Goal: Information Seeking & Learning: Learn about a topic

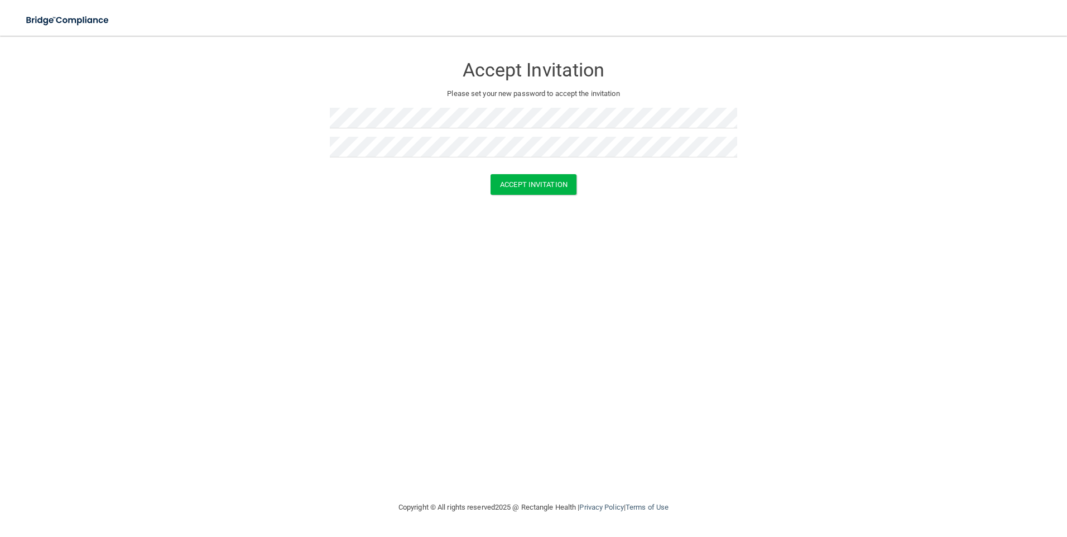
click at [676, 233] on div "Accept Invitation Please set your new password to accept the invitation Accept …" at bounding box center [533, 268] width 1022 height 442
click at [552, 189] on button "Accept Invitation" at bounding box center [533, 184] width 86 height 21
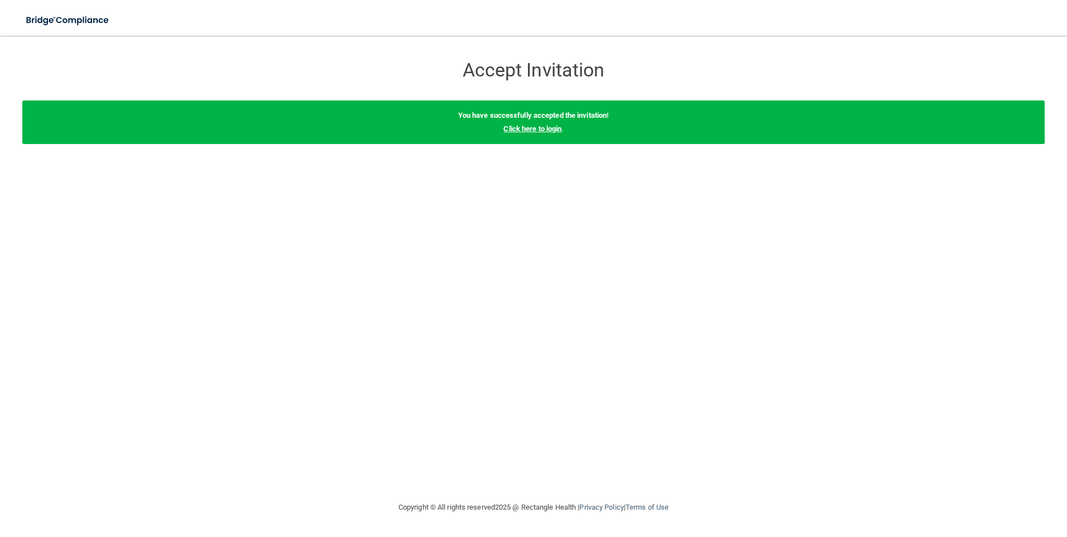
click at [527, 129] on link "Click here to login" at bounding box center [532, 128] width 58 height 8
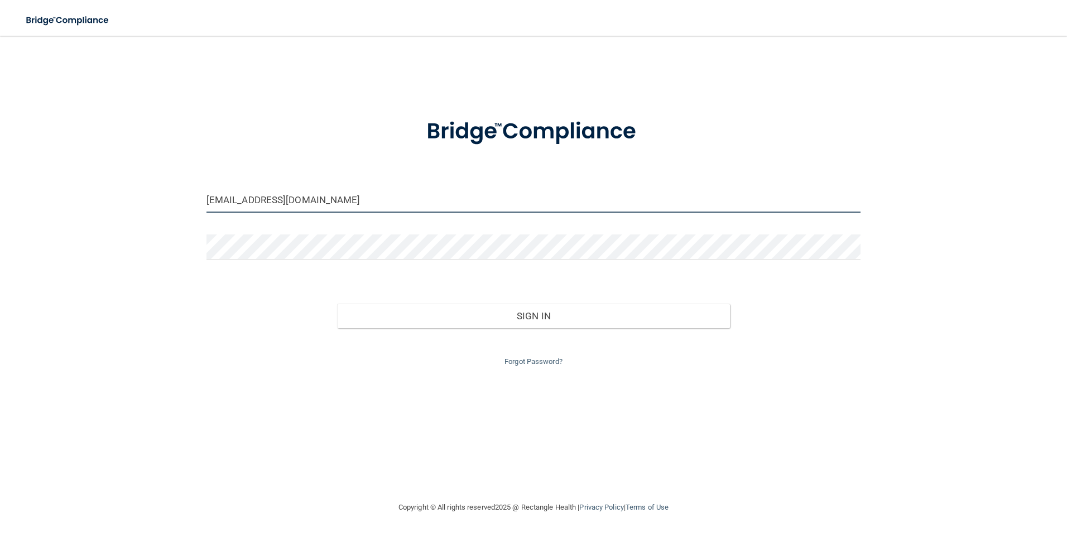
drag, startPoint x: 384, startPoint y: 205, endPoint x: 108, endPoint y: 206, distance: 276.2
click at [108, 206] on div "[EMAIL_ADDRESS][DOMAIN_NAME] Invalid email/password. You don't have permission …" at bounding box center [533, 268] width 1022 height 442
type input "[EMAIL_ADDRESS][DOMAIN_NAME]"
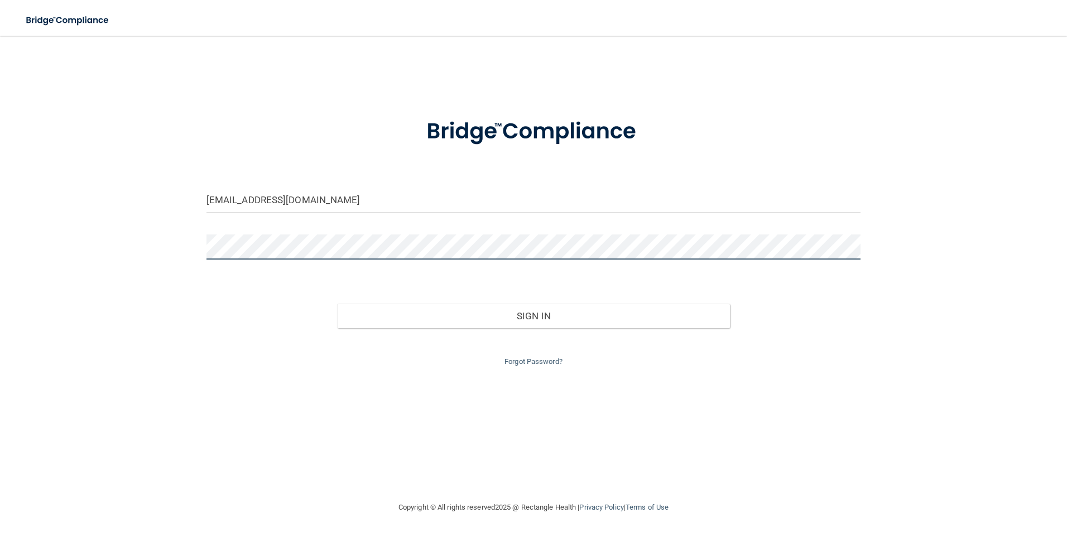
click at [114, 248] on div "nfranciotti@hatboropediatrics.com Invalid email/password. You don't have permis…" at bounding box center [533, 268] width 1022 height 442
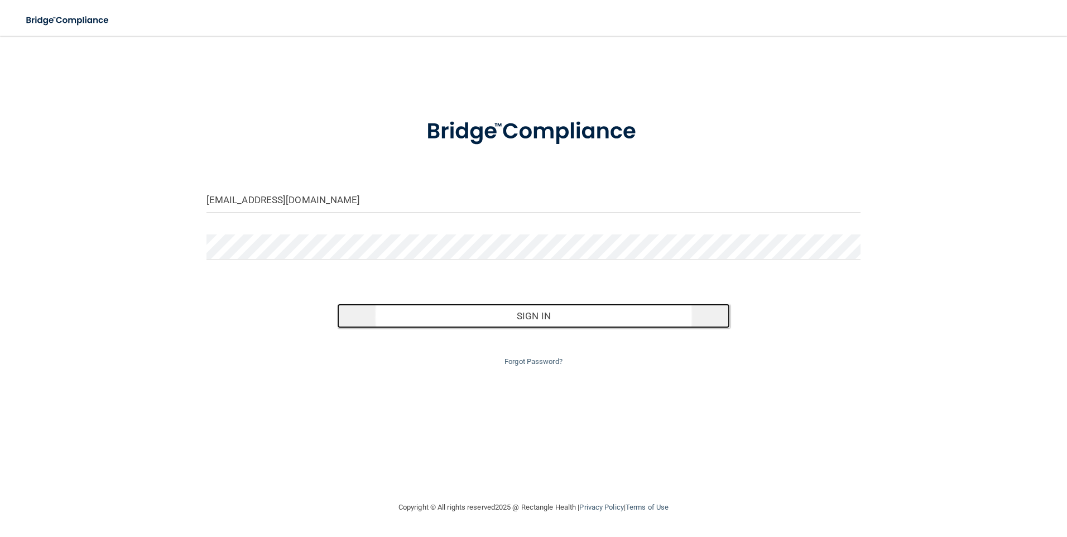
click at [535, 317] on button "Sign In" at bounding box center [533, 316] width 393 height 25
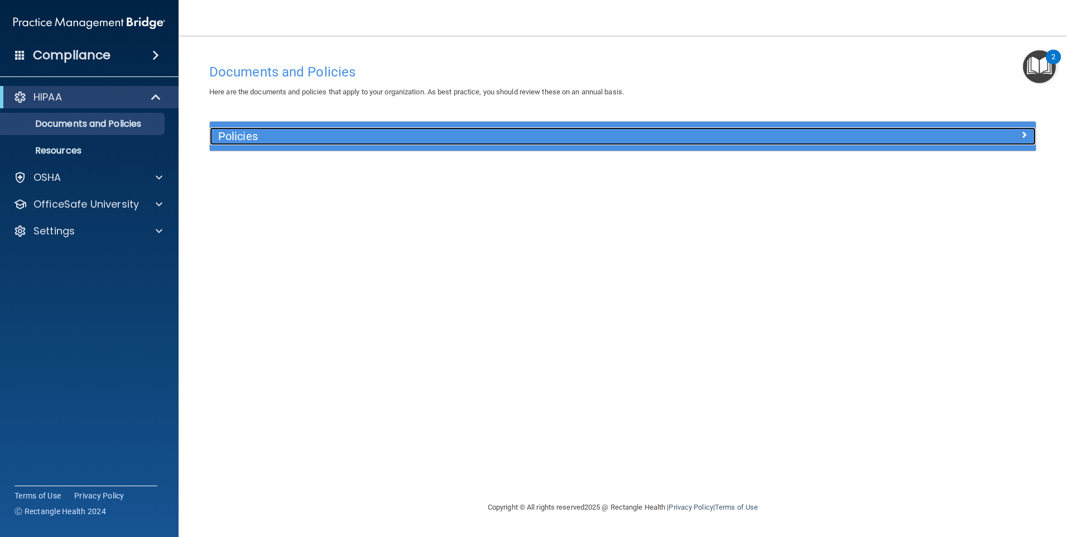
click at [239, 138] on h5 "Policies" at bounding box center [519, 136] width 603 height 12
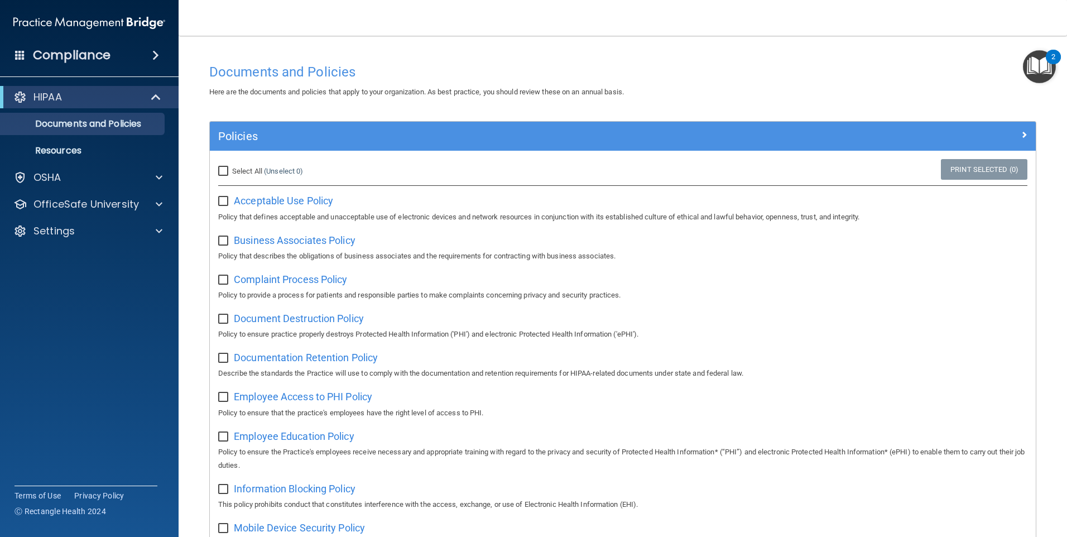
click at [224, 168] on input "Select All (Unselect 0) Unselect All" at bounding box center [224, 171] width 13 height 9
checkbox input "true"
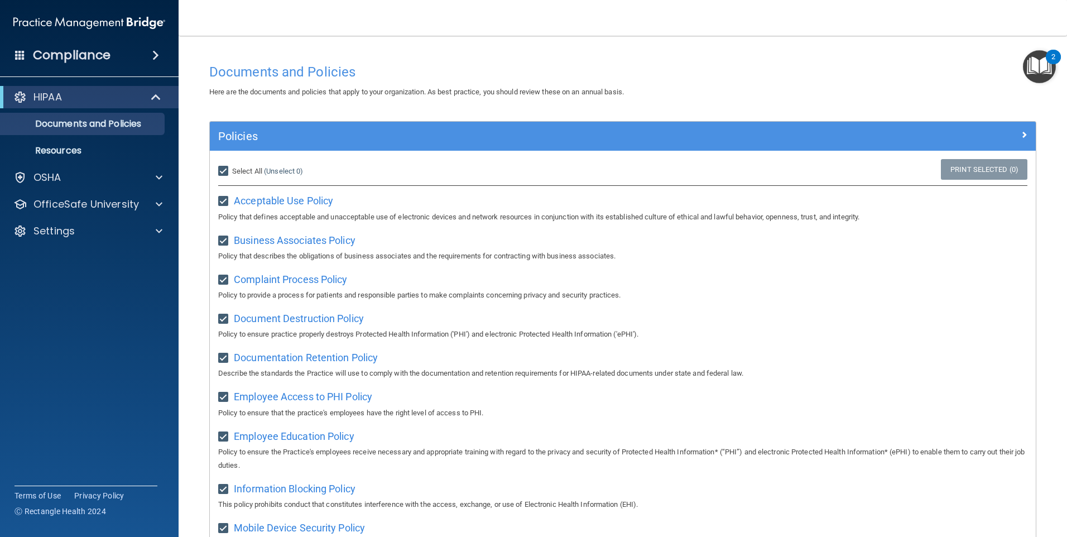
checkbox input "true"
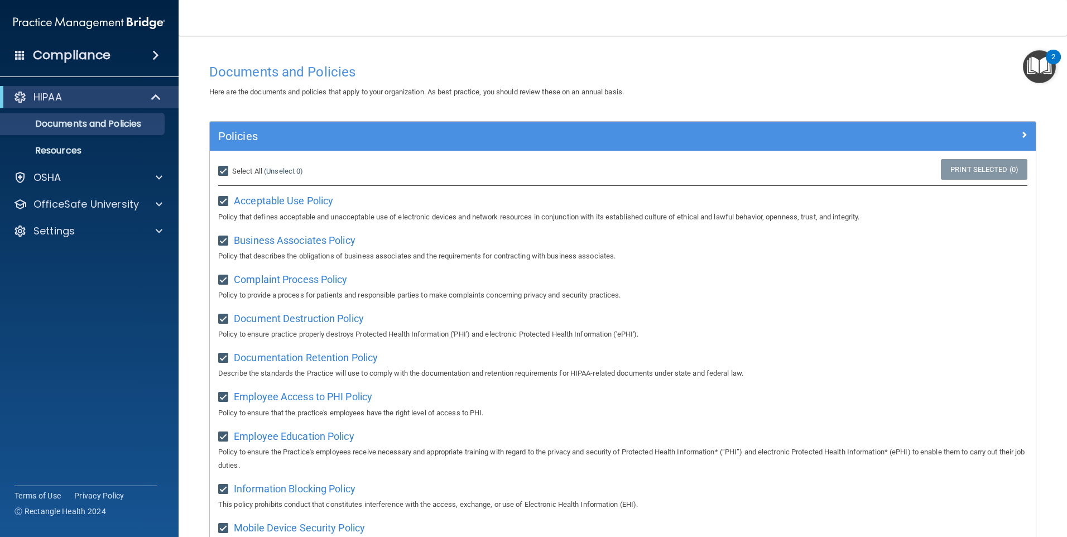
checkbox input "true"
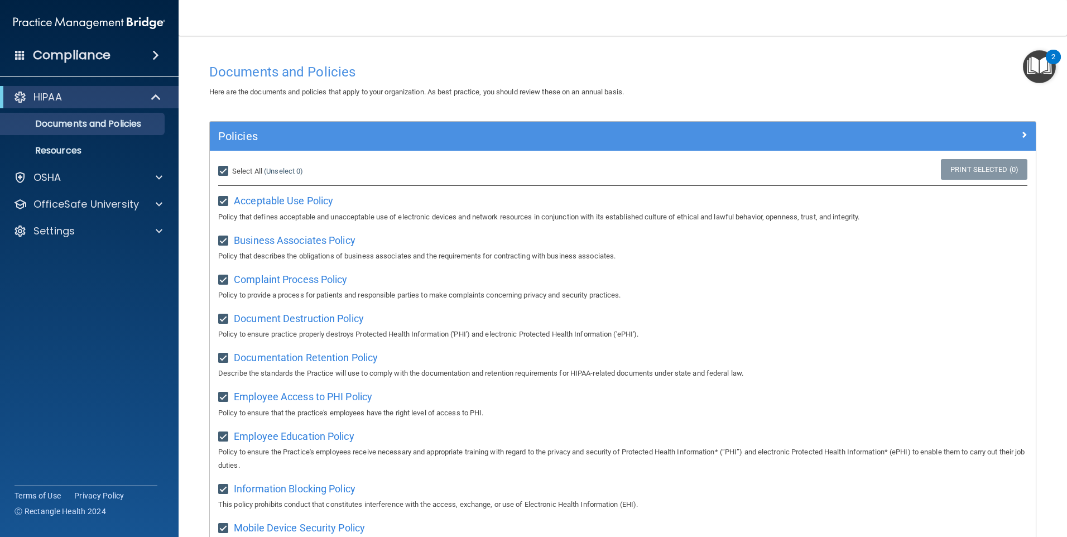
checkbox input "true"
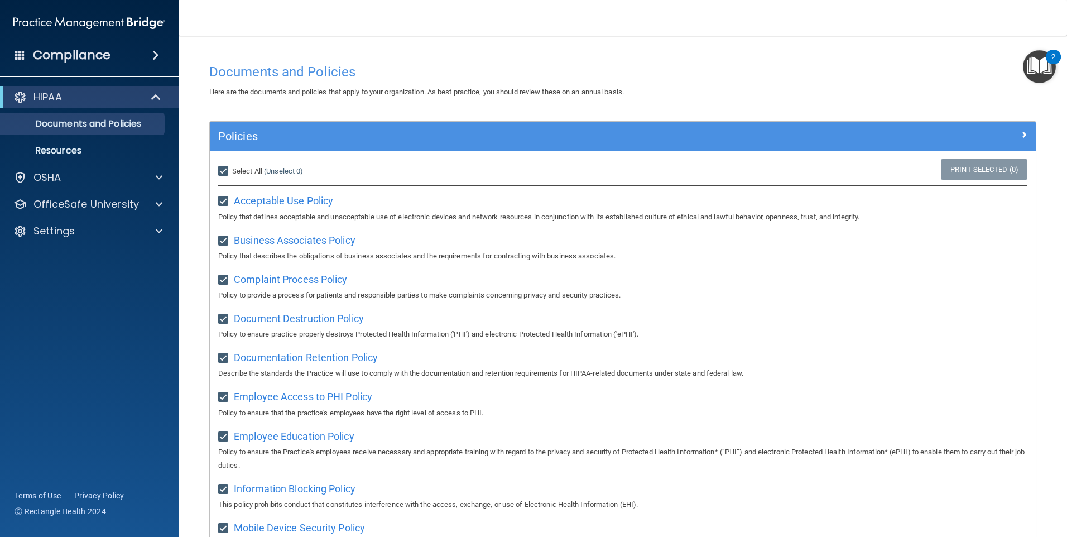
checkbox input "true"
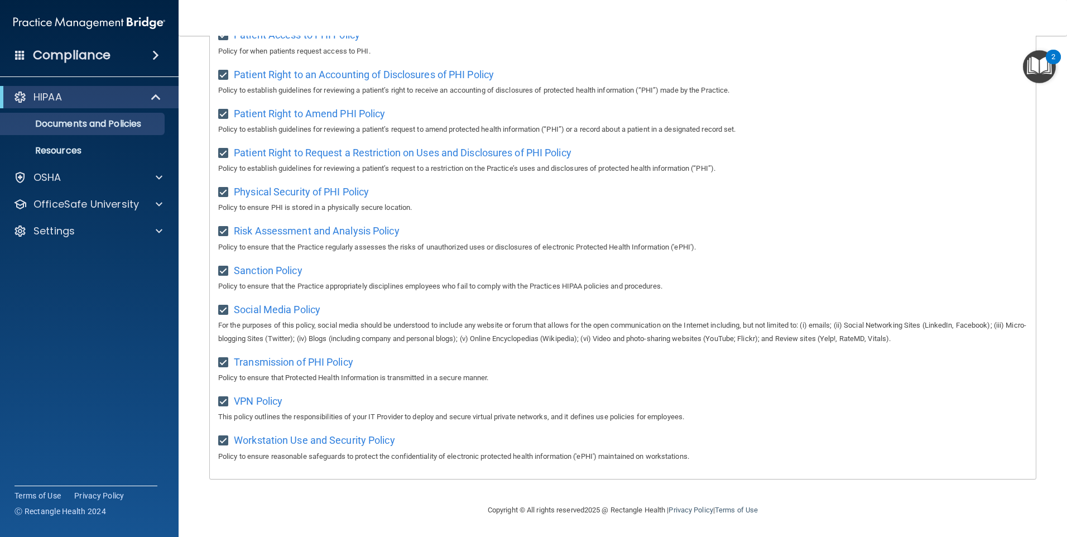
click at [796, 506] on div "Copyright © All rights reserved 2025 @ Rectangle Health | Privacy Policy | Term…" at bounding box center [622, 510] width 407 height 36
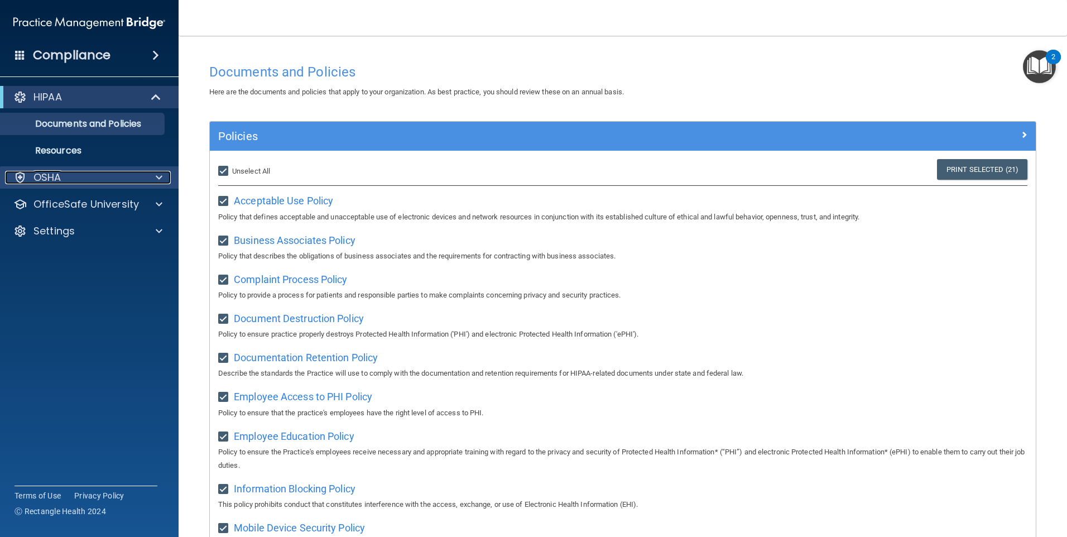
click at [57, 176] on p "OSHA" at bounding box center [47, 177] width 28 height 13
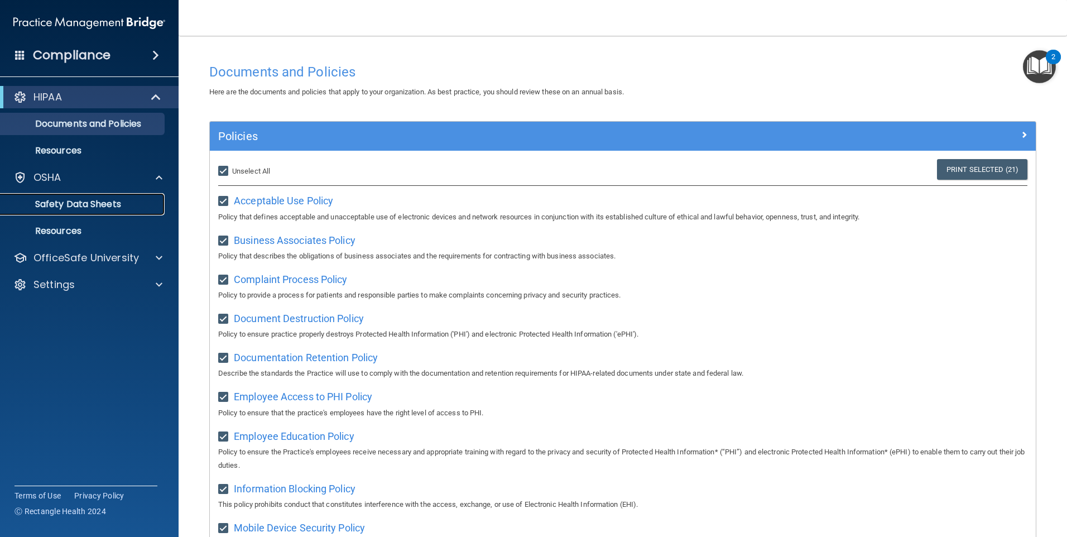
click at [71, 204] on p "Safety Data Sheets" at bounding box center [83, 204] width 152 height 11
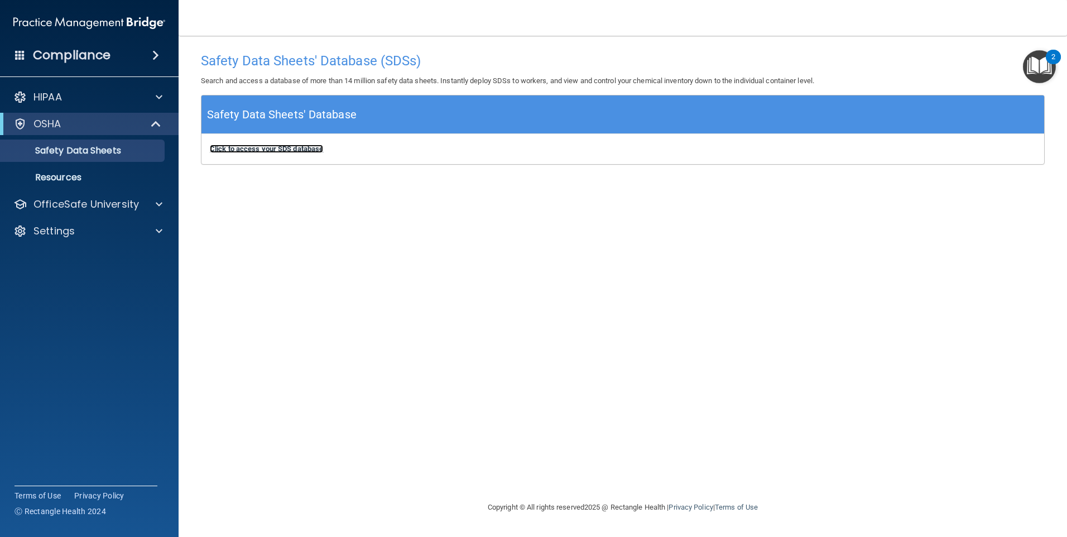
click at [294, 146] on b "Click to access your SDS database" at bounding box center [266, 149] width 113 height 8
click at [46, 97] on p "HIPAA" at bounding box center [47, 96] width 28 height 13
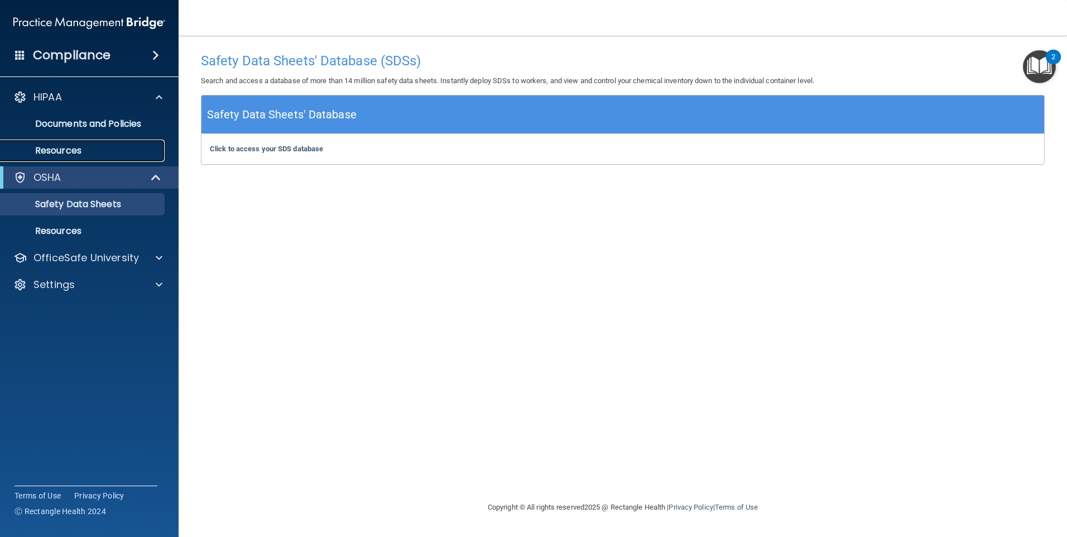
click at [44, 146] on p "Resources" at bounding box center [83, 150] width 152 height 11
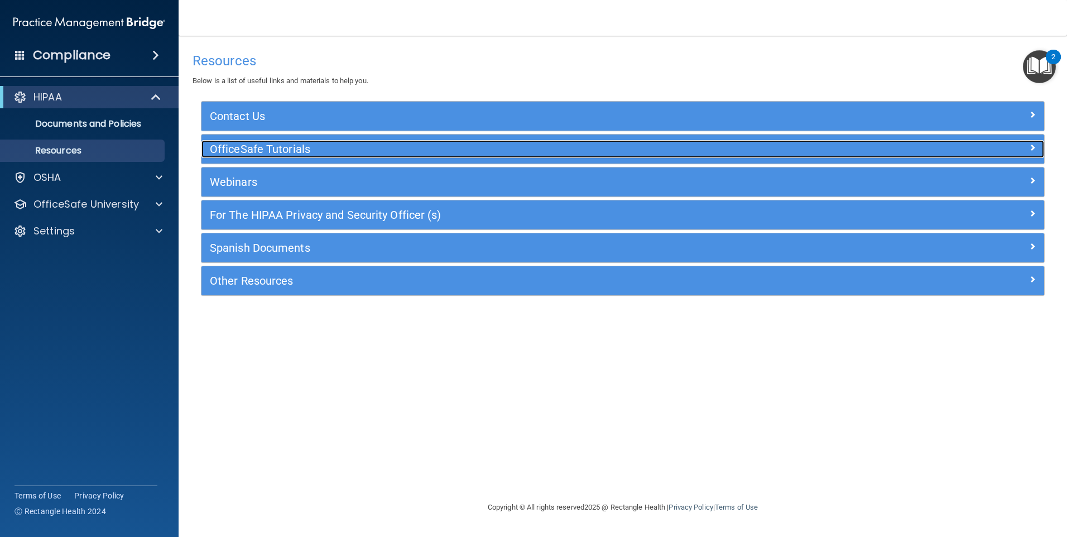
click at [256, 148] on h5 "OfficeSafe Tutorials" at bounding box center [517, 149] width 615 height 12
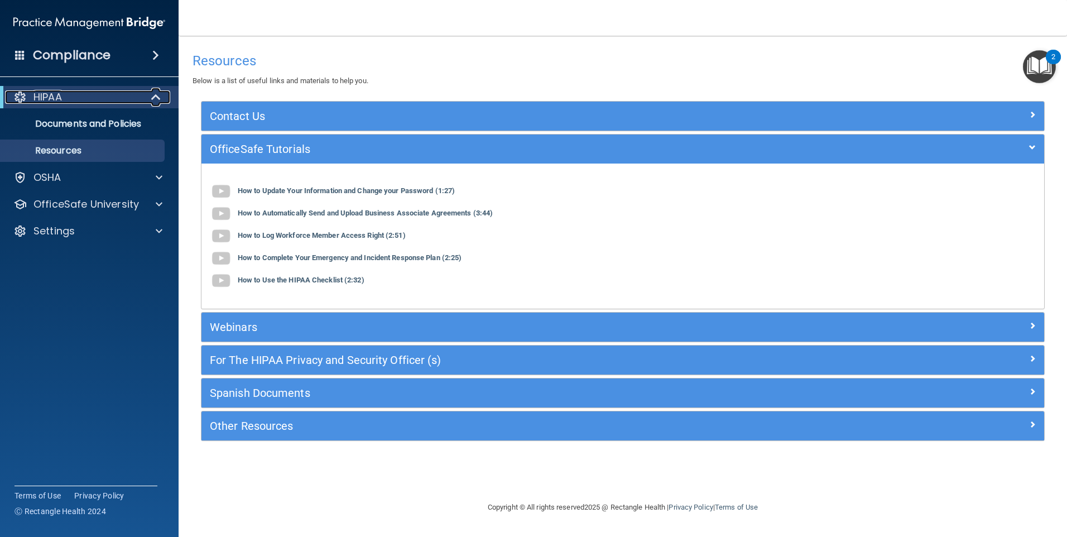
click at [157, 92] on span at bounding box center [156, 96] width 9 height 13
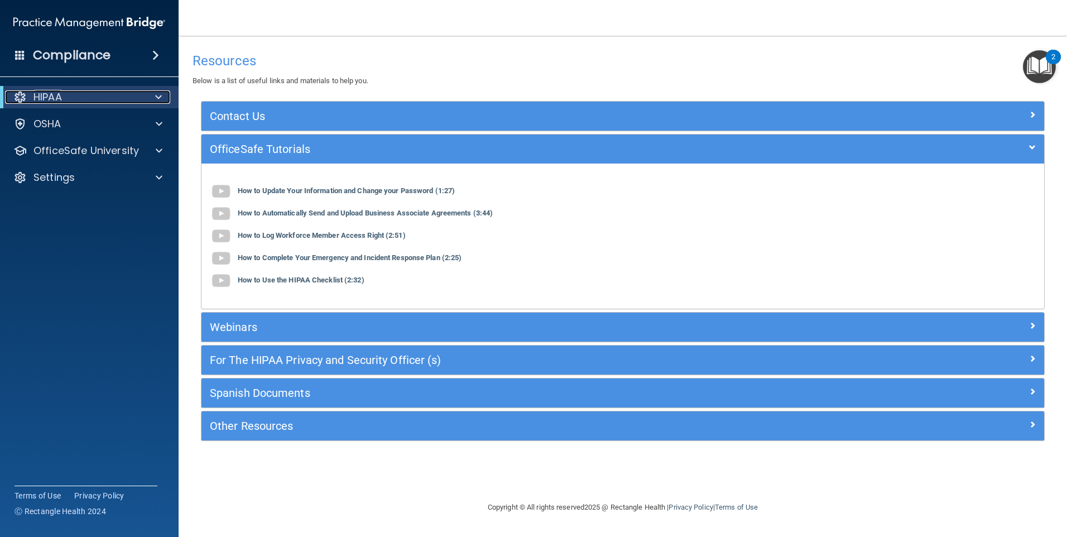
click at [79, 101] on div "HIPAA" at bounding box center [74, 96] width 138 height 13
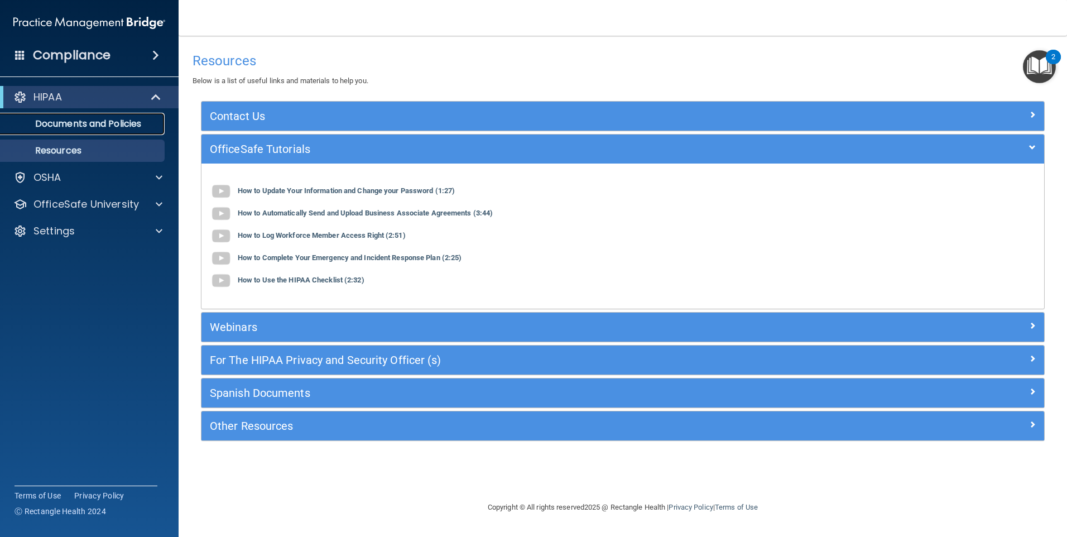
click at [75, 117] on link "Documents and Policies" at bounding box center [77, 124] width 176 height 22
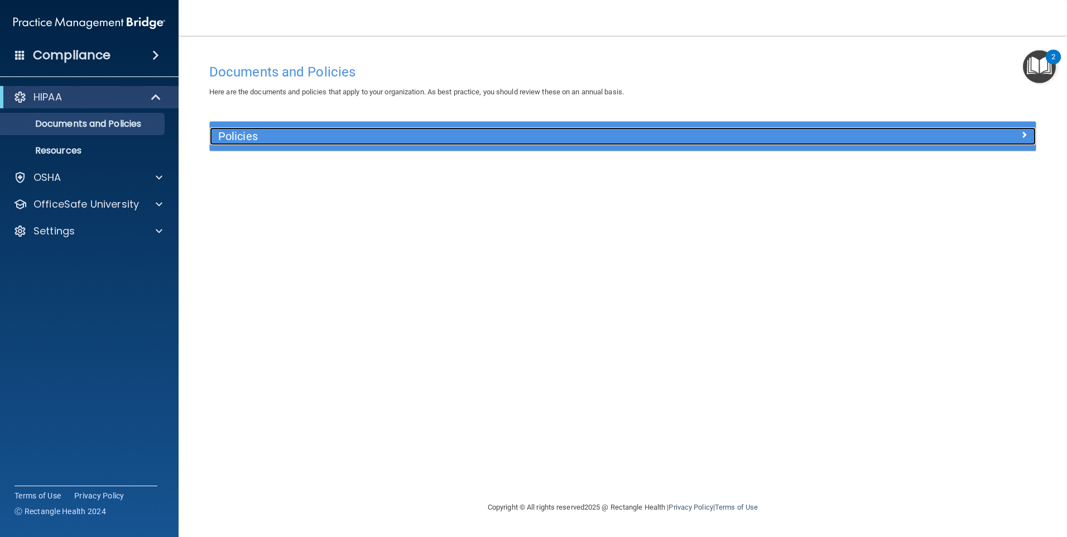
click at [1019, 134] on div at bounding box center [932, 133] width 206 height 13
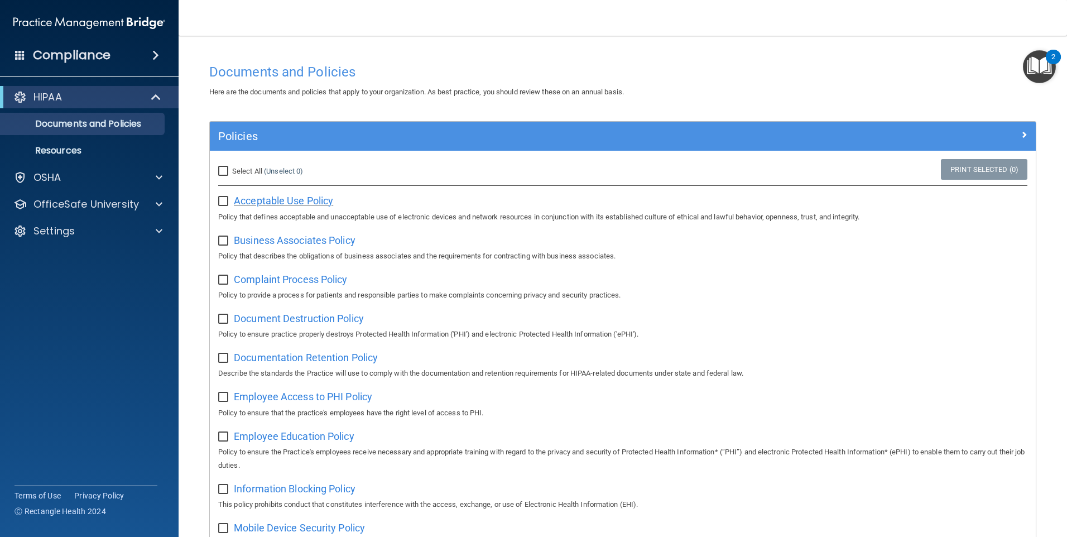
click at [281, 202] on span "Acceptable Use Policy" at bounding box center [283, 201] width 99 height 12
click at [1043, 64] on img "Open Resource Center, 2 new notifications" at bounding box center [1039, 66] width 33 height 33
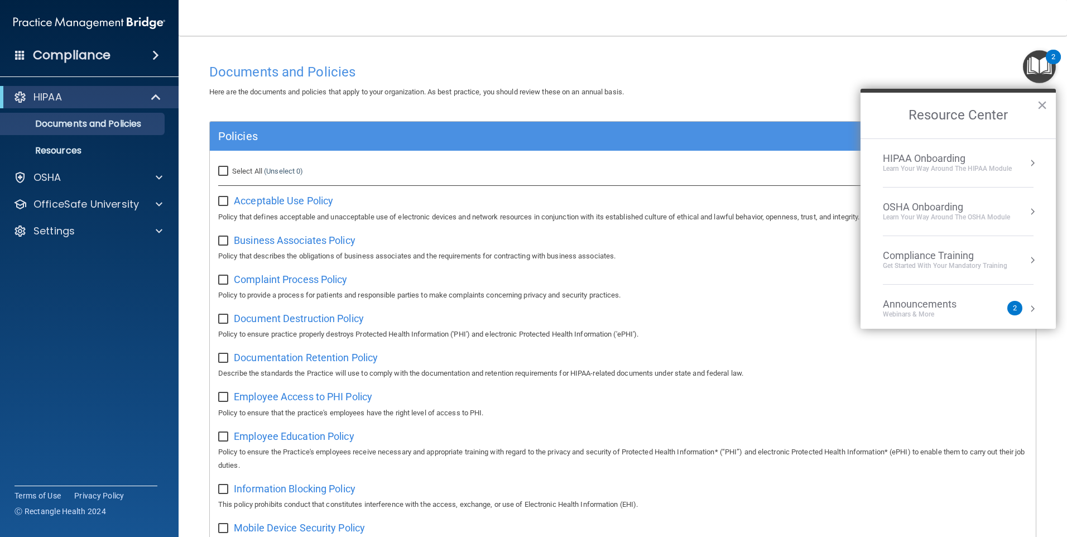
click at [942, 157] on div "HIPAA Onboarding" at bounding box center [947, 158] width 129 height 12
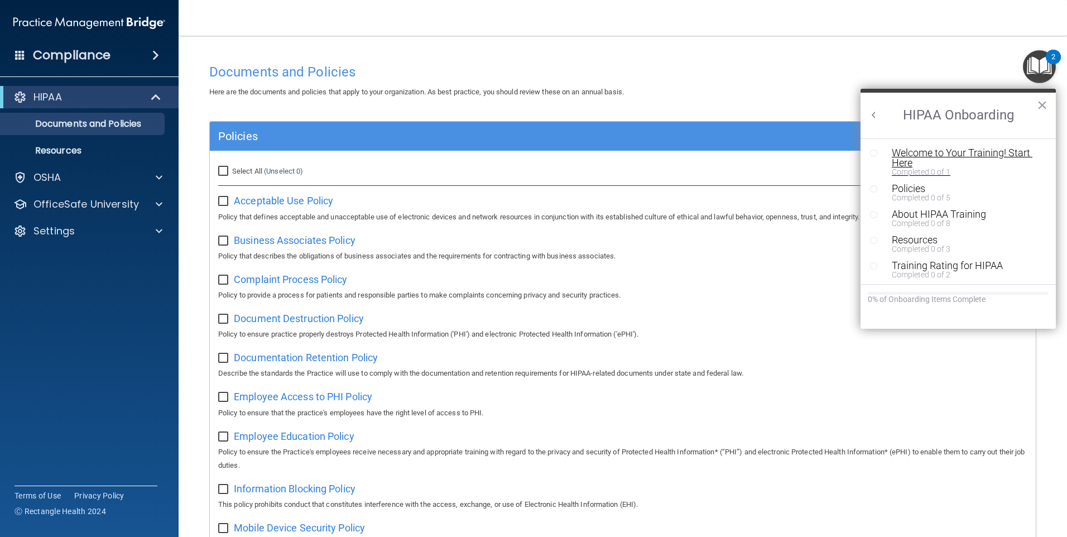
click at [932, 152] on div "Welcome to Your Training! Start Here" at bounding box center [962, 158] width 141 height 20
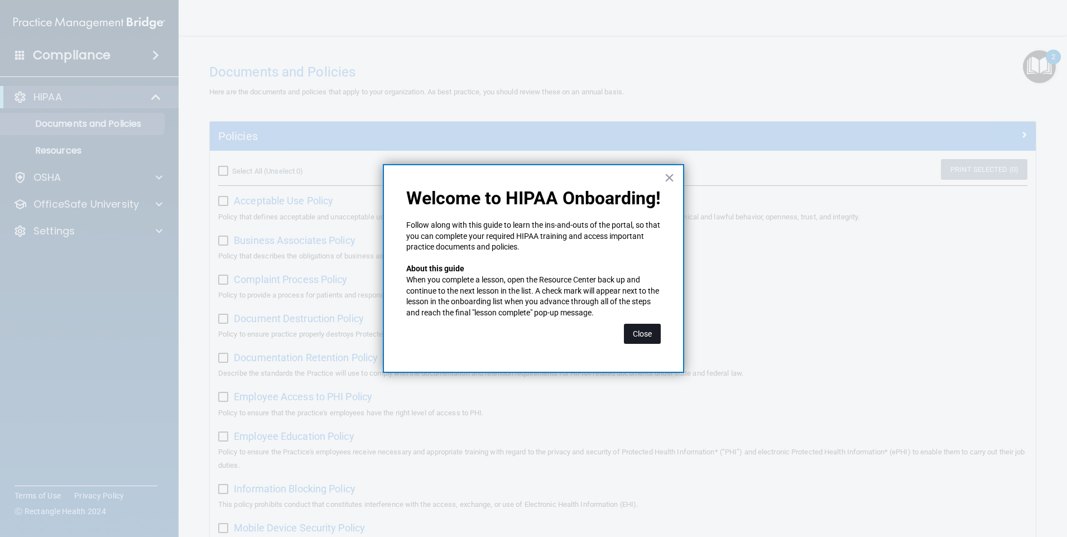
click at [646, 330] on button "Close" at bounding box center [642, 334] width 37 height 20
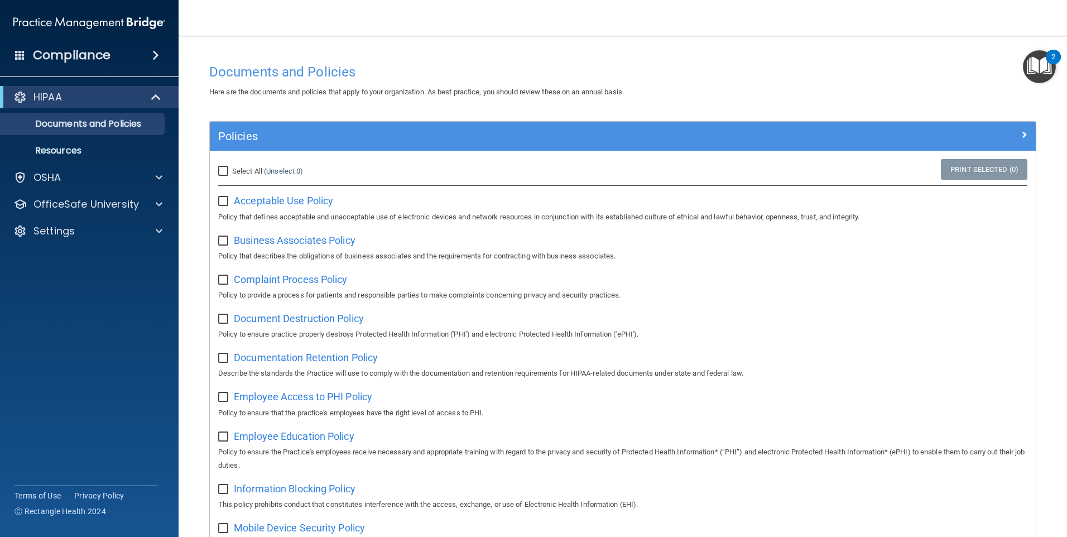
click at [1035, 72] on img "Open Resource Center, 2 new notifications" at bounding box center [1039, 66] width 33 height 33
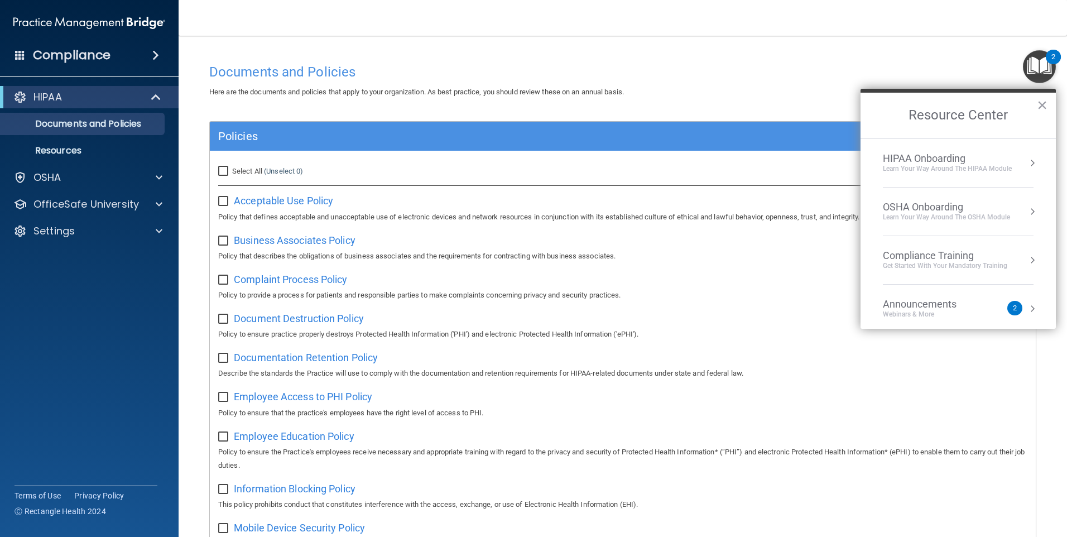
click at [916, 157] on div "HIPAA Onboarding" at bounding box center [947, 158] width 129 height 12
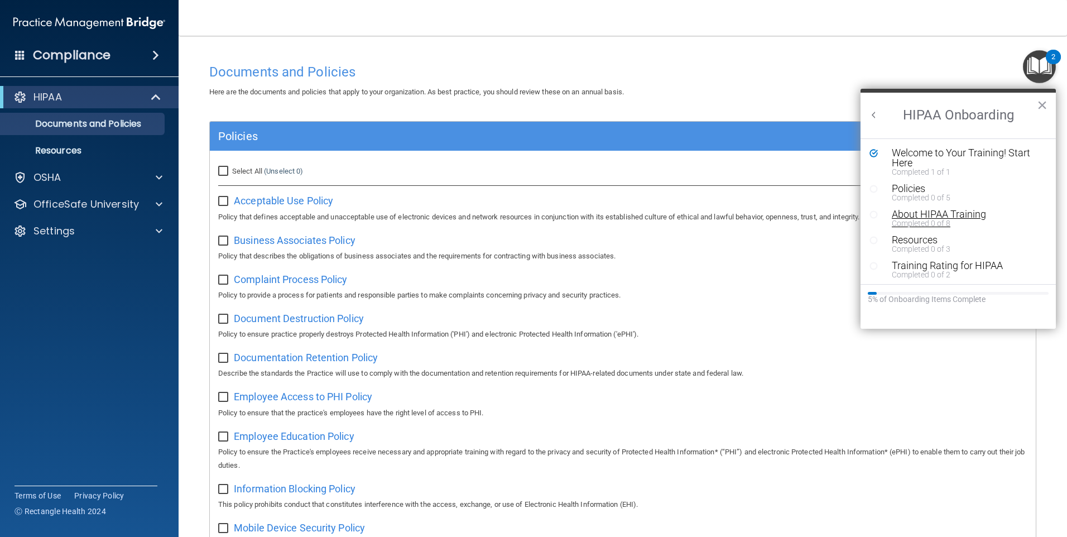
click at [925, 216] on div "About HIPAA Training" at bounding box center [962, 214] width 141 height 10
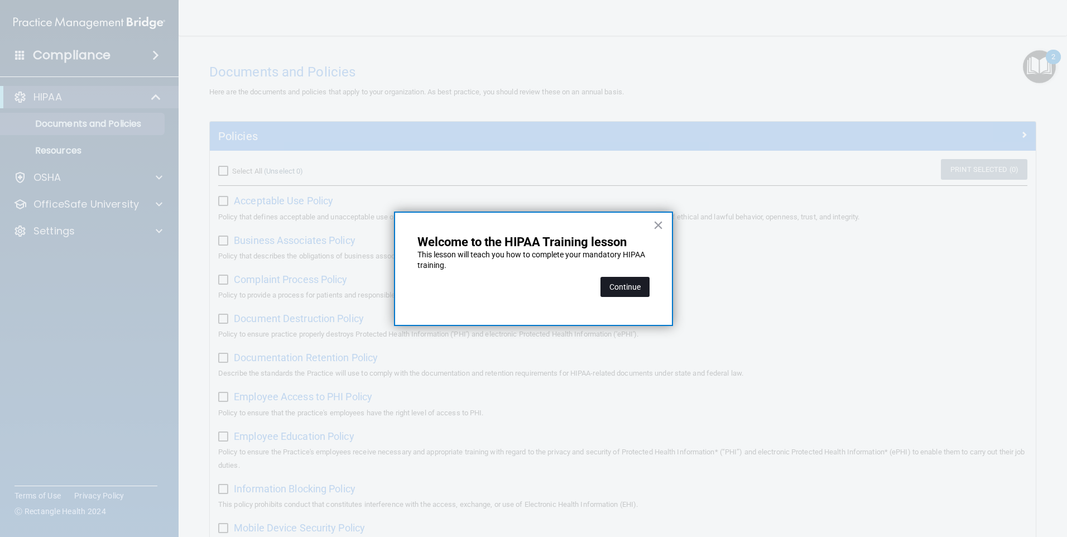
click at [623, 282] on button "Continue" at bounding box center [624, 287] width 49 height 20
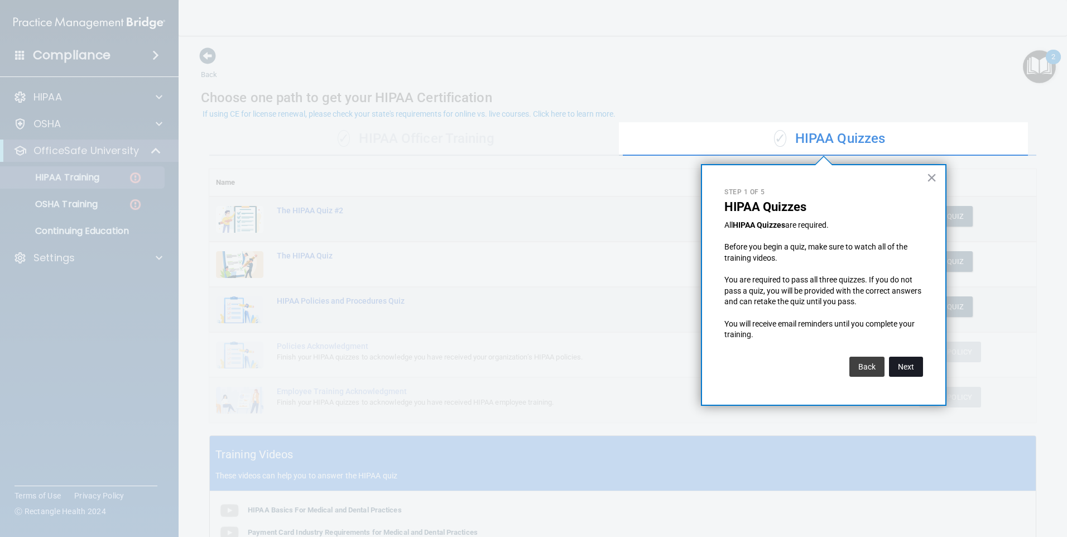
click at [905, 367] on button "Next" at bounding box center [906, 367] width 34 height 20
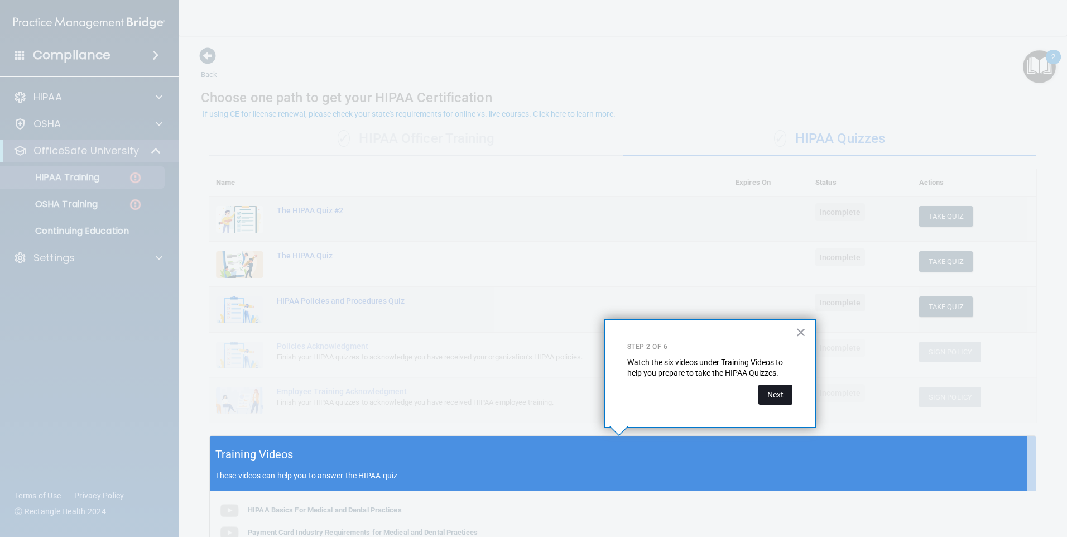
click at [769, 390] on button "Next" at bounding box center [775, 394] width 34 height 20
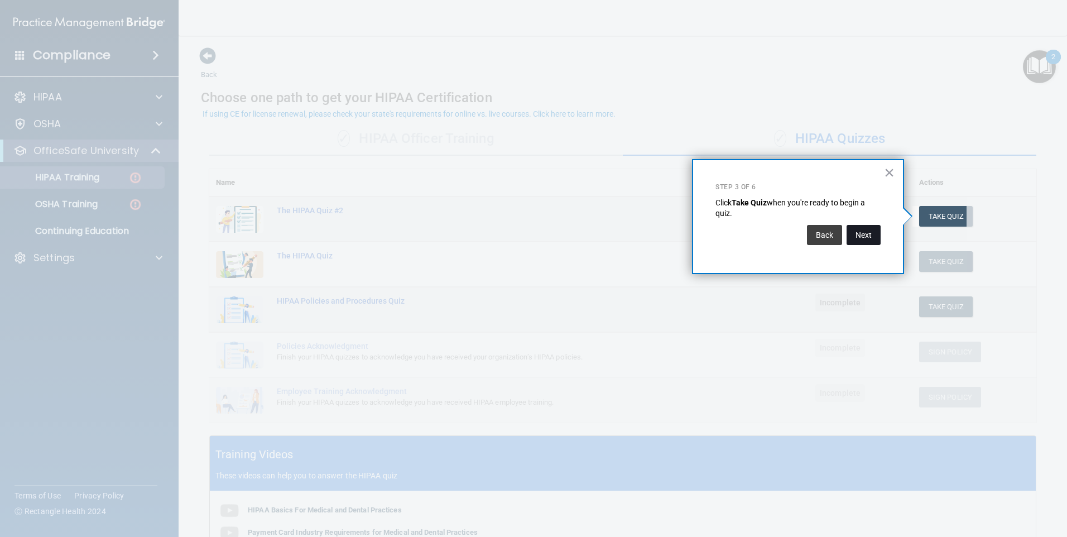
click at [865, 236] on button "Next" at bounding box center [863, 235] width 34 height 20
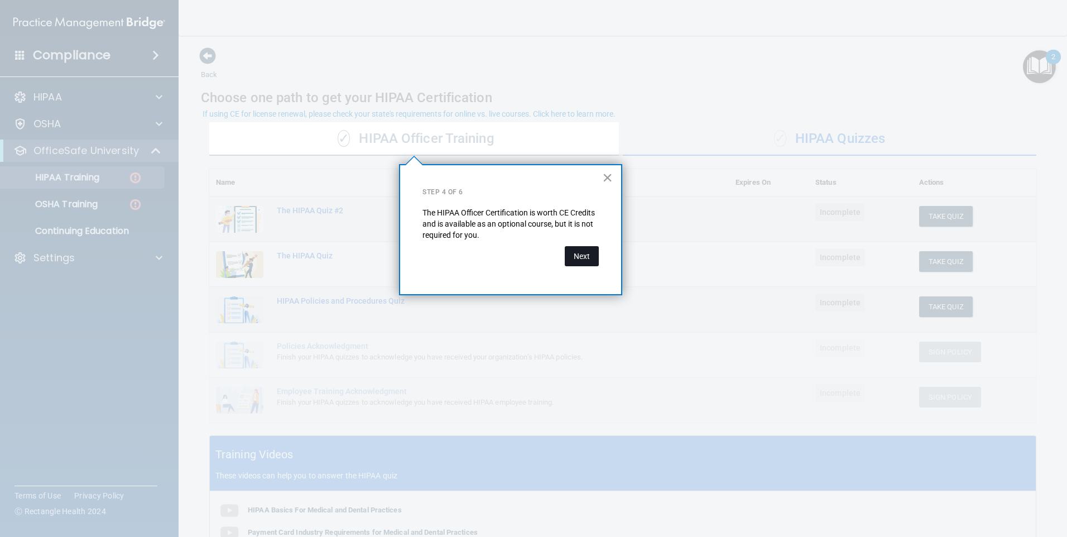
click at [582, 258] on button "Next" at bounding box center [582, 256] width 34 height 20
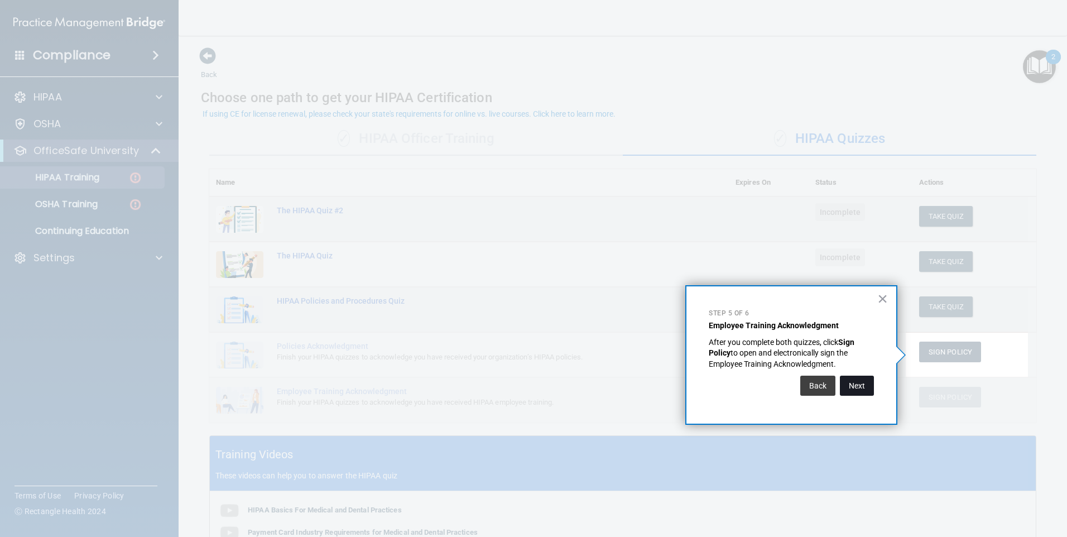
click at [849, 388] on button "Next" at bounding box center [857, 385] width 34 height 20
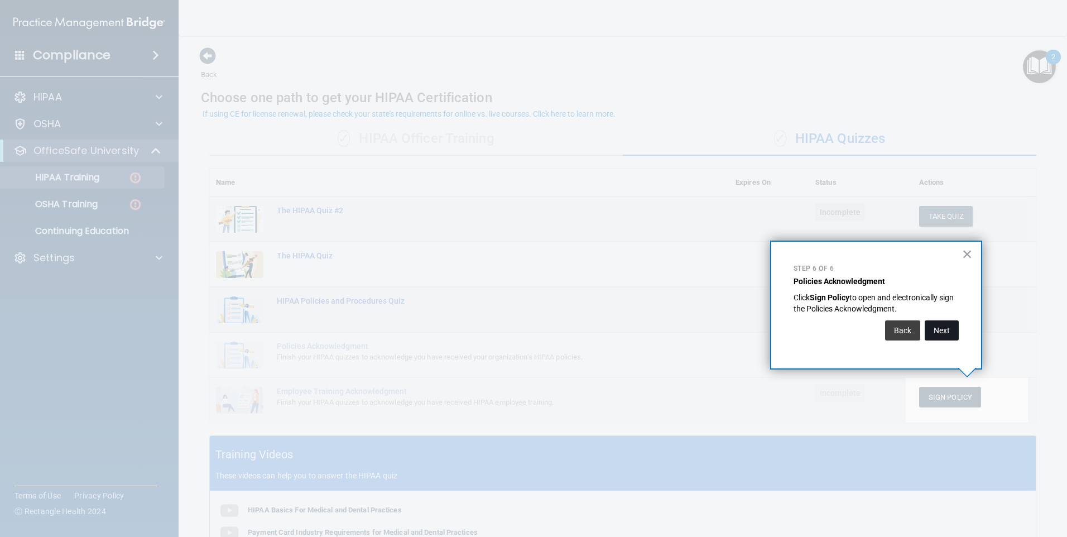
click at [941, 332] on button "Next" at bounding box center [941, 330] width 34 height 20
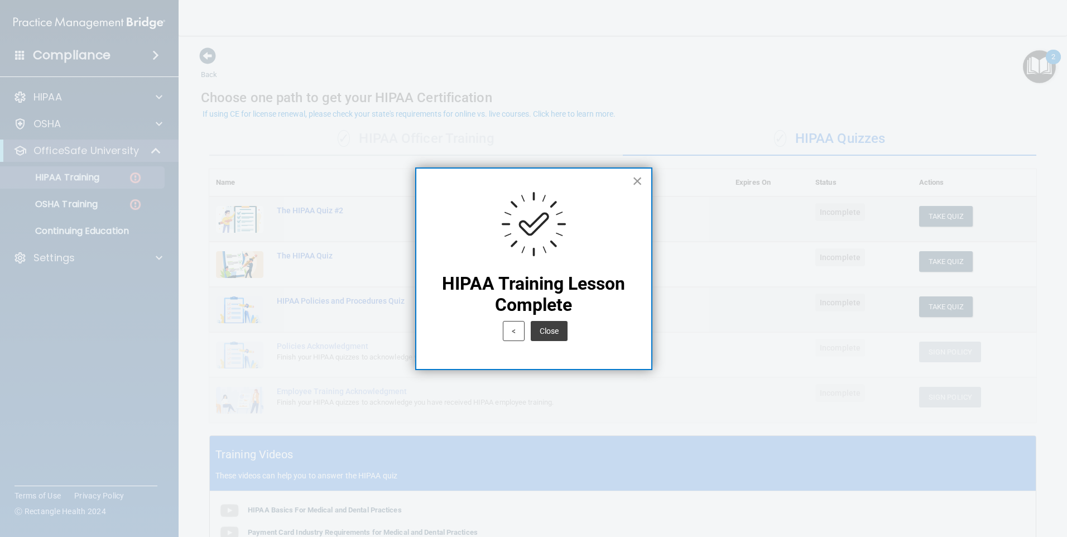
click at [637, 184] on button "×" at bounding box center [637, 181] width 11 height 18
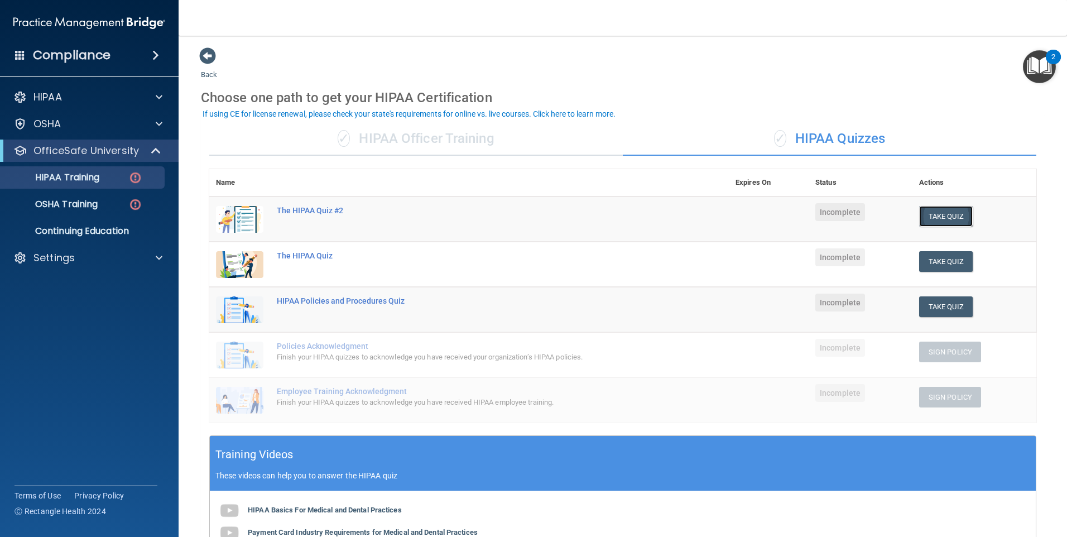
click at [932, 220] on button "Take Quiz" at bounding box center [946, 216] width 54 height 21
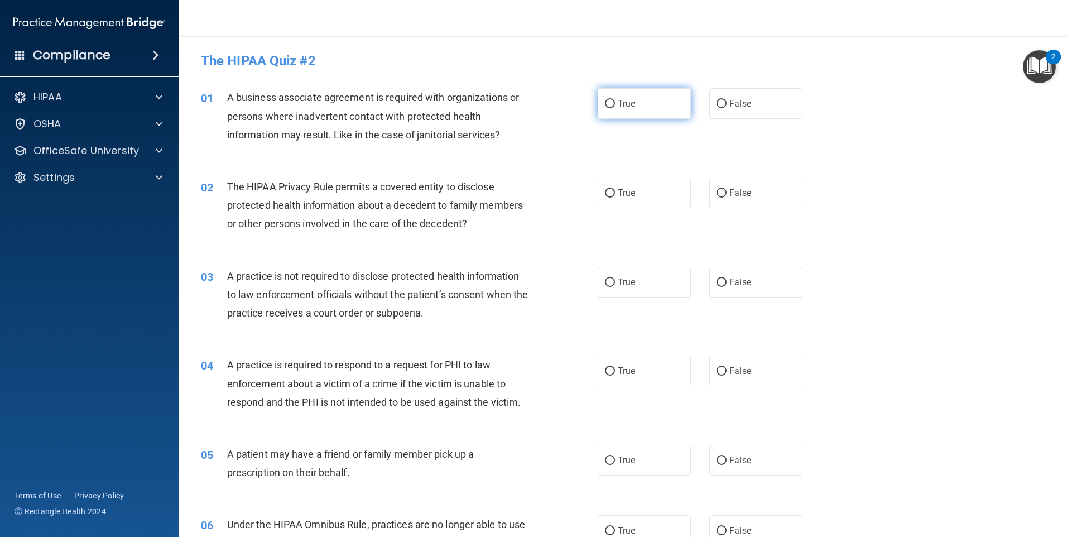
click at [607, 97] on label "True" at bounding box center [644, 103] width 93 height 31
click at [607, 100] on input "True" at bounding box center [610, 104] width 10 height 8
radio input "true"
click at [717, 279] on input "False" at bounding box center [721, 282] width 10 height 8
radio input "true"
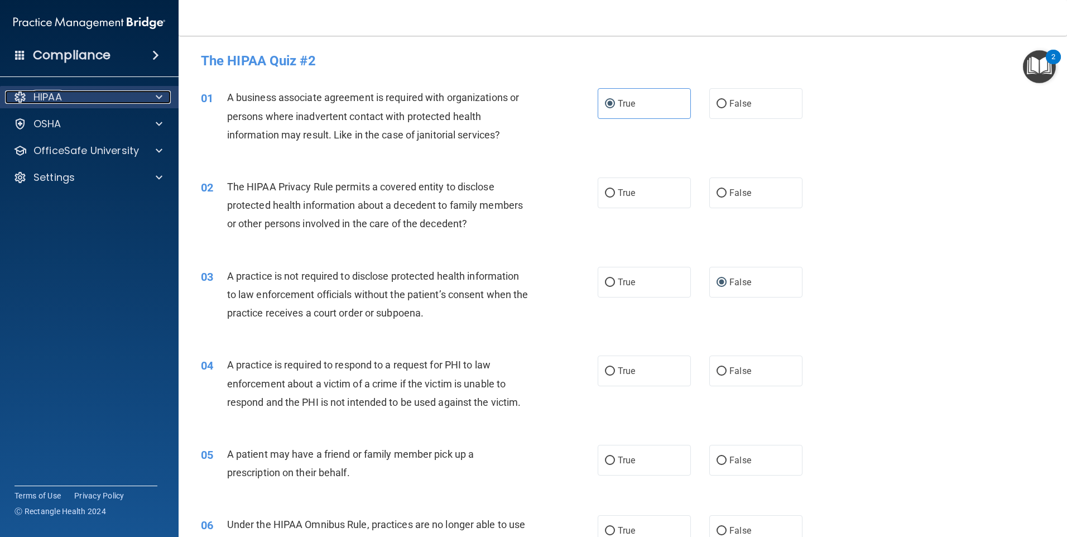
click at [41, 96] on p "HIPAA" at bounding box center [47, 96] width 28 height 13
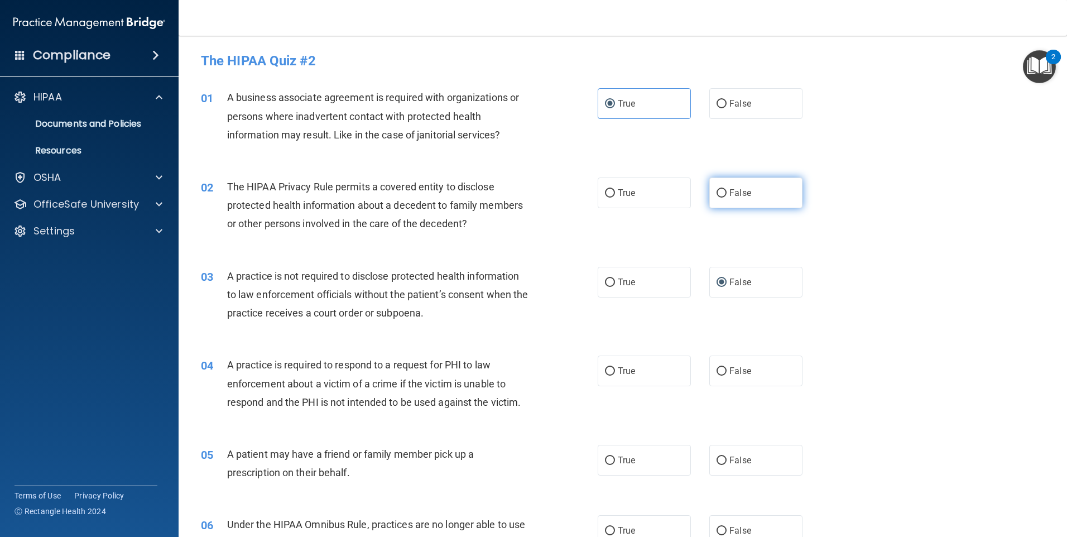
click at [716, 190] on input "False" at bounding box center [721, 193] width 10 height 8
radio input "true"
click at [73, 120] on p "Documents and Policies" at bounding box center [83, 123] width 152 height 11
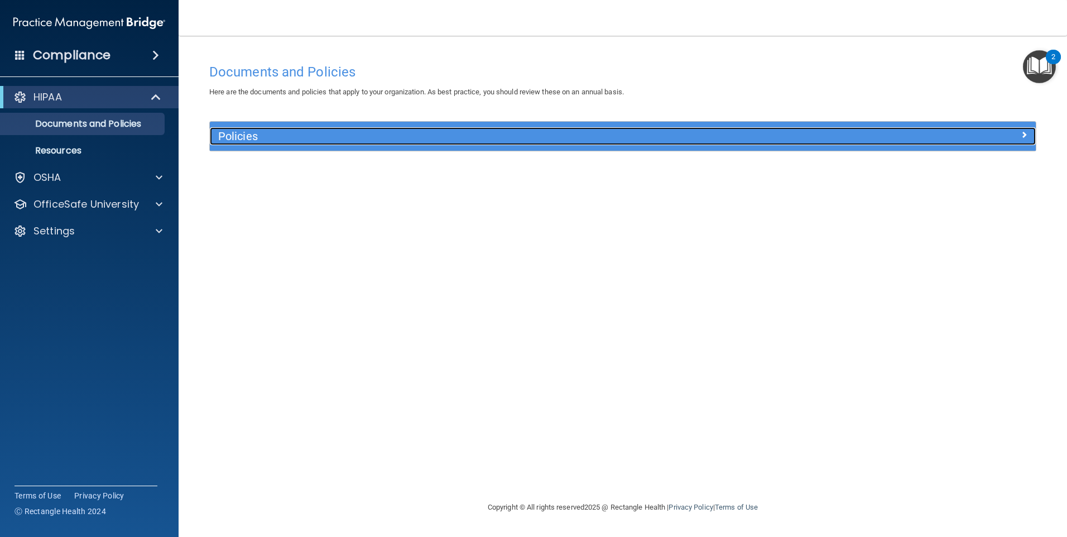
click at [1022, 132] on span at bounding box center [1023, 134] width 7 height 13
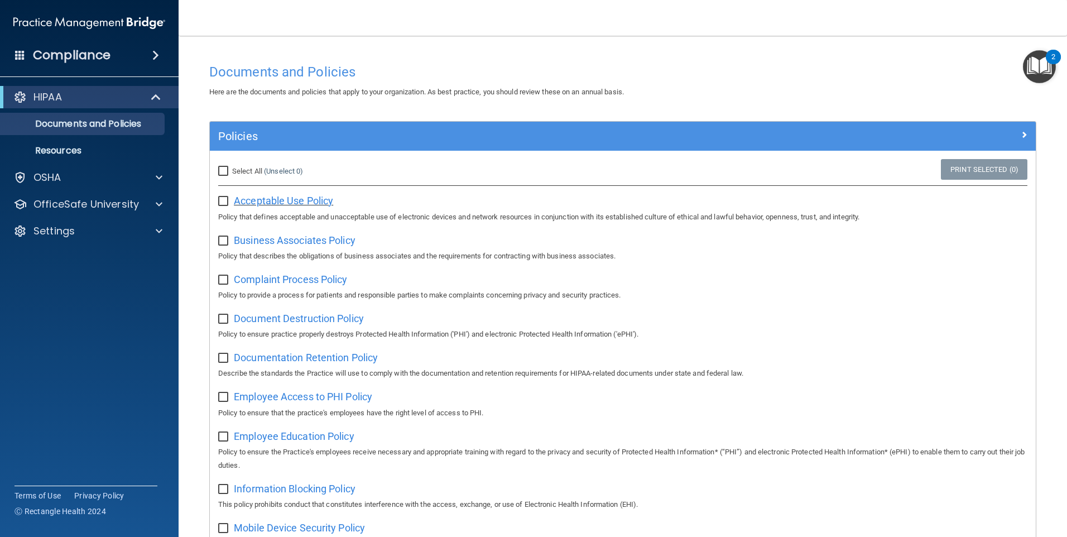
click at [293, 199] on span "Acceptable Use Policy" at bounding box center [283, 201] width 99 height 12
click at [274, 245] on span "Business Associates Policy" at bounding box center [295, 240] width 122 height 12
click at [272, 279] on span "Complaint Process Policy" at bounding box center [290, 279] width 113 height 12
click at [80, 122] on p "Documents and Policies" at bounding box center [83, 123] width 152 height 11
click at [63, 153] on p "Resources" at bounding box center [83, 150] width 152 height 11
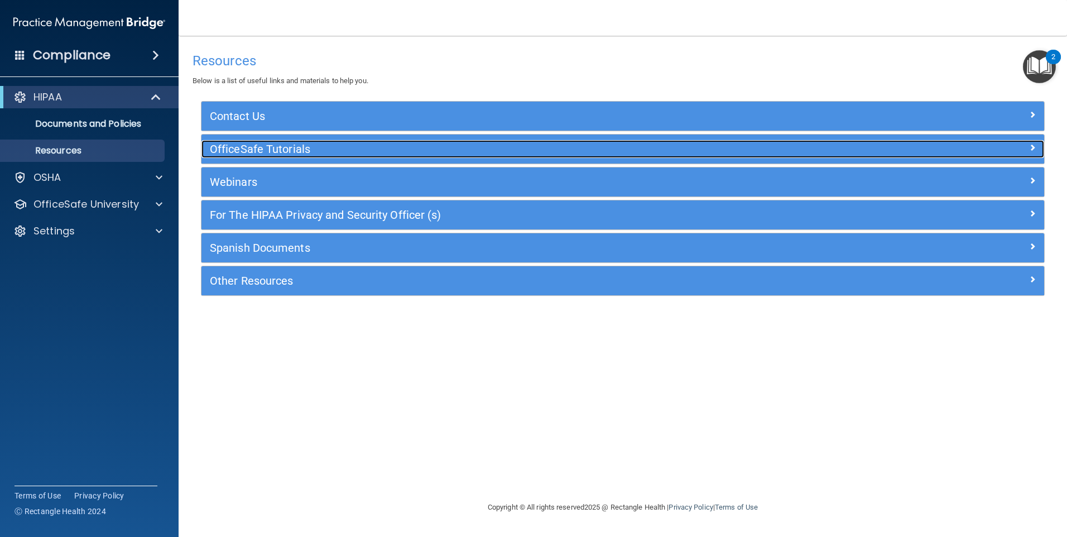
click at [291, 146] on h5 "OfficeSafe Tutorials" at bounding box center [517, 149] width 615 height 12
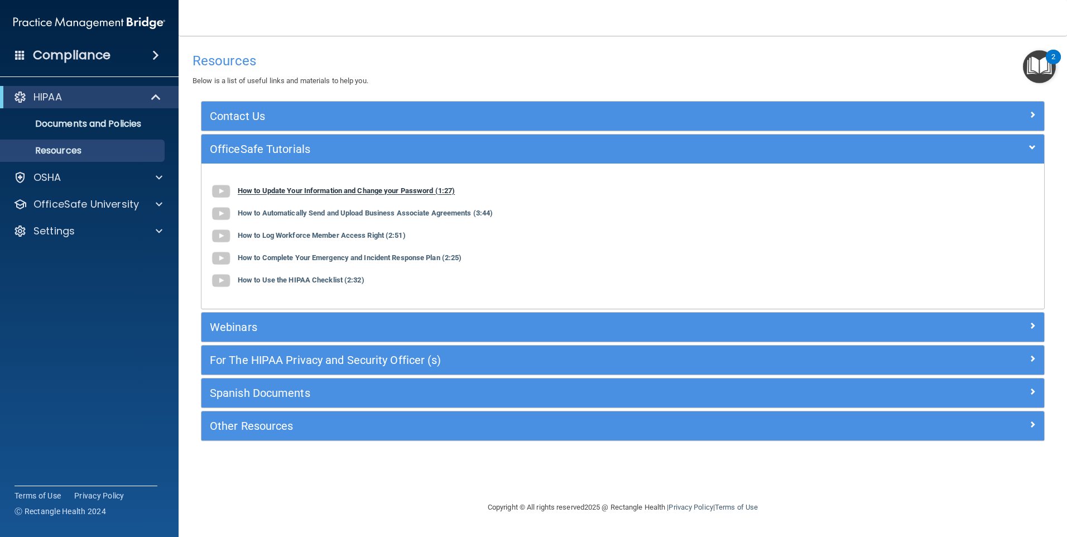
click at [285, 190] on b "How to Update Your Information and Change your Password (1:27)" at bounding box center [346, 191] width 217 height 8
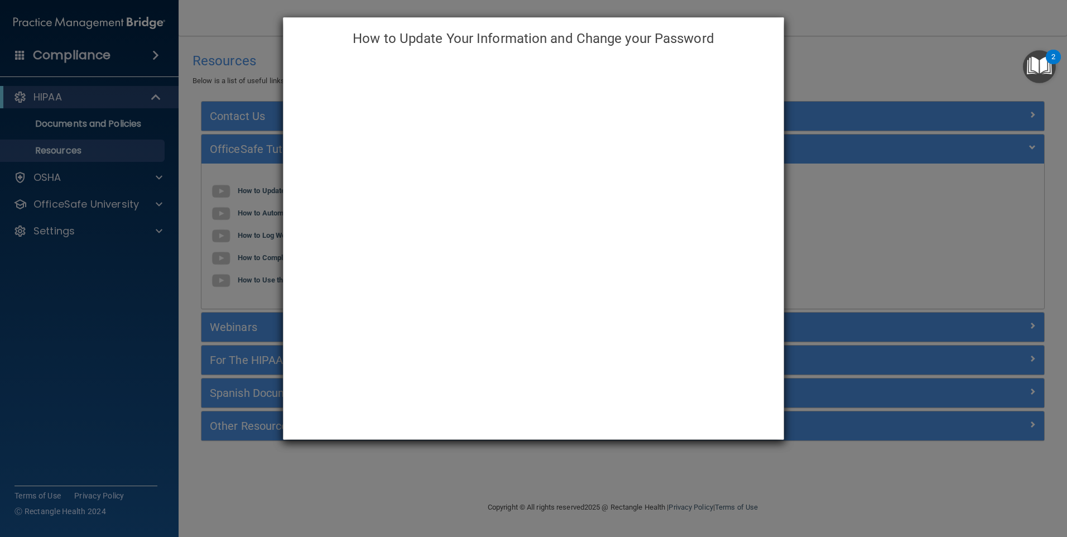
click at [771, 30] on h4 "How to Update Your Information and Change your Password" at bounding box center [533, 38] width 483 height 25
click at [321, 41] on h4 "How to Update Your Information and Change your Password" at bounding box center [533, 38] width 483 height 25
click at [79, 117] on div "How to Update Your Information and Change your Password" at bounding box center [533, 268] width 1067 height 537
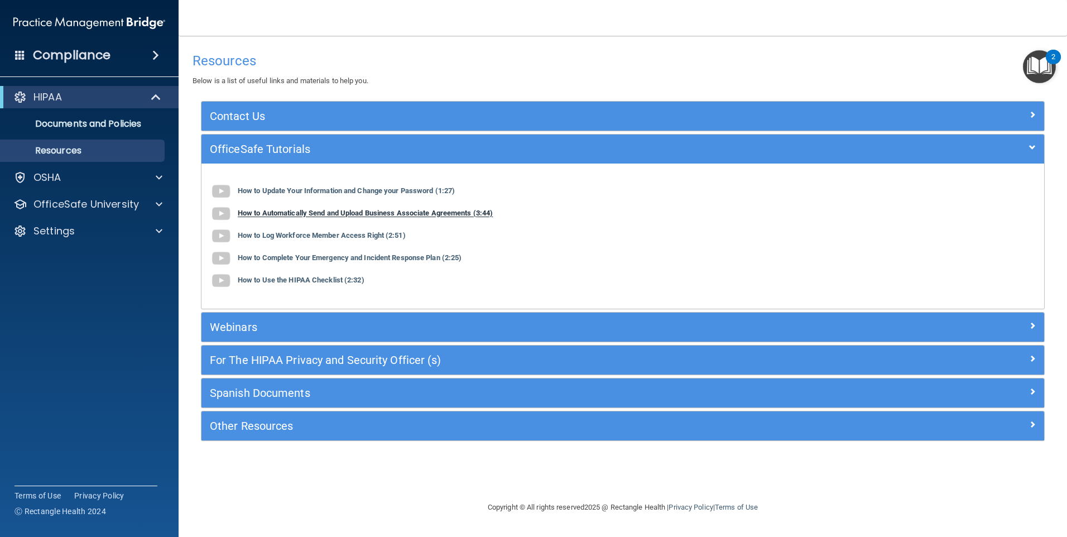
click at [278, 212] on b "How to Automatically Send and Upload Business Associate Agreements (3:44)" at bounding box center [365, 213] width 255 height 8
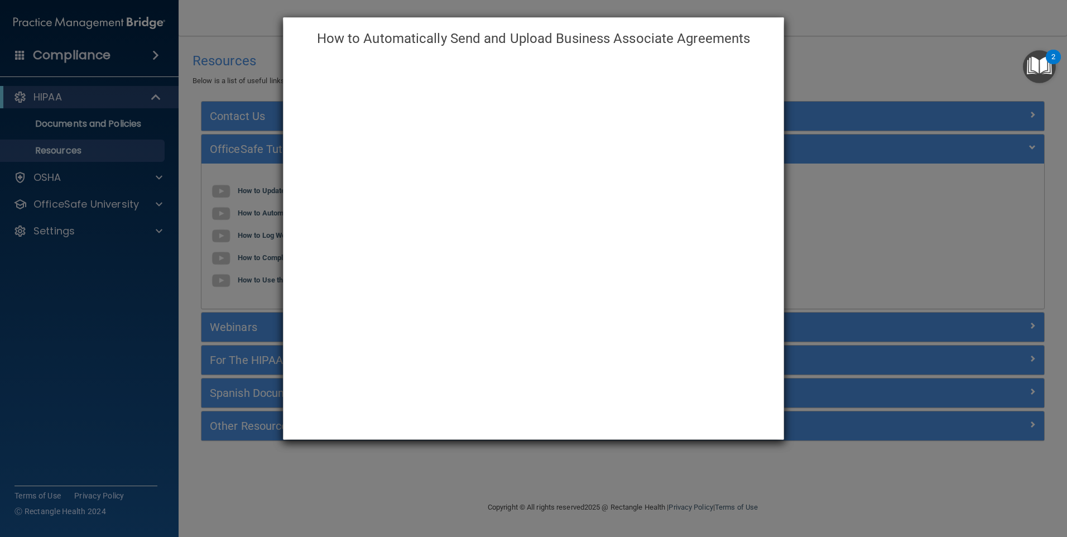
click at [298, 37] on h4 "How to Automatically Send and Upload Business Associate Agreements" at bounding box center [533, 38] width 483 height 25
click at [766, 434] on div at bounding box center [533, 249] width 500 height 379
click at [784, 33] on div "How to Automatically Send and Upload Business Associate Agreements" at bounding box center [533, 268] width 1067 height 537
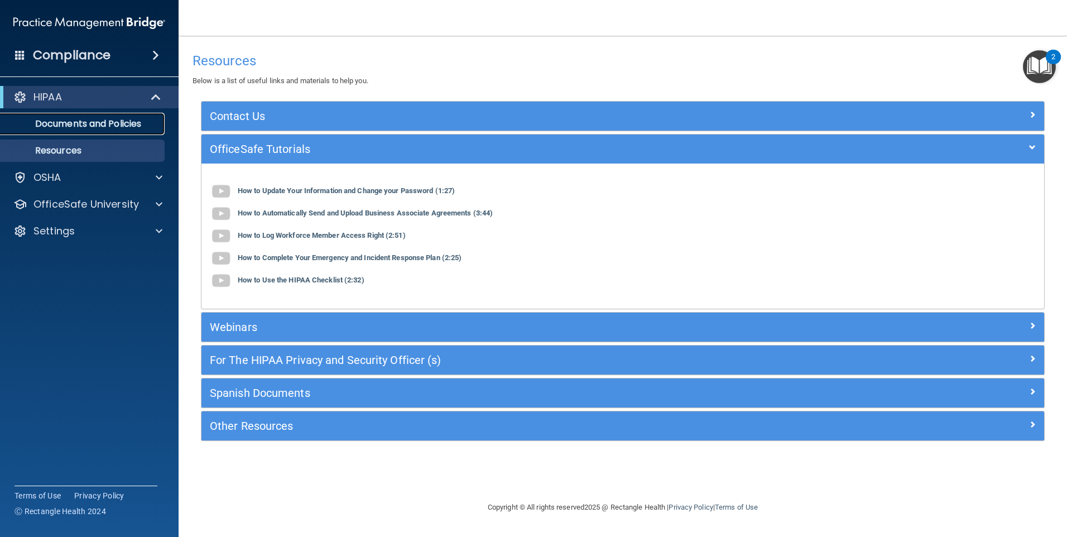
click at [62, 128] on p "Documents and Policies" at bounding box center [83, 123] width 152 height 11
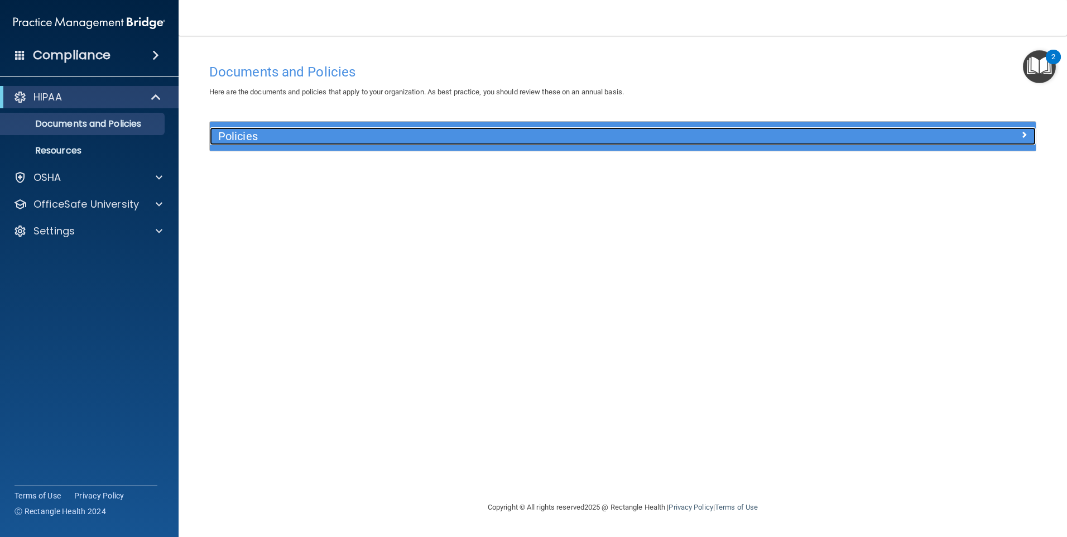
click at [262, 137] on h5 "Policies" at bounding box center [519, 136] width 603 height 12
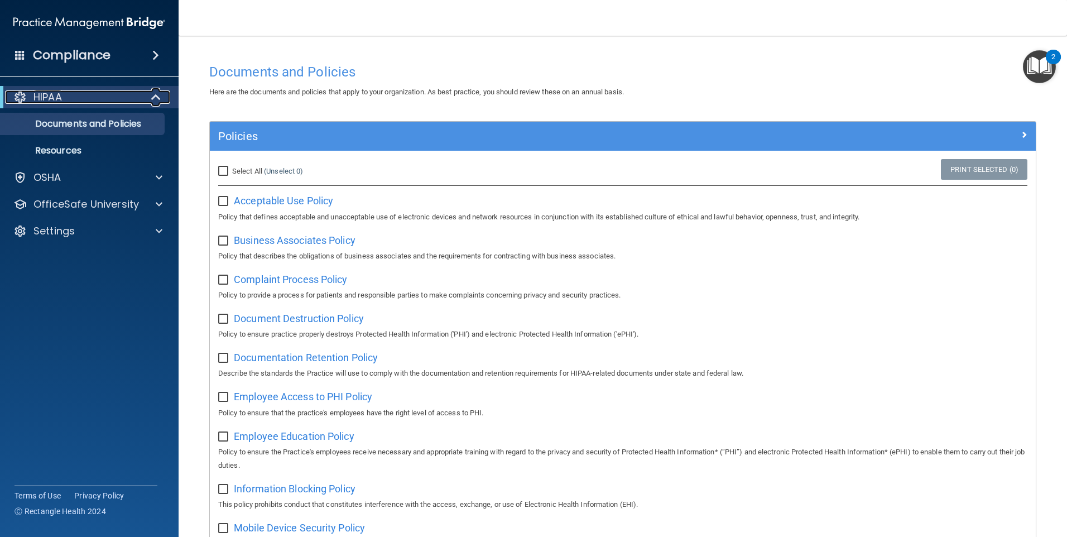
click at [62, 95] on p "HIPAA" at bounding box center [47, 96] width 28 height 13
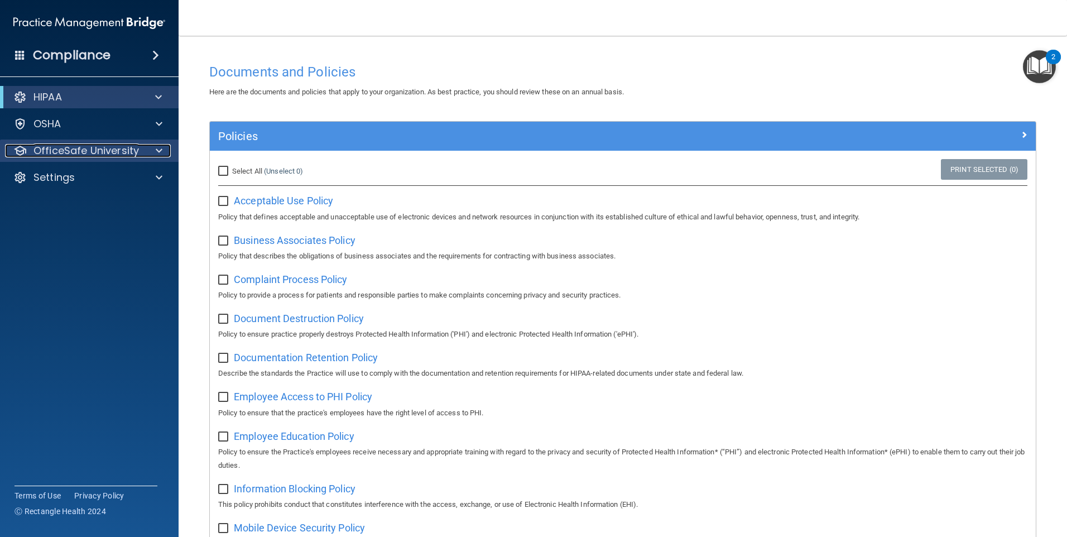
click at [64, 149] on p "OfficeSafe University" at bounding box center [85, 150] width 105 height 13
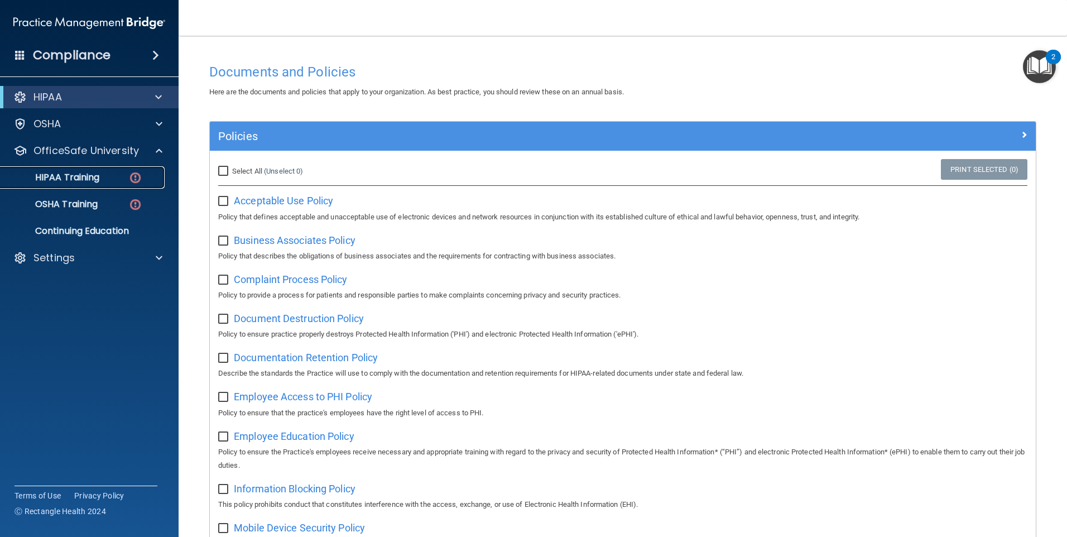
click at [69, 176] on p "HIPAA Training" at bounding box center [53, 177] width 92 height 11
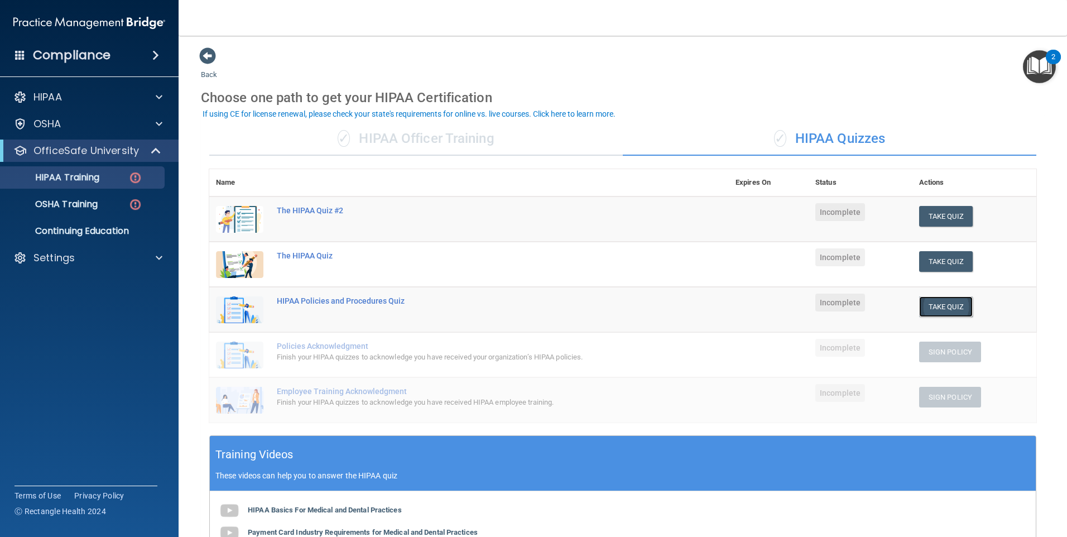
click at [929, 302] on button "Take Quiz" at bounding box center [946, 306] width 54 height 21
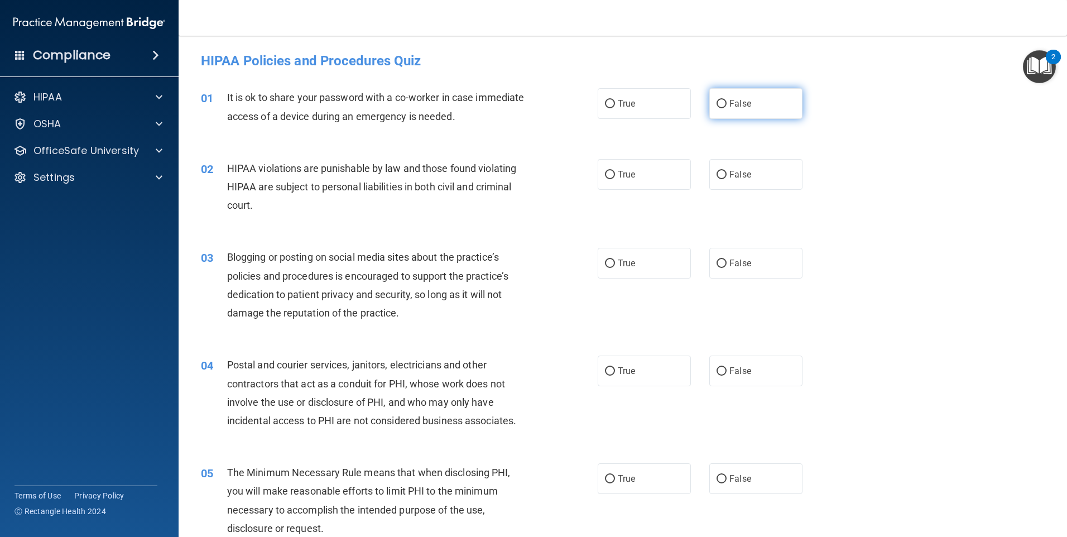
click at [716, 101] on input "False" at bounding box center [721, 104] width 10 height 8
radio input "true"
click at [605, 171] on input "True" at bounding box center [610, 175] width 10 height 8
radio input "true"
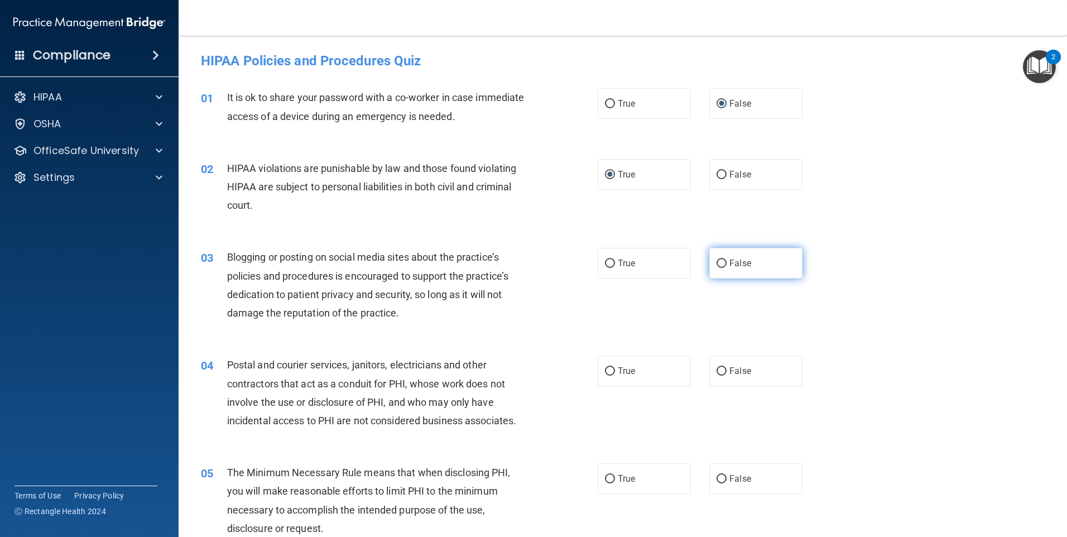
click at [718, 262] on input "False" at bounding box center [721, 263] width 10 height 8
radio input "true"
click at [606, 369] on input "True" at bounding box center [610, 371] width 10 height 8
radio input "true"
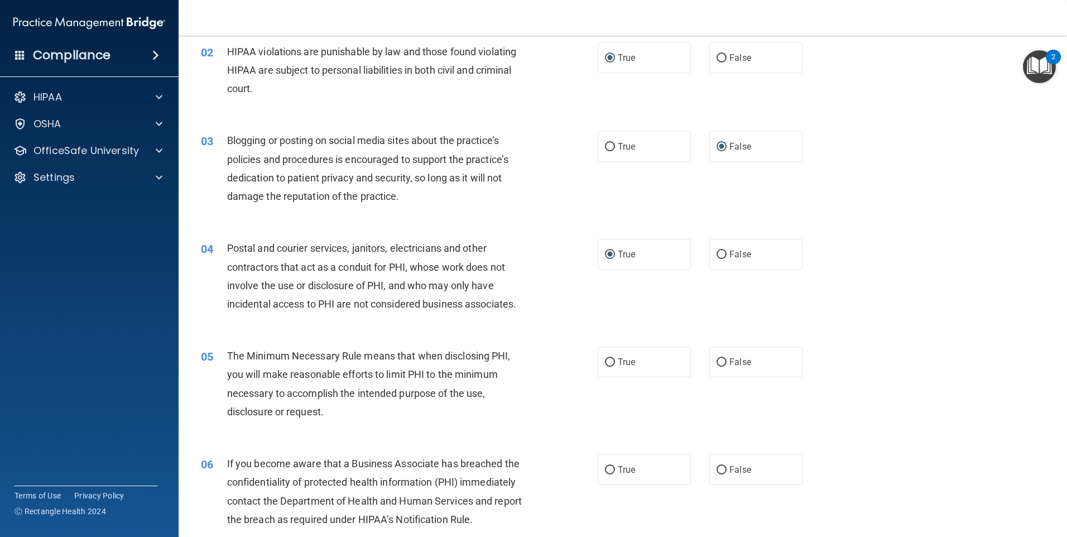
scroll to position [146, 0]
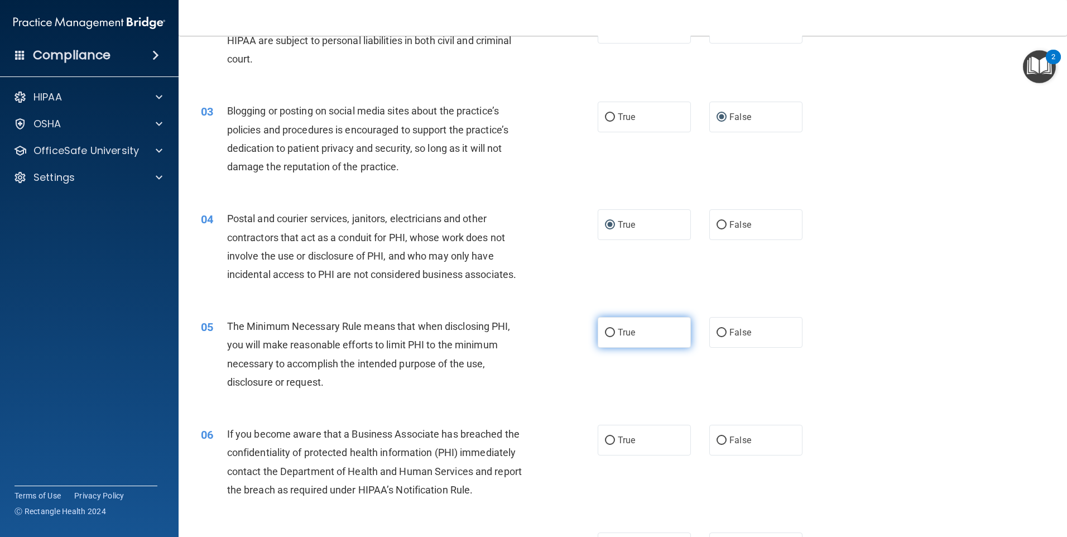
click at [606, 331] on input "True" at bounding box center [610, 333] width 10 height 8
radio input "true"
click at [609, 437] on input "True" at bounding box center [610, 440] width 10 height 8
radio input "true"
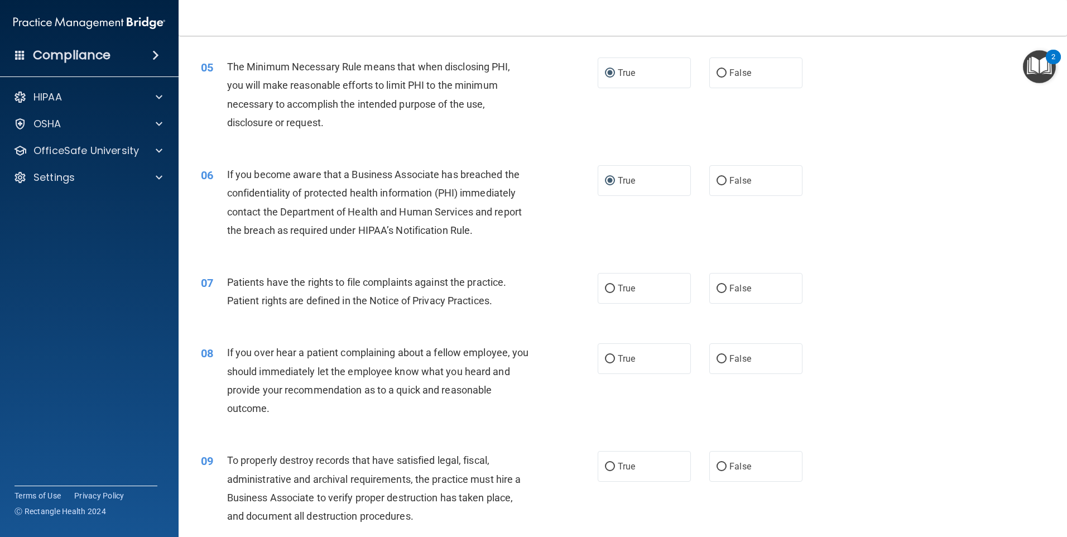
scroll to position [425, 0]
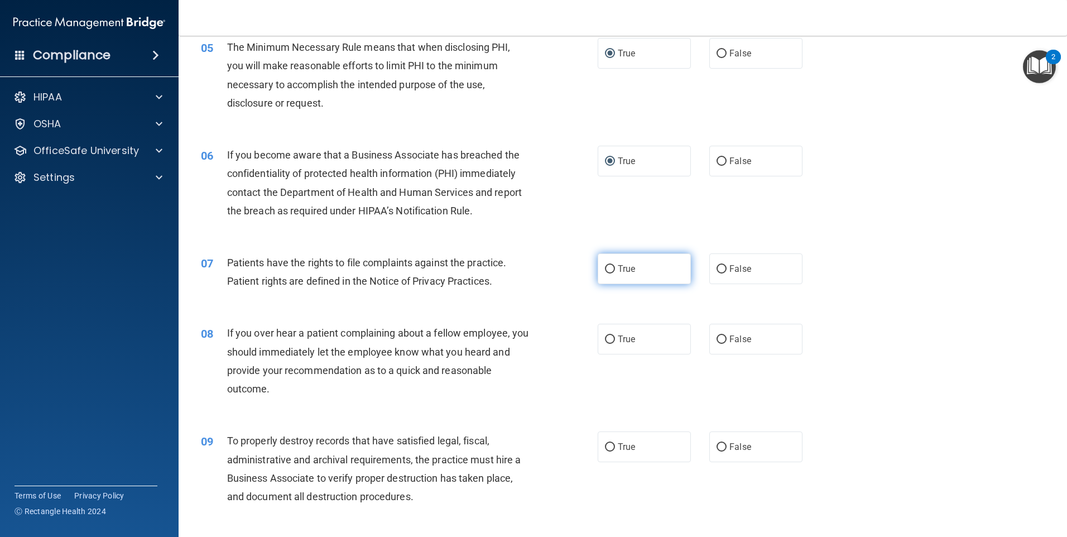
click at [607, 265] on input "True" at bounding box center [610, 269] width 10 height 8
radio input "true"
click at [717, 340] on input "False" at bounding box center [721, 339] width 10 height 8
radio input "true"
click at [605, 445] on input "True" at bounding box center [610, 447] width 10 height 8
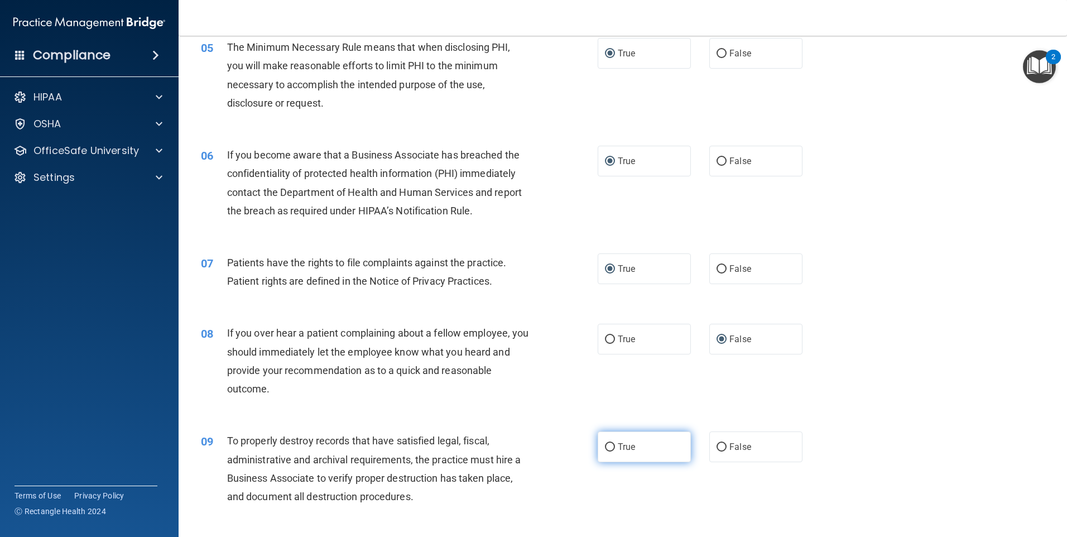
radio input "true"
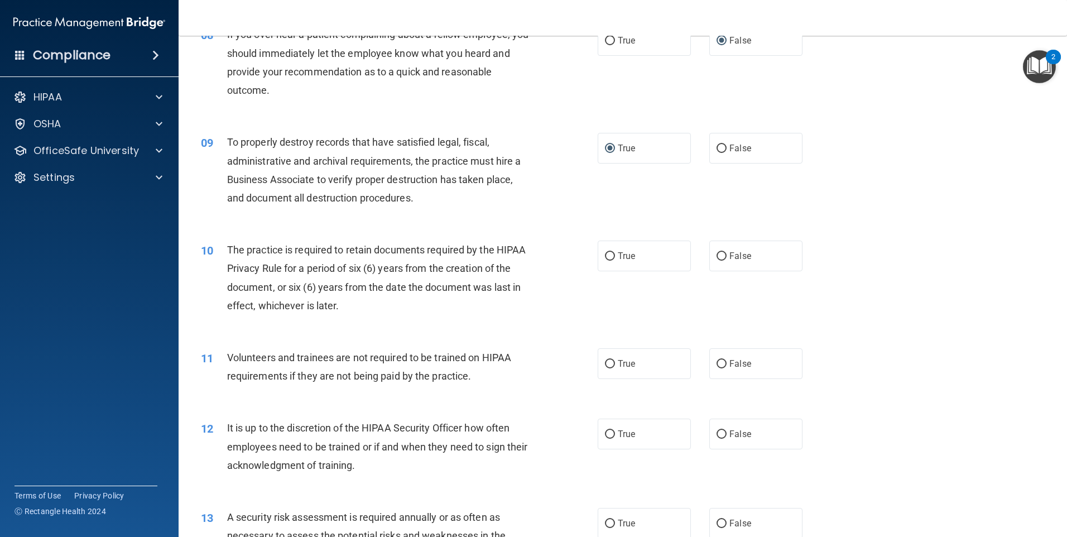
scroll to position [736, 0]
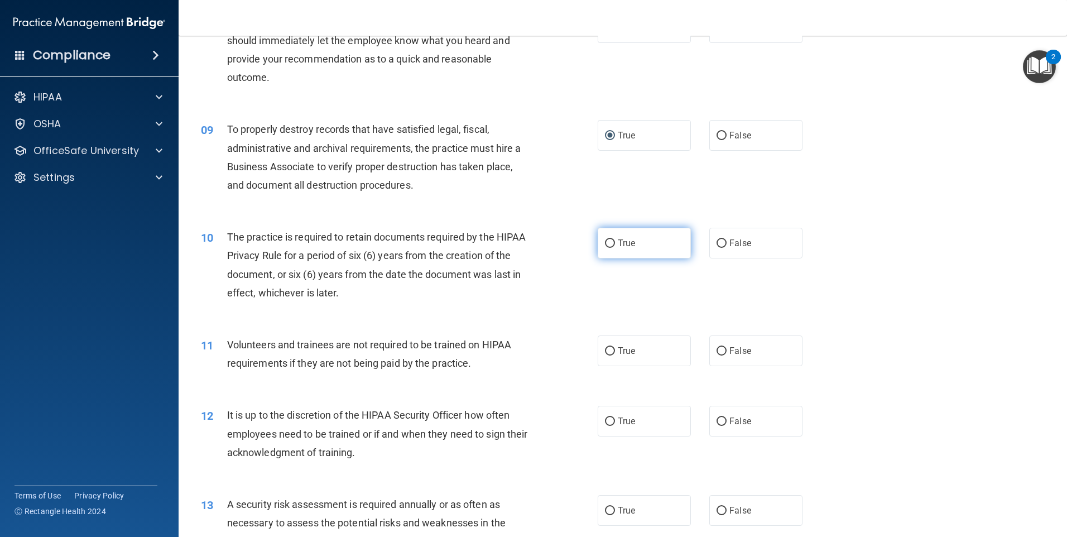
click at [606, 242] on input "True" at bounding box center [610, 243] width 10 height 8
radio input "true"
click at [718, 350] on input "False" at bounding box center [721, 351] width 10 height 8
radio input "true"
click at [608, 419] on input "True" at bounding box center [610, 421] width 10 height 8
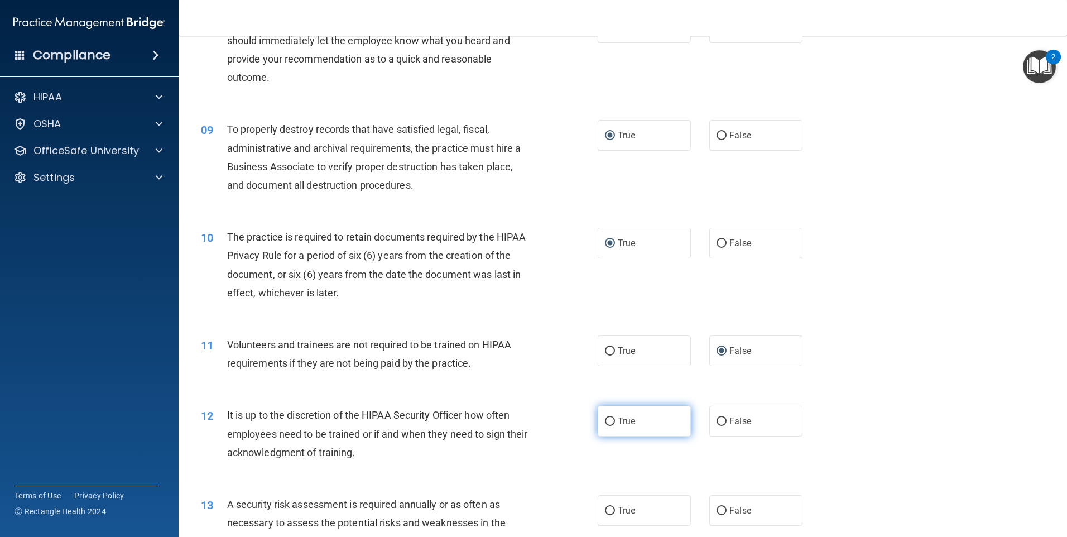
radio input "true"
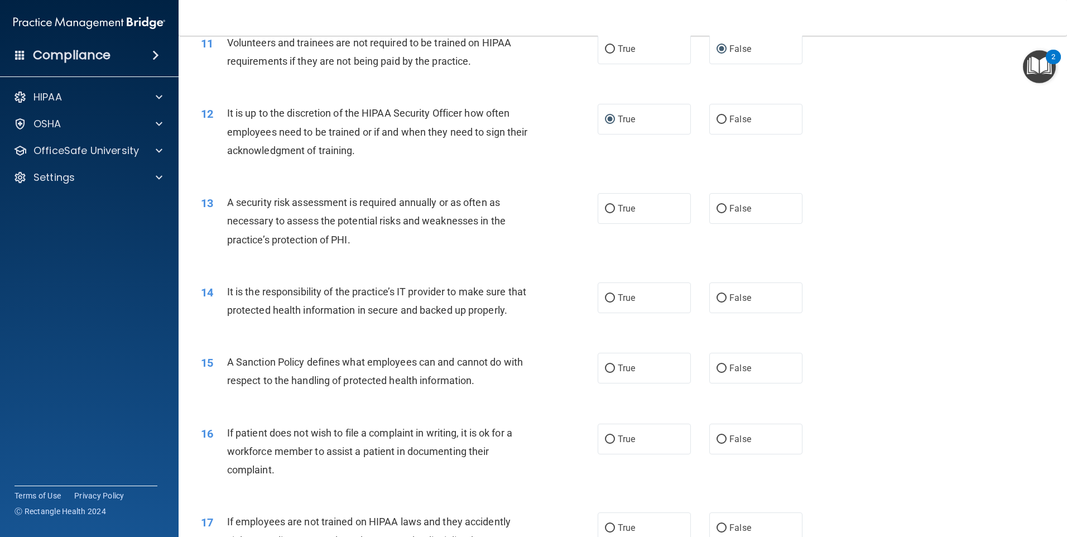
scroll to position [1042, 0]
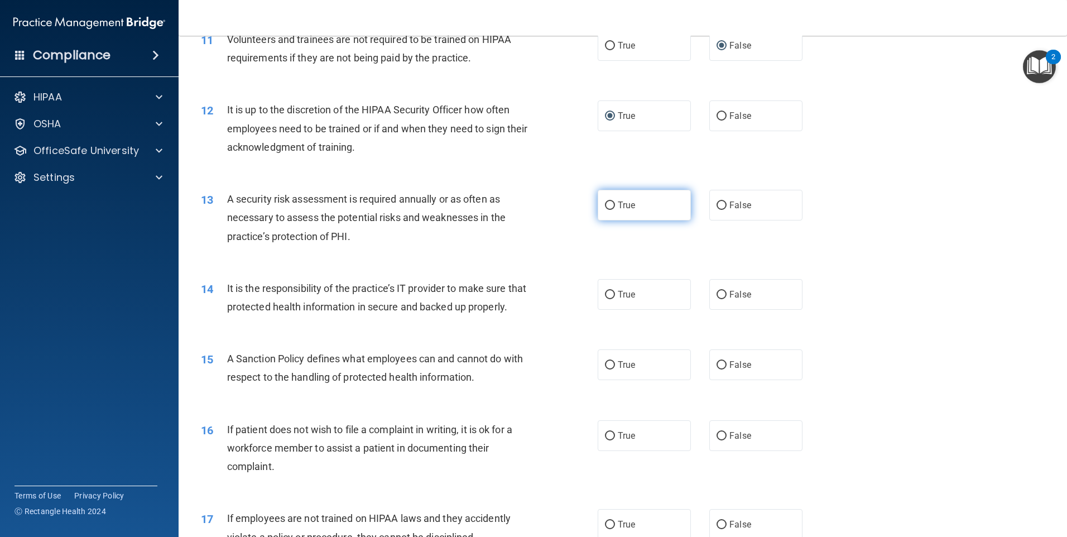
click at [606, 205] on input "True" at bounding box center [610, 205] width 10 height 8
radio input "true"
click at [606, 291] on input "True" at bounding box center [610, 295] width 10 height 8
radio input "true"
click at [716, 369] on input "False" at bounding box center [721, 365] width 10 height 8
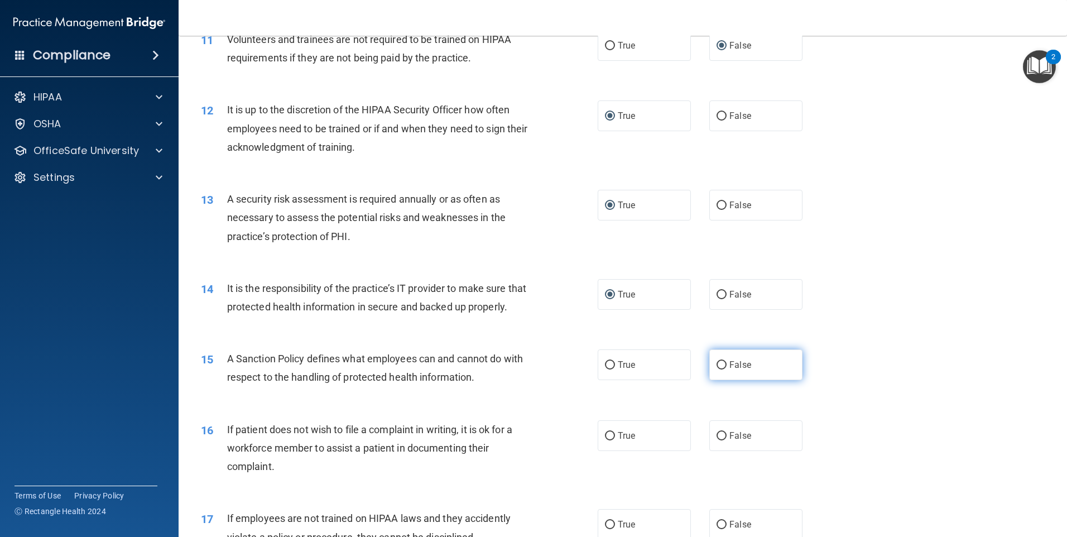
radio input "true"
click at [716, 440] on input "False" at bounding box center [721, 436] width 10 height 8
radio input "true"
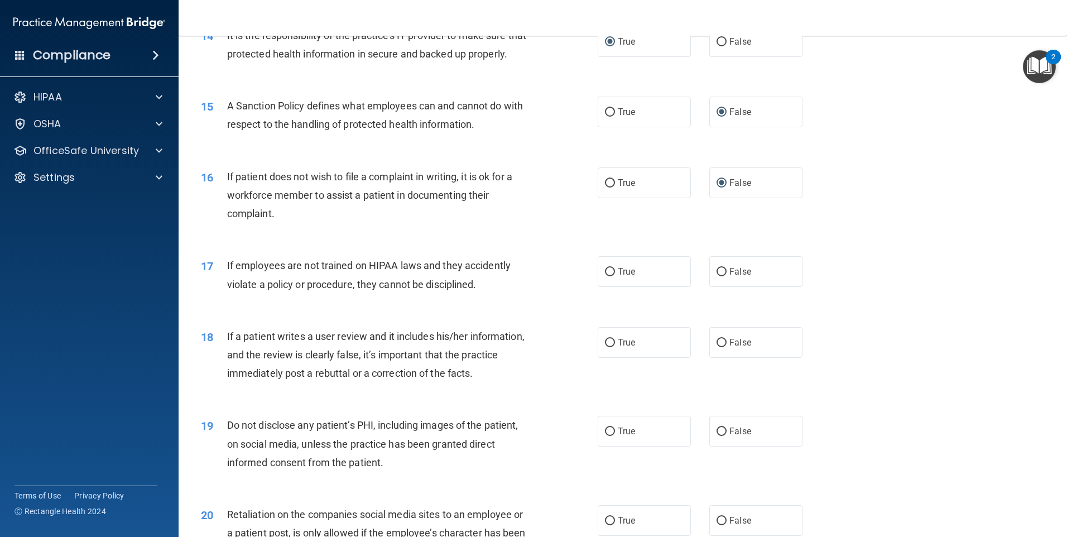
scroll to position [1304, 0]
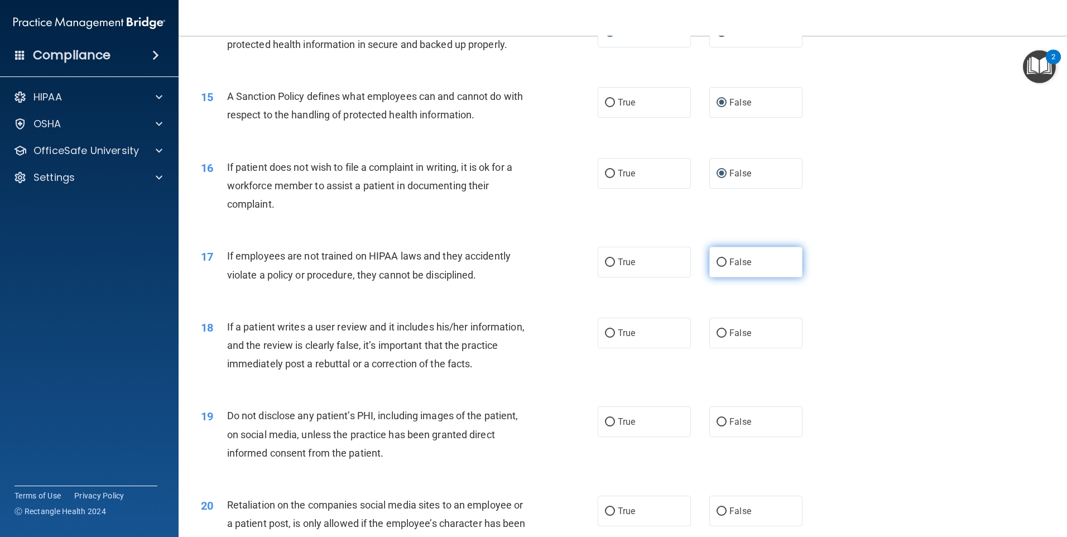
click at [721, 276] on label "False" at bounding box center [755, 262] width 93 height 31
click at [721, 267] on input "False" at bounding box center [721, 262] width 10 height 8
radio input "true"
click at [605, 338] on input "True" at bounding box center [610, 333] width 10 height 8
radio input "true"
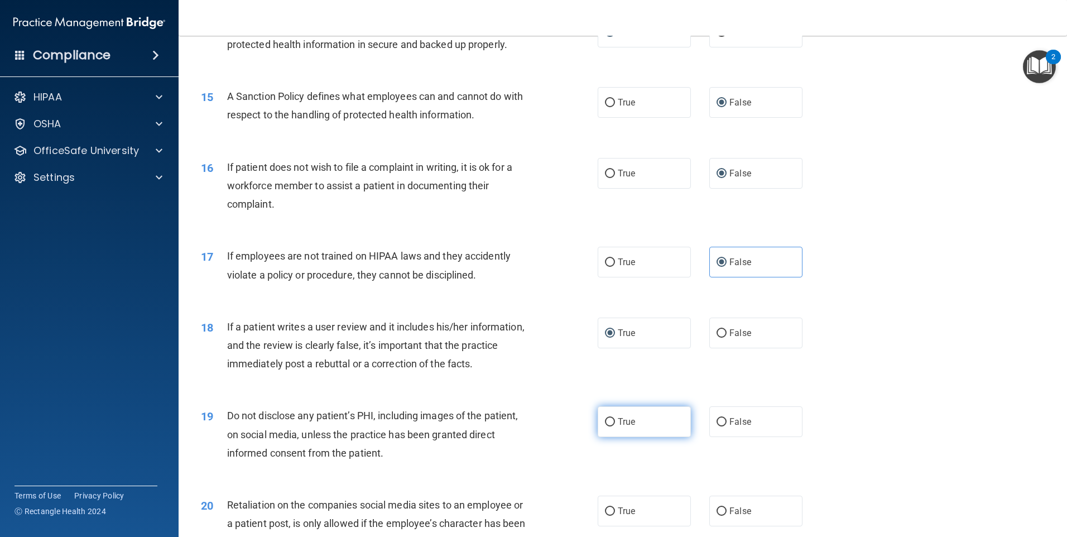
click at [609, 426] on input "True" at bounding box center [610, 422] width 10 height 8
radio input "true"
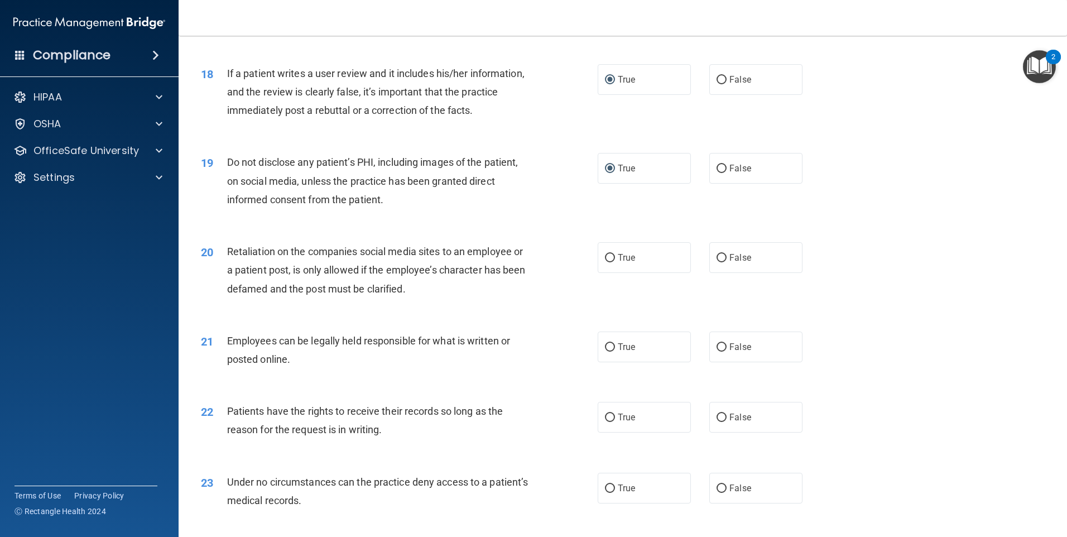
scroll to position [1561, 0]
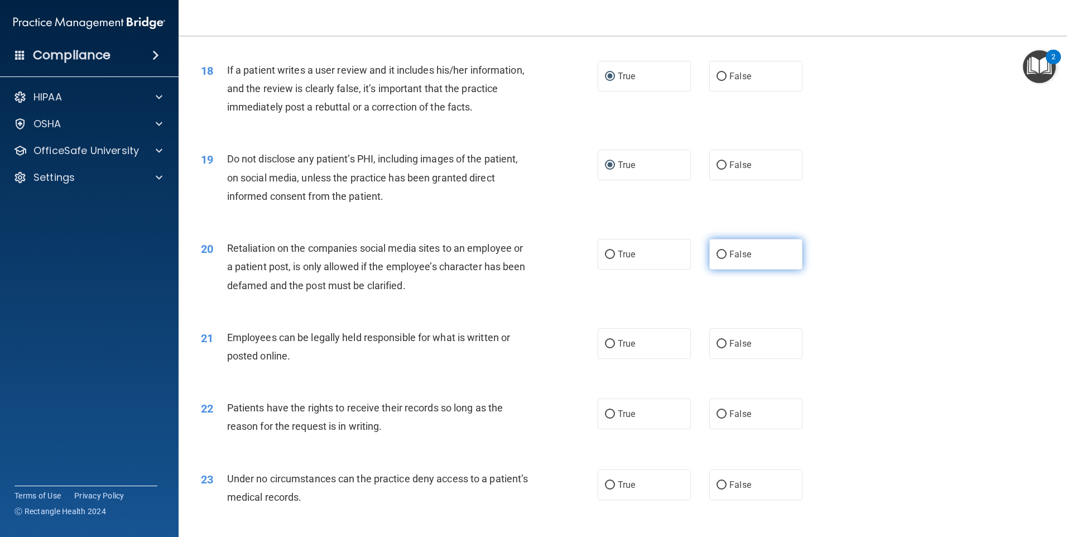
click at [716, 259] on input "False" at bounding box center [721, 255] width 10 height 8
radio input "true"
click at [605, 348] on input "True" at bounding box center [610, 344] width 10 height 8
radio input "true"
click at [716, 418] on input "False" at bounding box center [721, 414] width 10 height 8
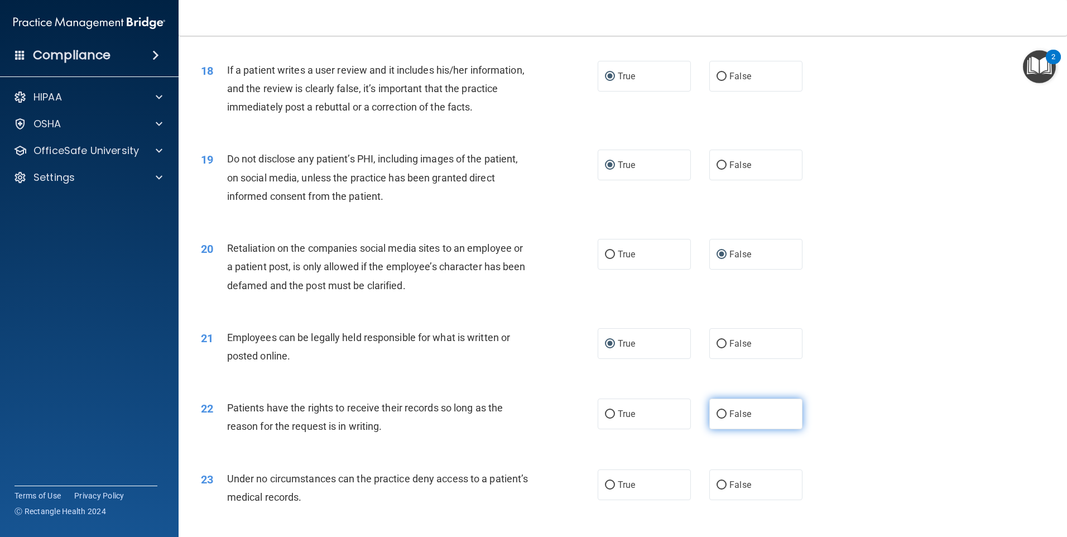
radio input "true"
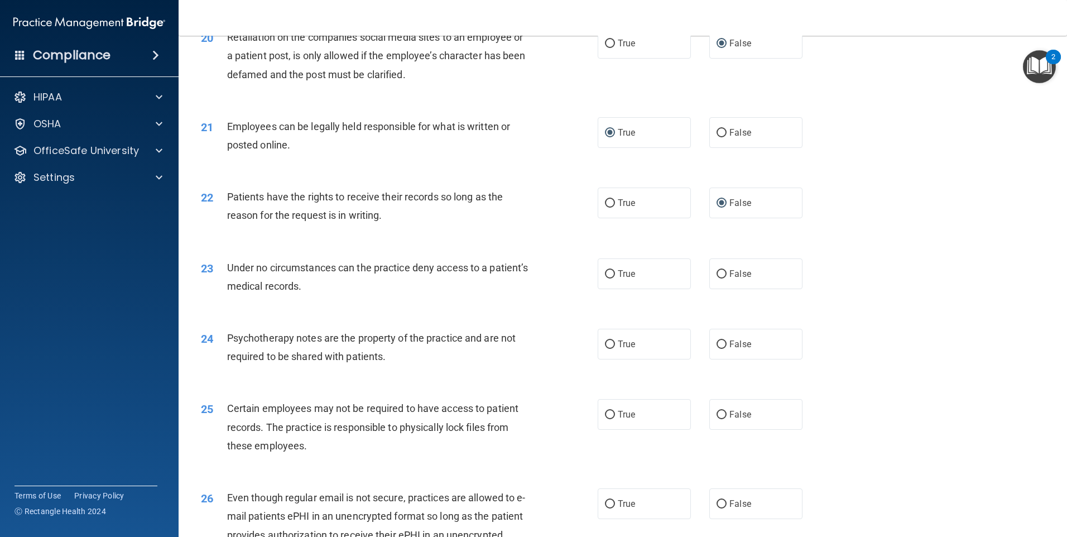
scroll to position [1784, 0]
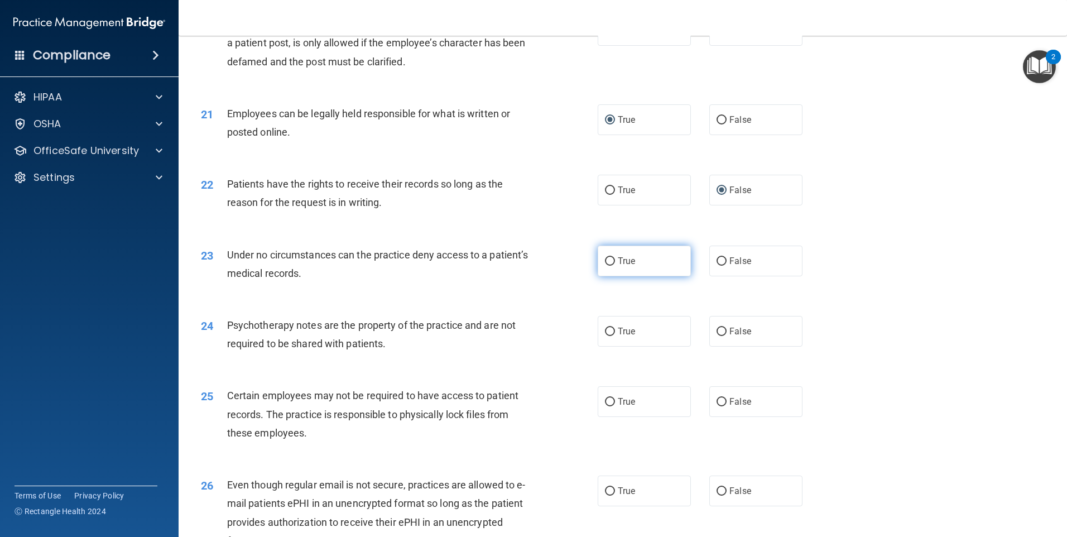
click at [605, 266] on input "True" at bounding box center [610, 261] width 10 height 8
radio input "true"
click at [605, 266] on input "True" at bounding box center [610, 261] width 10 height 8
click at [719, 266] on input "False" at bounding box center [721, 261] width 10 height 8
radio input "true"
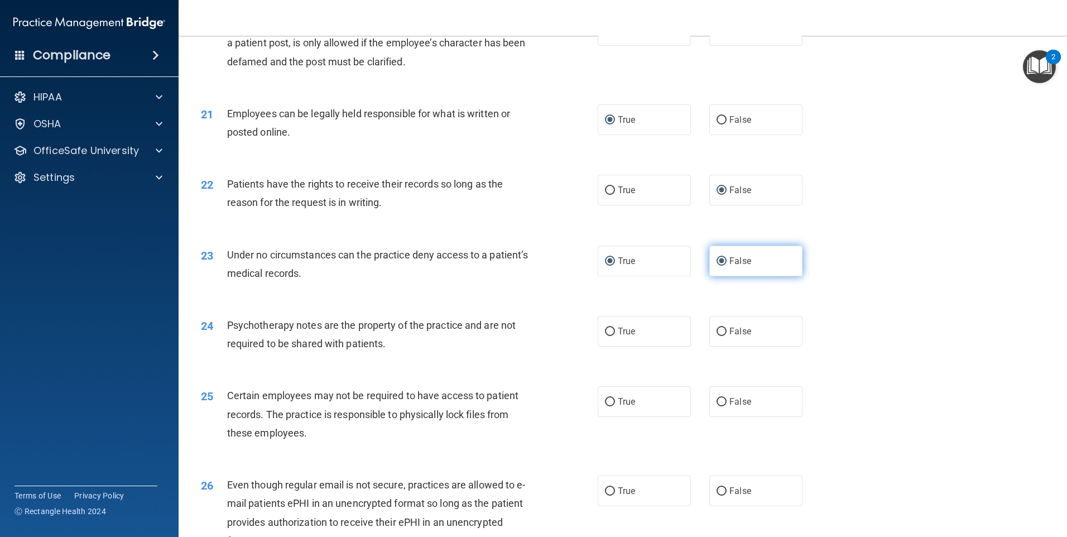
radio input "false"
click at [717, 336] on input "False" at bounding box center [721, 332] width 10 height 8
radio input "true"
click at [605, 406] on input "True" at bounding box center [610, 402] width 10 height 8
radio input "true"
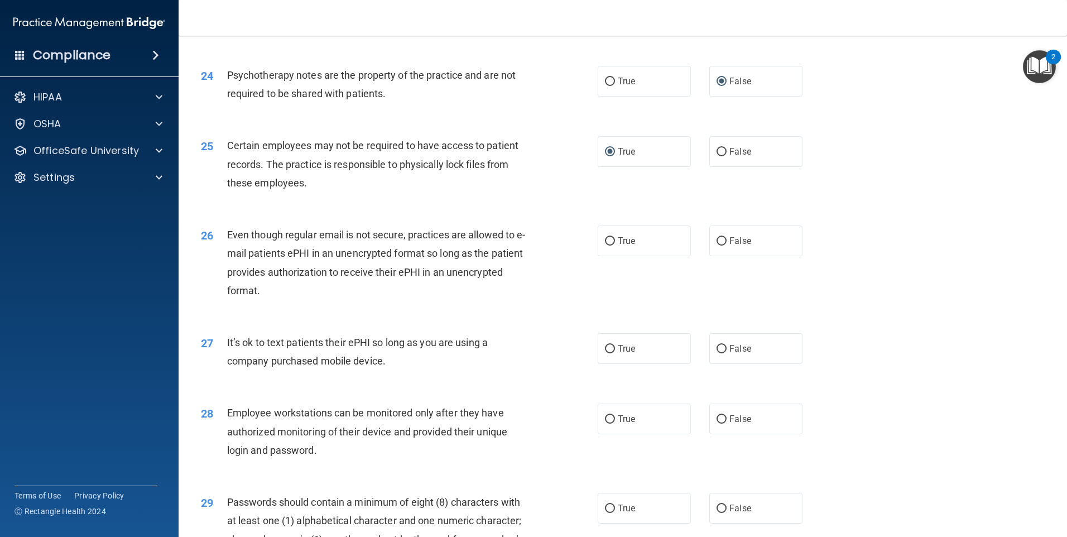
scroll to position [2044, 0]
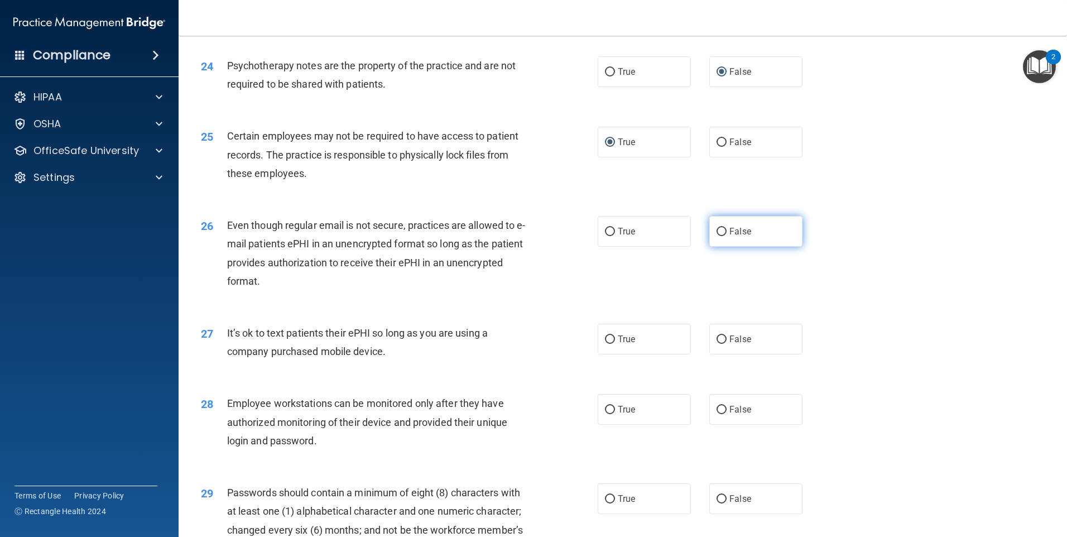
click at [716, 236] on input "False" at bounding box center [721, 232] width 10 height 8
radio input "true"
click at [716, 344] on input "False" at bounding box center [721, 339] width 10 height 8
radio input "true"
click at [716, 414] on input "False" at bounding box center [721, 410] width 10 height 8
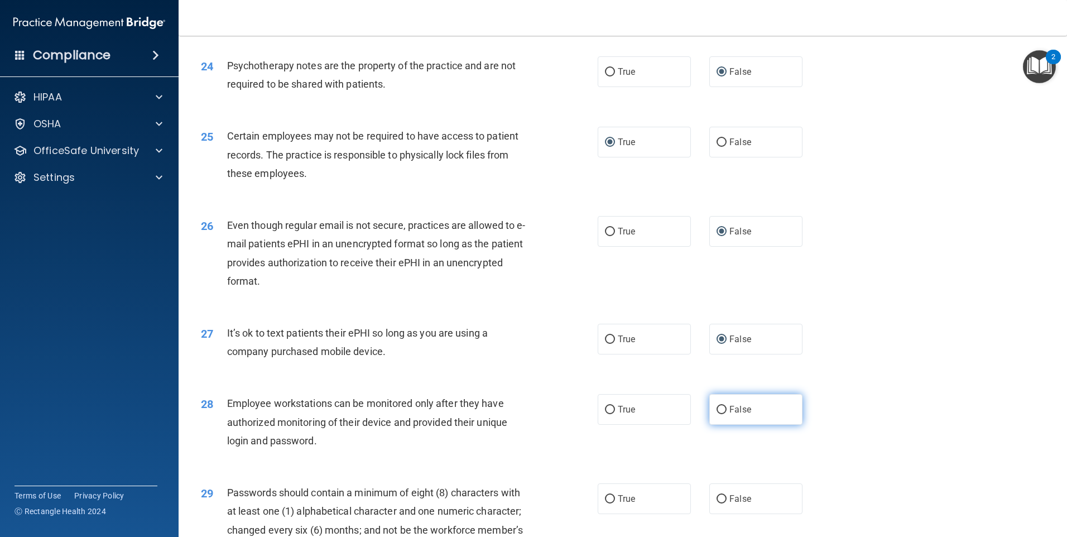
radio input "true"
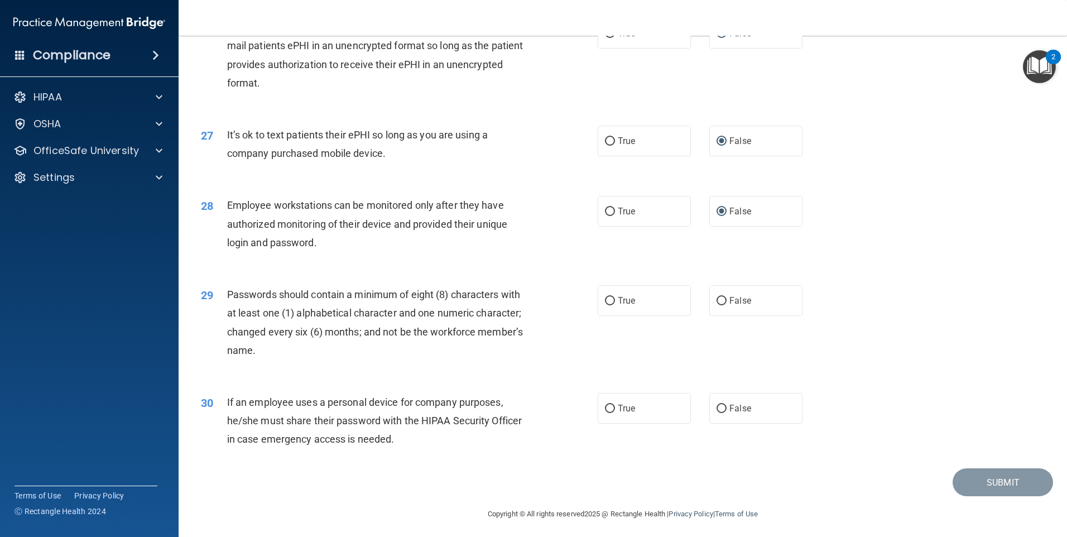
scroll to position [2264, 0]
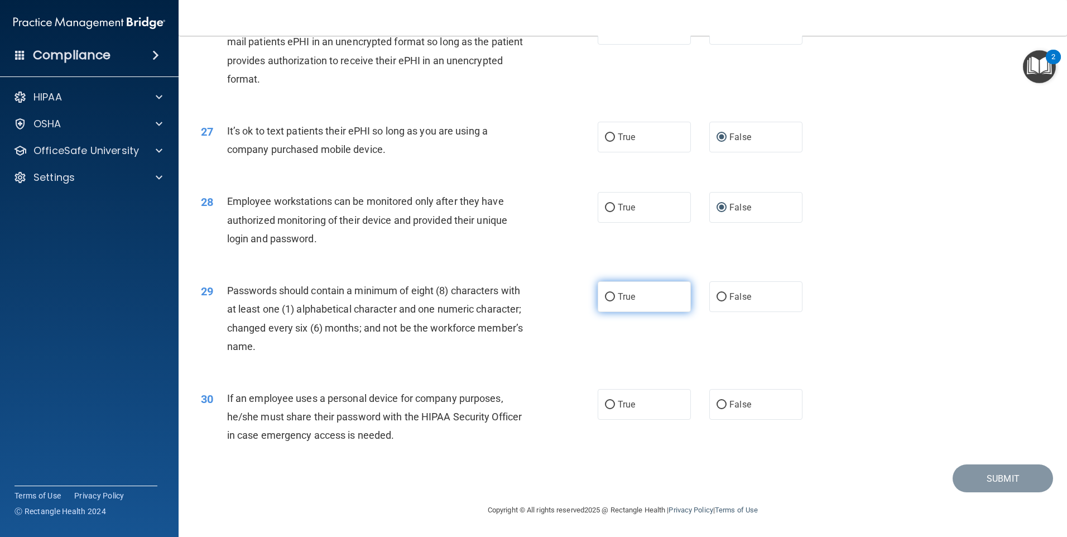
click at [605, 295] on input "True" at bounding box center [610, 297] width 10 height 8
radio input "true"
click at [605, 402] on input "True" at bounding box center [610, 405] width 10 height 8
radio input "true"
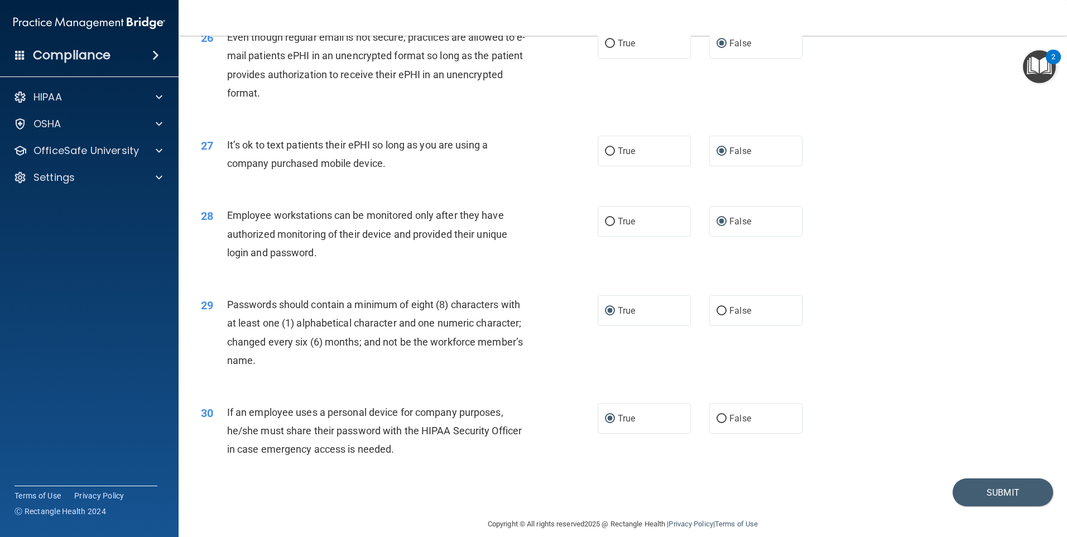
scroll to position [2216, 0]
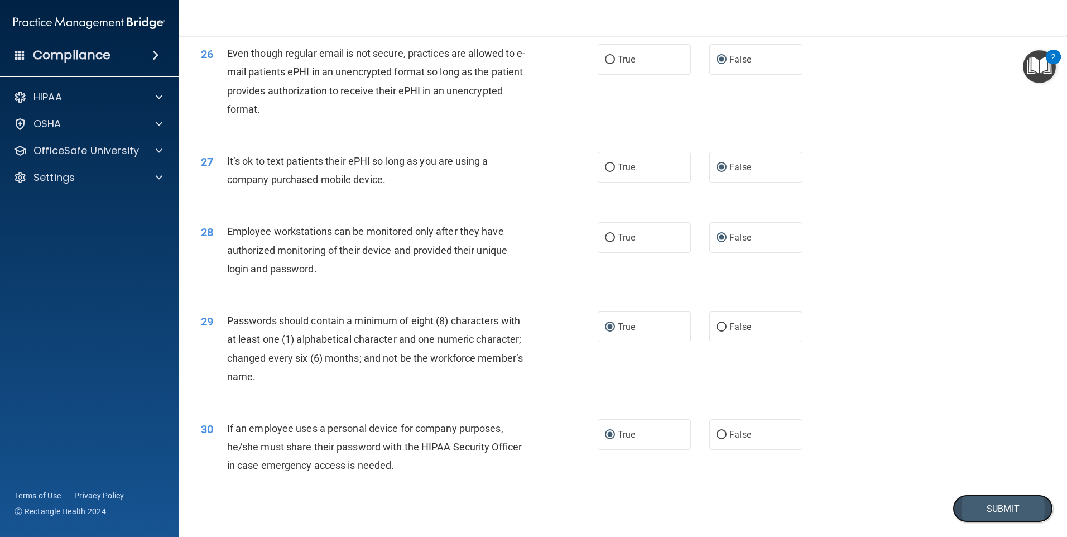
click at [989, 523] on button "Submit" at bounding box center [1002, 508] width 100 height 28
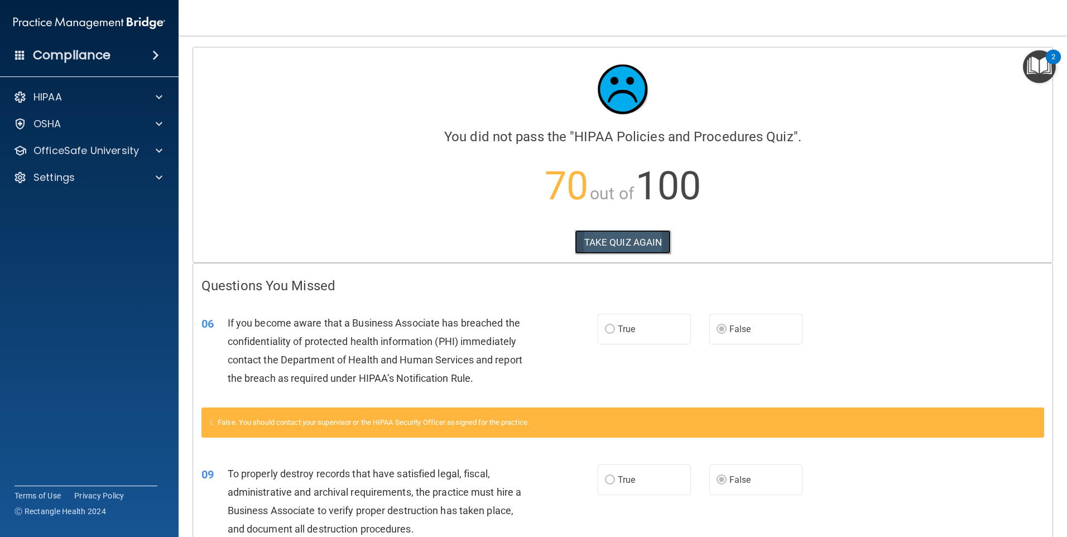
click at [615, 243] on button "TAKE QUIZ AGAIN" at bounding box center [623, 242] width 97 height 25
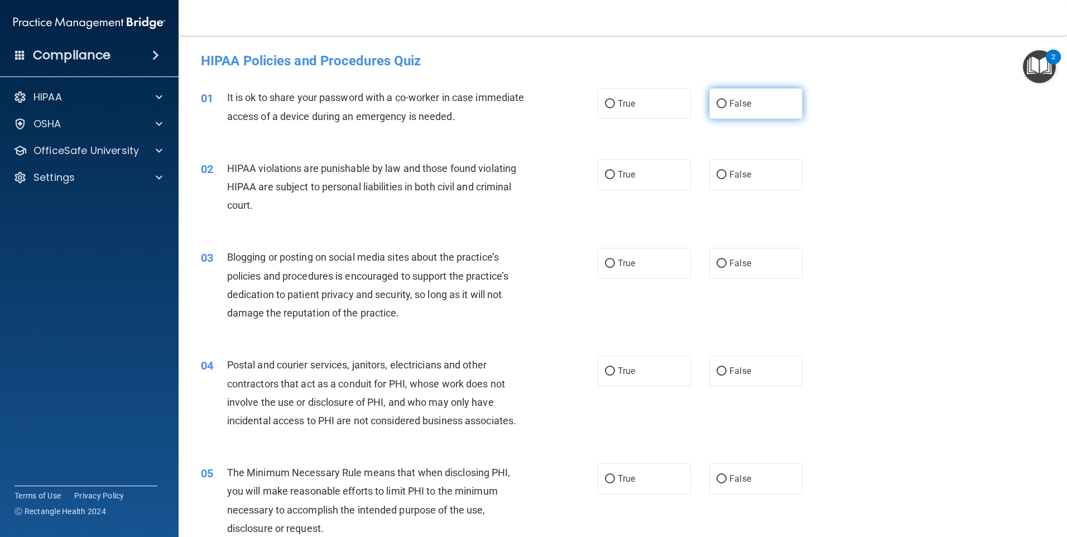
click at [717, 98] on label "False" at bounding box center [755, 103] width 93 height 31
click at [717, 100] on input "False" at bounding box center [721, 104] width 10 height 8
radio input "true"
click at [605, 173] on input "True" at bounding box center [610, 175] width 10 height 8
radio input "true"
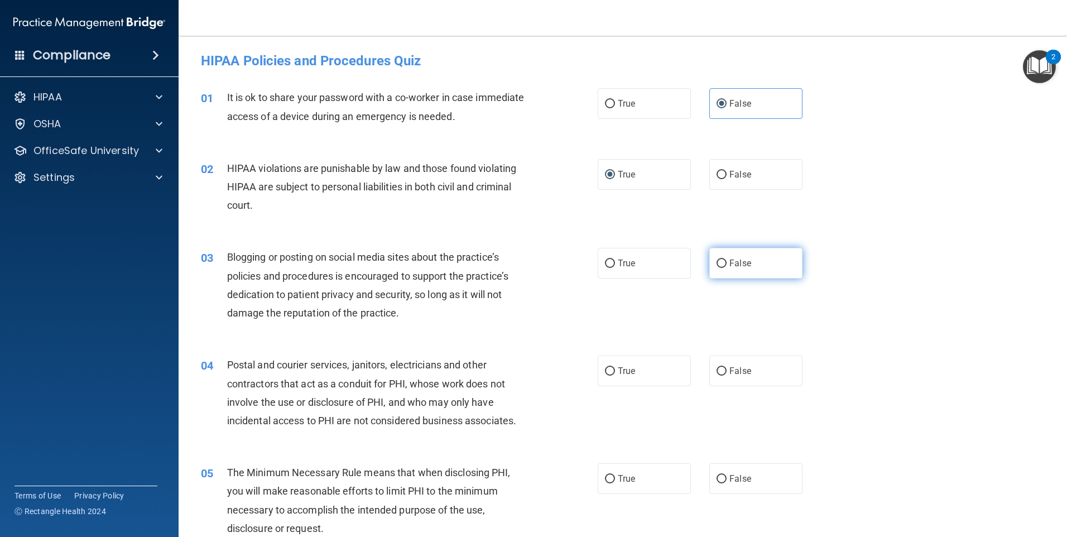
click at [716, 261] on input "False" at bounding box center [721, 263] width 10 height 8
radio input "true"
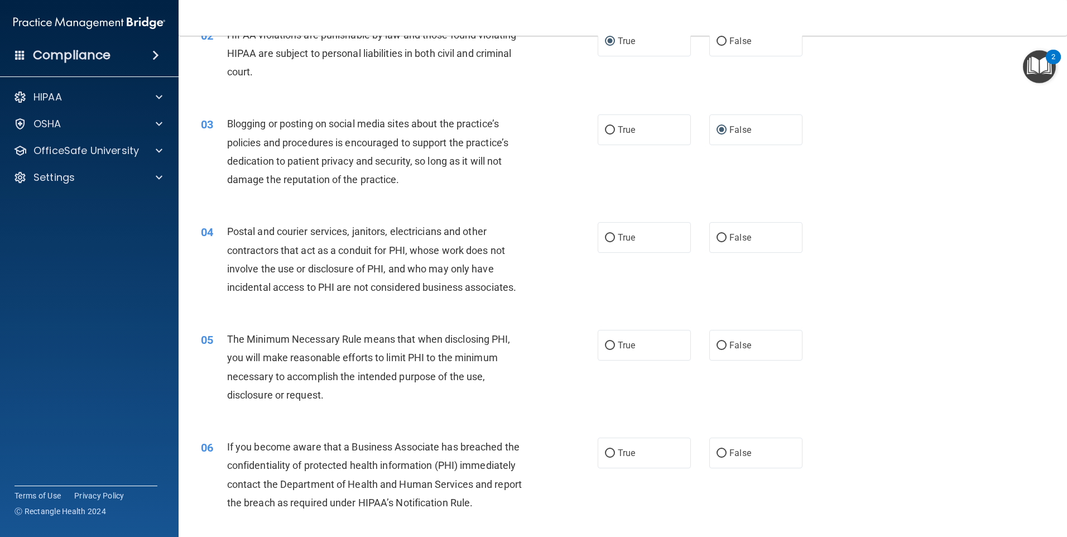
scroll to position [136, 0]
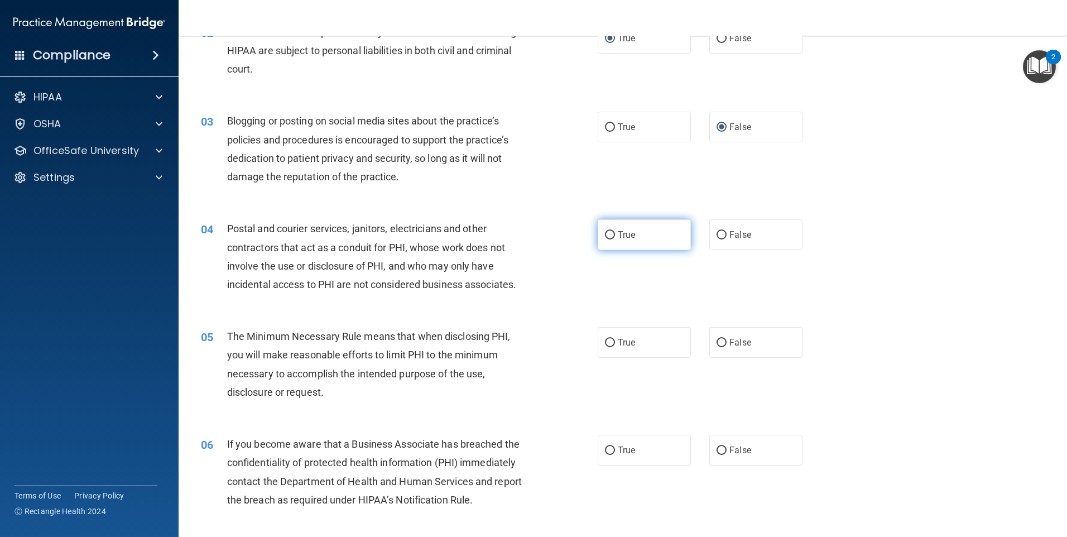
click at [605, 233] on input "True" at bounding box center [610, 235] width 10 height 8
radio input "true"
click at [608, 339] on input "True" at bounding box center [610, 343] width 10 height 8
radio input "true"
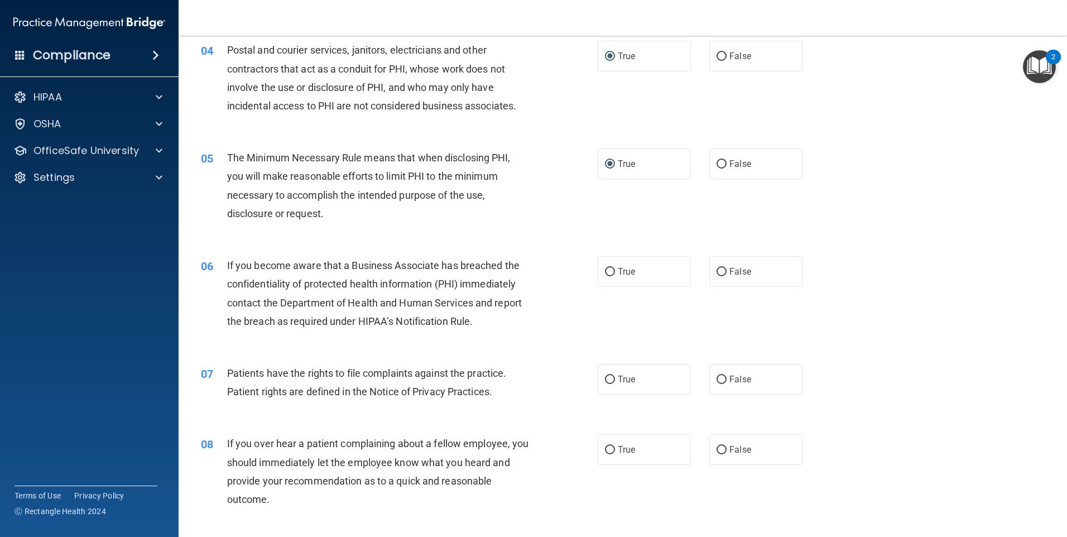
scroll to position [318, 0]
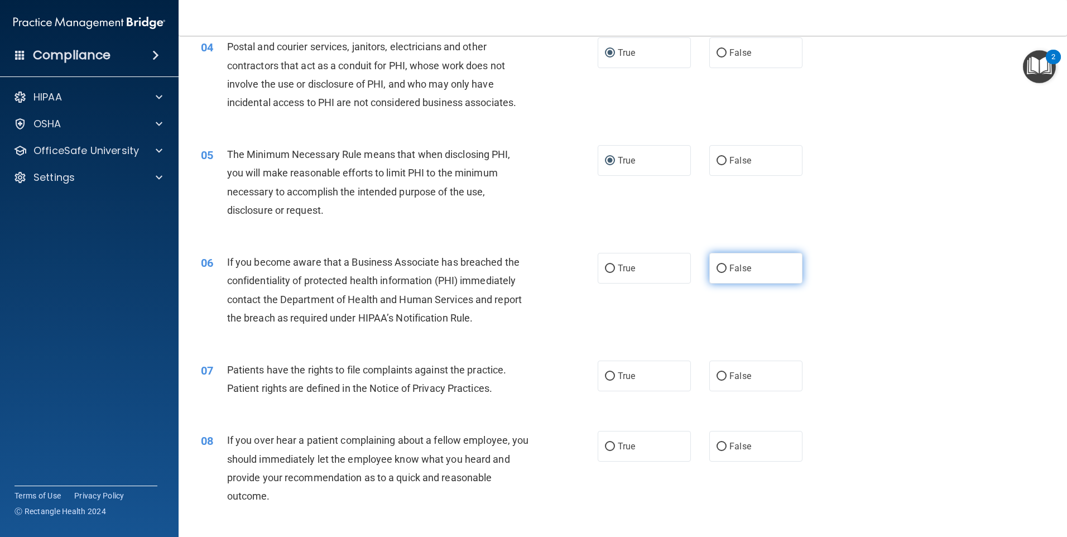
click at [717, 267] on input "False" at bounding box center [721, 268] width 10 height 8
radio input "true"
click at [606, 373] on input "True" at bounding box center [610, 376] width 10 height 8
radio input "true"
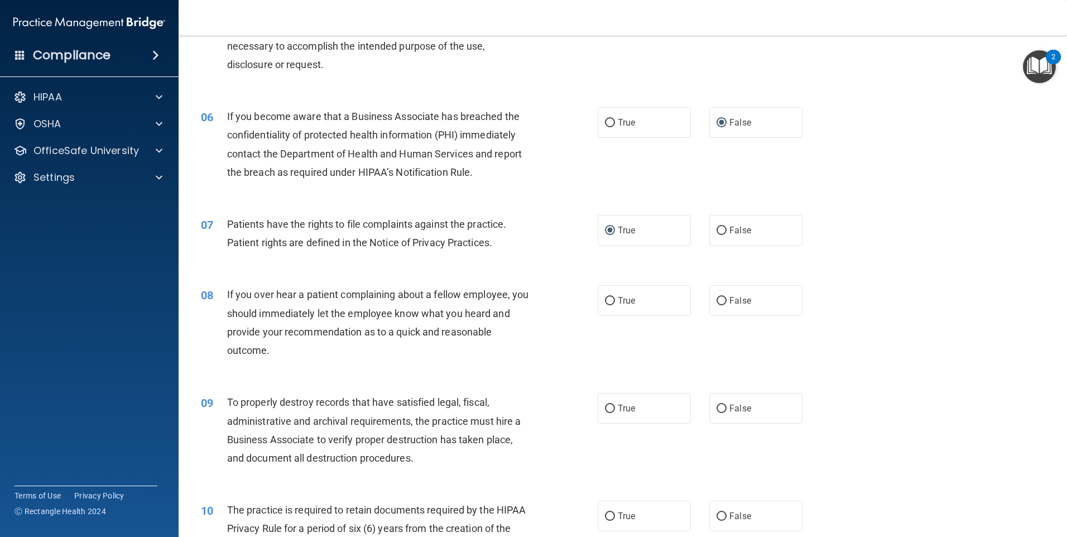
scroll to position [467, 0]
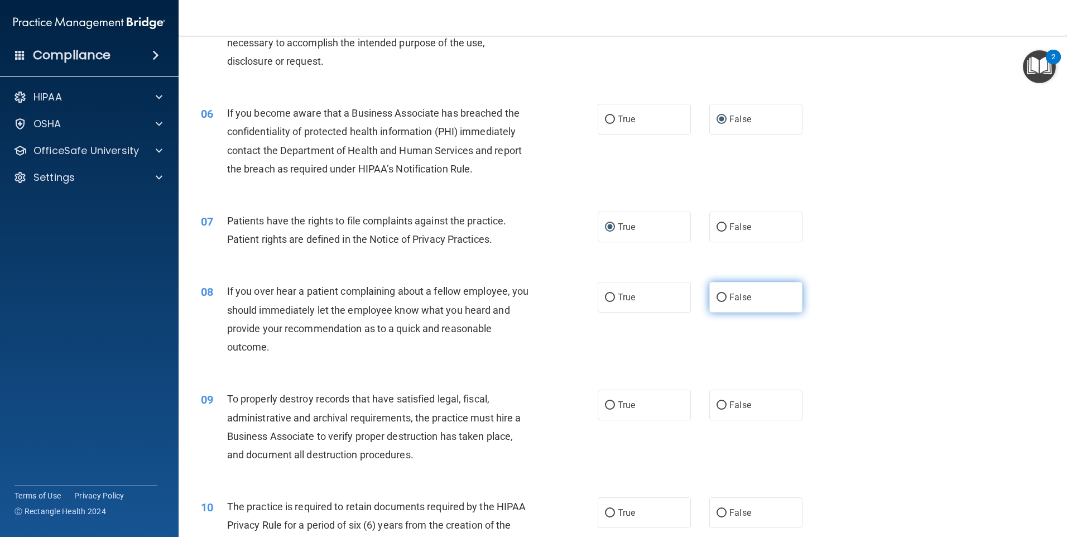
click at [716, 294] on input "False" at bounding box center [721, 297] width 10 height 8
radio input "true"
click at [716, 403] on input "False" at bounding box center [721, 405] width 10 height 8
radio input "true"
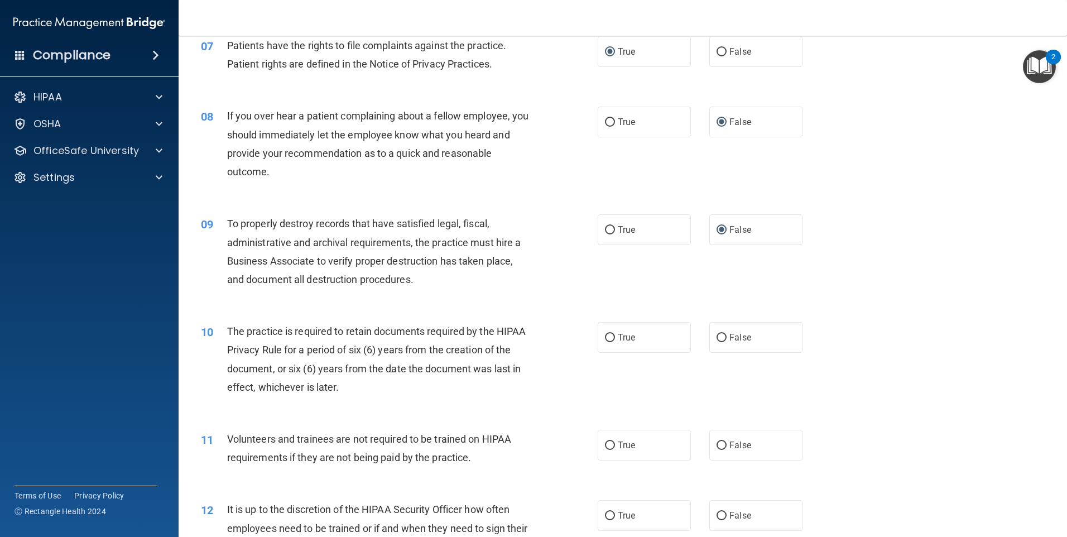
scroll to position [687, 0]
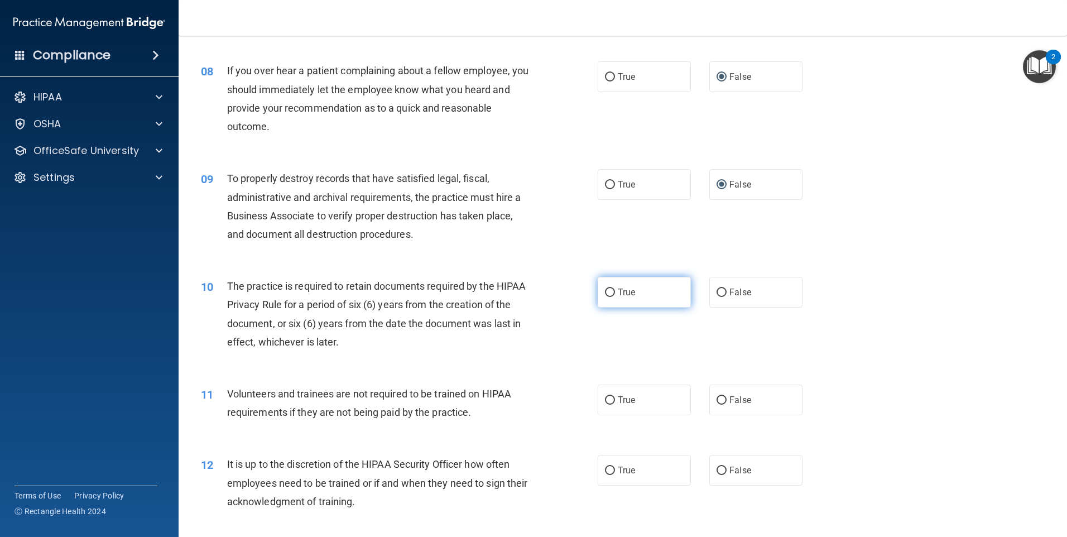
click at [608, 291] on input "True" at bounding box center [610, 292] width 10 height 8
radio input "true"
click at [716, 400] on input "False" at bounding box center [721, 400] width 10 height 8
radio input "true"
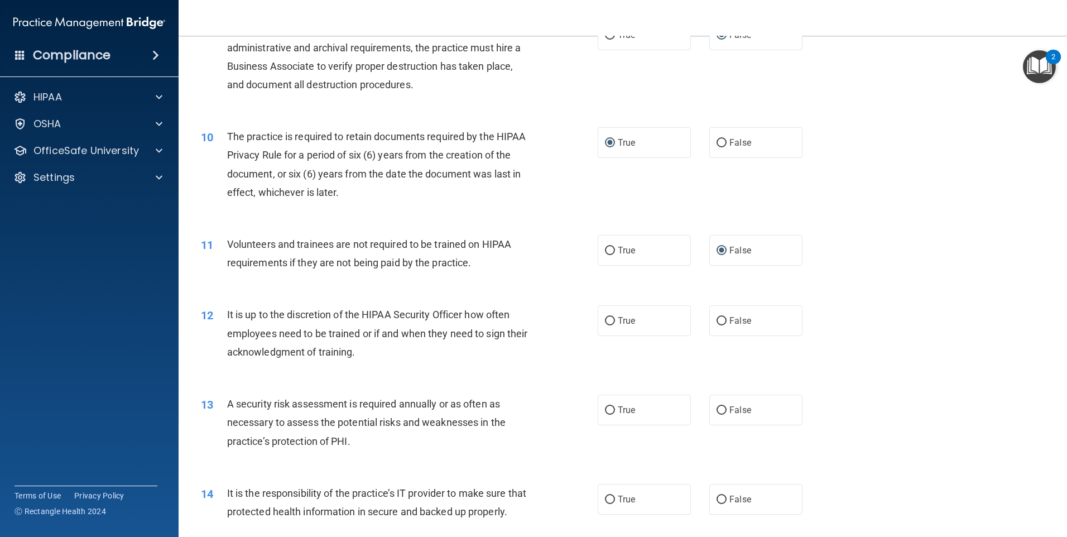
scroll to position [895, 0]
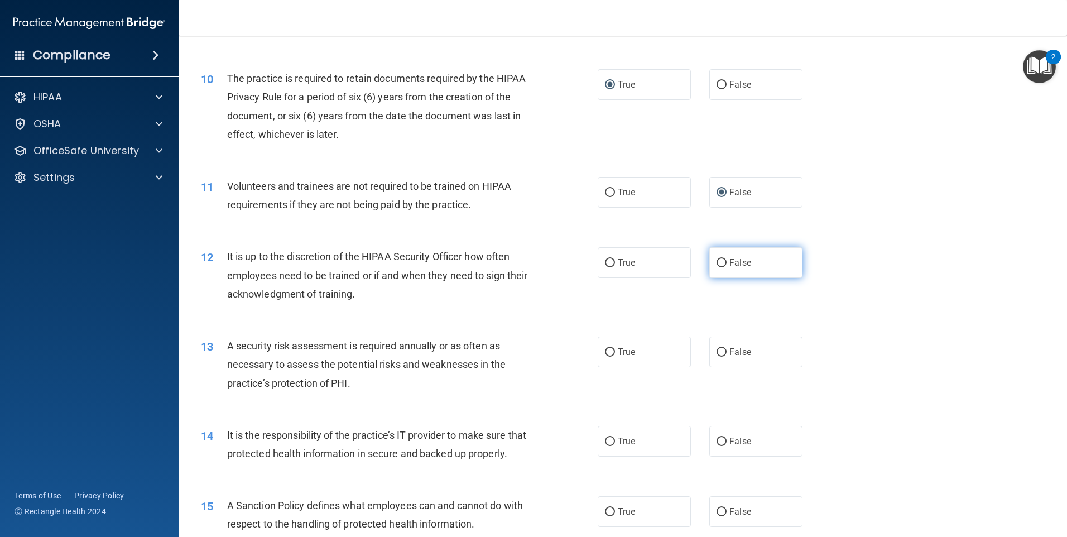
click at [719, 261] on input "False" at bounding box center [721, 263] width 10 height 8
radio input "true"
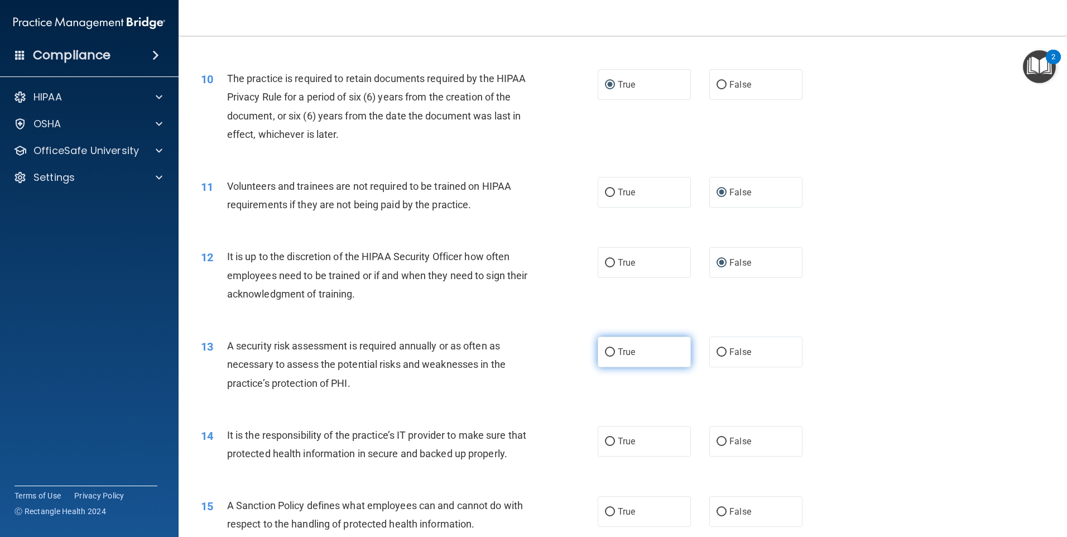
click at [605, 353] on input "True" at bounding box center [610, 352] width 10 height 8
radio input "true"
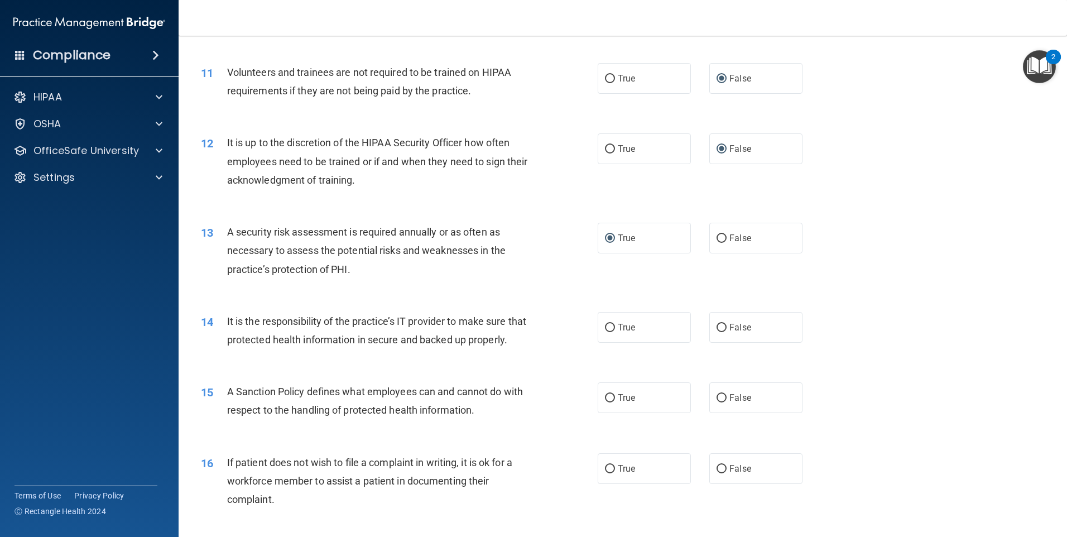
scroll to position [1022, 0]
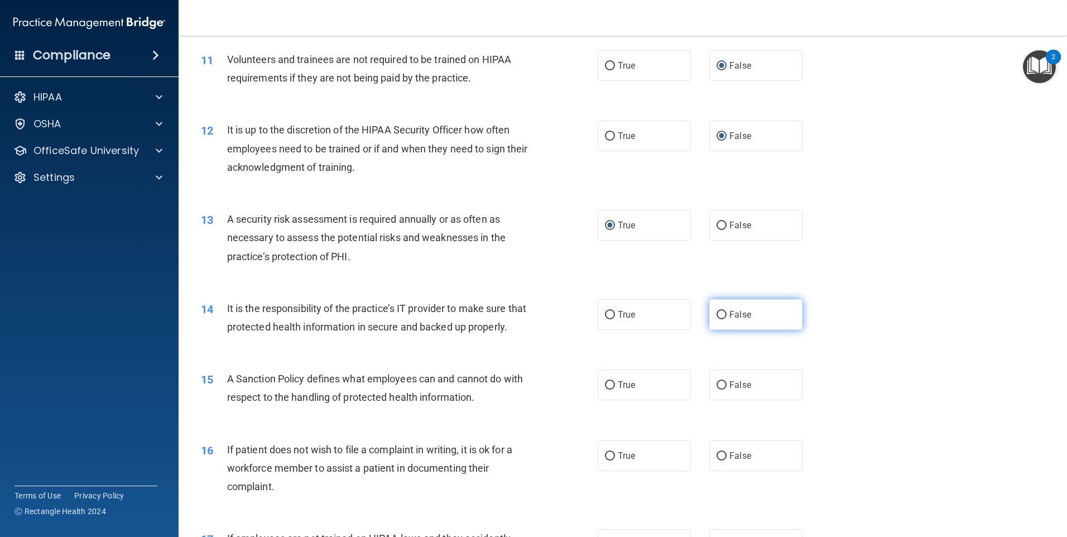
click at [716, 312] on input "False" at bounding box center [721, 315] width 10 height 8
radio input "true"
click at [605, 389] on input "True" at bounding box center [610, 385] width 10 height 8
radio input "true"
click at [605, 389] on input "True" at bounding box center [610, 385] width 10 height 8
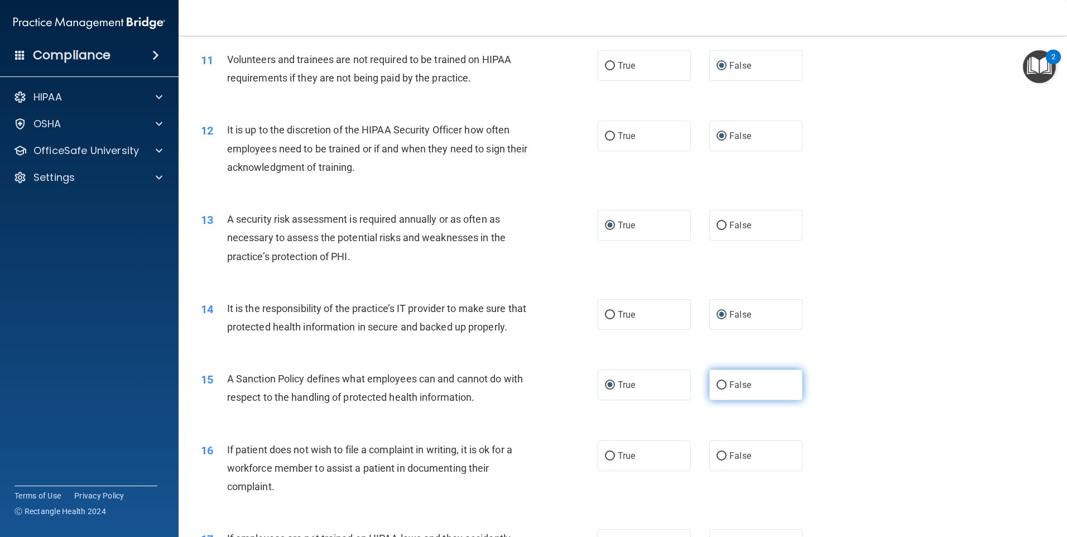
click at [717, 389] on input "False" at bounding box center [721, 385] width 10 height 8
radio input "true"
radio input "false"
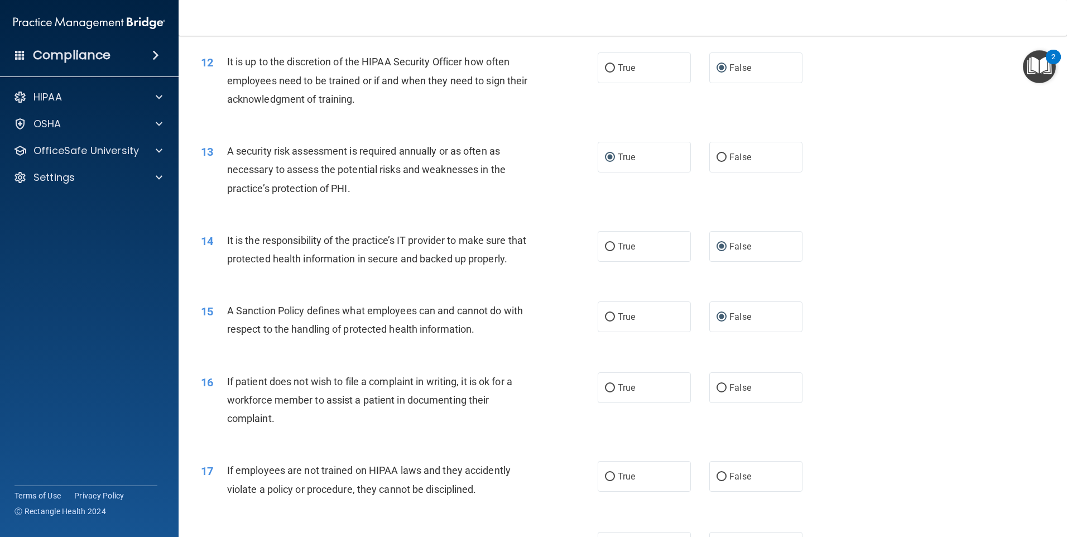
scroll to position [1109, 0]
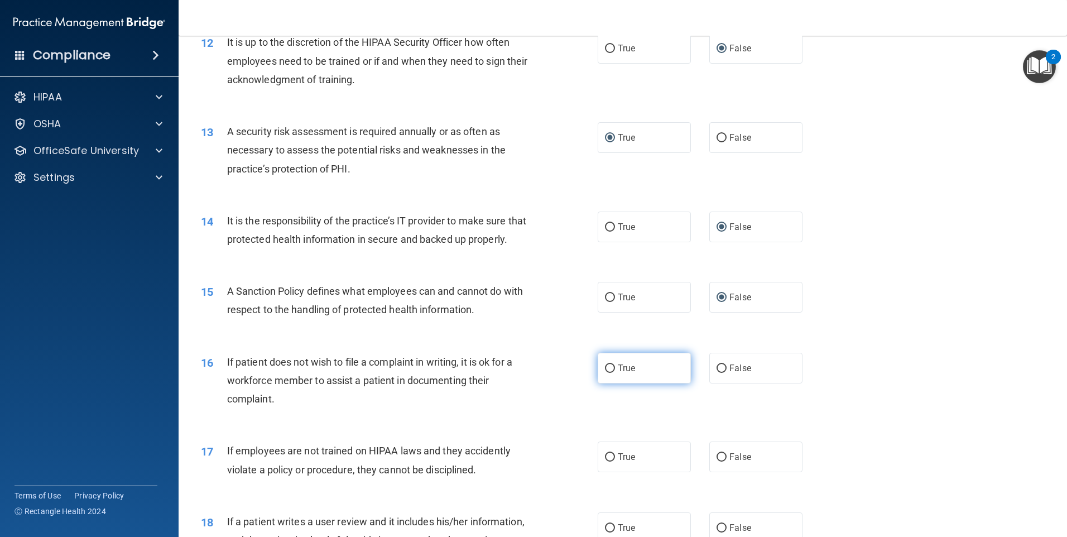
click at [605, 373] on input "True" at bounding box center [610, 368] width 10 height 8
radio input "true"
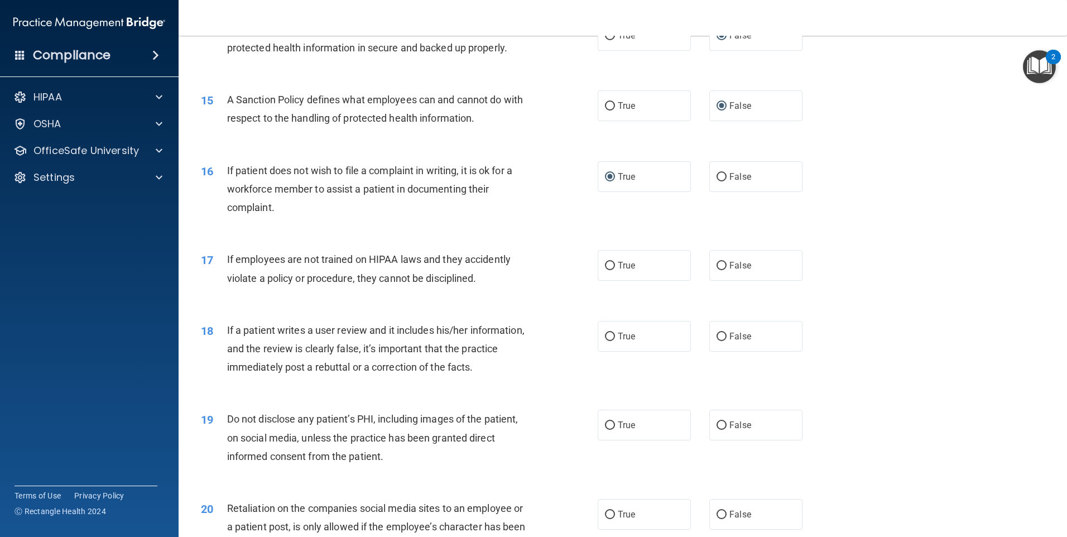
scroll to position [1311, 0]
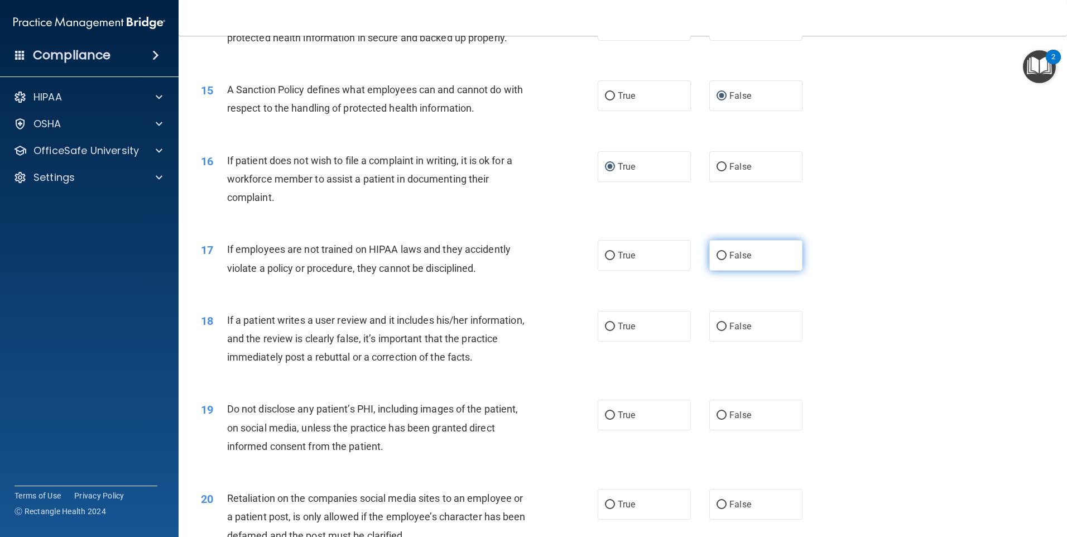
click at [716, 260] on input "False" at bounding box center [721, 256] width 10 height 8
radio input "true"
click at [718, 331] on input "False" at bounding box center [721, 326] width 10 height 8
radio input "true"
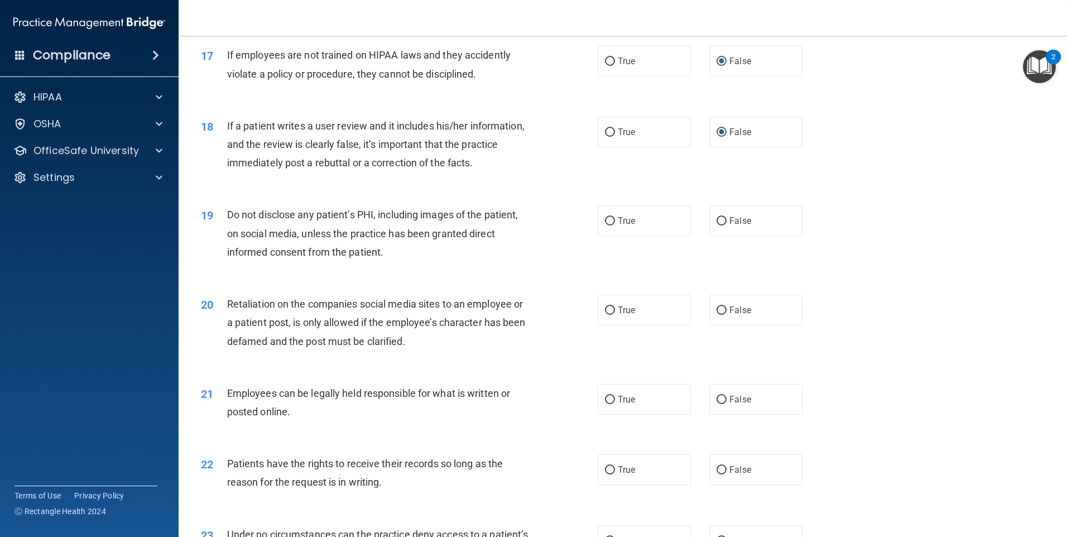
scroll to position [1534, 0]
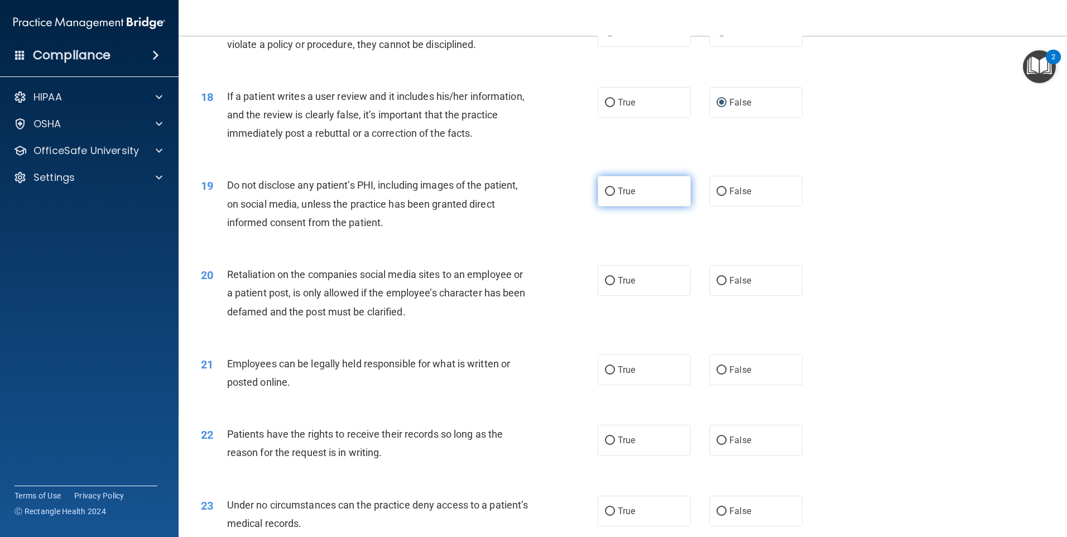
click at [605, 196] on input "True" at bounding box center [610, 191] width 10 height 8
radio input "true"
click at [717, 285] on input "False" at bounding box center [721, 281] width 10 height 8
radio input "true"
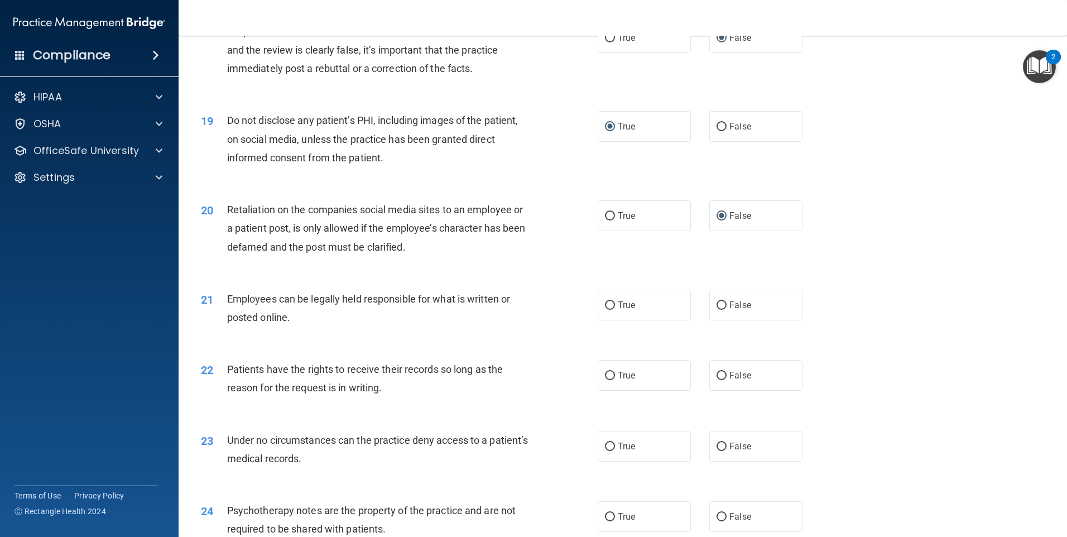
scroll to position [1648, 0]
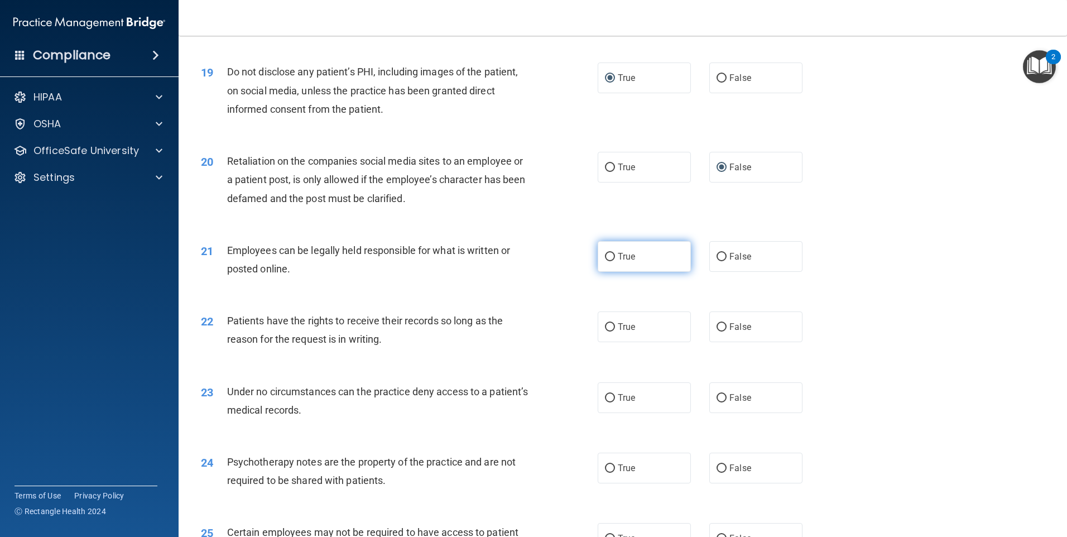
click at [606, 261] on input "True" at bounding box center [610, 257] width 10 height 8
radio input "true"
click at [717, 331] on input "False" at bounding box center [721, 327] width 10 height 8
radio input "true"
click at [716, 402] on input "False" at bounding box center [721, 398] width 10 height 8
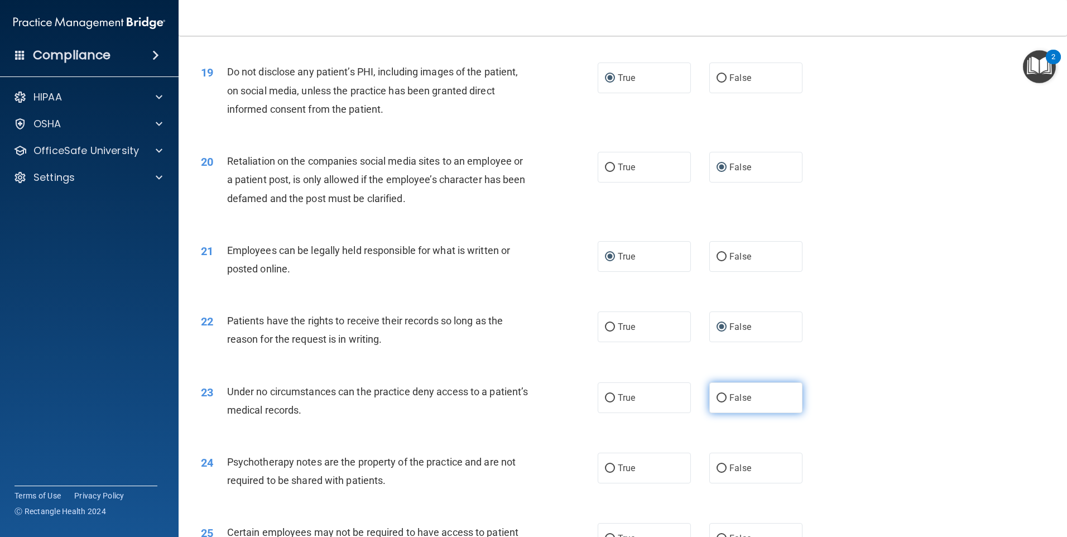
radio input "true"
click at [607, 473] on input "True" at bounding box center [610, 468] width 10 height 8
radio input "true"
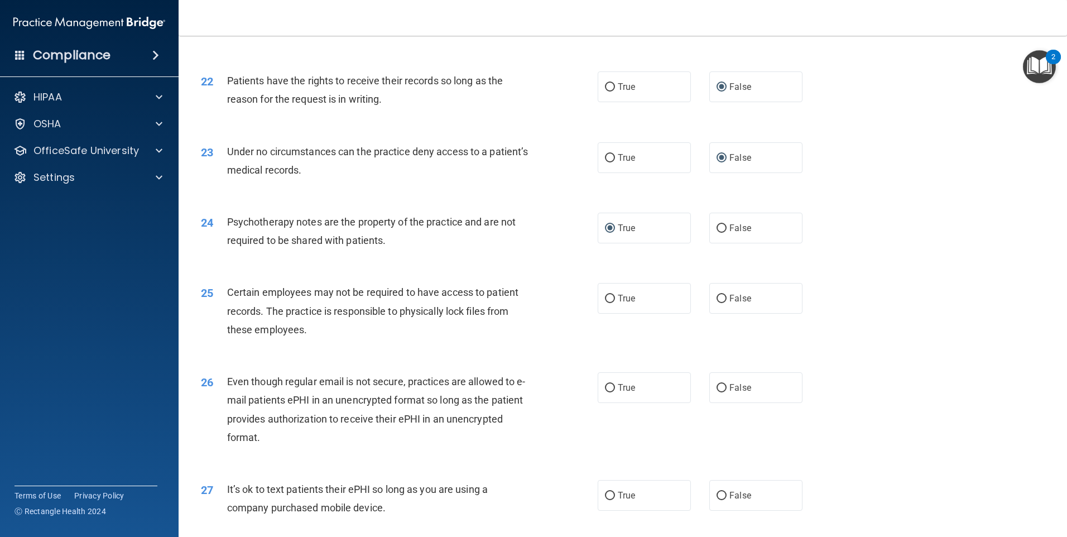
scroll to position [1891, 0]
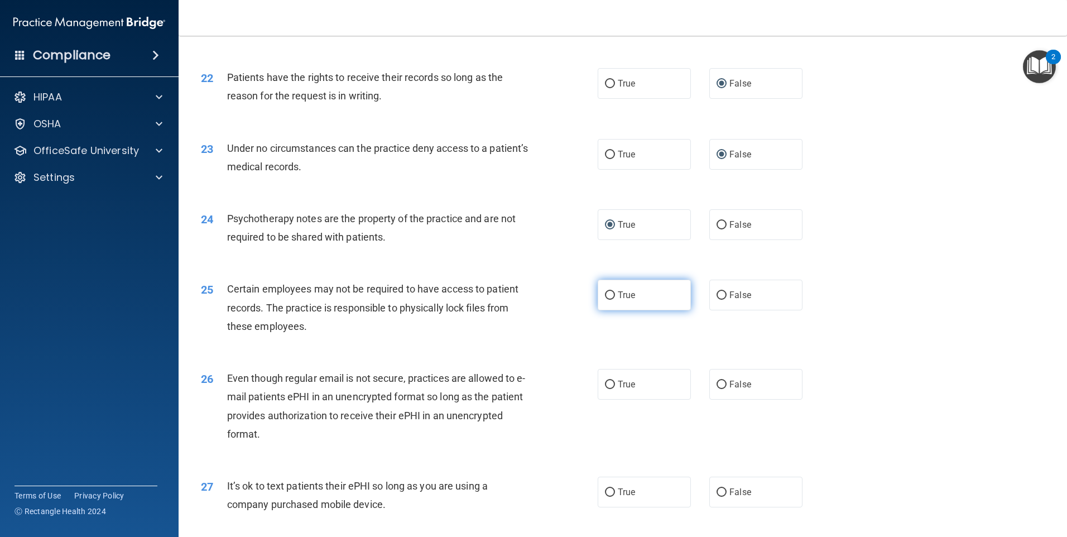
click at [605, 300] on input "True" at bounding box center [610, 295] width 10 height 8
radio input "true"
click at [606, 389] on input "True" at bounding box center [610, 385] width 10 height 8
radio input "true"
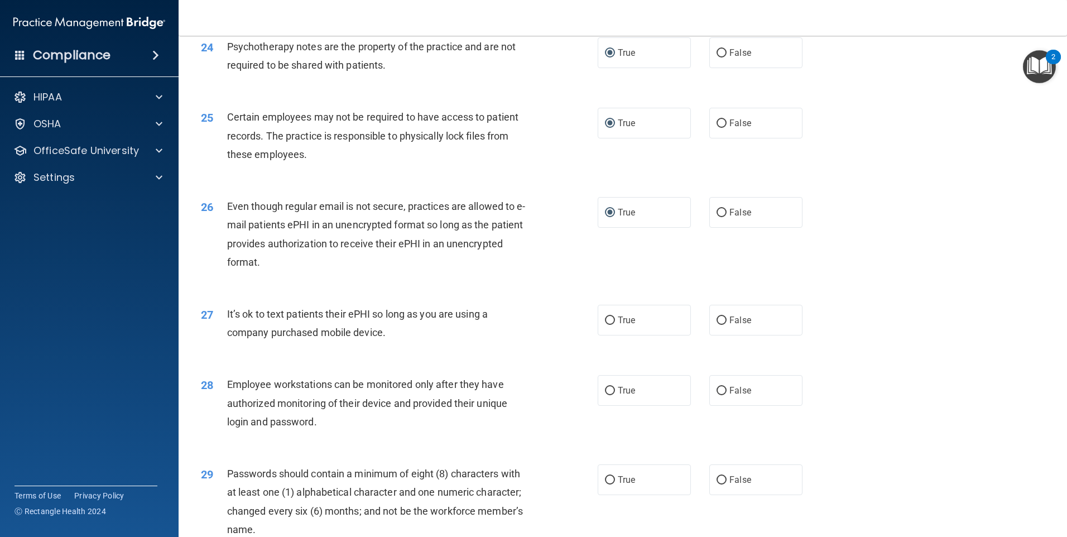
scroll to position [2089, 0]
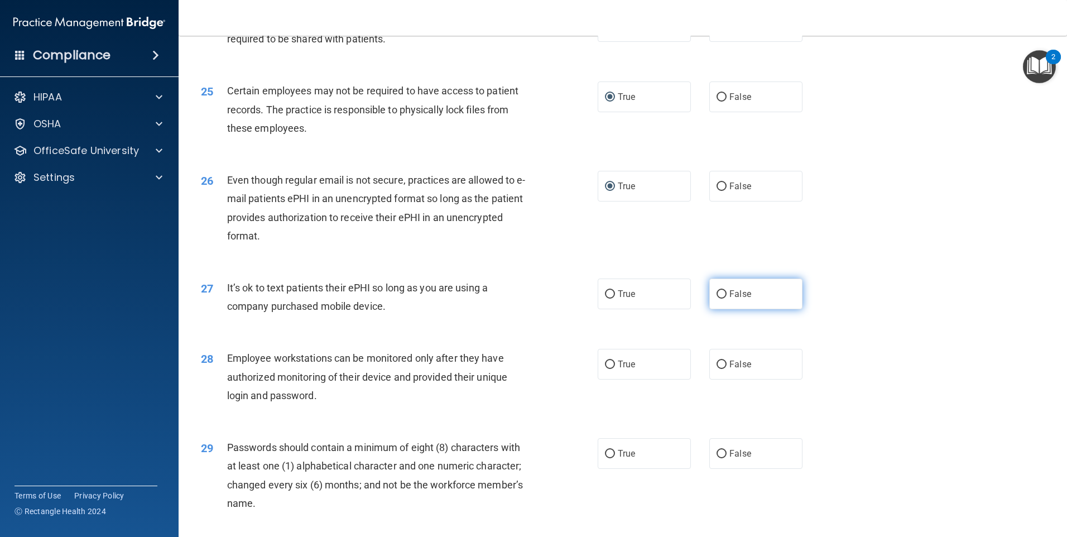
click at [716, 298] on input "False" at bounding box center [721, 294] width 10 height 8
radio input "true"
click at [716, 369] on input "False" at bounding box center [721, 364] width 10 height 8
radio input "true"
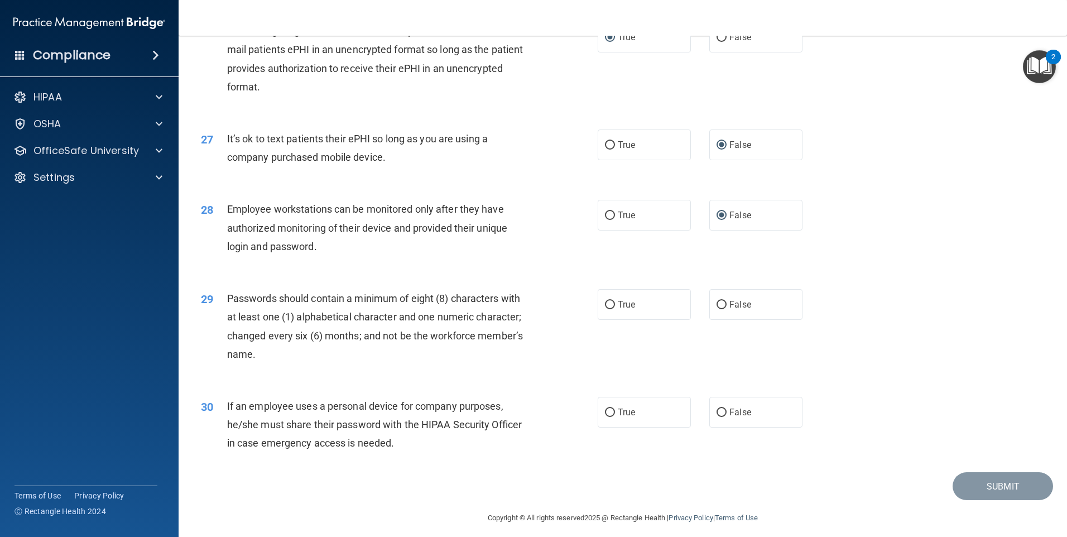
scroll to position [2264, 0]
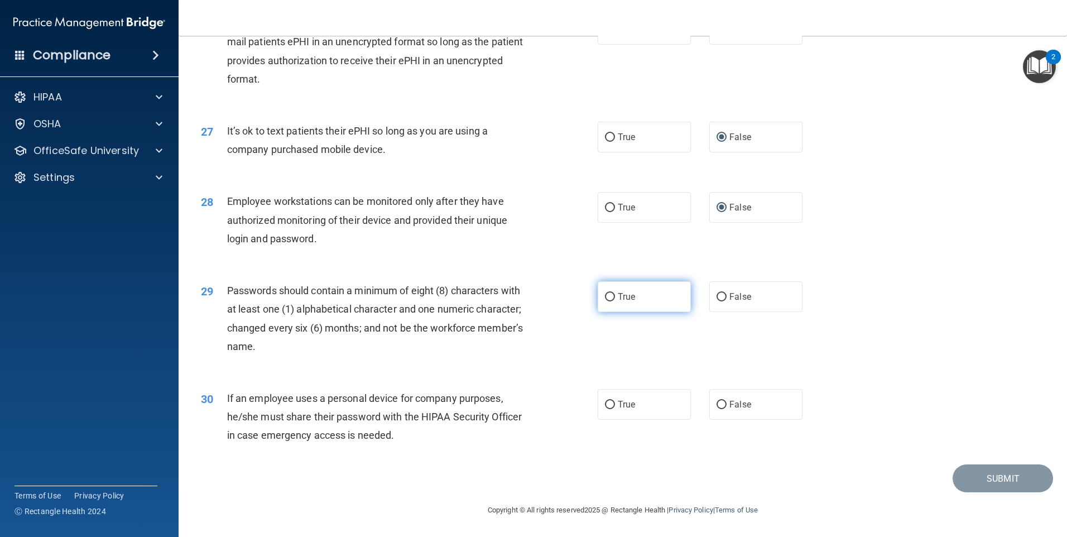
click at [607, 293] on input "True" at bounding box center [610, 297] width 10 height 8
radio input "true"
click at [716, 404] on input "False" at bounding box center [721, 405] width 10 height 8
radio input "true"
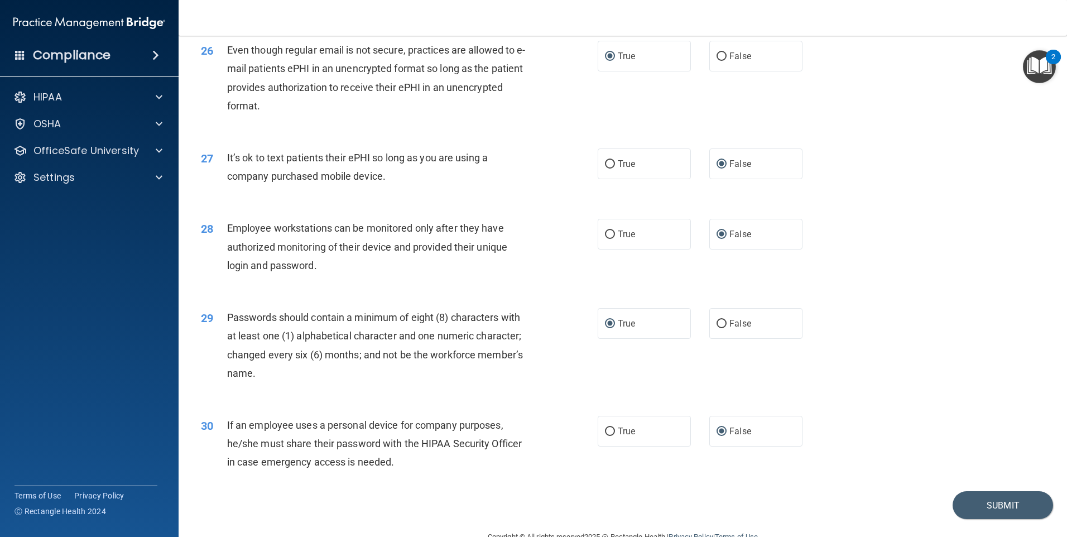
scroll to position [2228, 0]
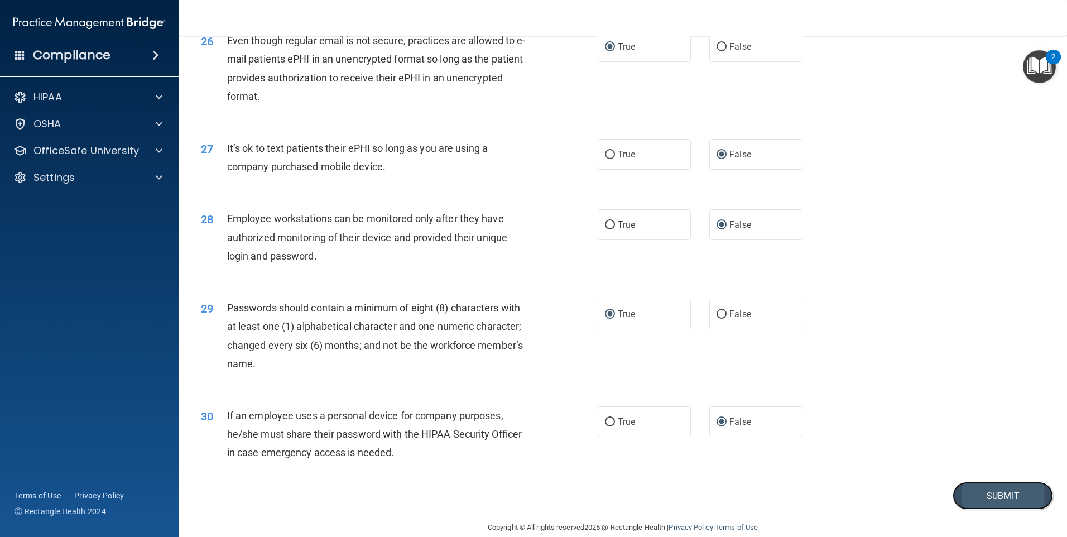
drag, startPoint x: 984, startPoint y: 511, endPoint x: 991, endPoint y: 512, distance: 7.8
click at [986, 510] on button "Submit" at bounding box center [1002, 495] width 100 height 28
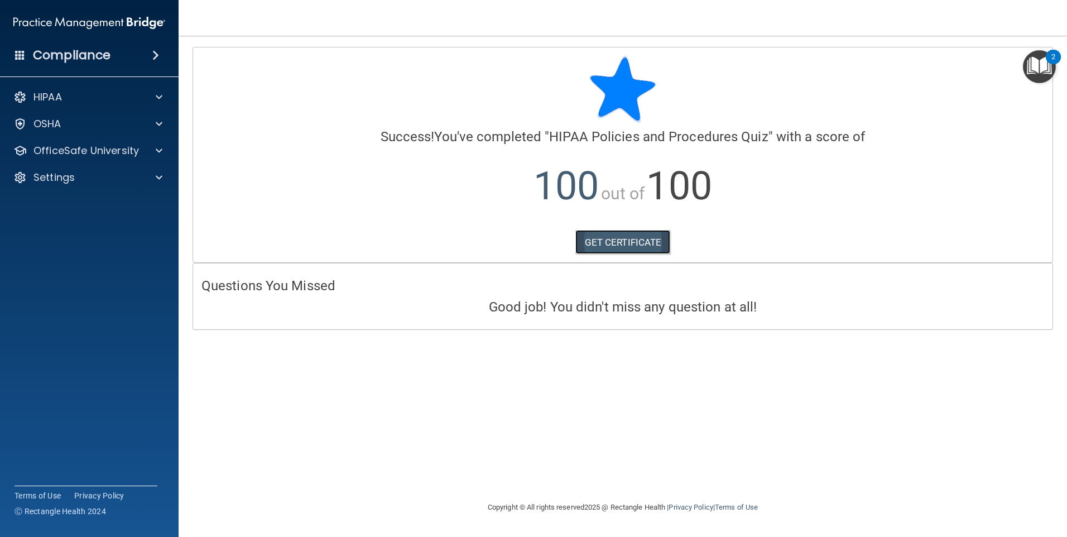
click at [635, 242] on link "GET CERTIFICATE" at bounding box center [622, 242] width 95 height 25
click at [42, 124] on p "OSHA" at bounding box center [47, 123] width 28 height 13
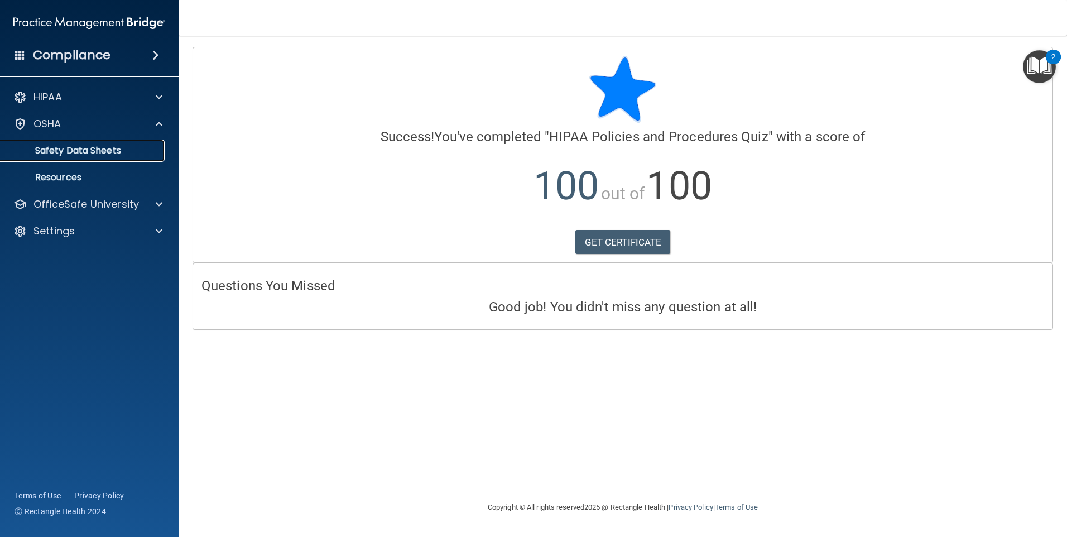
click at [51, 150] on p "Safety Data Sheets" at bounding box center [83, 150] width 152 height 11
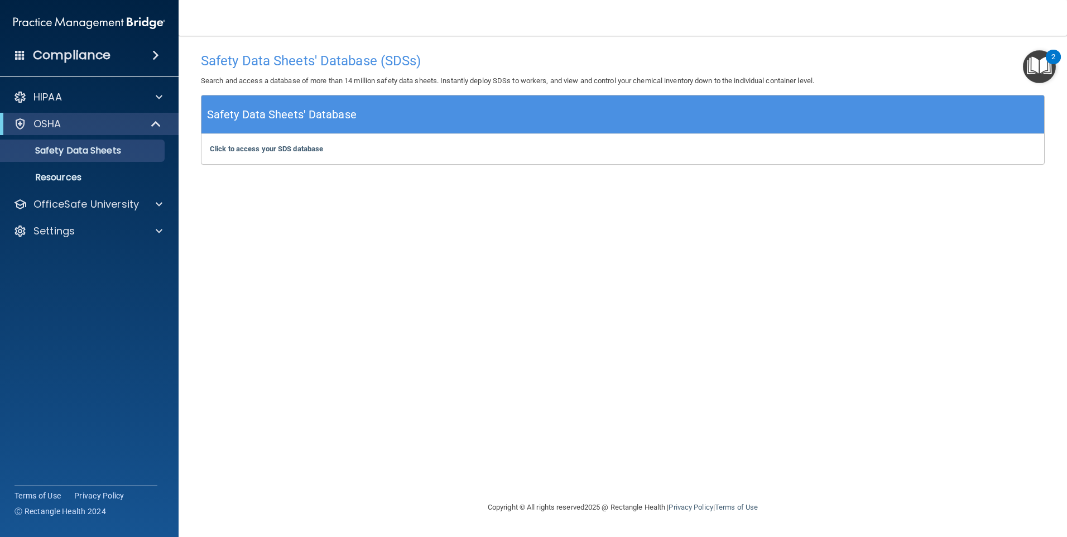
click at [1045, 54] on img "Open Resource Center, 2 new notifications" at bounding box center [1039, 66] width 33 height 33
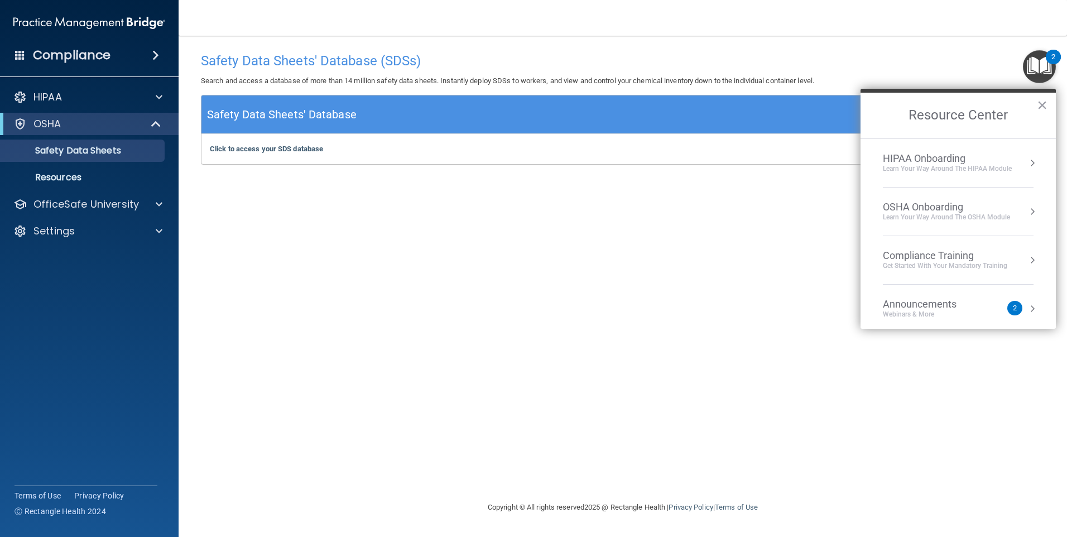
click at [939, 204] on div "OSHA Onboarding" at bounding box center [946, 207] width 127 height 12
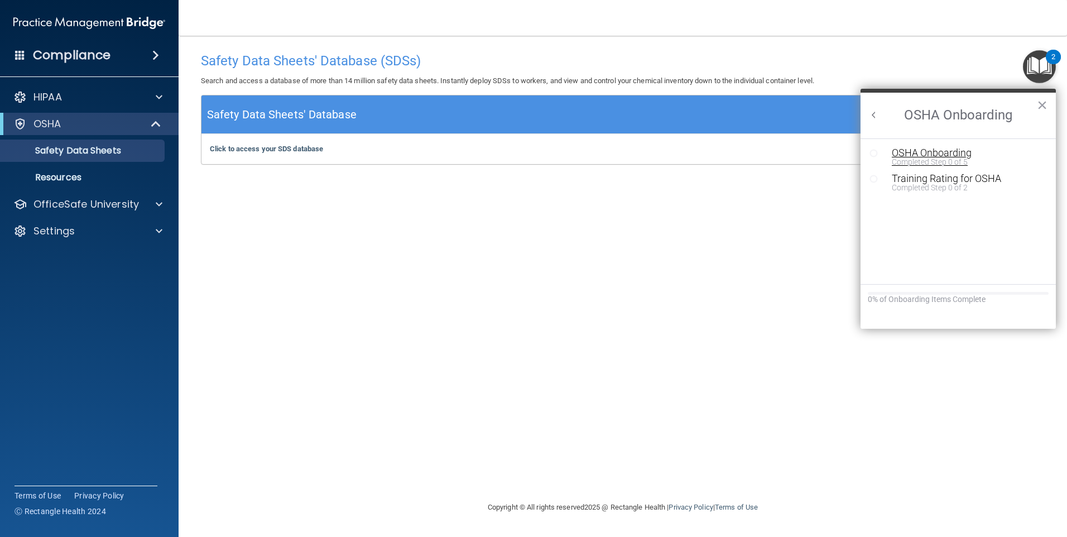
click at [933, 154] on div "OSHA Onboarding" at bounding box center [967, 153] width 150 height 10
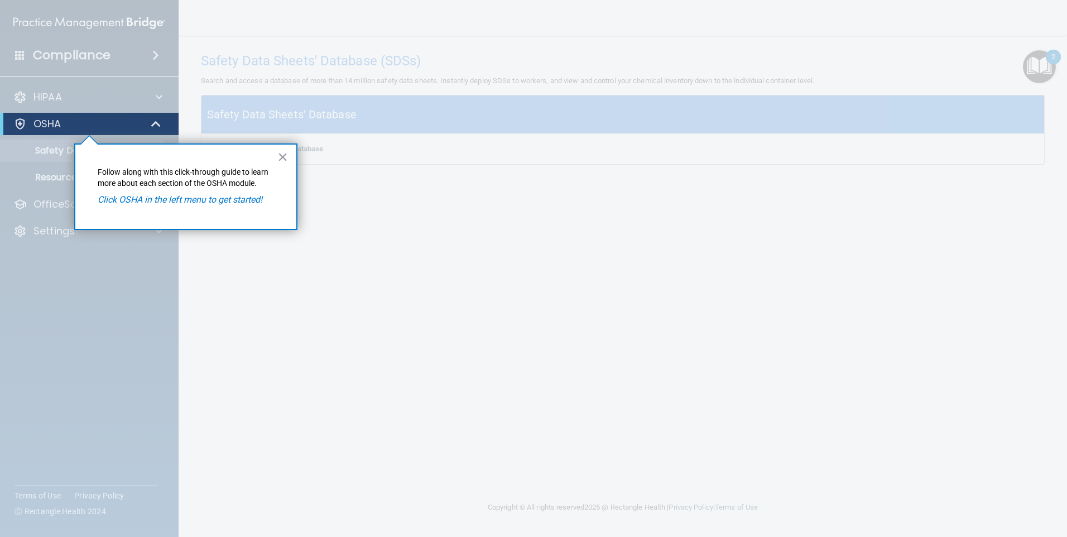
click at [128, 200] on em "Click OSHA in the left menu to get started!" at bounding box center [180, 199] width 165 height 11
click at [43, 123] on p "OSHA" at bounding box center [47, 123] width 28 height 13
click at [282, 156] on button "×" at bounding box center [282, 157] width 11 height 18
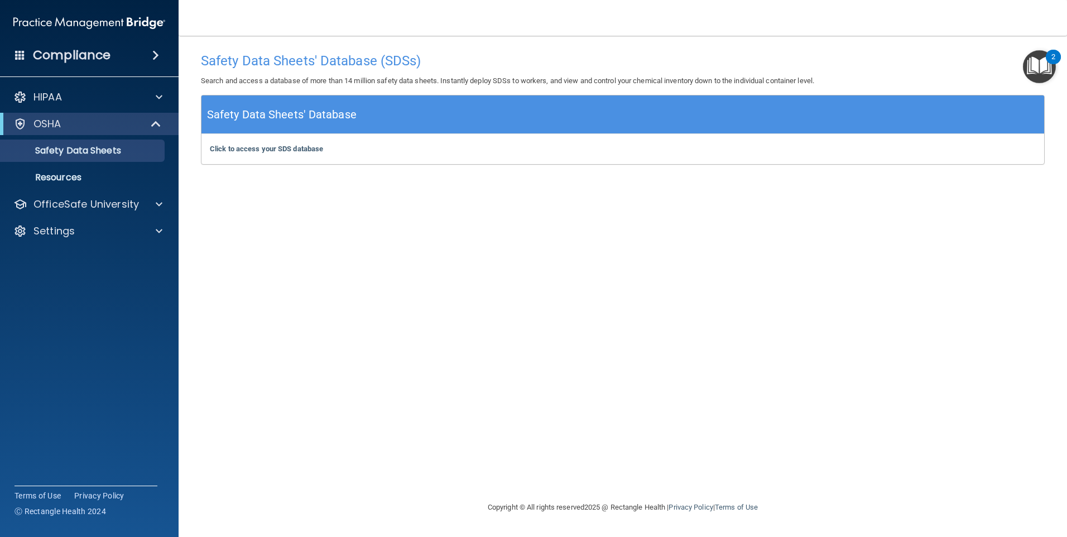
click at [1048, 62] on button "2" at bounding box center [1039, 66] width 33 height 33
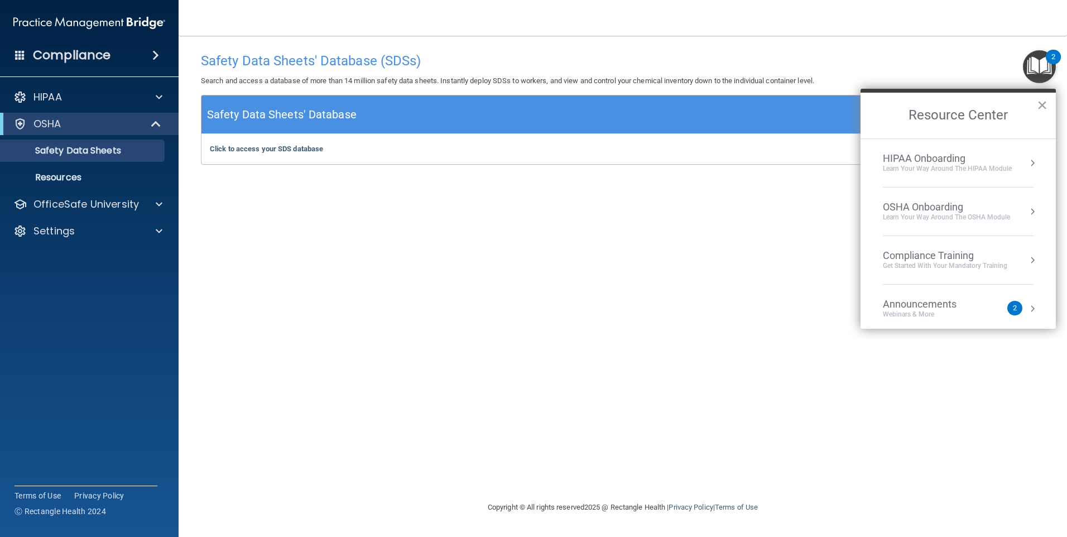
click at [1027, 211] on button "Resource Center" at bounding box center [1032, 211] width 11 height 11
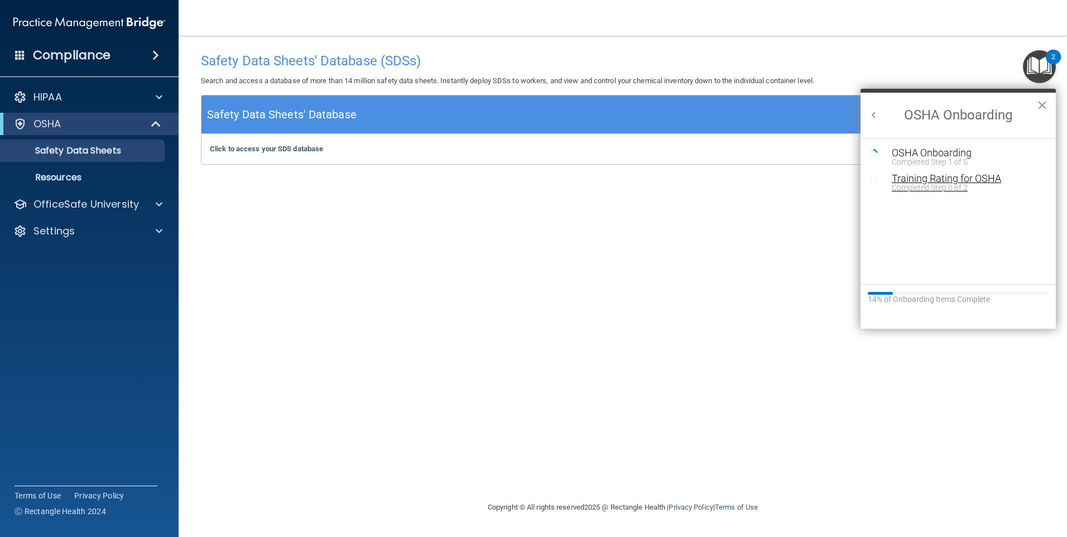
click at [915, 179] on div "Training Rating for OSHA" at bounding box center [967, 179] width 150 height 10
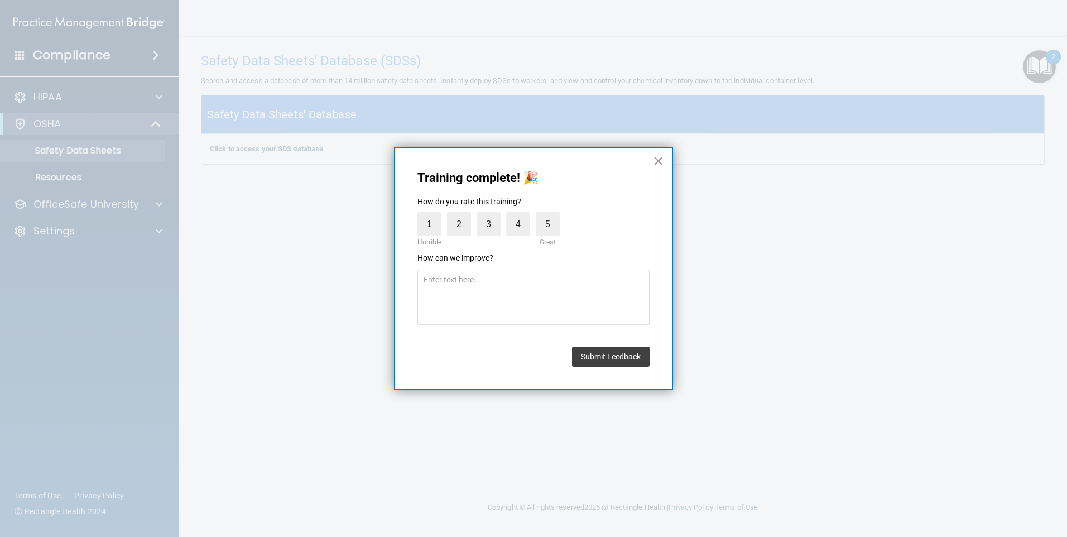
click at [659, 161] on button "×" at bounding box center [658, 161] width 11 height 18
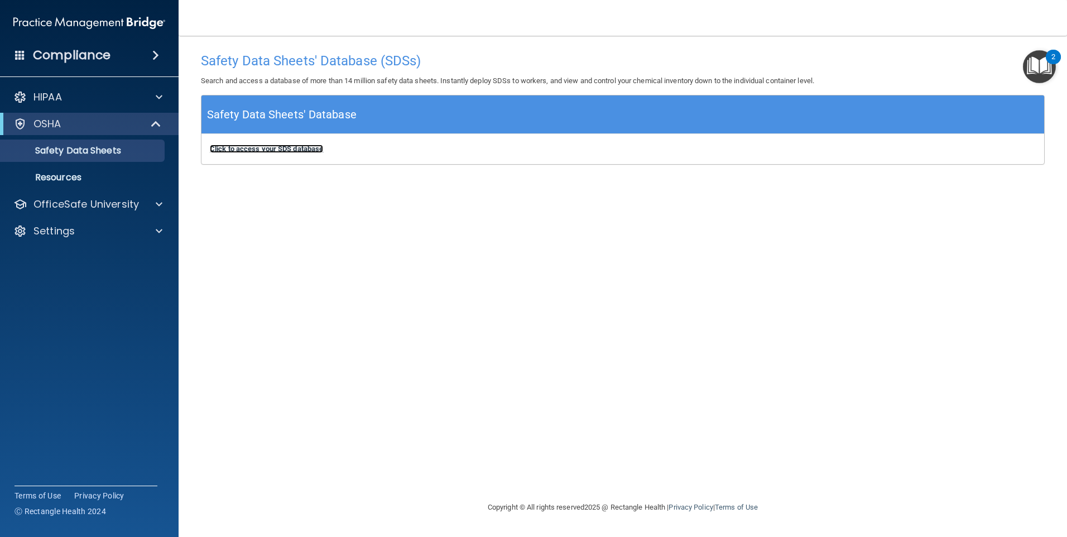
click at [269, 149] on b "Click to access your SDS database" at bounding box center [266, 149] width 113 height 8
click at [61, 176] on p "Resources" at bounding box center [83, 177] width 152 height 11
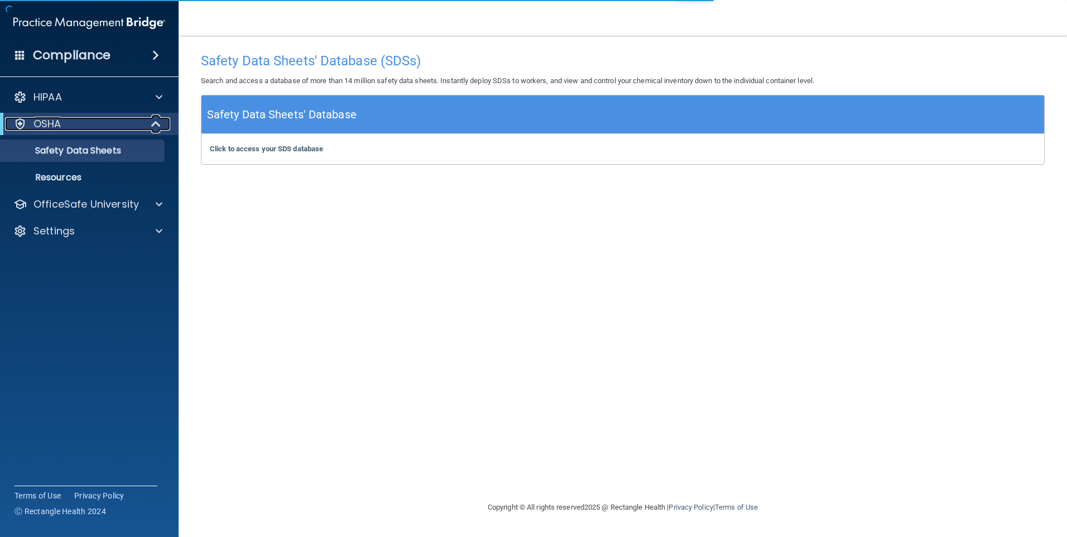
click at [39, 128] on p "OSHA" at bounding box center [47, 123] width 28 height 13
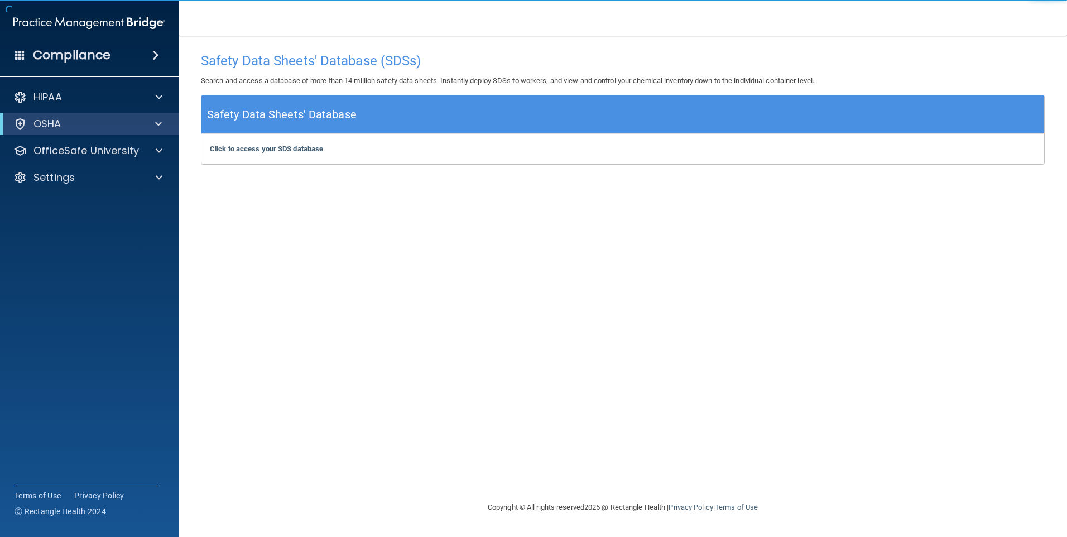
click at [47, 115] on div "OSHA" at bounding box center [89, 124] width 179 height 22
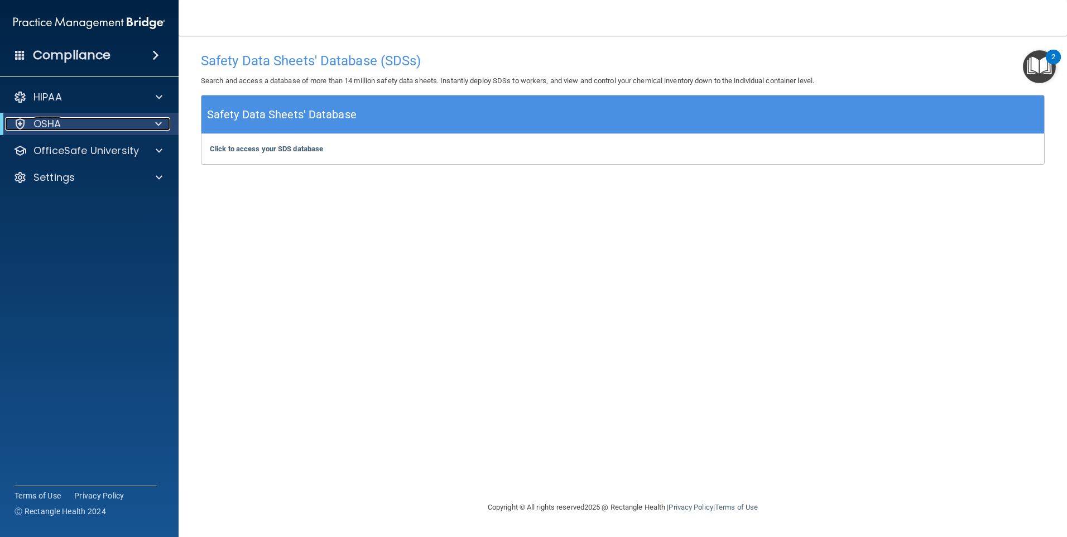
click at [159, 124] on span at bounding box center [158, 123] width 7 height 13
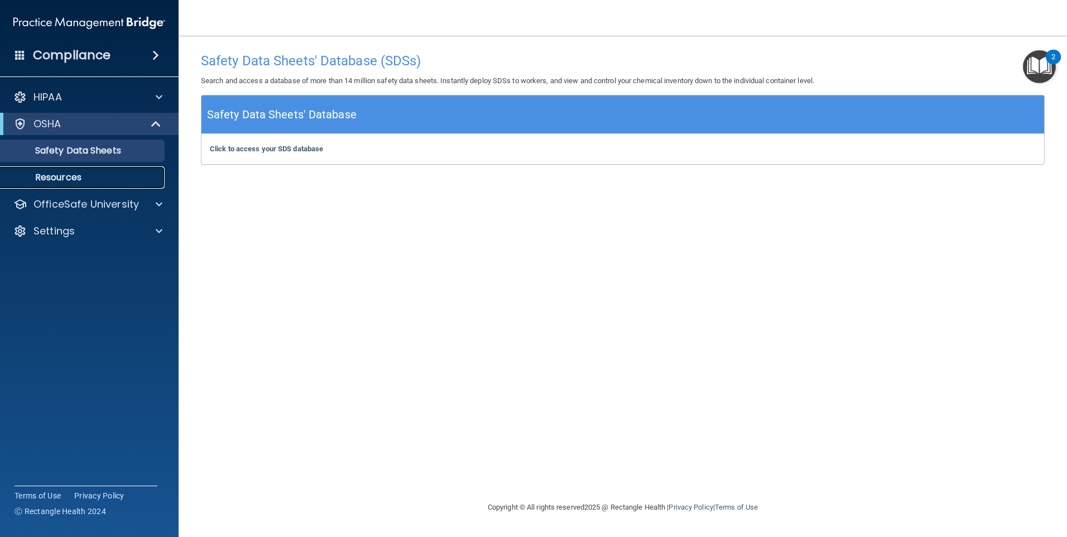
click at [68, 175] on p "Resources" at bounding box center [83, 177] width 152 height 11
click at [1039, 70] on img "Open Resource Center, 2 new notifications" at bounding box center [1039, 66] width 33 height 33
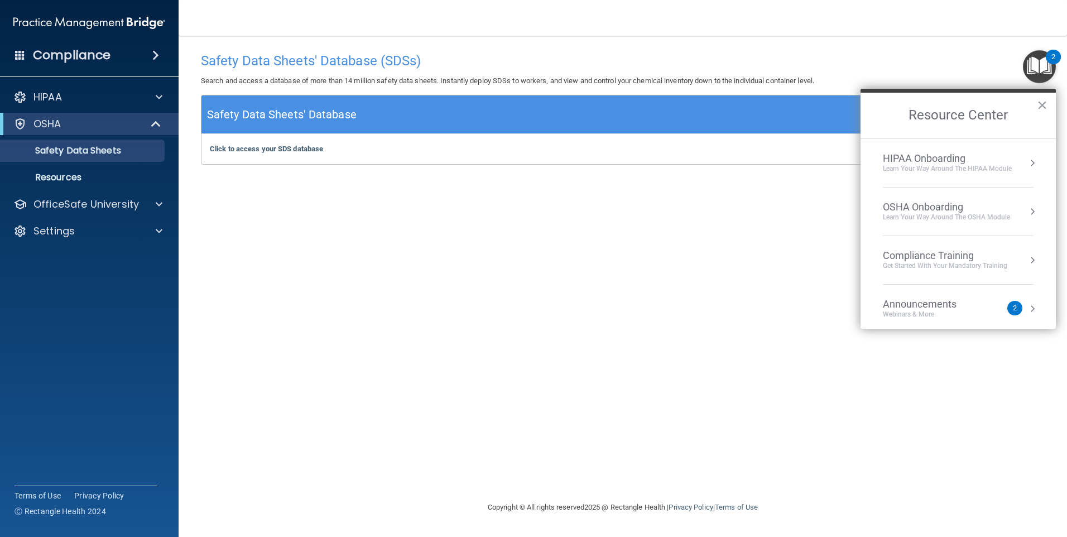
click at [1027, 210] on button "Resource Center" at bounding box center [1032, 211] width 11 height 11
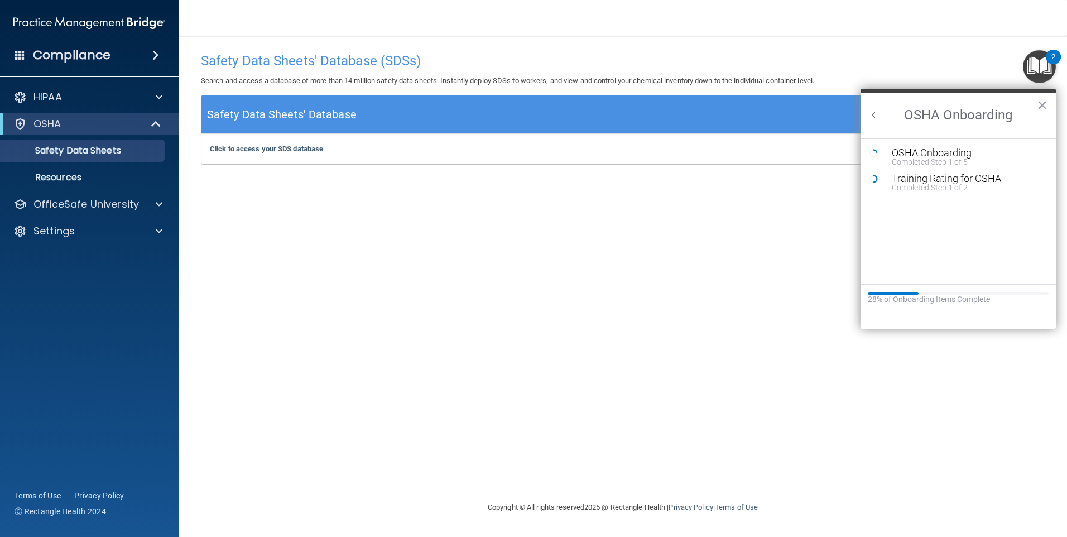
click at [940, 185] on div "Completed Step 1 of 2" at bounding box center [967, 188] width 150 height 8
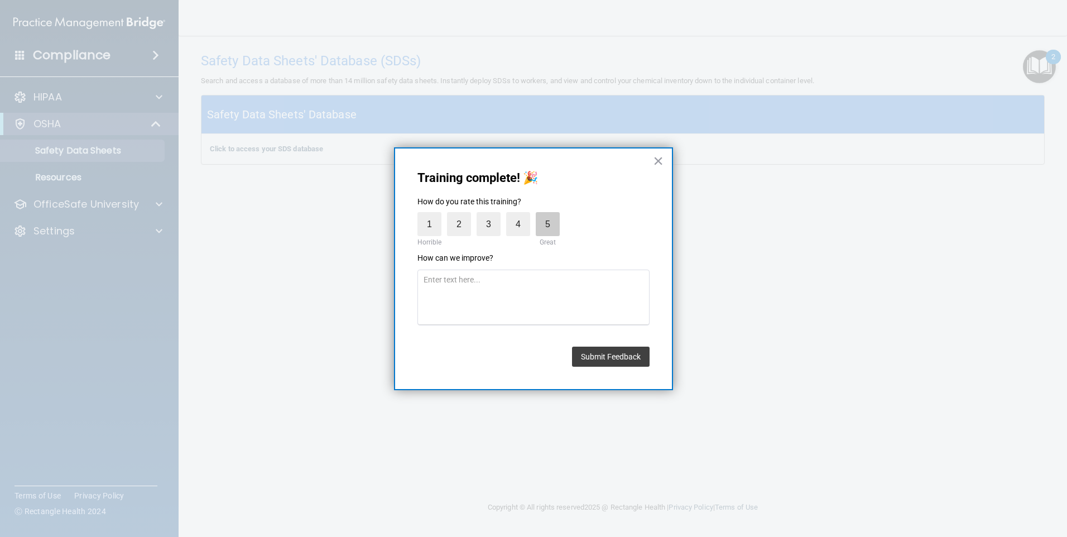
click at [546, 219] on label "5" at bounding box center [548, 224] width 24 height 24
click at [522, 215] on input "5" at bounding box center [522, 215] width 0 height 0
click at [629, 362] on button "Submit Feedback" at bounding box center [611, 356] width 78 height 20
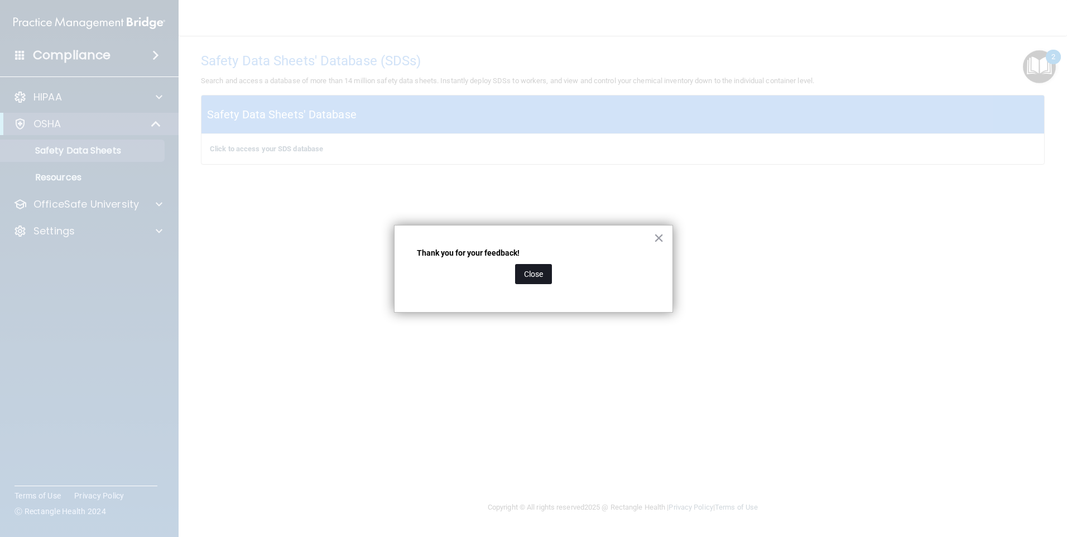
click at [526, 268] on button "Close" at bounding box center [533, 274] width 37 height 20
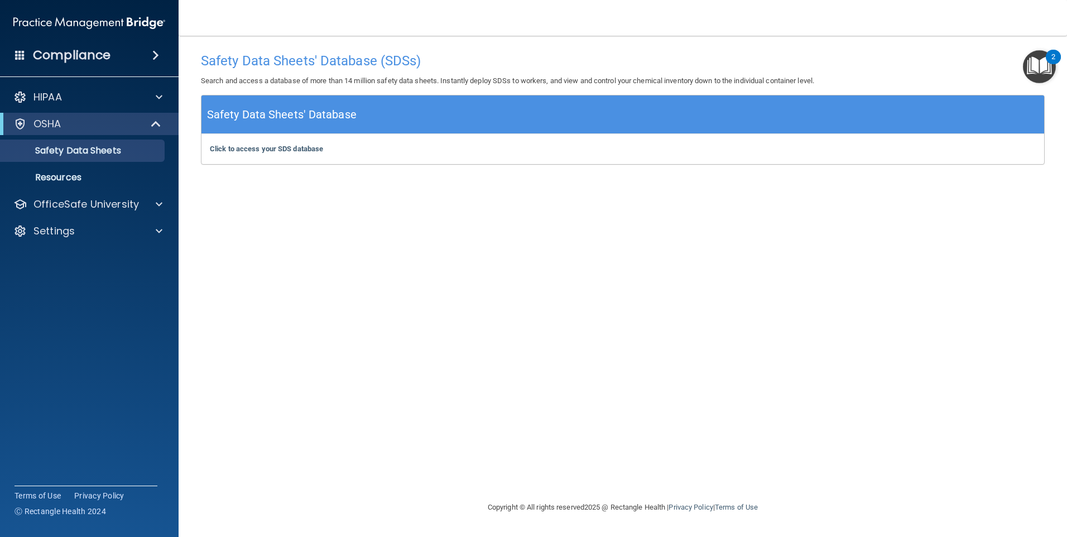
click at [1030, 73] on img "Open Resource Center, 2 new notifications" at bounding box center [1039, 66] width 33 height 33
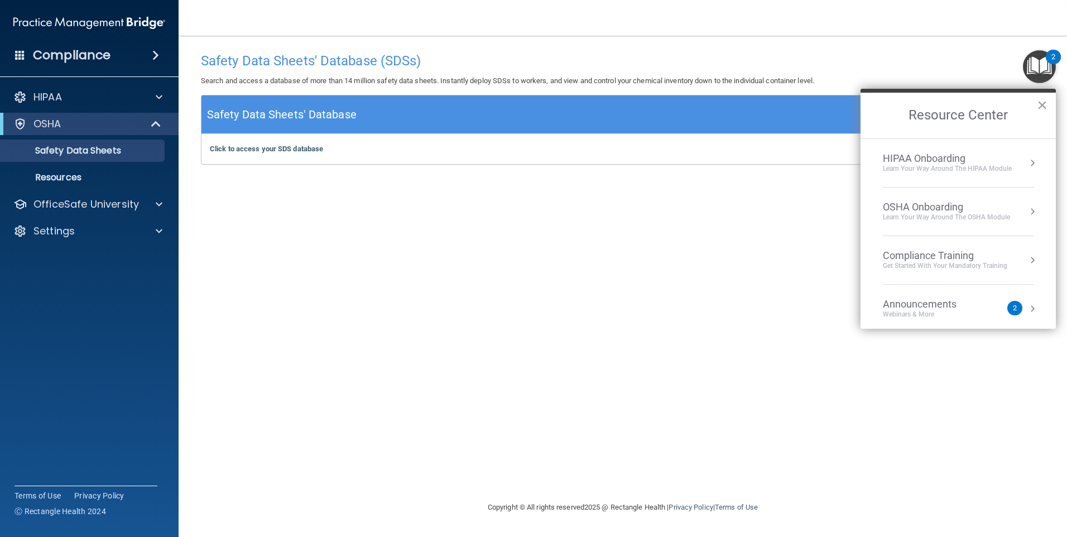
click at [909, 209] on div "OSHA Onboarding" at bounding box center [946, 207] width 127 height 12
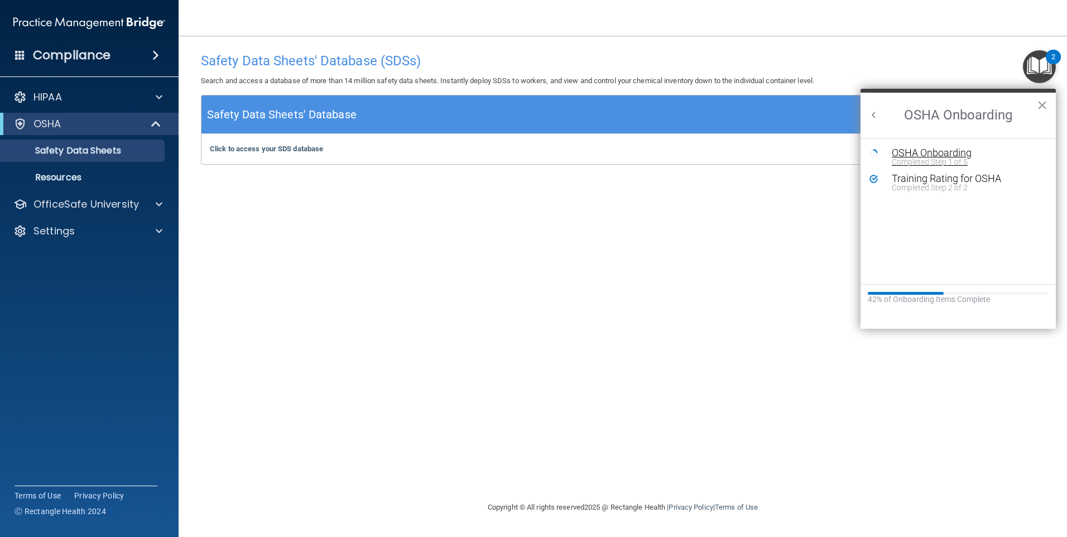
click at [915, 160] on div "Completed Step 1 of 5" at bounding box center [967, 162] width 150 height 8
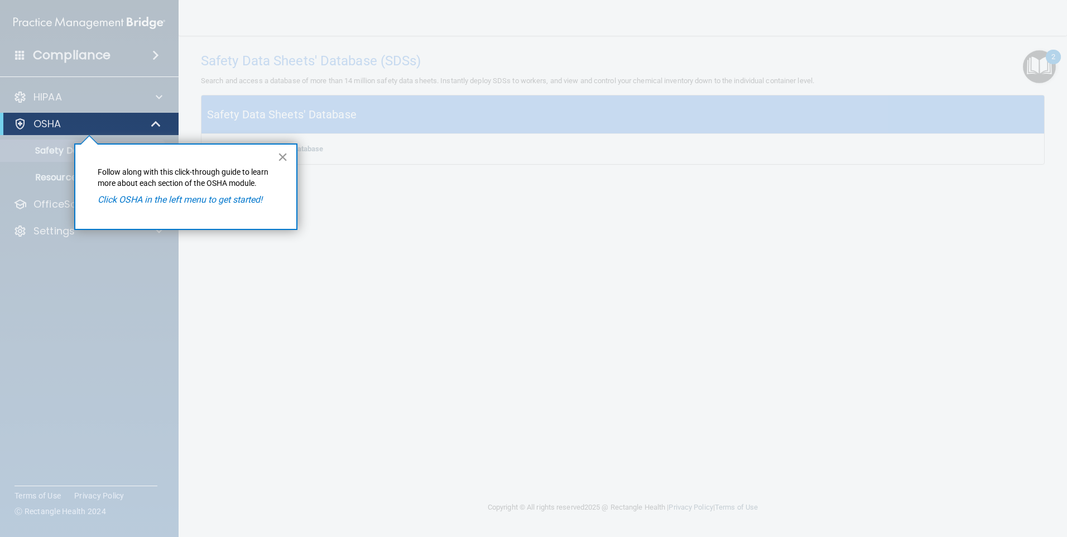
click at [286, 154] on button "×" at bounding box center [282, 157] width 11 height 18
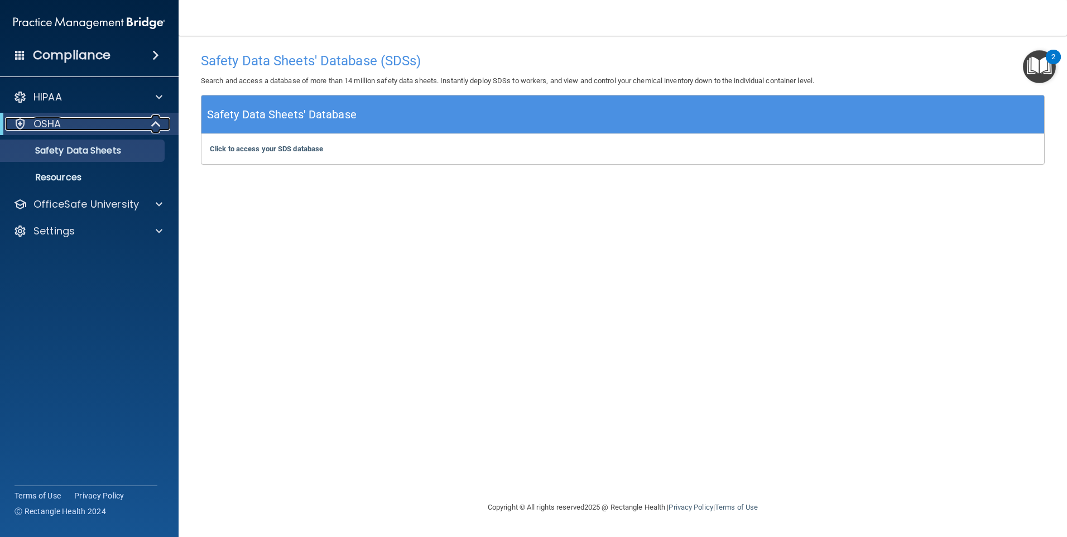
click at [47, 122] on p "OSHA" at bounding box center [47, 123] width 28 height 13
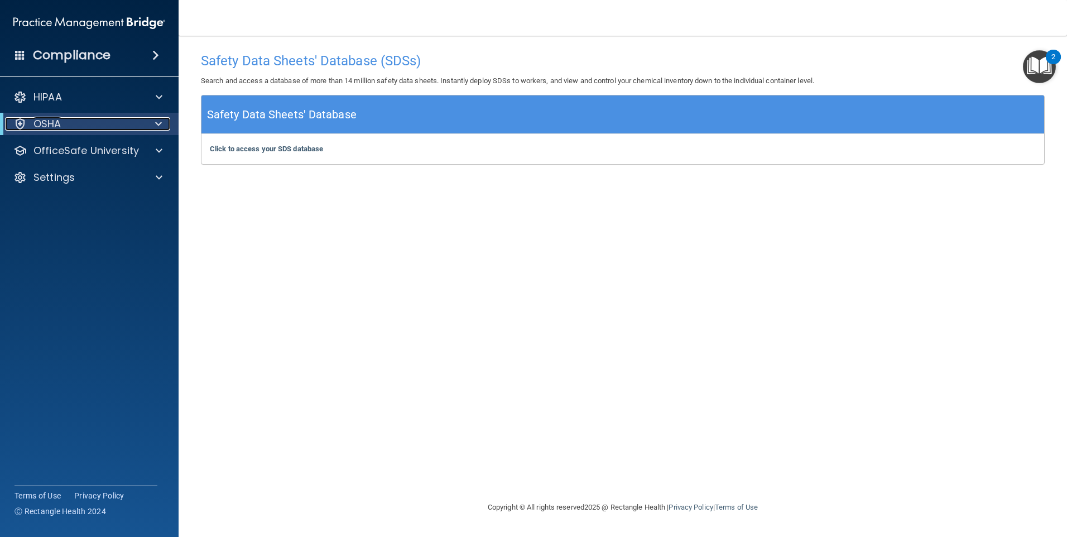
click at [47, 122] on p "OSHA" at bounding box center [47, 123] width 28 height 13
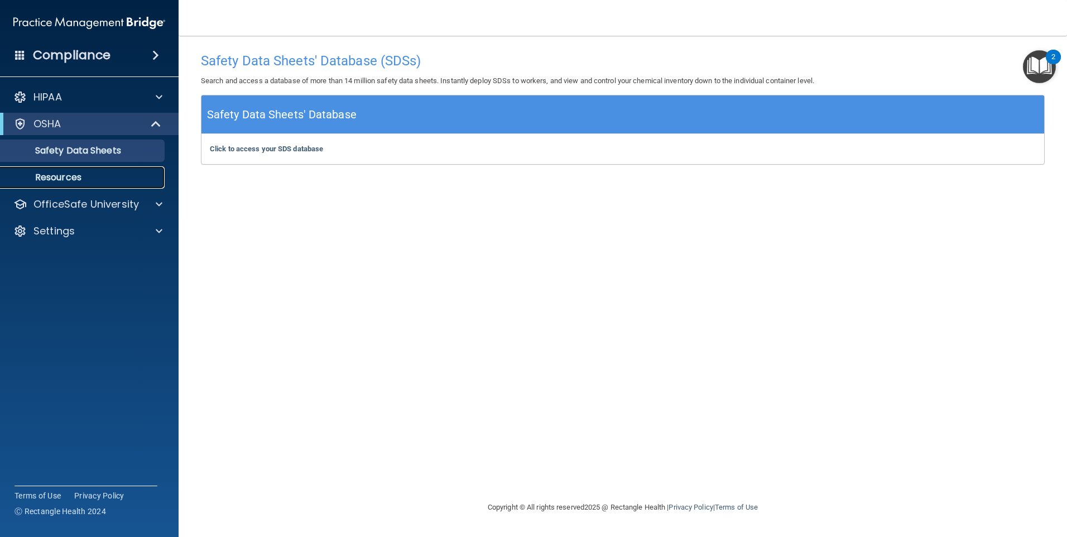
click at [52, 176] on p "Resources" at bounding box center [83, 177] width 152 height 11
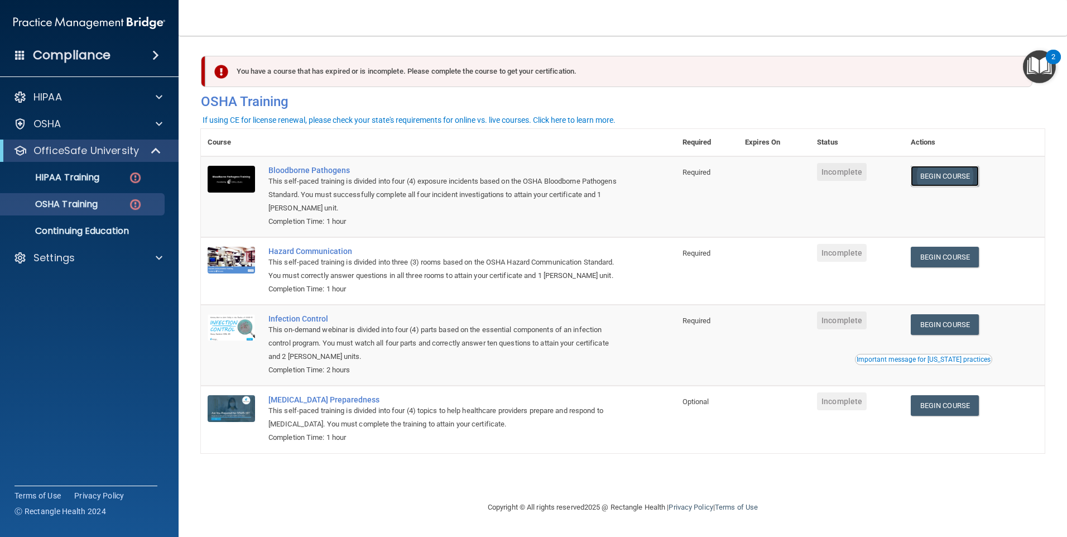
click at [940, 176] on link "Begin Course" at bounding box center [945, 176] width 68 height 21
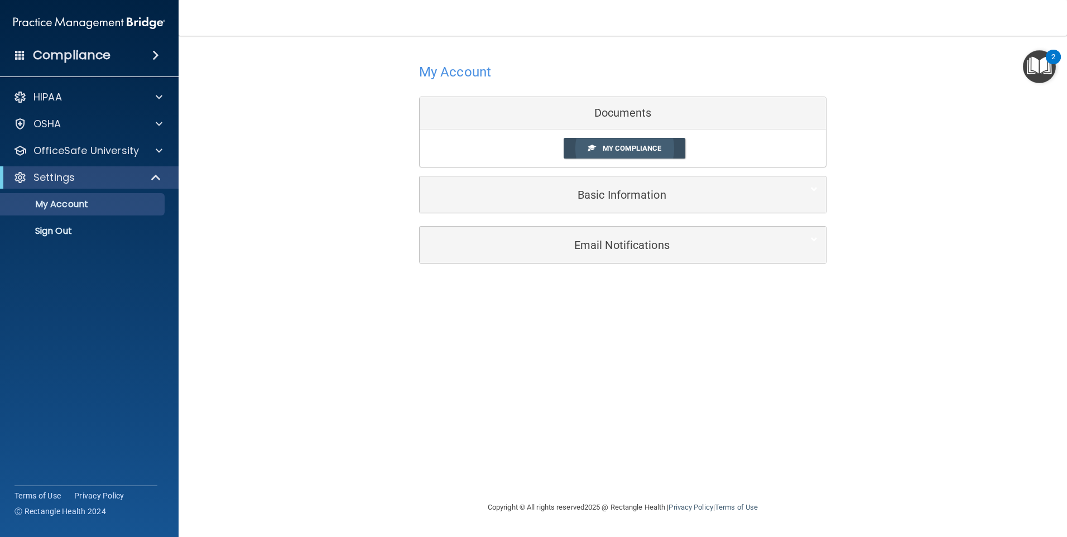
click at [628, 144] on span "My Compliance" at bounding box center [632, 148] width 59 height 8
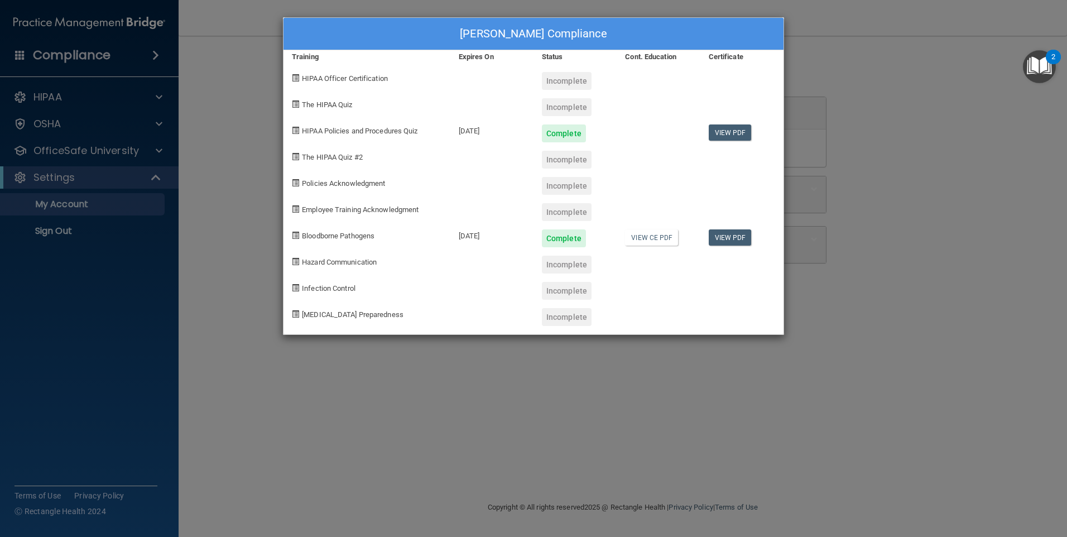
click at [557, 262] on div "Incomplete" at bounding box center [567, 265] width 50 height 18
click at [567, 84] on div "Incomplete" at bounding box center [567, 81] width 50 height 18
click at [741, 132] on link "View PDF" at bounding box center [730, 132] width 43 height 16
click at [726, 242] on link "View PDF" at bounding box center [730, 237] width 43 height 16
click at [339, 266] on div "Hazard Communication" at bounding box center [366, 260] width 167 height 26
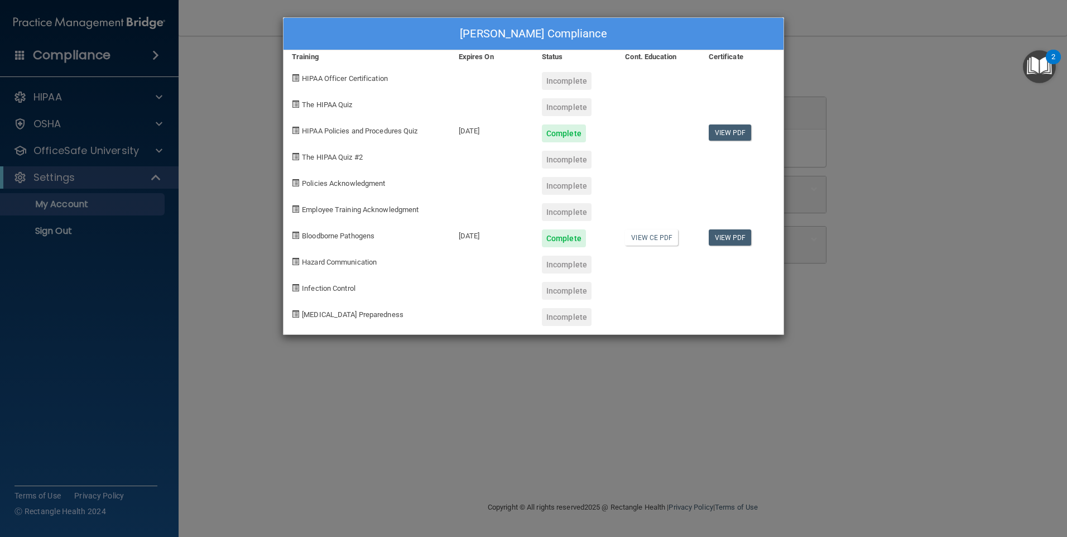
click at [295, 261] on span at bounding box center [295, 261] width 7 height 7
click at [576, 256] on div "Incomplete" at bounding box center [567, 265] width 50 height 18
click at [551, 8] on div "Nina Franciotti's Compliance Training Expires On Status Cont. Education Certifi…" at bounding box center [533, 268] width 1067 height 537
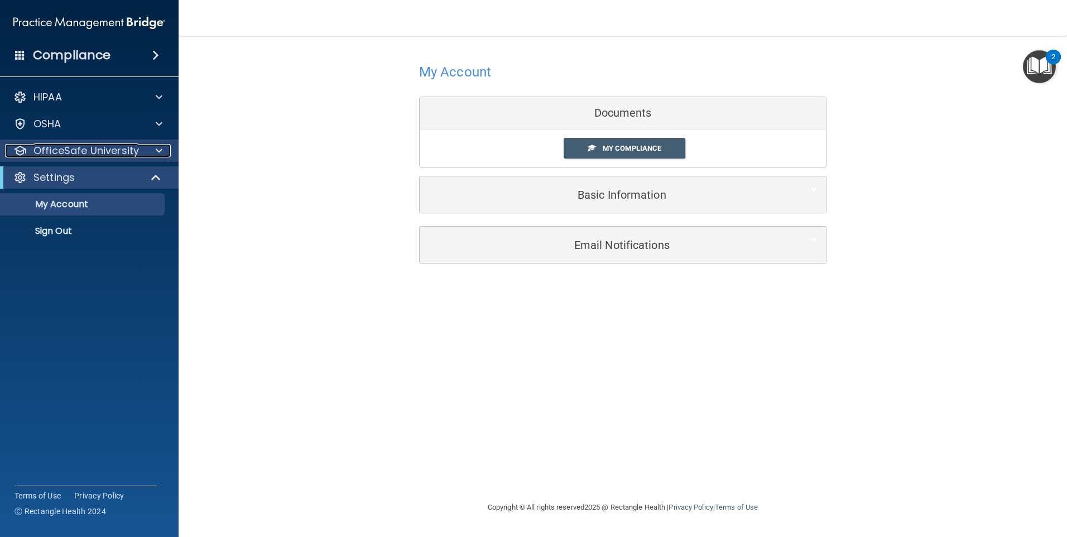
click at [50, 146] on p "OfficeSafe University" at bounding box center [85, 150] width 105 height 13
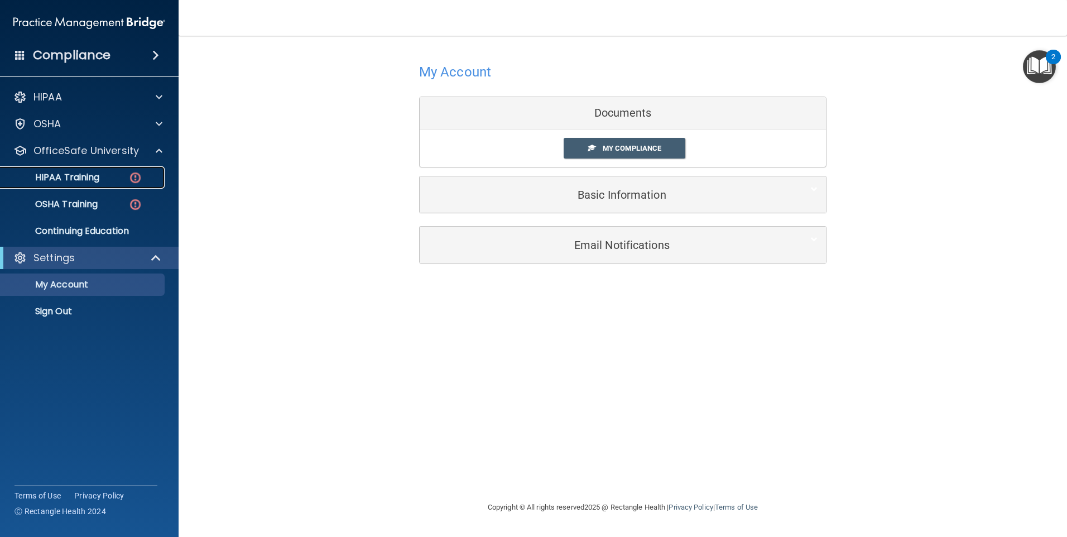
click at [66, 174] on p "HIPAA Training" at bounding box center [53, 177] width 92 height 11
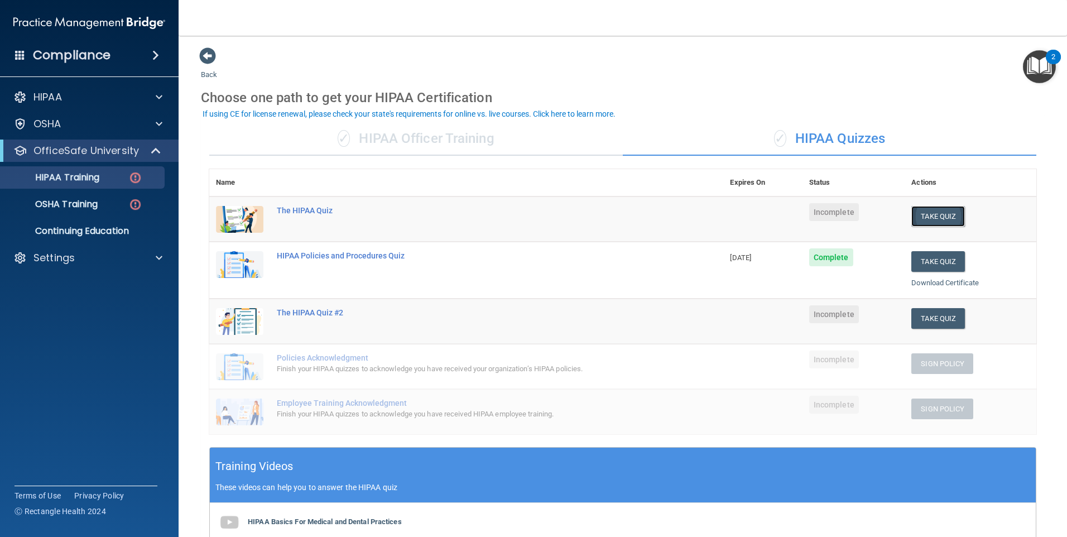
click at [931, 218] on button "Take Quiz" at bounding box center [938, 216] width 54 height 21
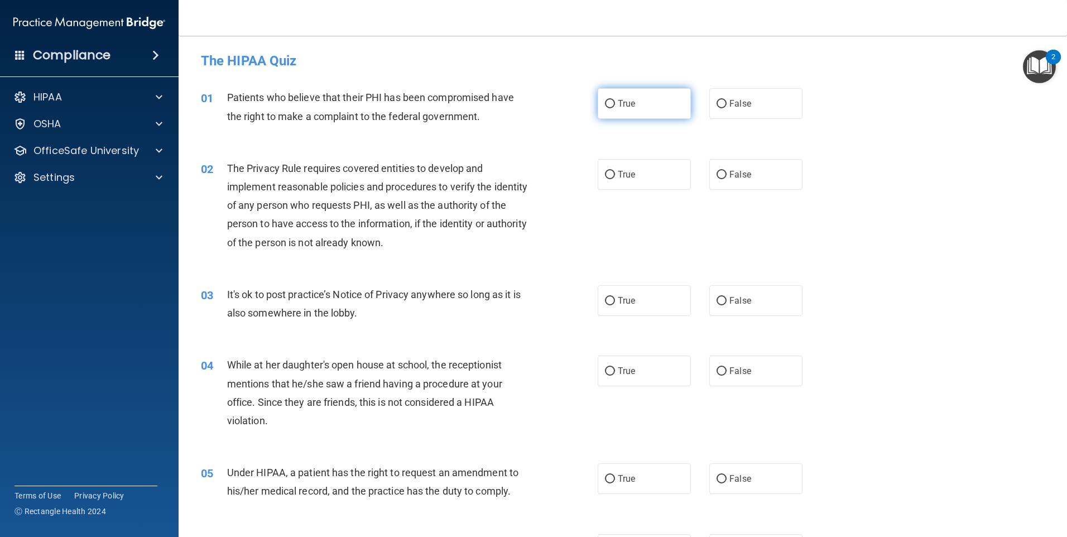
click at [605, 103] on input "True" at bounding box center [610, 104] width 10 height 8
radio input "true"
click at [607, 177] on input "True" at bounding box center [610, 175] width 10 height 8
radio input "true"
click at [608, 298] on input "True" at bounding box center [610, 301] width 10 height 8
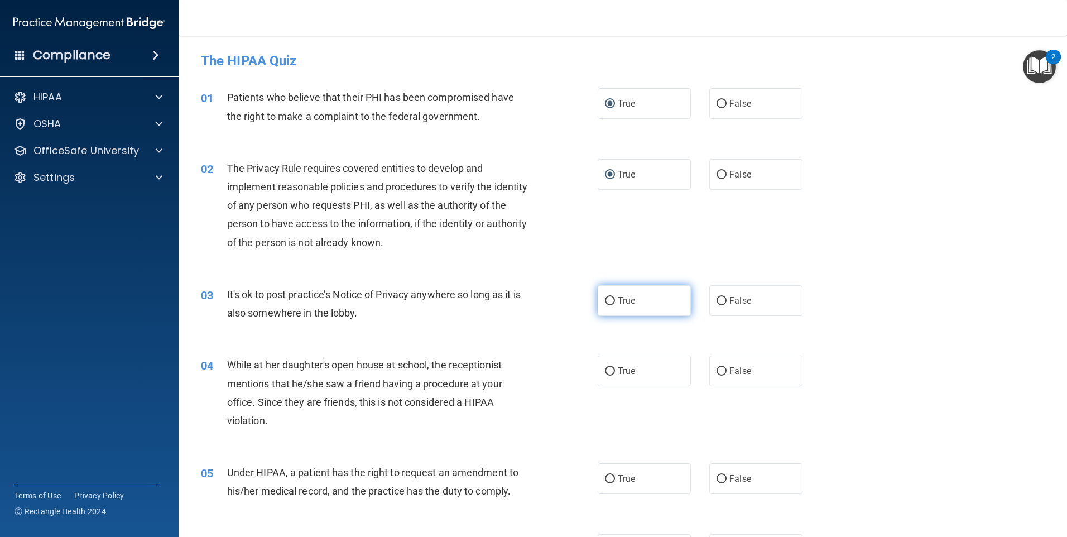
radio input "true"
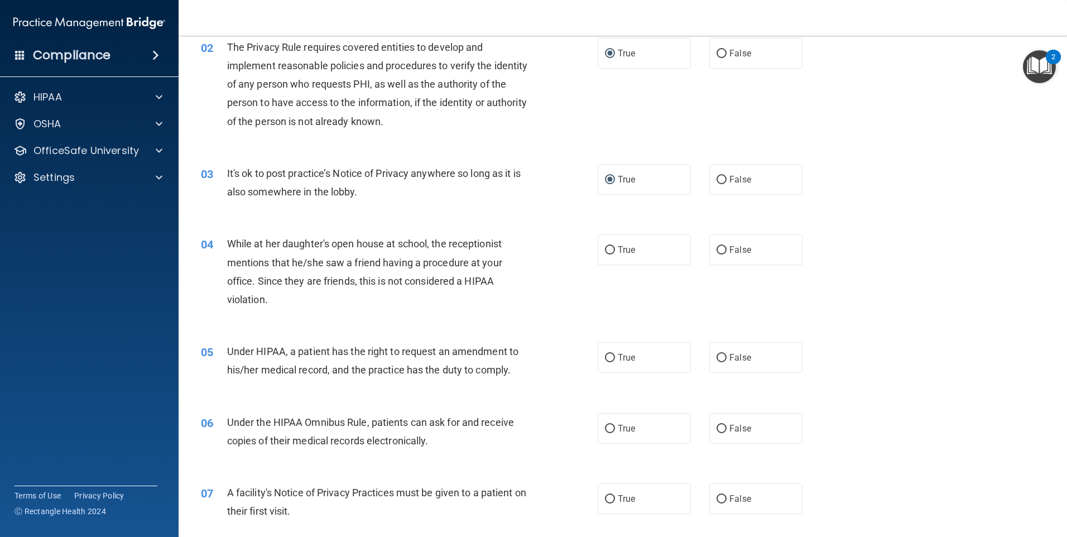
scroll to position [133, 0]
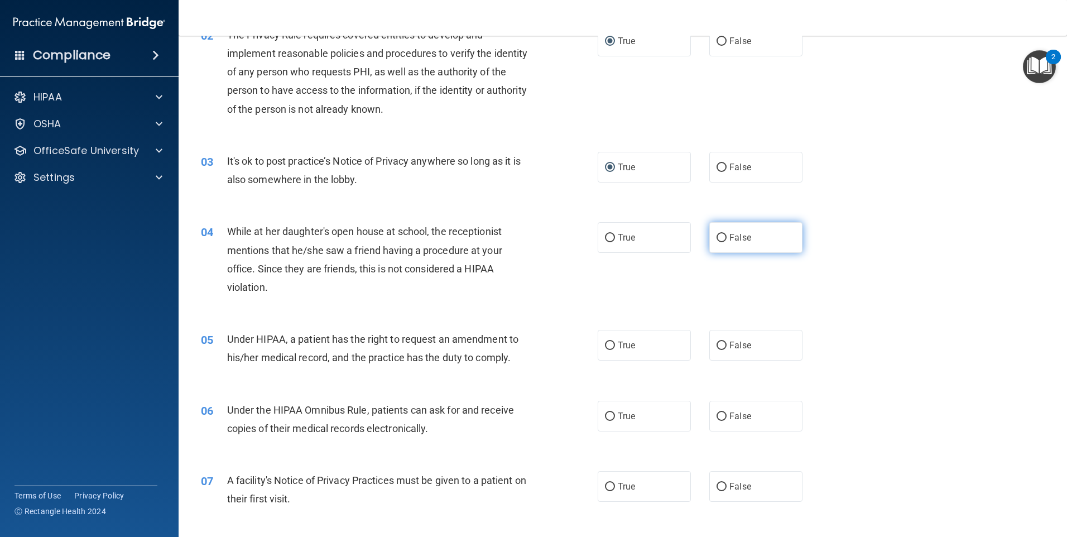
click at [716, 234] on input "False" at bounding box center [721, 238] width 10 height 8
radio input "true"
click at [605, 345] on input "True" at bounding box center [610, 345] width 10 height 8
radio input "true"
click at [605, 414] on input "True" at bounding box center [610, 416] width 10 height 8
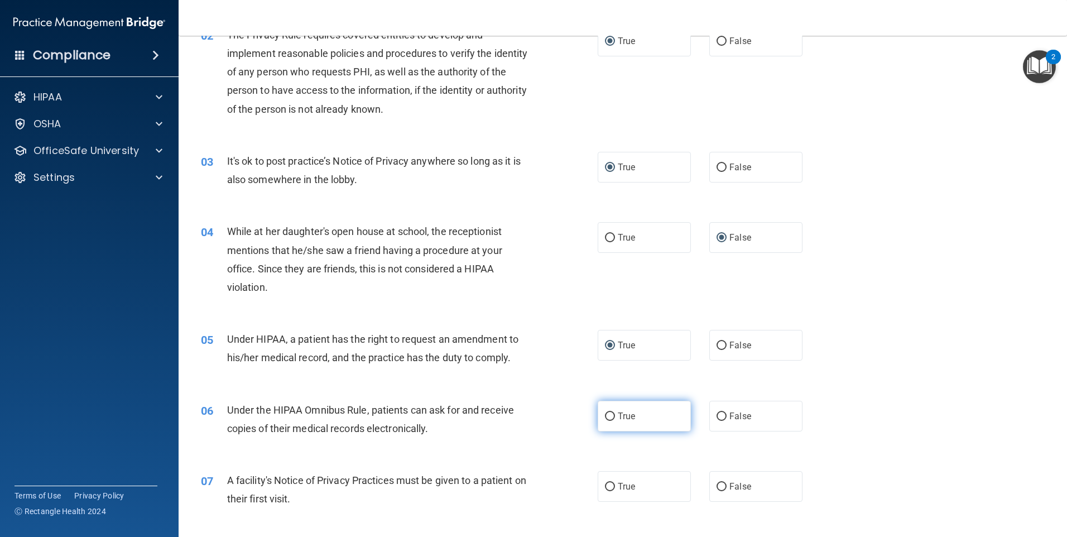
radio input "true"
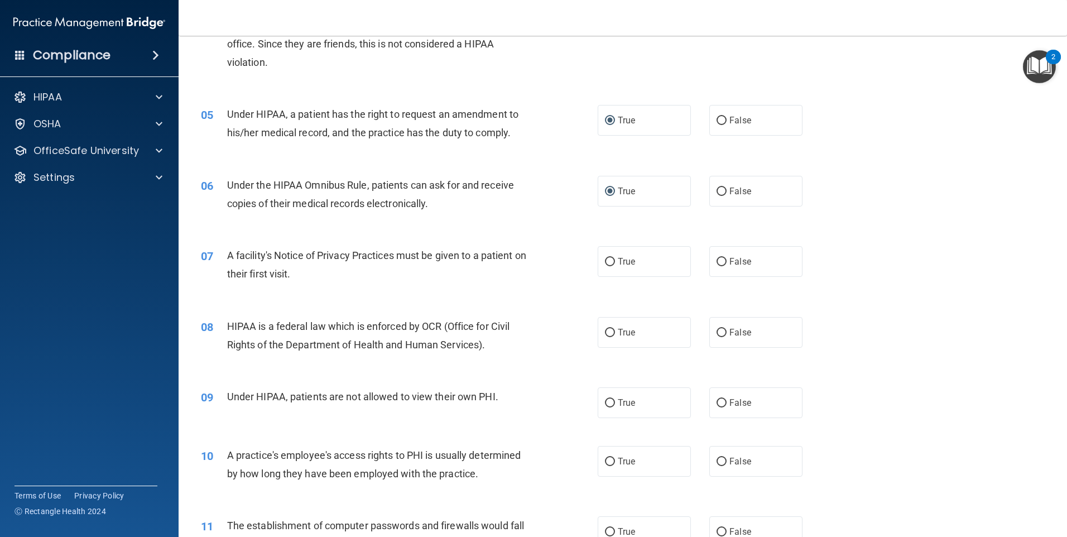
scroll to position [362, 0]
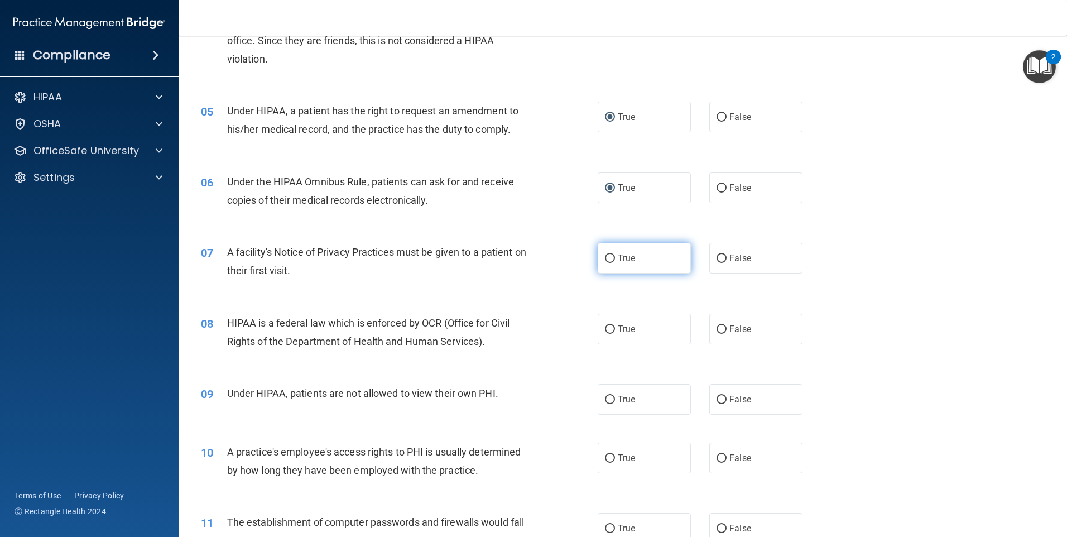
click at [605, 254] on input "True" at bounding box center [610, 258] width 10 height 8
radio input "true"
click at [608, 328] on input "True" at bounding box center [610, 329] width 10 height 8
radio input "true"
click at [716, 396] on input "False" at bounding box center [721, 400] width 10 height 8
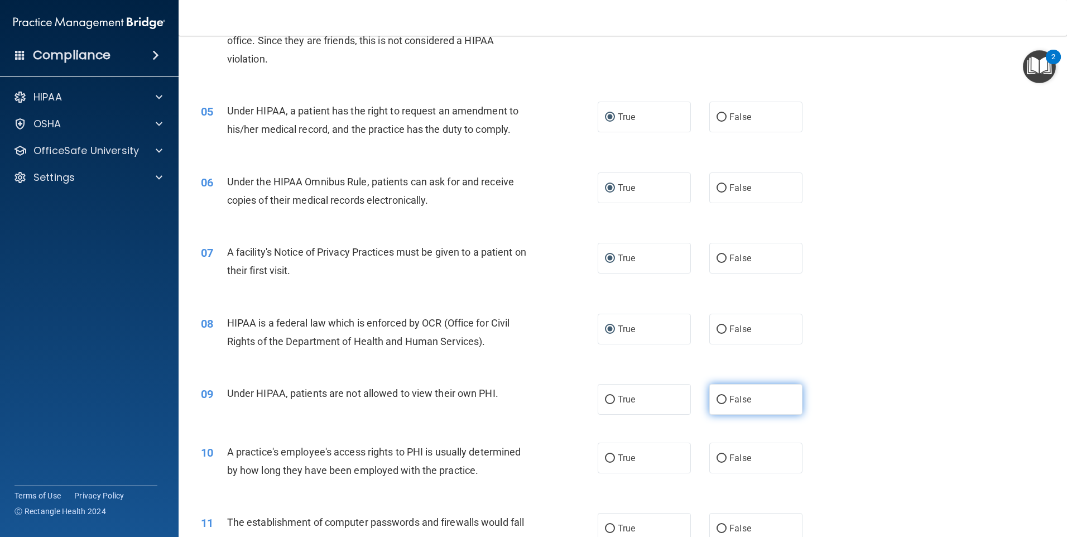
radio input "true"
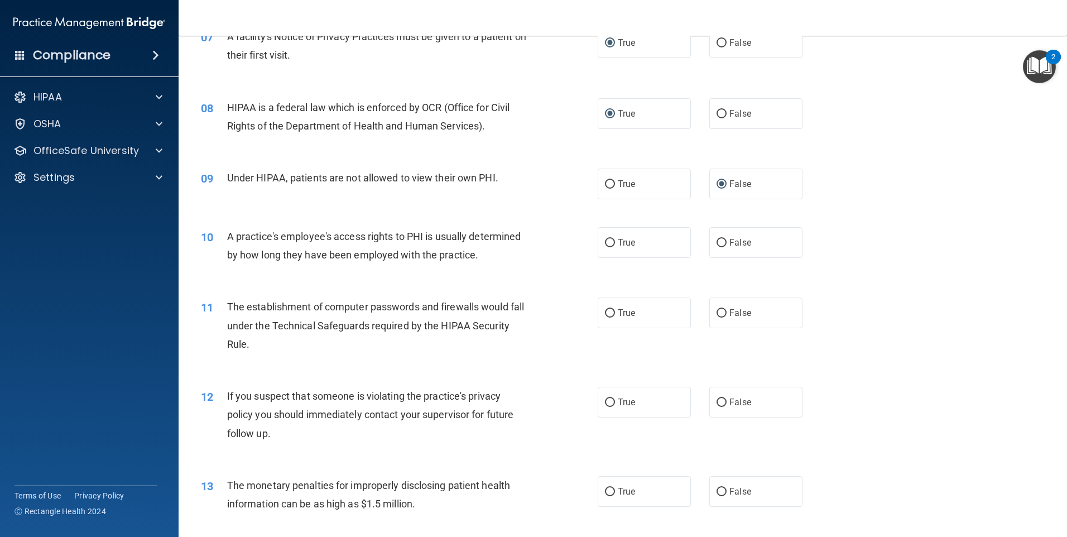
scroll to position [605, 0]
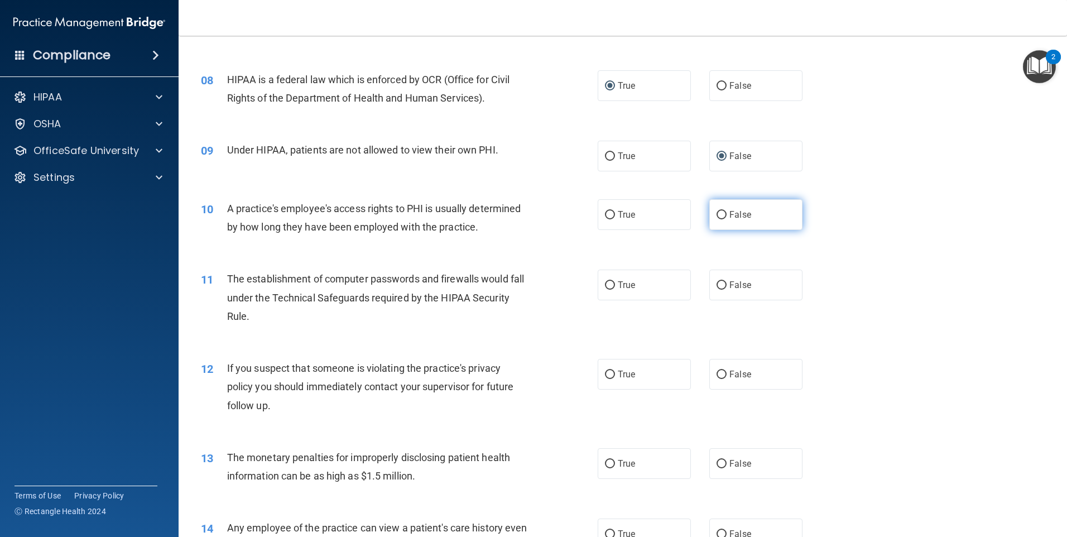
click at [716, 211] on input "False" at bounding box center [721, 215] width 10 height 8
radio input "true"
click at [608, 285] on input "True" at bounding box center [610, 285] width 10 height 8
radio input "true"
click at [605, 374] on input "True" at bounding box center [610, 374] width 10 height 8
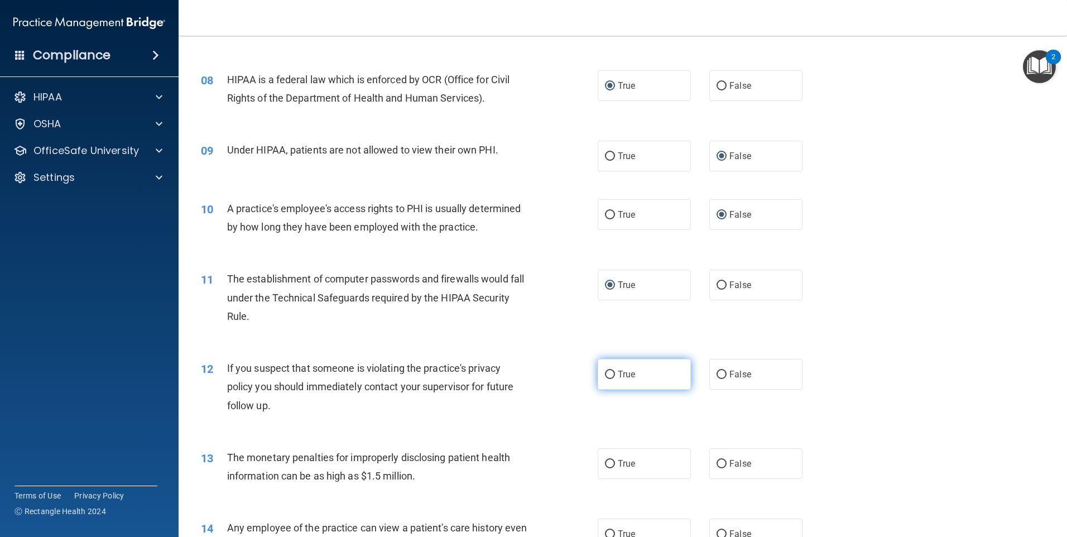
radio input "true"
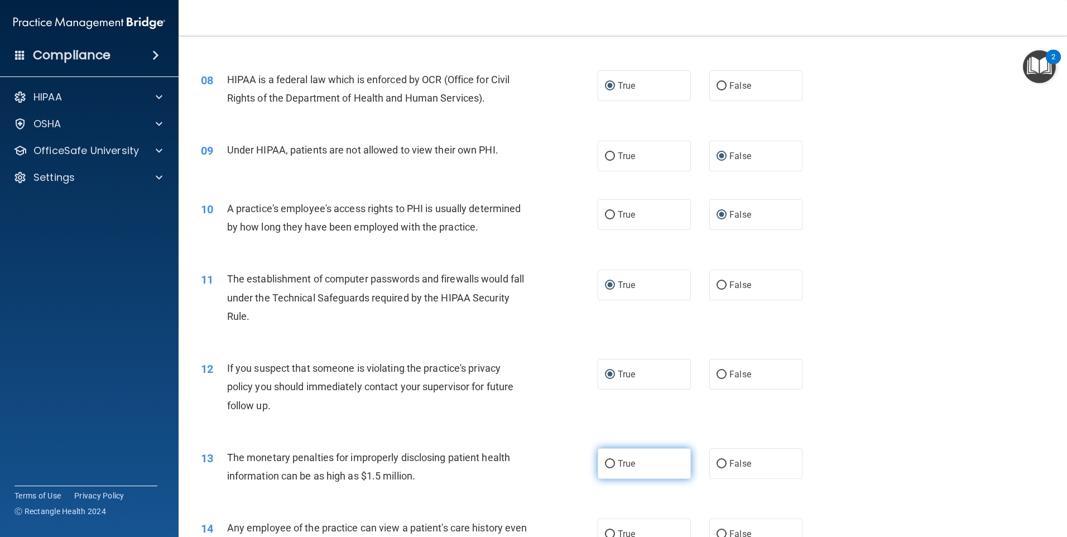
click at [605, 462] on input "True" at bounding box center [610, 464] width 10 height 8
radio input "true"
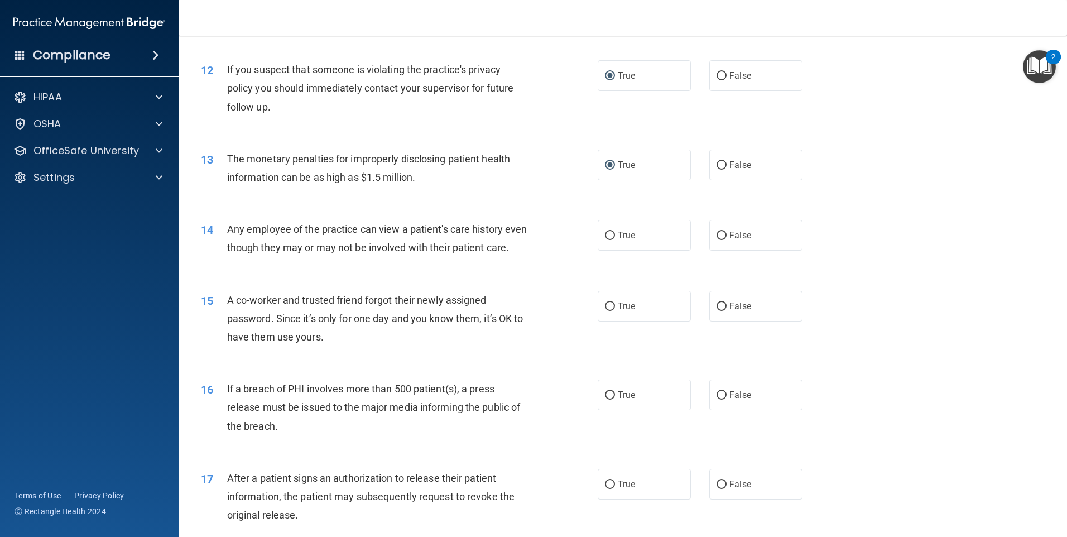
scroll to position [910, 0]
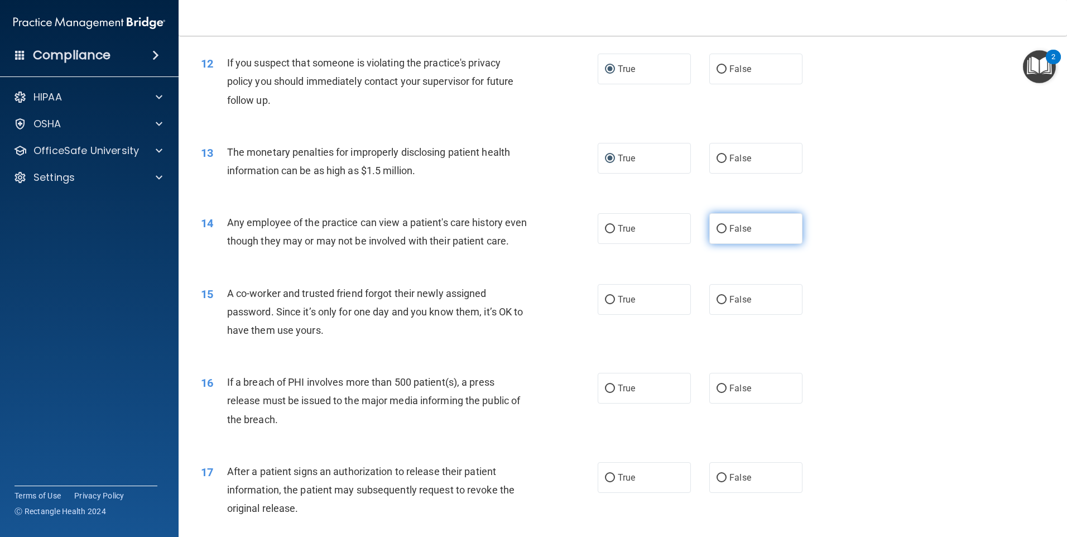
click at [716, 228] on input "False" at bounding box center [721, 229] width 10 height 8
radio input "true"
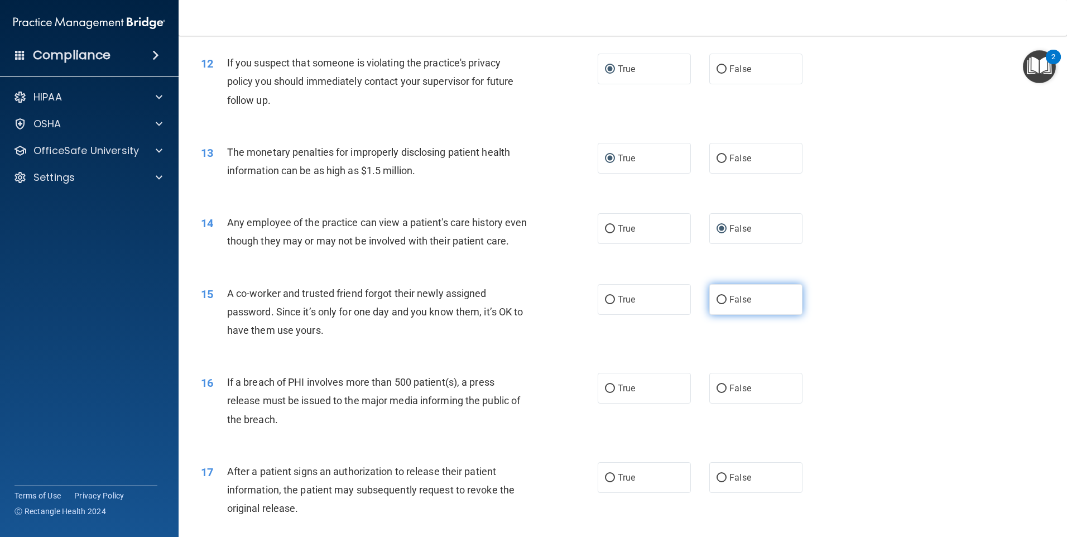
click at [719, 304] on input "False" at bounding box center [721, 300] width 10 height 8
radio input "true"
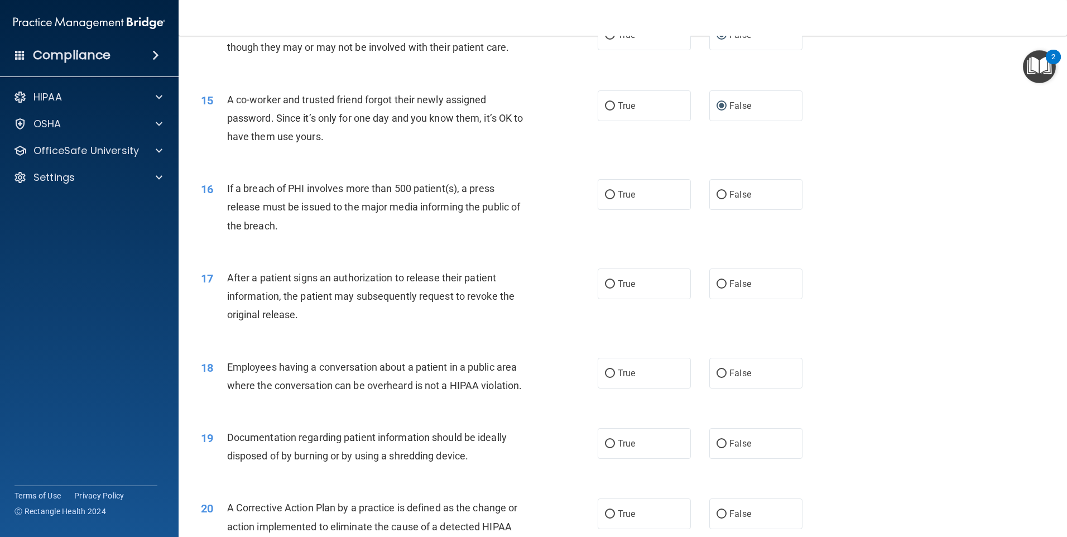
scroll to position [1113, 0]
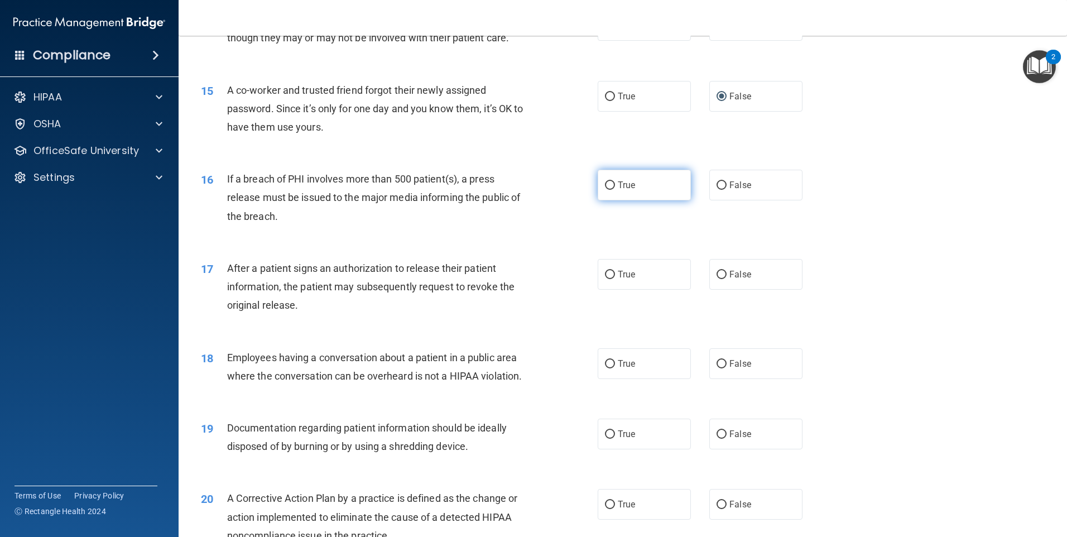
click at [605, 190] on input "True" at bounding box center [610, 185] width 10 height 8
radio input "true"
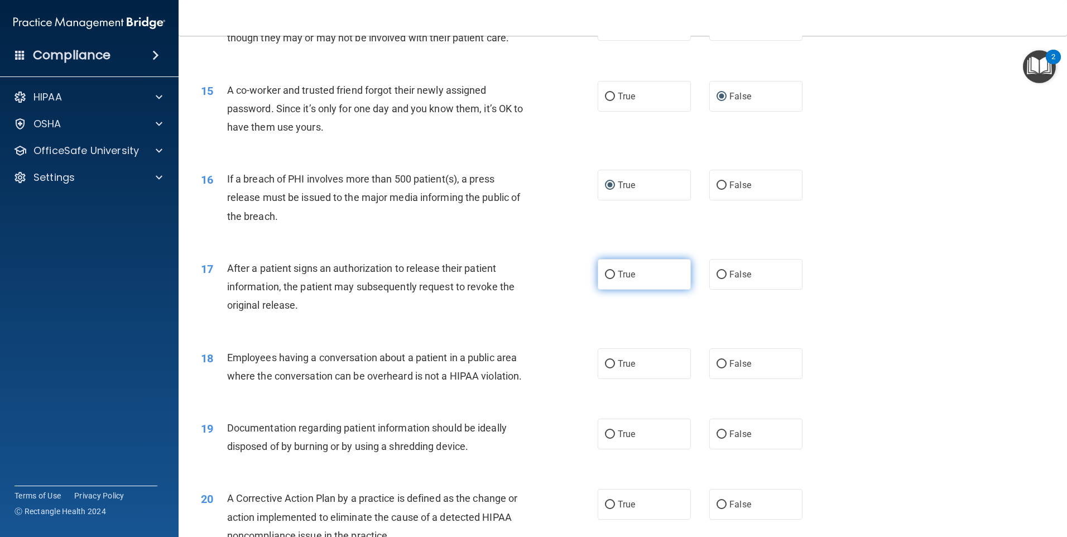
click at [605, 279] on input "True" at bounding box center [610, 275] width 10 height 8
radio input "true"
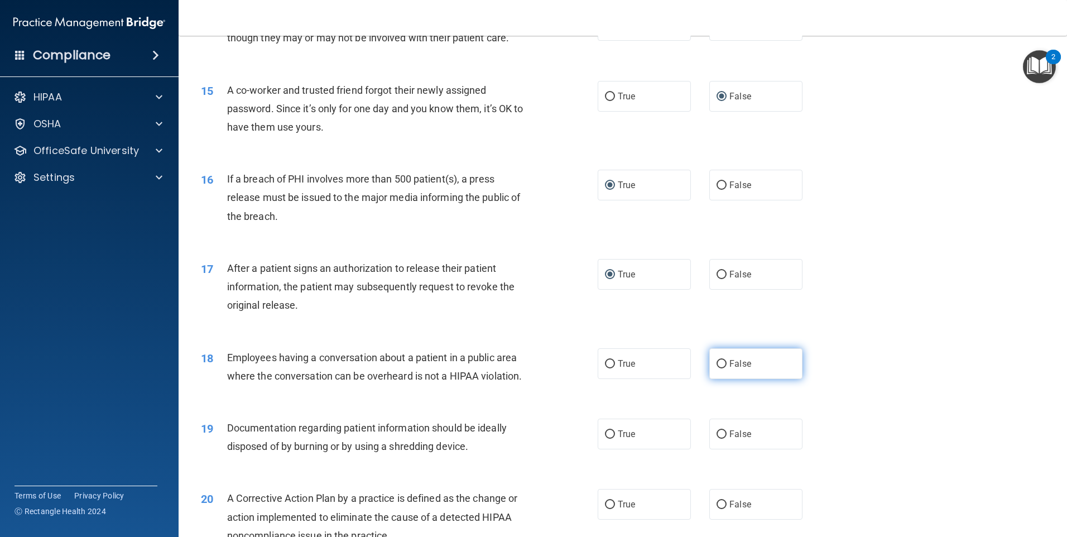
click at [716, 368] on input "False" at bounding box center [721, 364] width 10 height 8
radio input "true"
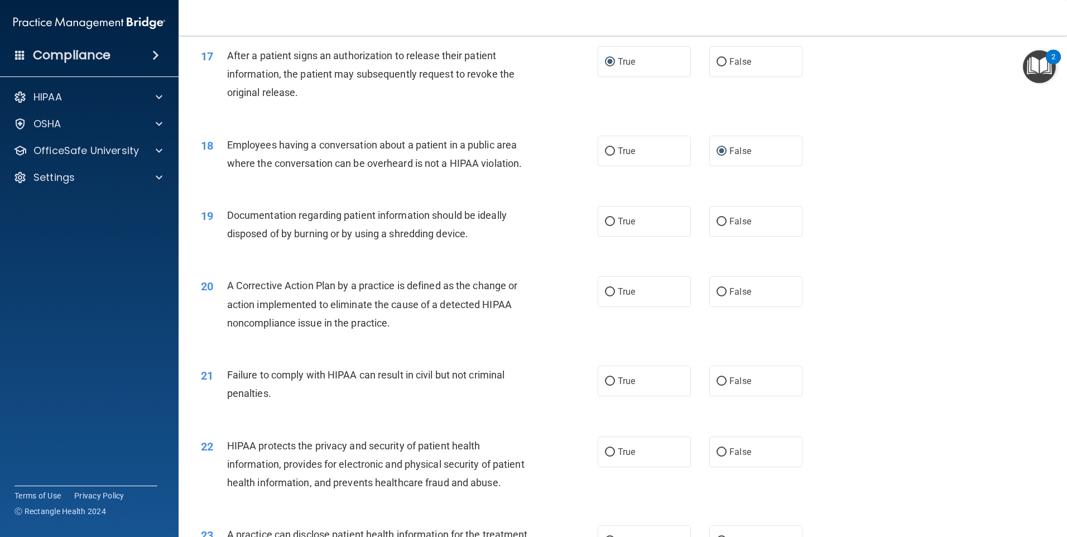
scroll to position [1350, 0]
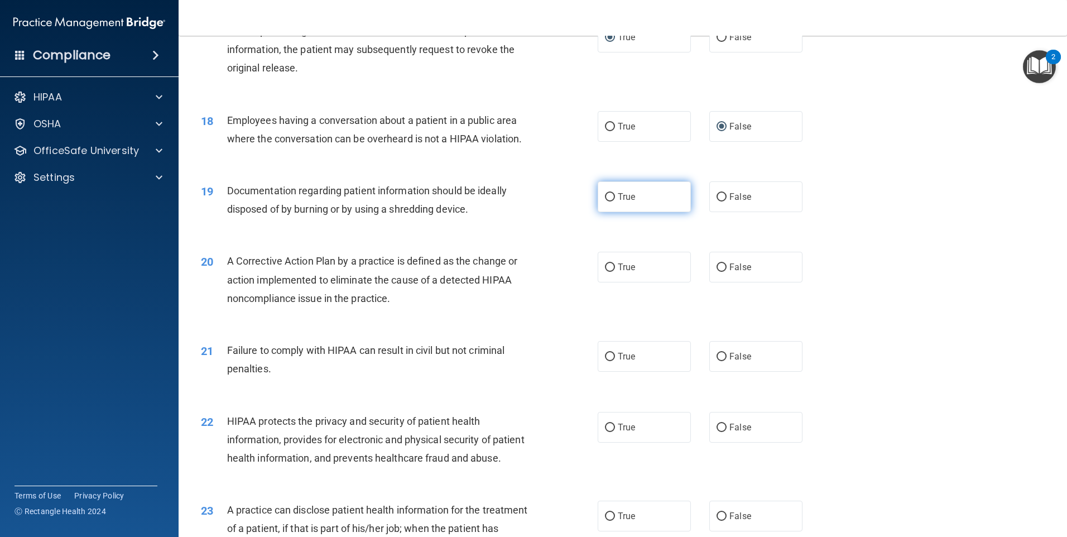
click at [608, 201] on input "True" at bounding box center [610, 197] width 10 height 8
radio input "true"
click at [607, 272] on input "True" at bounding box center [610, 267] width 10 height 8
radio input "true"
click at [717, 361] on input "False" at bounding box center [721, 357] width 10 height 8
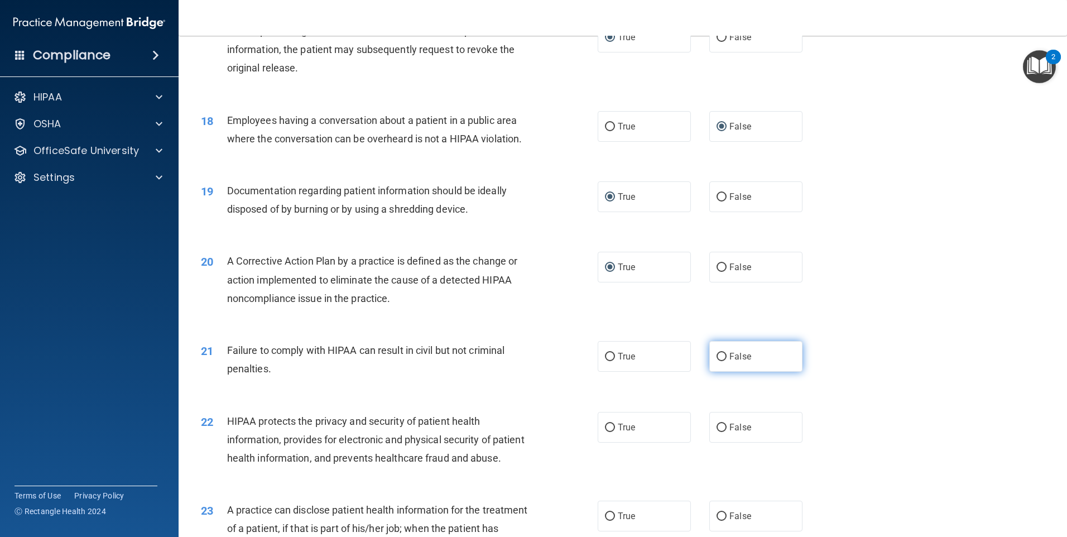
radio input "true"
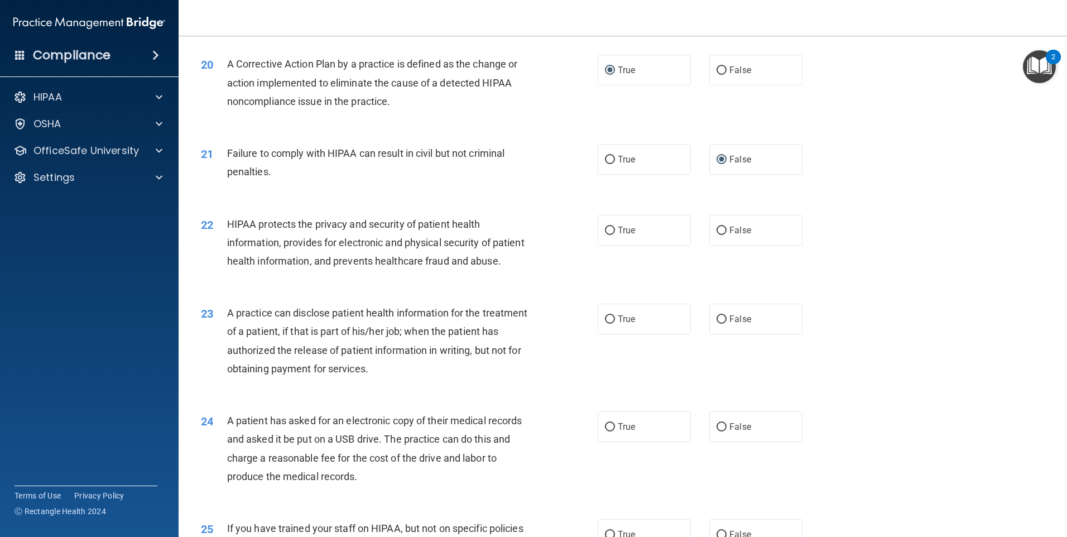
scroll to position [1553, 0]
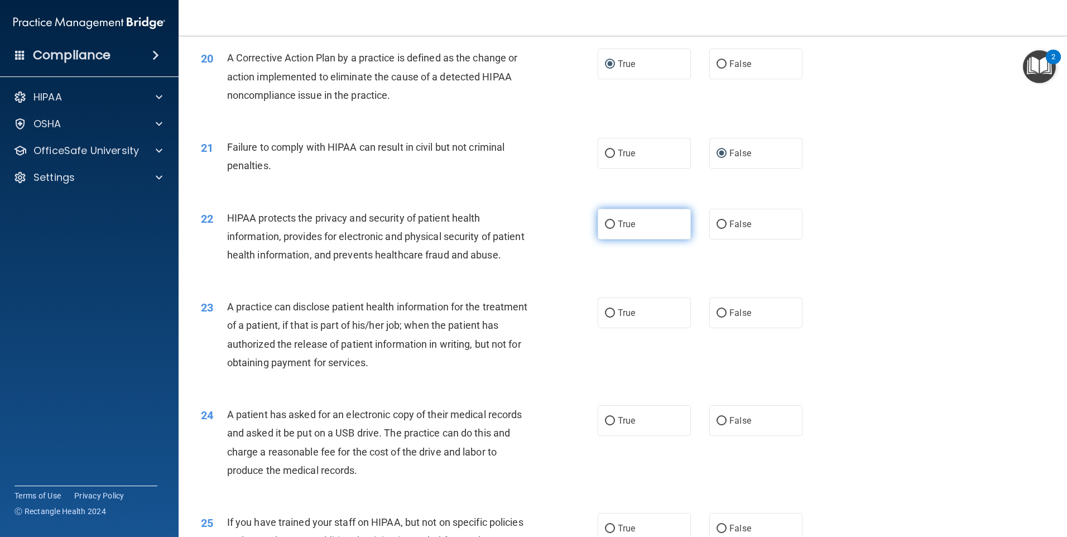
click at [605, 229] on input "True" at bounding box center [610, 224] width 10 height 8
radio input "true"
click at [606, 317] on input "True" at bounding box center [610, 313] width 10 height 8
radio input "true"
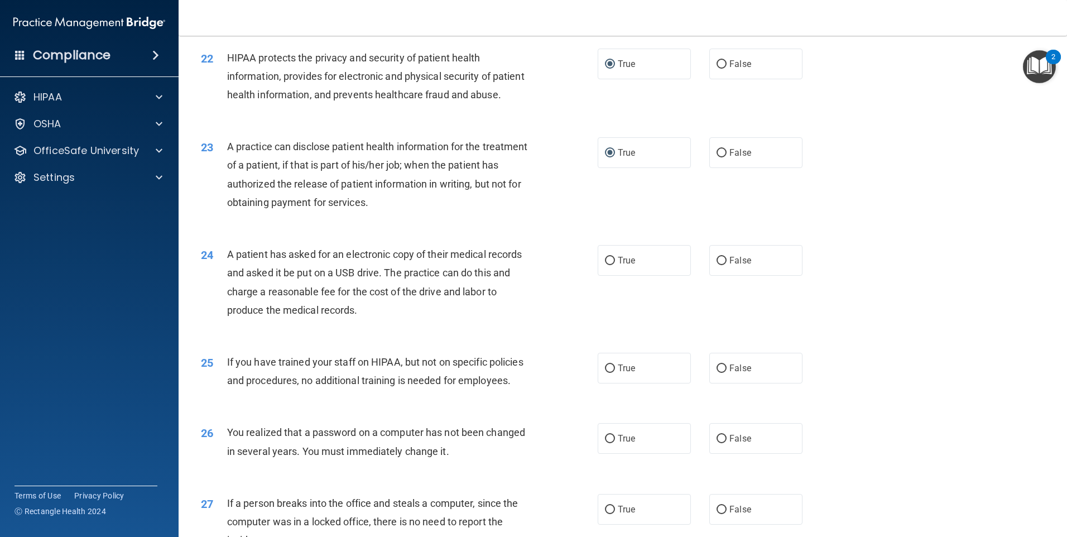
scroll to position [1726, 0]
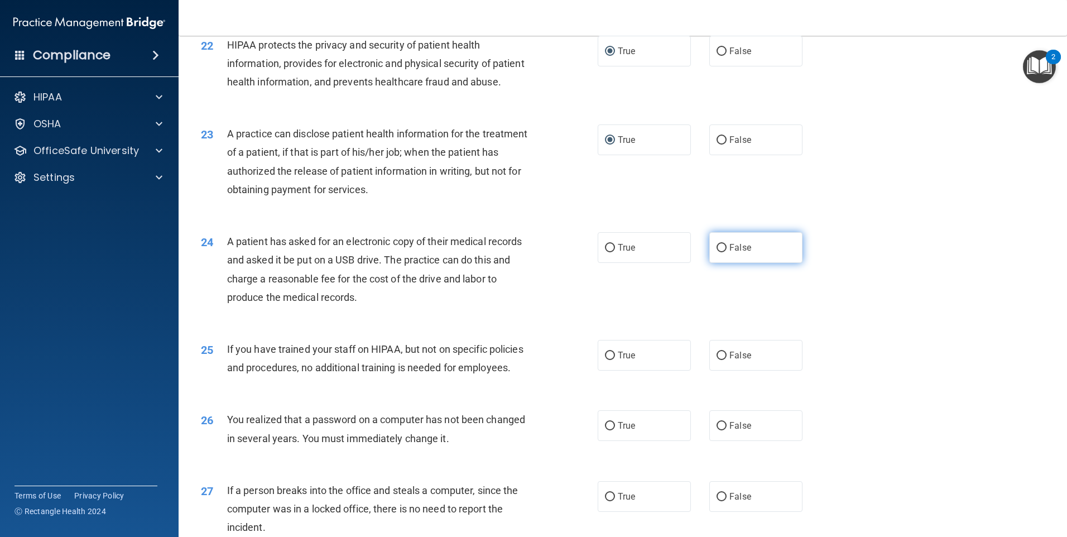
click at [716, 252] on input "False" at bounding box center [721, 248] width 10 height 8
radio input "true"
click at [716, 360] on input "False" at bounding box center [721, 355] width 10 height 8
radio input "true"
click at [608, 430] on input "True" at bounding box center [610, 426] width 10 height 8
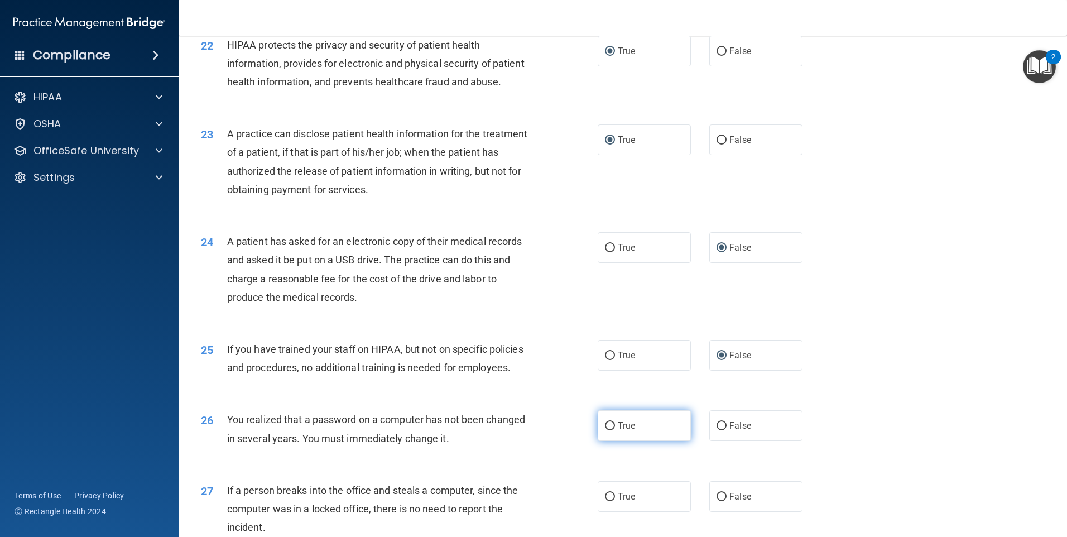
radio input "true"
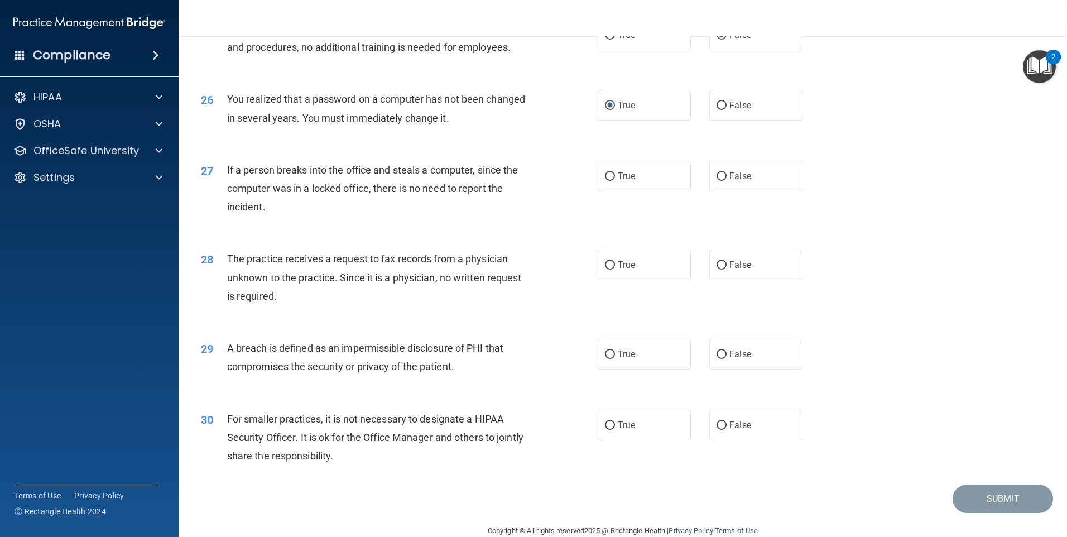
scroll to position [2049, 0]
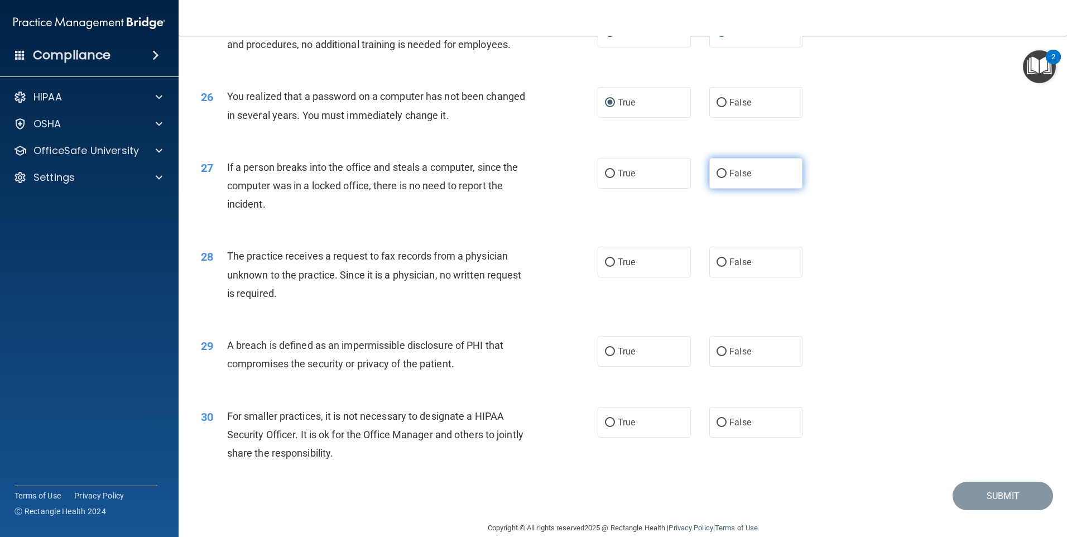
click at [716, 178] on input "False" at bounding box center [721, 174] width 10 height 8
radio input "true"
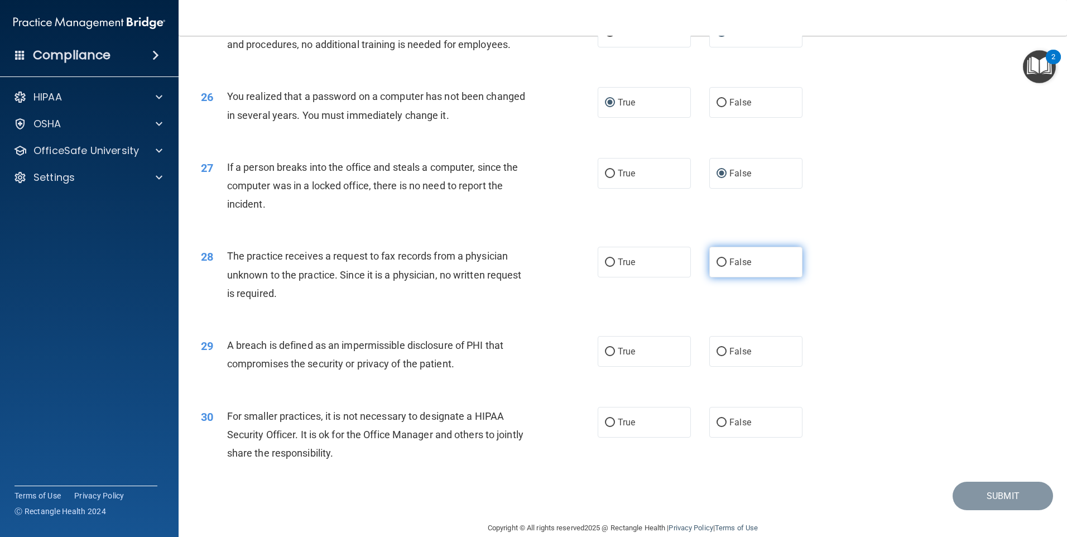
click at [716, 267] on input "False" at bounding box center [721, 262] width 10 height 8
radio input "true"
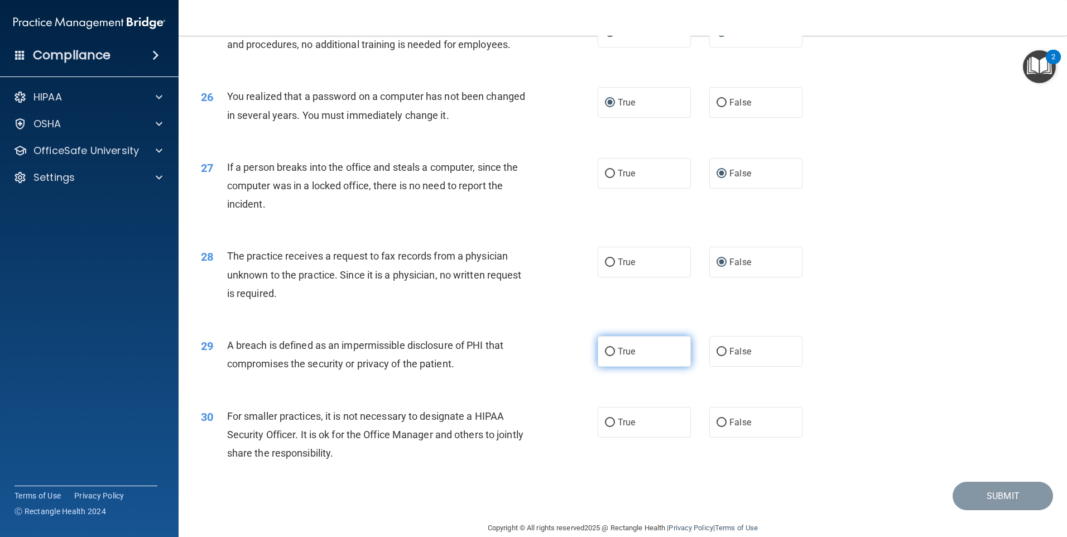
click at [607, 356] on input "True" at bounding box center [610, 352] width 10 height 8
radio input "true"
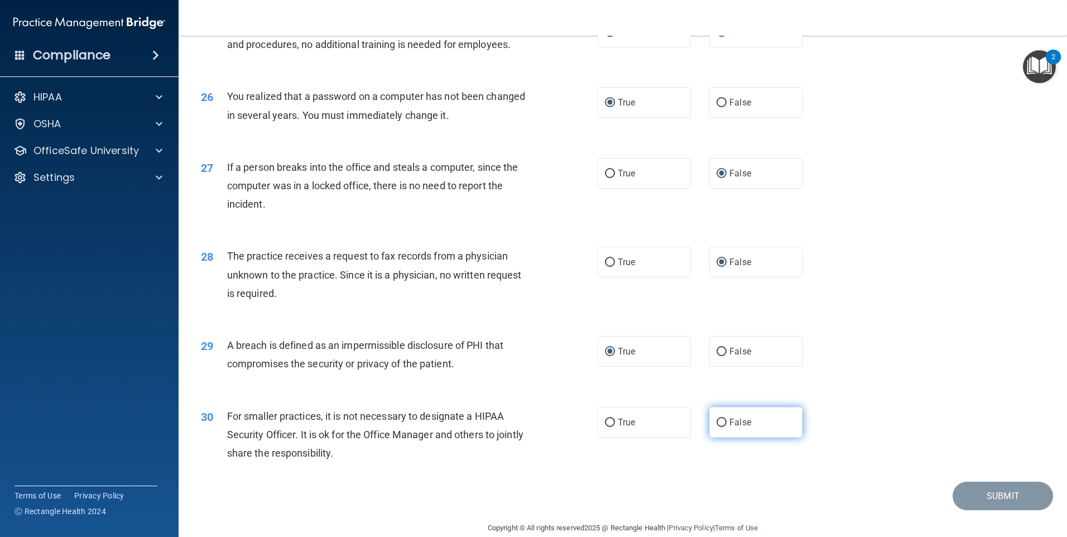
click at [718, 427] on input "False" at bounding box center [721, 422] width 10 height 8
radio input "true"
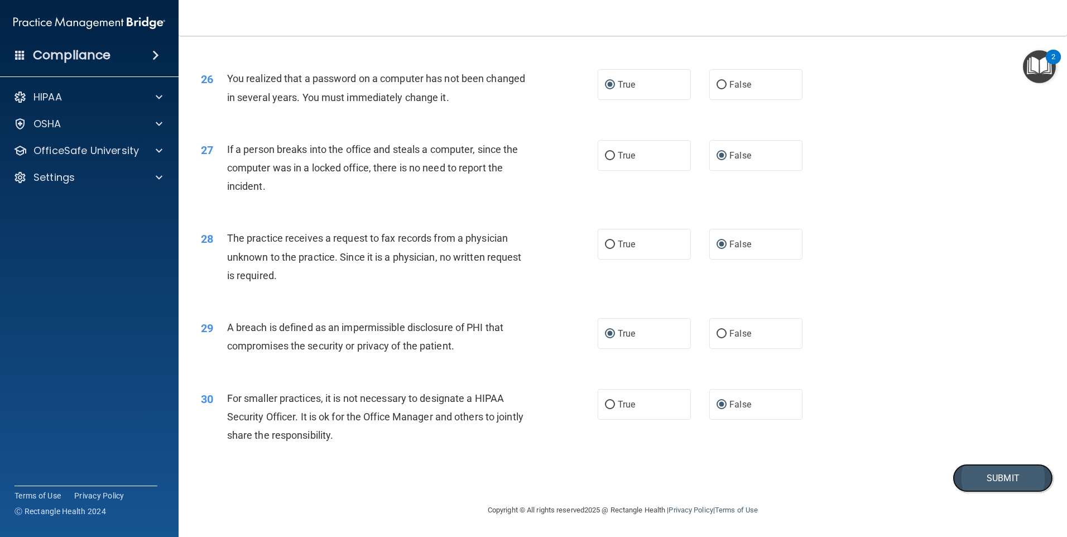
click at [969, 475] on button "Submit" at bounding box center [1002, 478] width 100 height 28
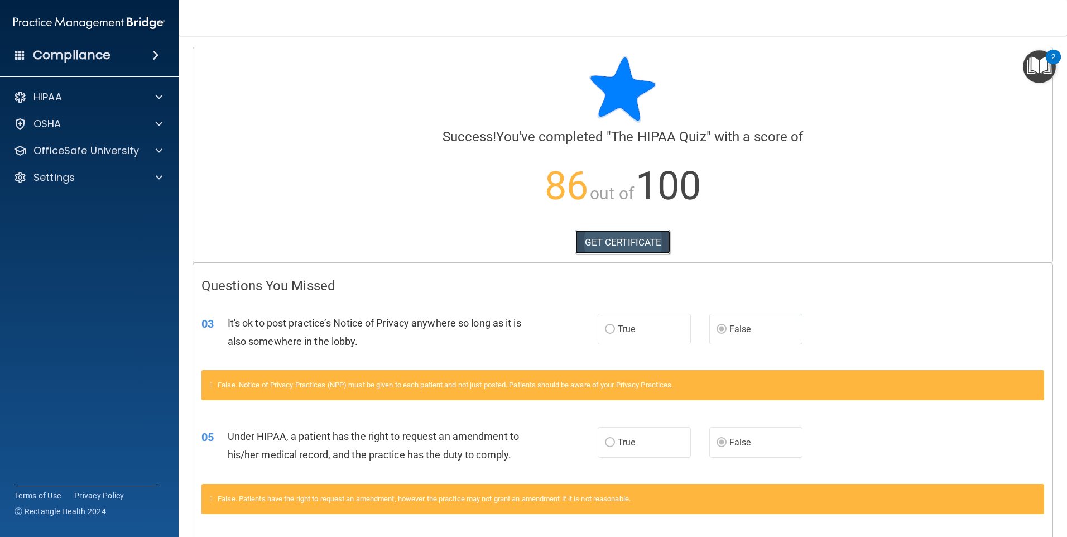
click at [619, 237] on link "GET CERTIFICATE" at bounding box center [622, 242] width 95 height 25
click at [51, 93] on p "HIPAA" at bounding box center [47, 96] width 28 height 13
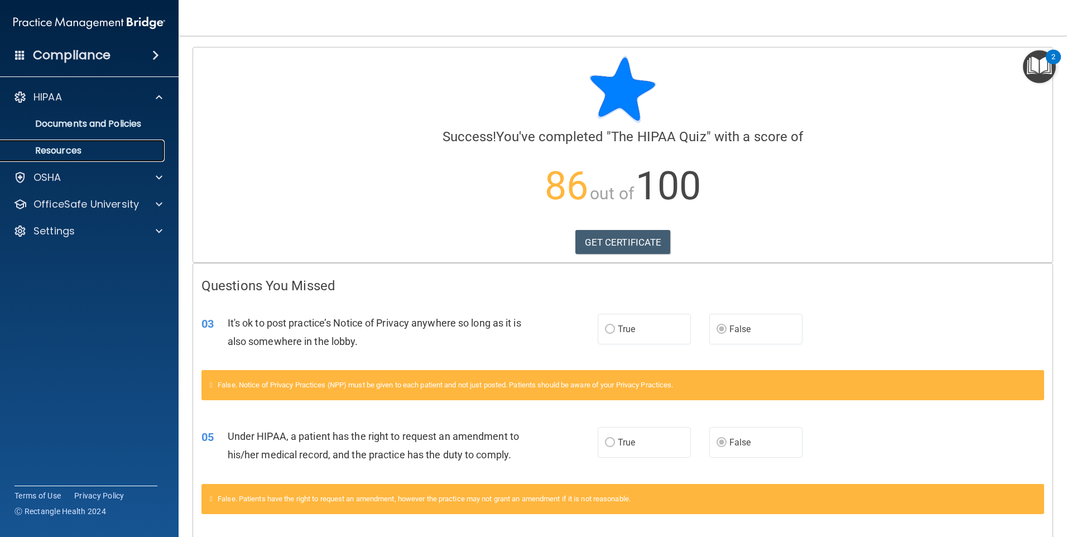
click at [55, 151] on p "Resources" at bounding box center [83, 150] width 152 height 11
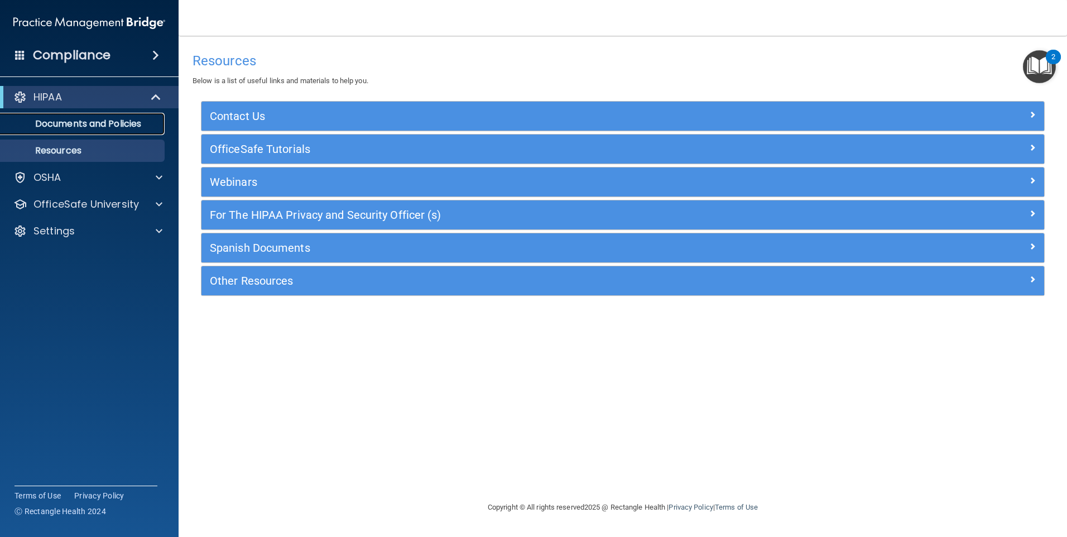
click at [68, 123] on p "Documents and Policies" at bounding box center [83, 123] width 152 height 11
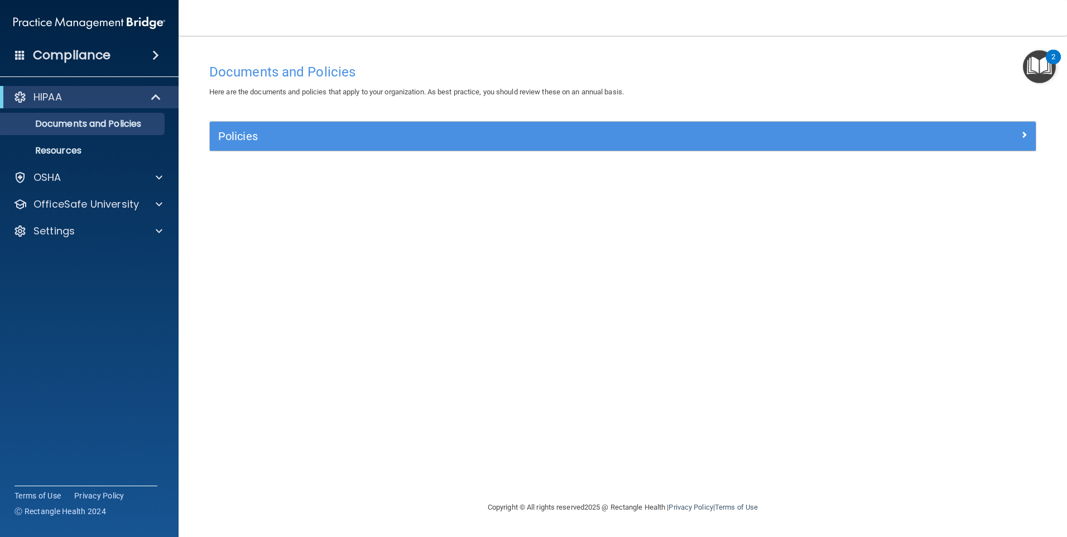
click at [1033, 60] on img "Open Resource Center, 2 new notifications" at bounding box center [1039, 66] width 33 height 33
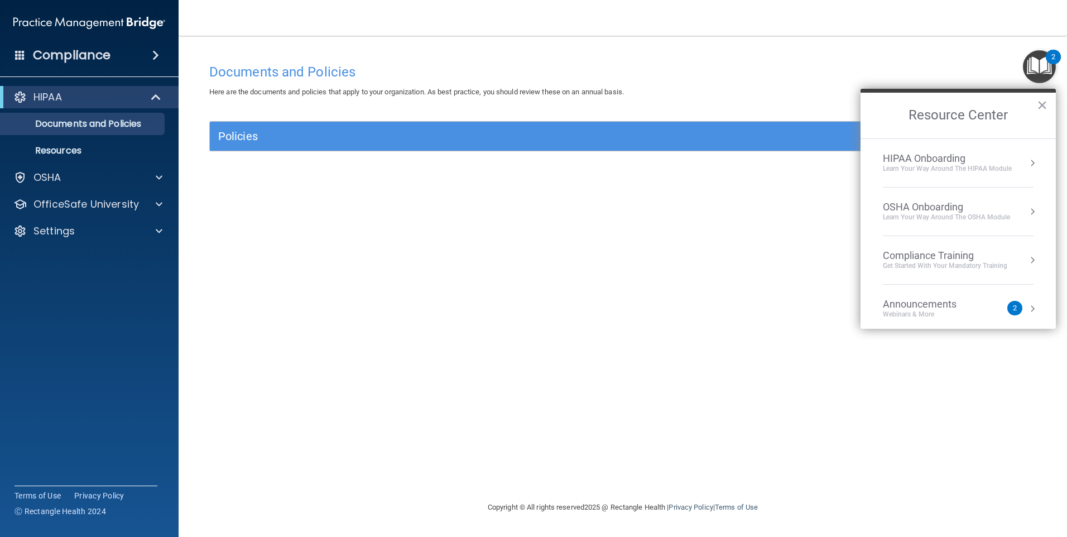
click at [938, 160] on div "HIPAA Onboarding" at bounding box center [947, 158] width 129 height 12
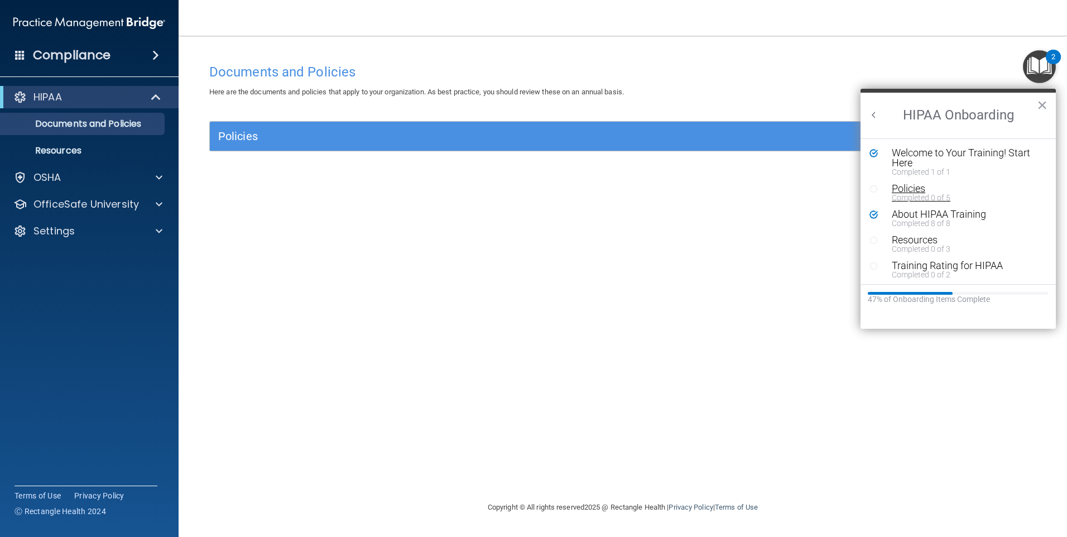
click at [912, 191] on div "Policies" at bounding box center [962, 189] width 141 height 10
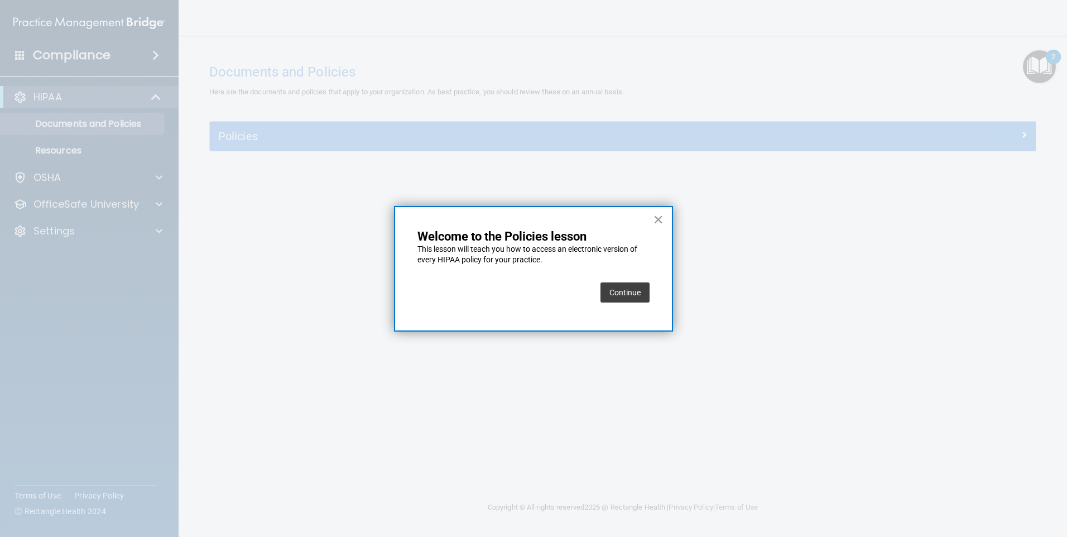
click at [632, 292] on button "Continue" at bounding box center [624, 292] width 49 height 20
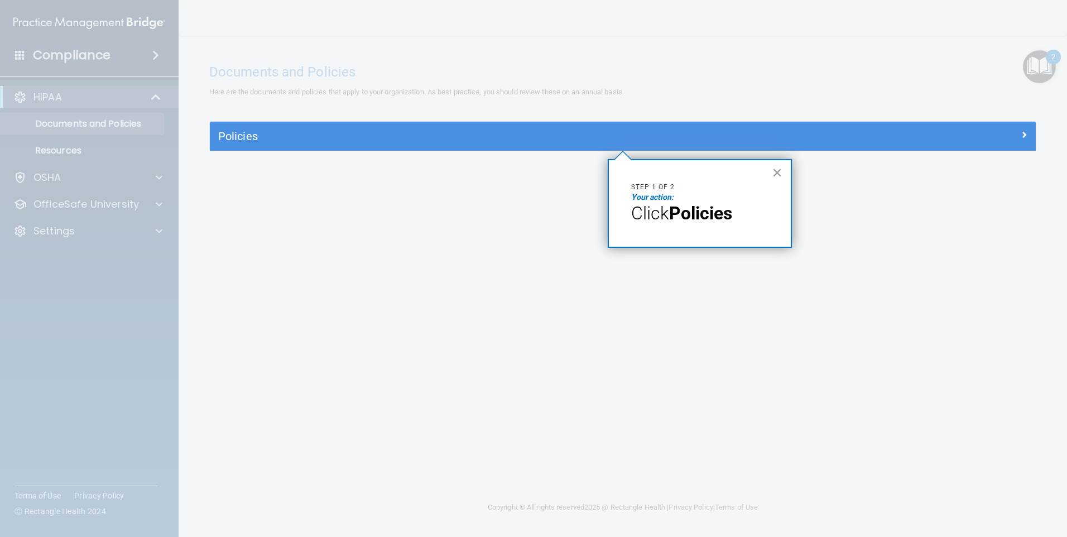
click at [651, 220] on span "Click" at bounding box center [650, 213] width 38 height 21
click at [701, 211] on strong "Policies" at bounding box center [700, 213] width 63 height 21
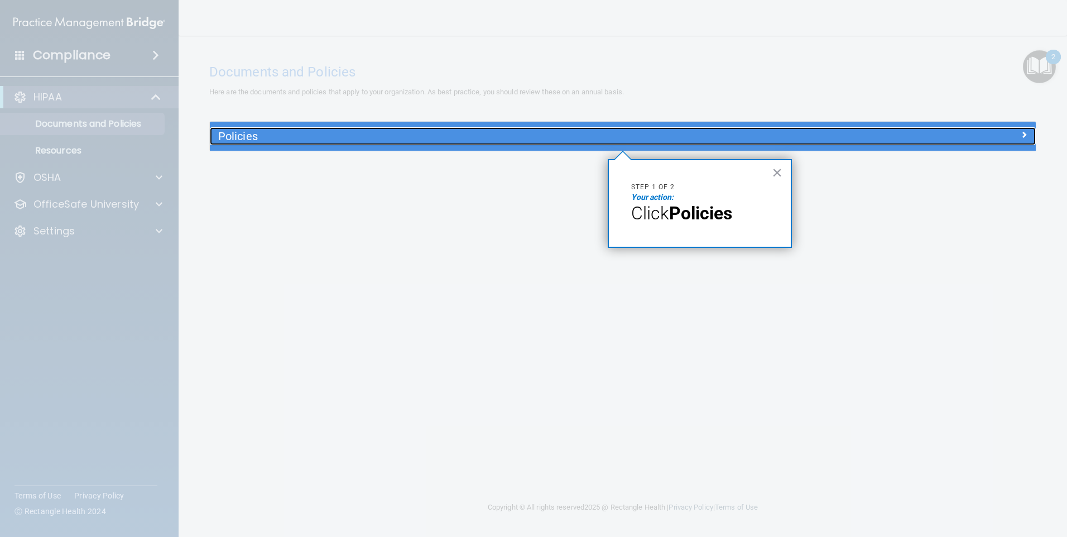
click at [240, 134] on h5 "Policies" at bounding box center [519, 136] width 603 height 12
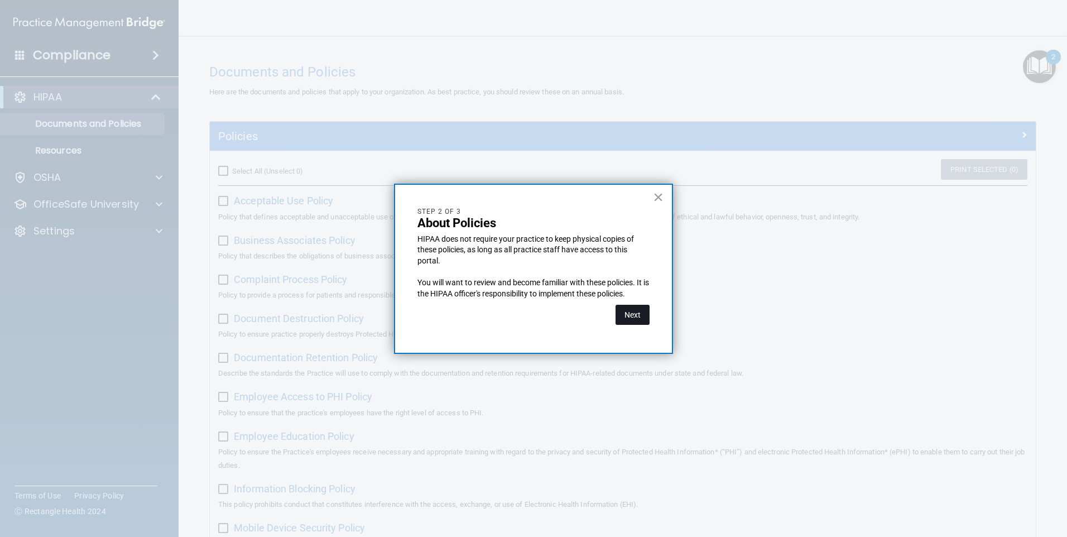
click at [625, 316] on button "Next" at bounding box center [632, 315] width 34 height 20
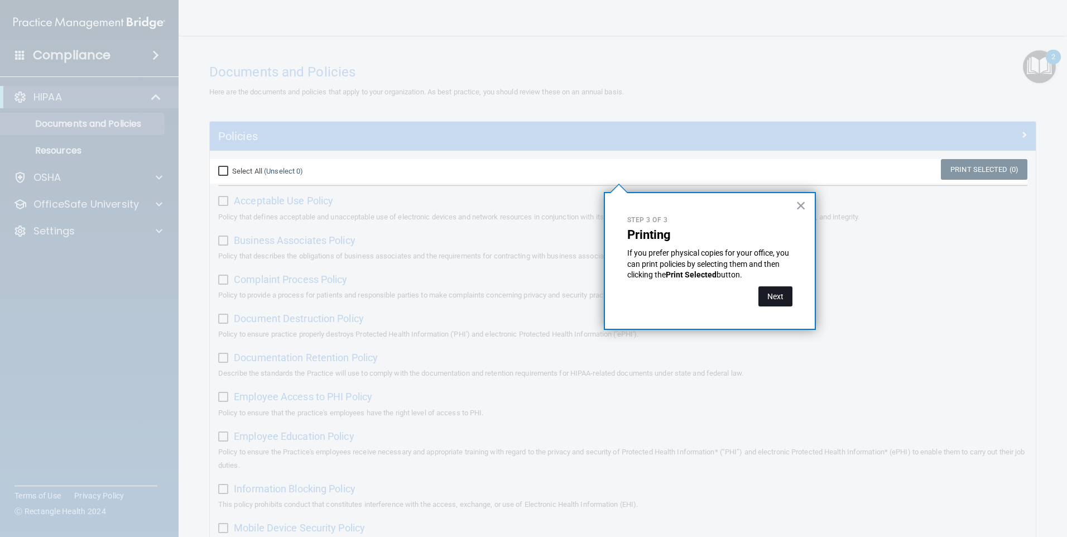
click at [780, 291] on button "Next" at bounding box center [775, 296] width 34 height 20
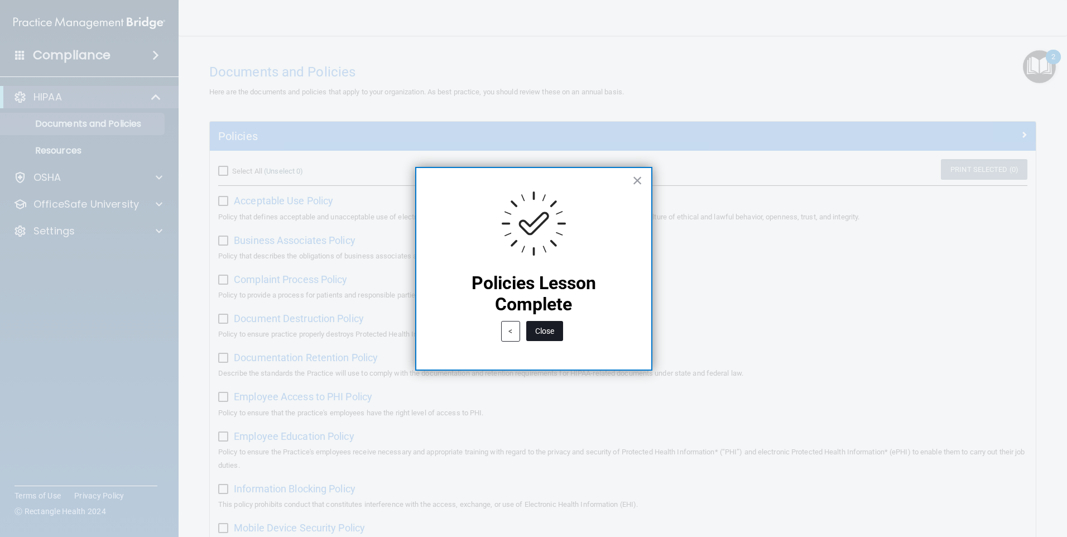
click at [536, 338] on button "Close" at bounding box center [544, 331] width 37 height 20
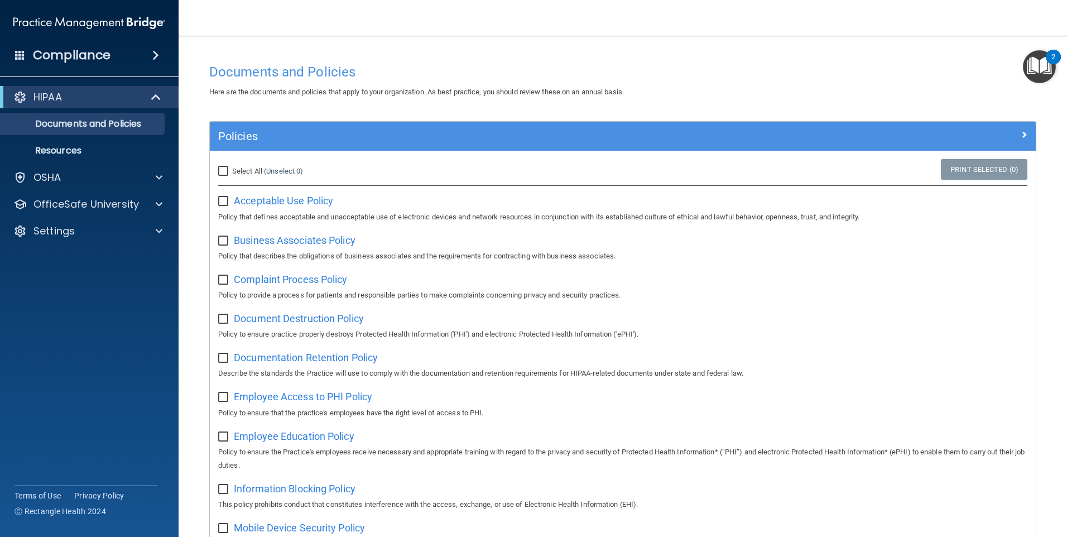
click at [1037, 67] on img "Open Resource Center, 2 new notifications" at bounding box center [1039, 66] width 33 height 33
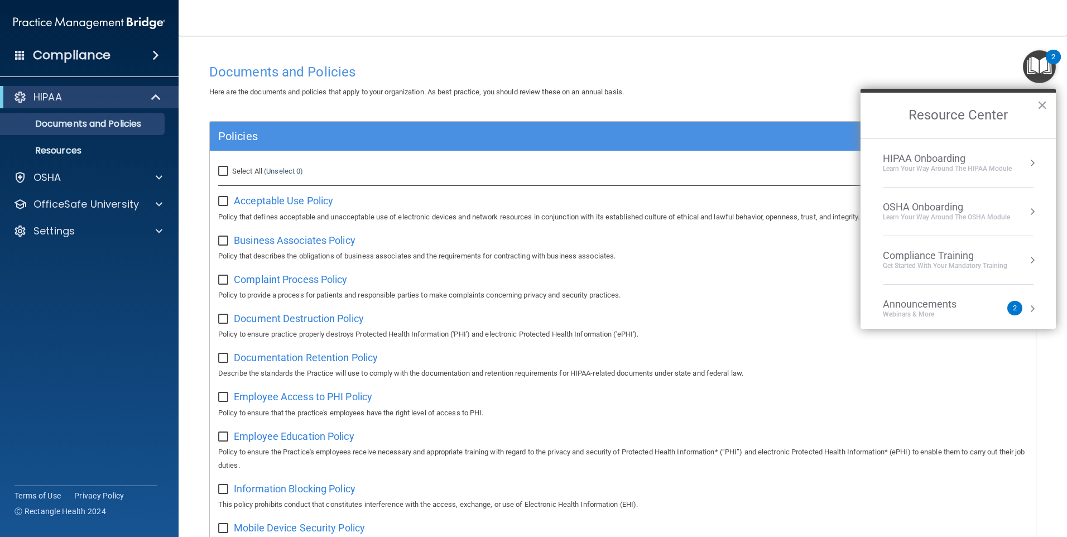
click at [927, 160] on div "HIPAA Onboarding" at bounding box center [947, 158] width 129 height 12
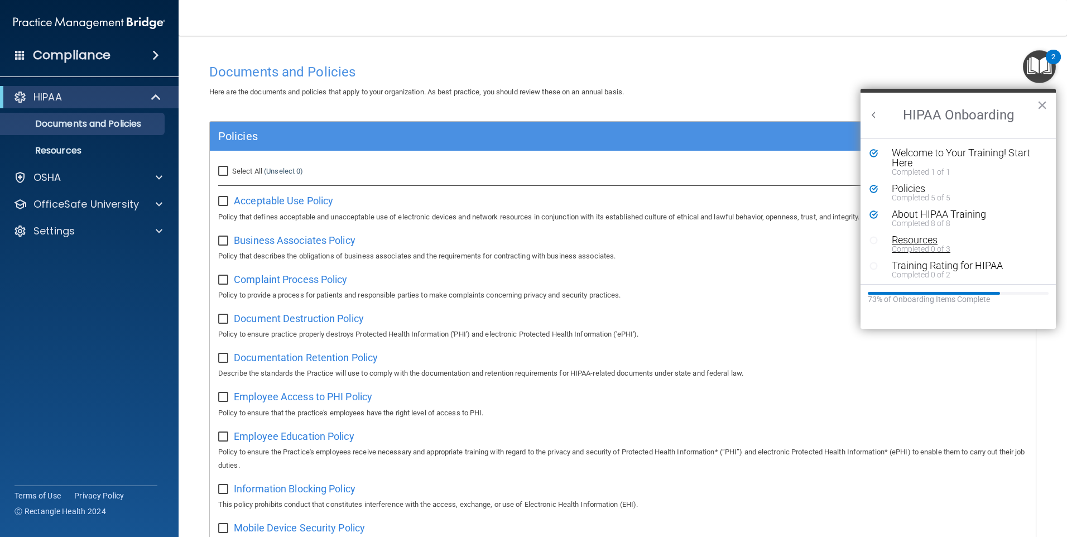
click at [911, 243] on div "Resources" at bounding box center [962, 240] width 141 height 10
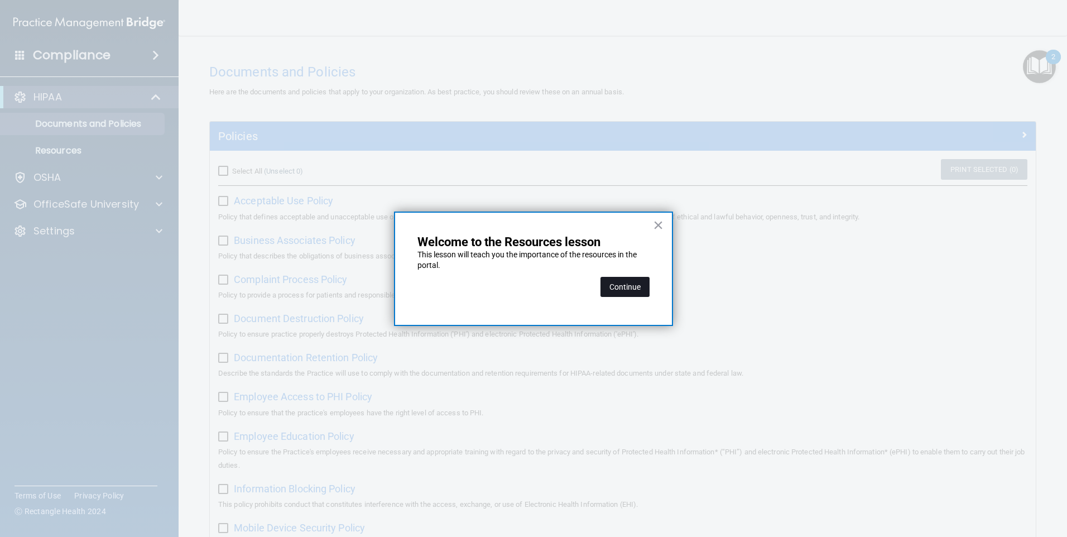
click at [619, 284] on button "Continue" at bounding box center [624, 287] width 49 height 20
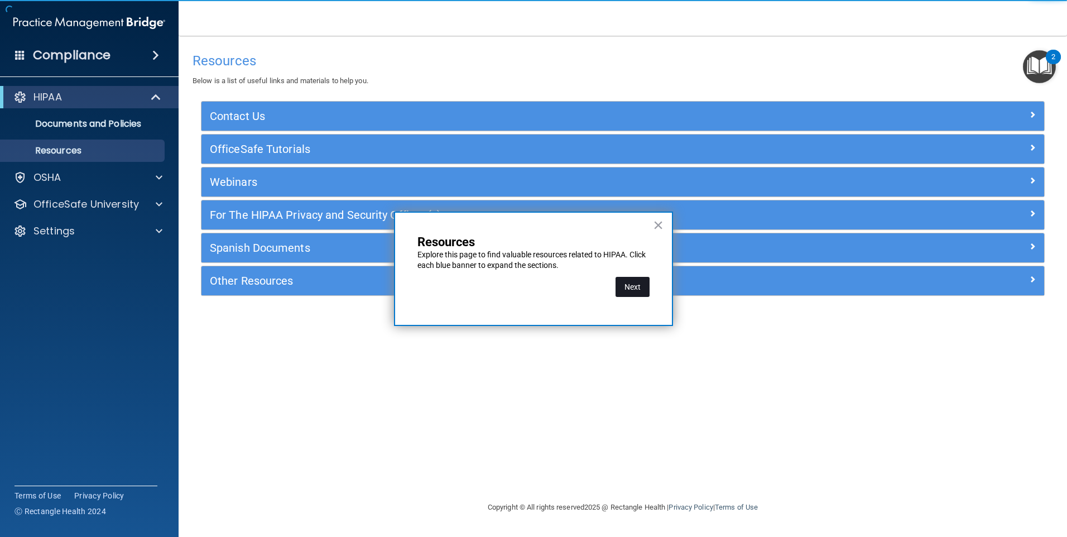
click at [628, 288] on button "Next" at bounding box center [632, 287] width 34 height 20
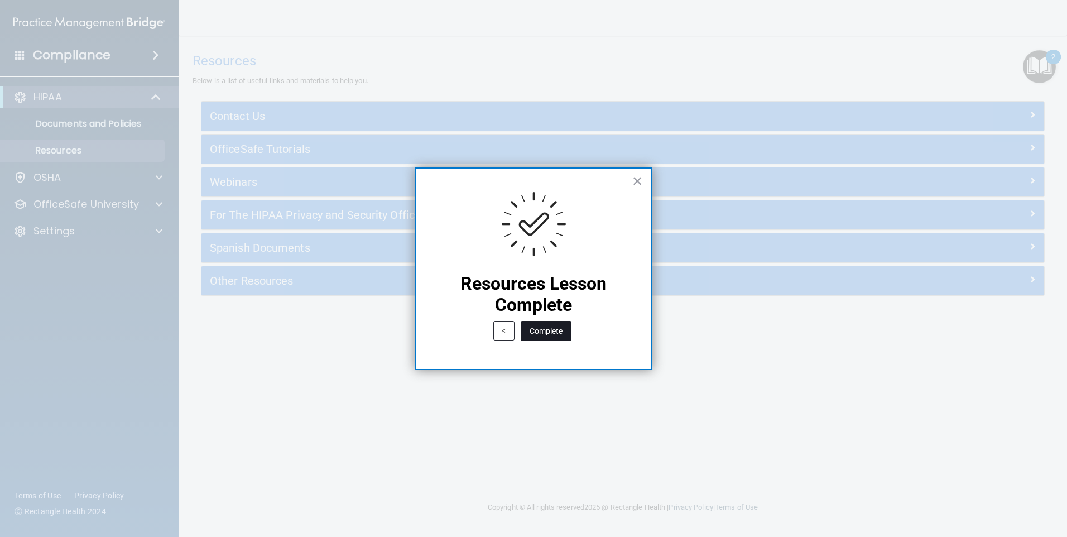
click at [549, 329] on button "Complete" at bounding box center [546, 331] width 51 height 20
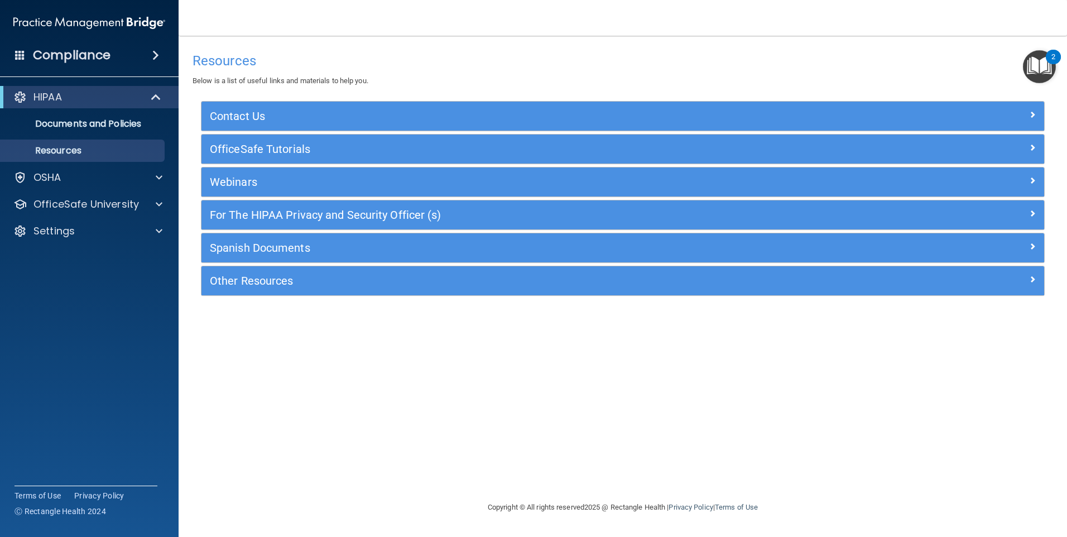
click at [1044, 71] on img "Open Resource Center, 2 new notifications" at bounding box center [1039, 66] width 33 height 33
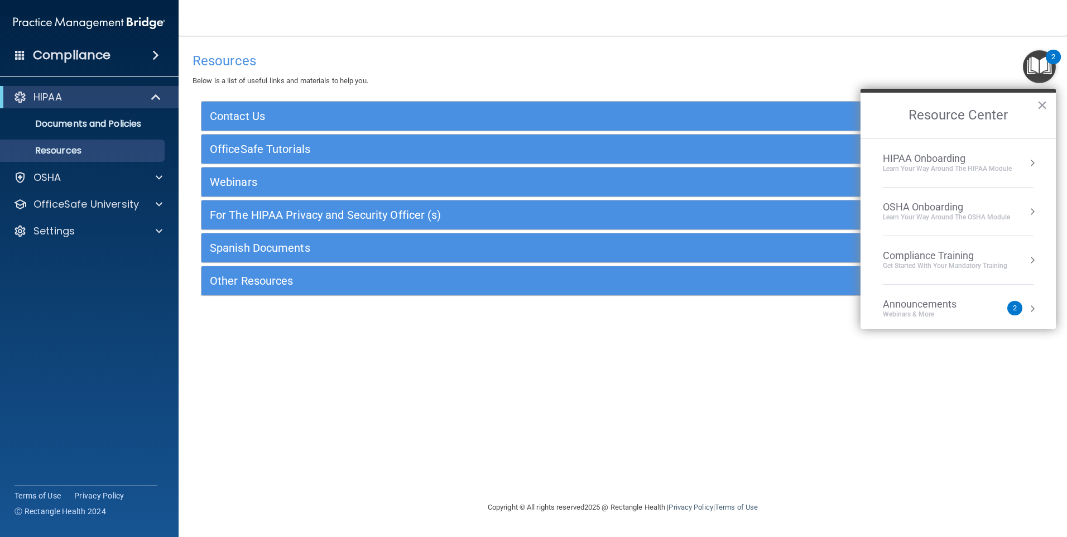
click at [918, 156] on div "HIPAA Onboarding" at bounding box center [947, 158] width 129 height 12
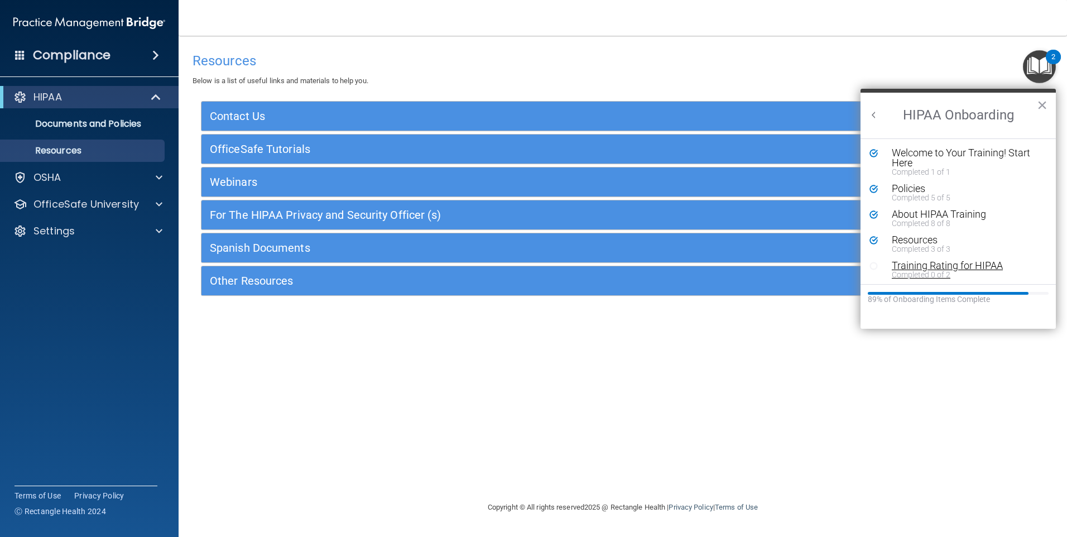
click at [942, 267] on div "Training Rating for HIPAA" at bounding box center [962, 266] width 141 height 10
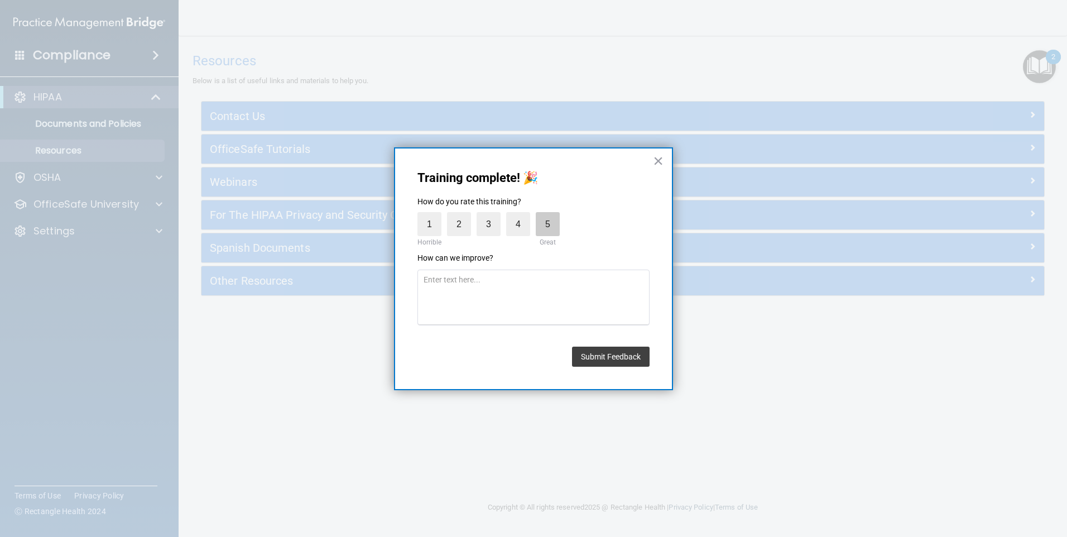
click at [543, 228] on label "5" at bounding box center [548, 224] width 24 height 24
click at [522, 215] on input "5" at bounding box center [522, 215] width 0 height 0
click at [609, 356] on button "Submit Feedback" at bounding box center [611, 356] width 78 height 20
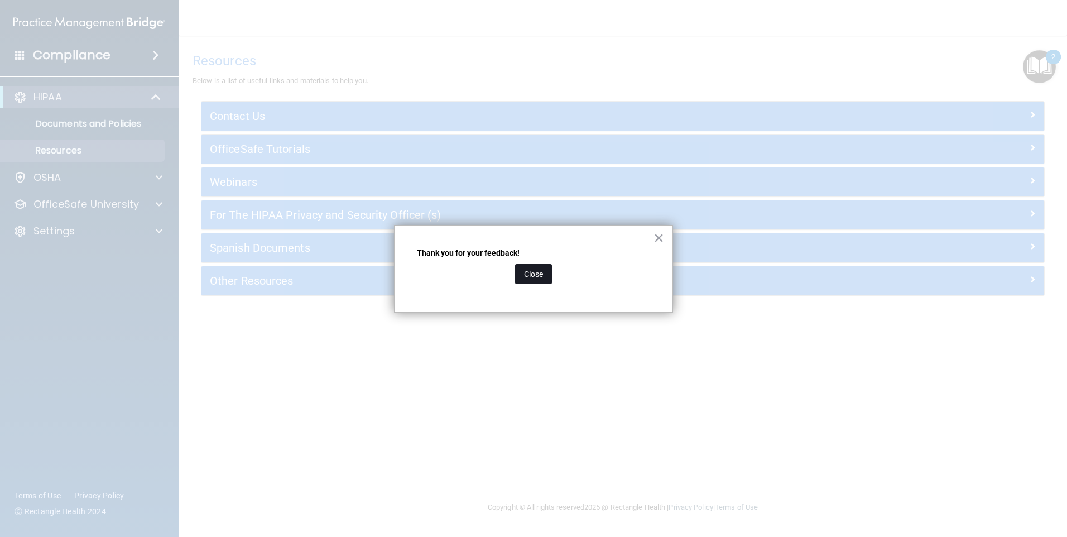
click at [530, 278] on button "Close" at bounding box center [533, 274] width 37 height 20
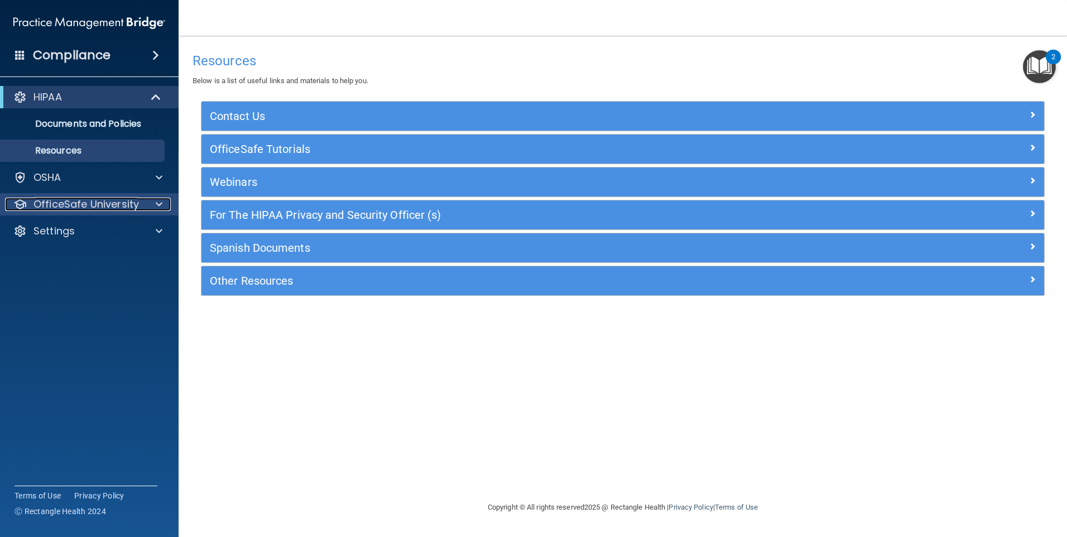
click at [70, 201] on p "OfficeSafe University" at bounding box center [85, 204] width 105 height 13
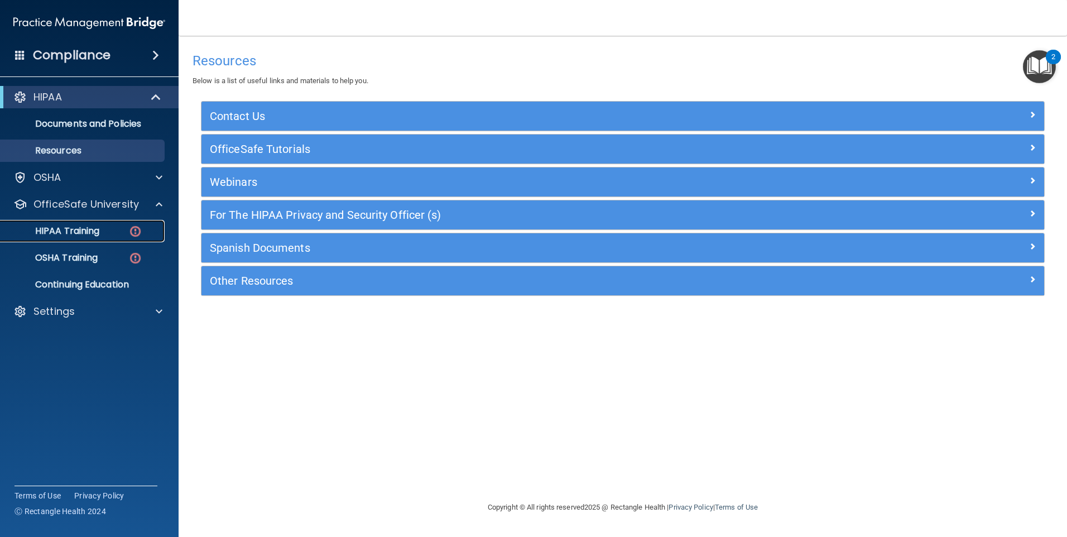
click at [70, 228] on p "HIPAA Training" at bounding box center [53, 230] width 92 height 11
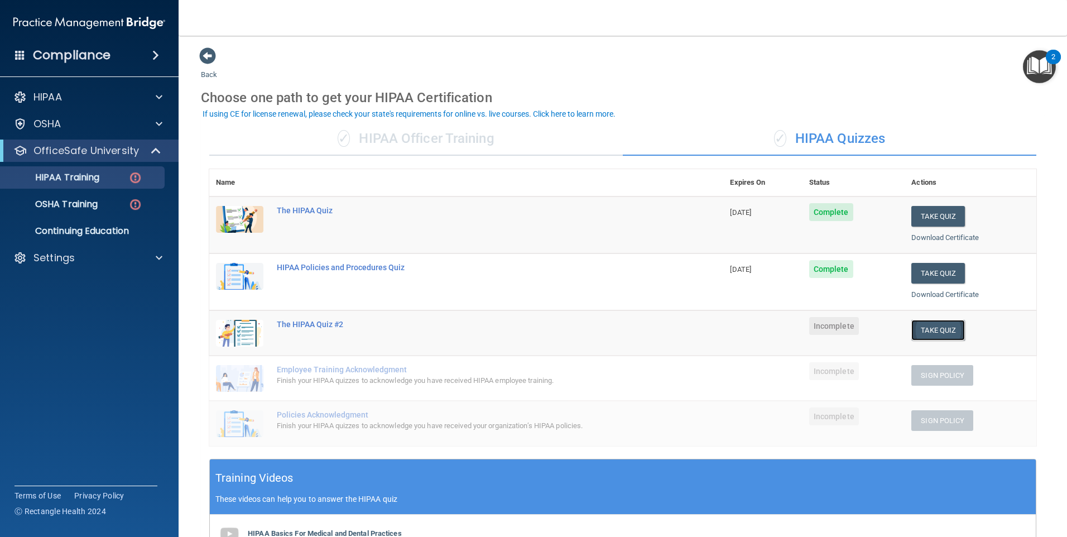
click at [939, 329] on button "Take Quiz" at bounding box center [938, 330] width 54 height 21
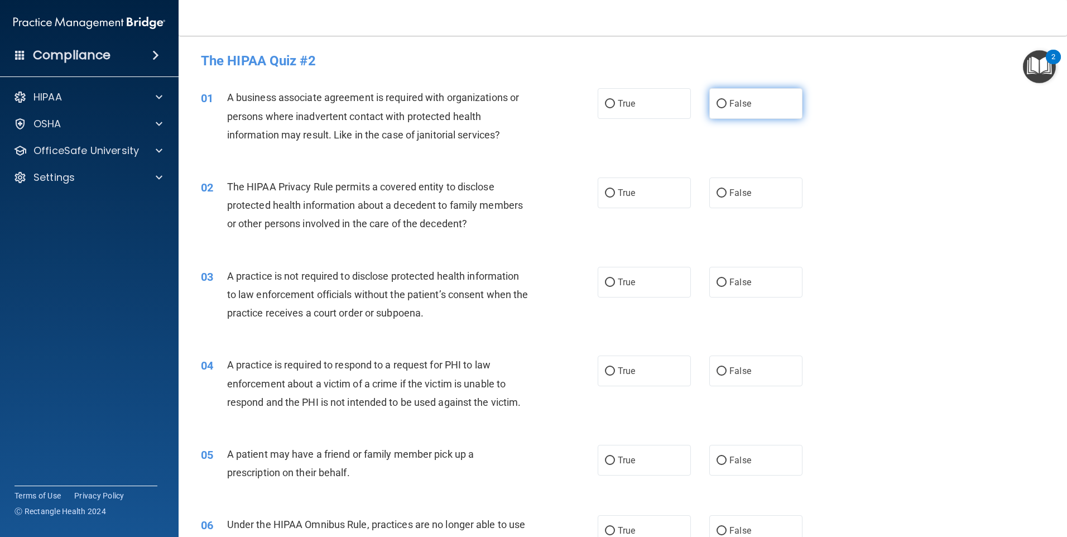
click at [719, 102] on input "False" at bounding box center [721, 104] width 10 height 8
radio input "true"
click at [719, 191] on input "False" at bounding box center [721, 193] width 10 height 8
radio input "true"
click at [605, 275] on label "True" at bounding box center [644, 282] width 93 height 31
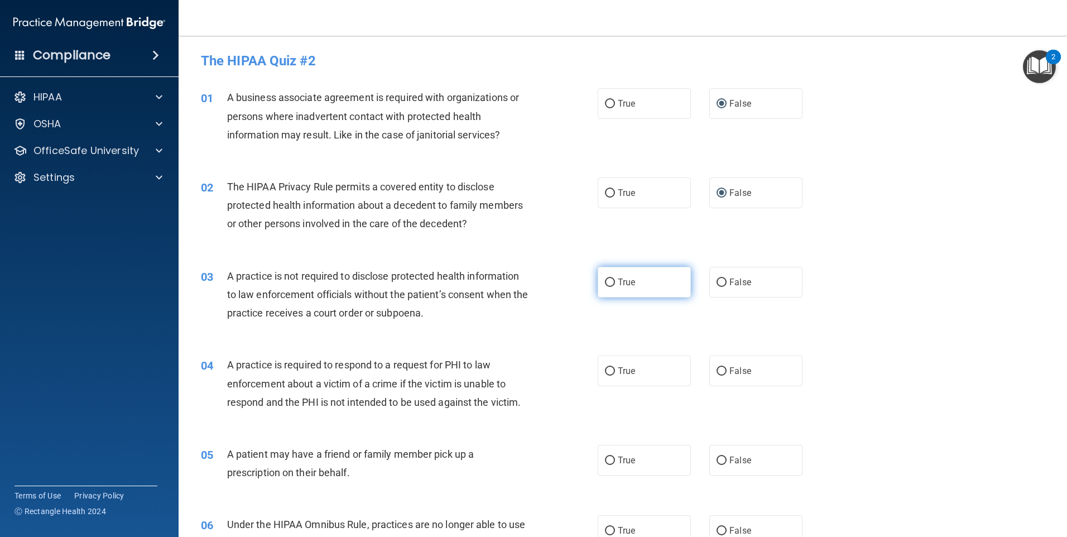
click at [605, 278] on input "True" at bounding box center [610, 282] width 10 height 8
radio input "true"
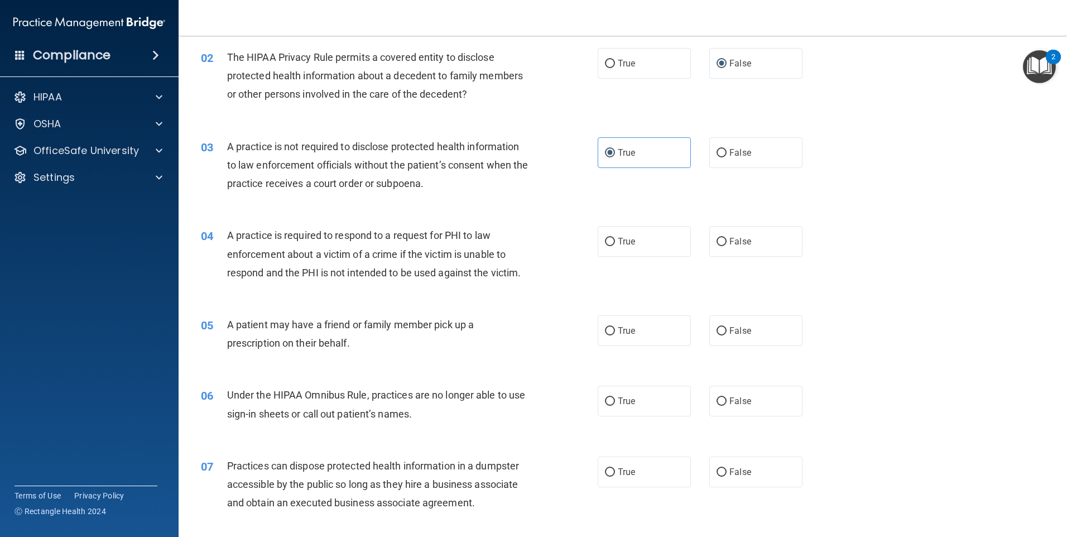
scroll to position [171, 0]
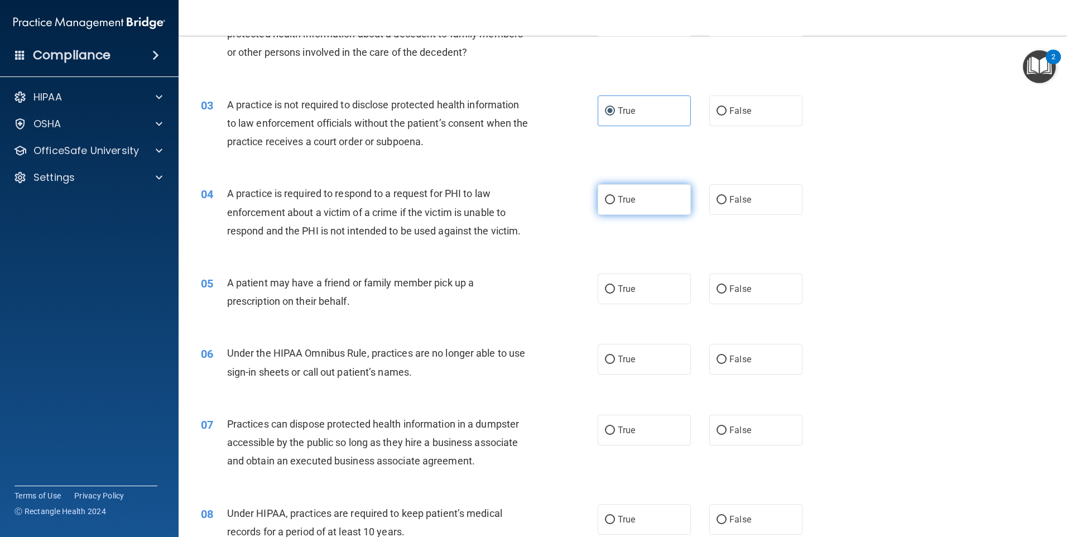
click at [605, 199] on input "True" at bounding box center [610, 200] width 10 height 8
radio input "true"
click at [716, 290] on input "False" at bounding box center [721, 289] width 10 height 8
radio input "true"
click at [605, 358] on input "True" at bounding box center [610, 359] width 10 height 8
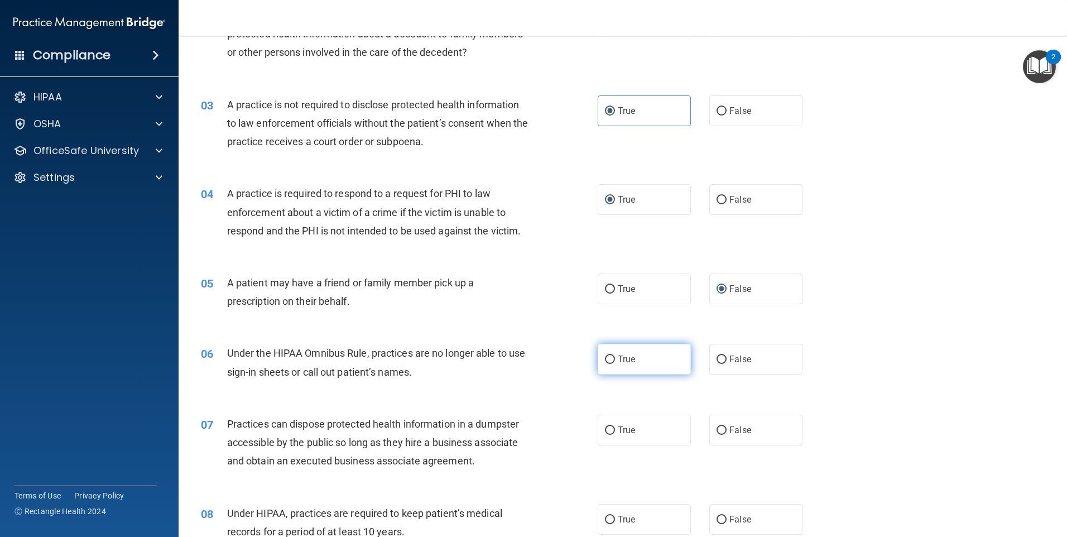
radio input "true"
click at [716, 428] on input "False" at bounding box center [721, 430] width 10 height 8
radio input "true"
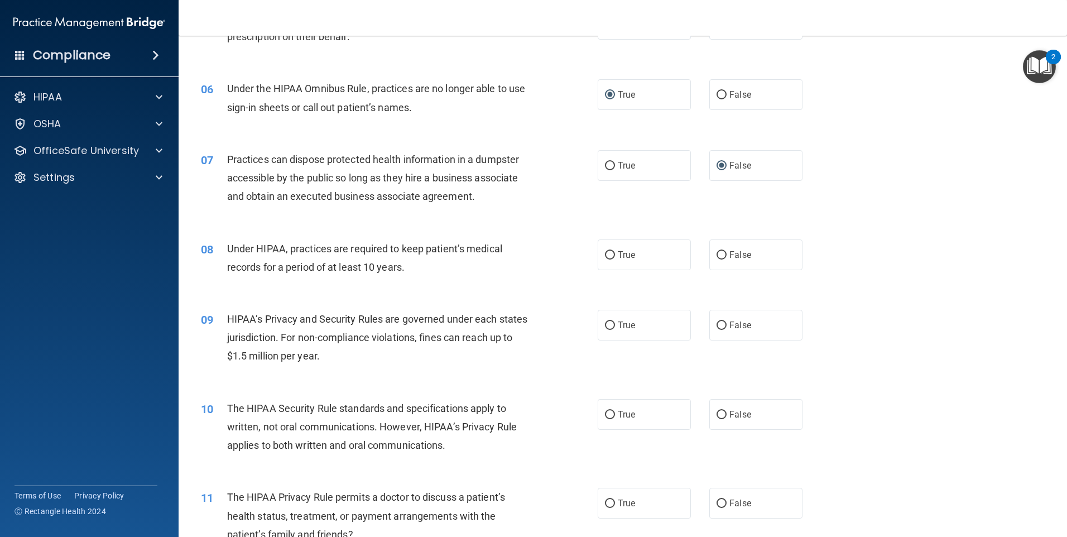
scroll to position [451, 0]
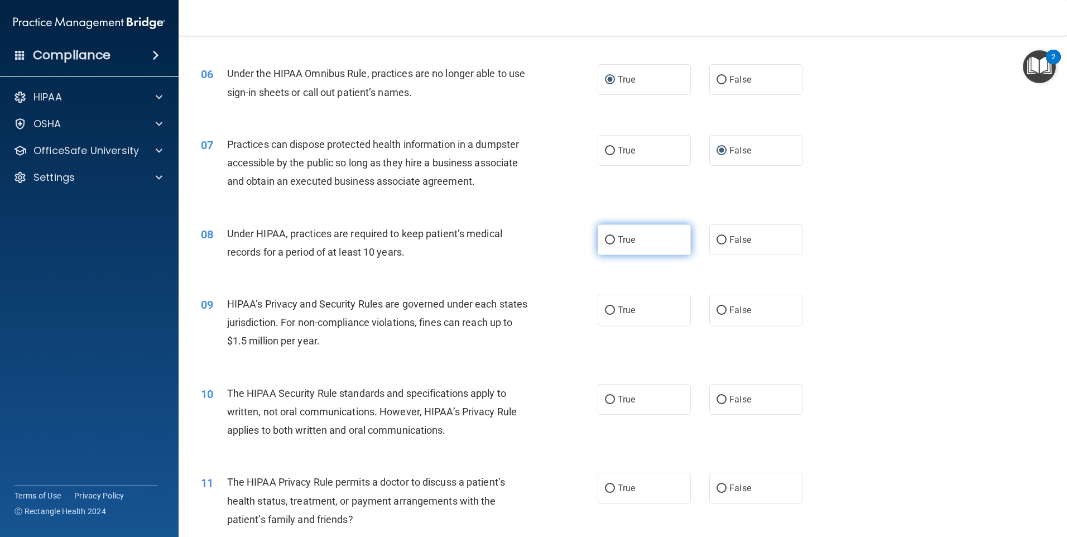
click at [605, 236] on input "True" at bounding box center [610, 240] width 10 height 8
radio input "true"
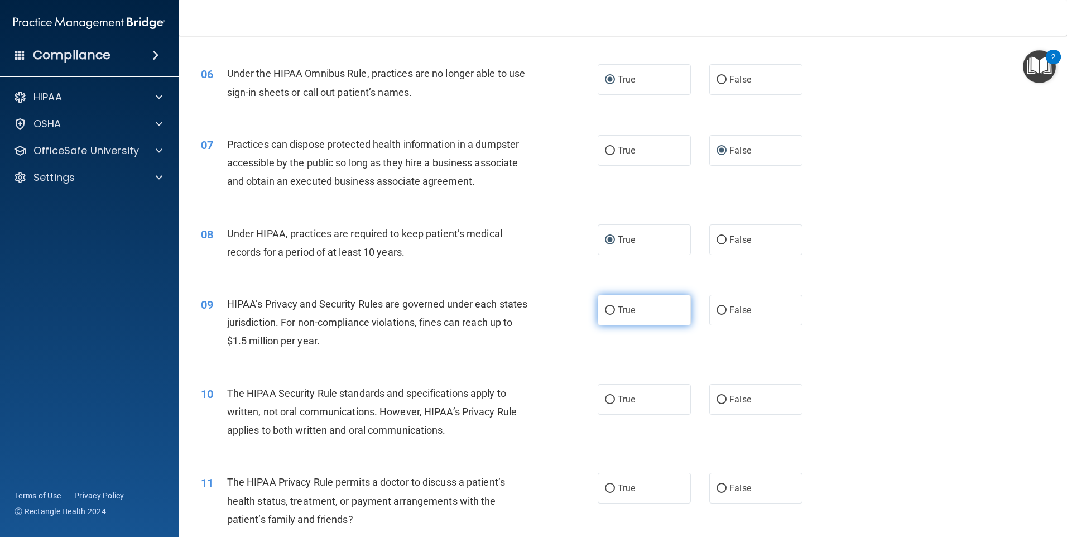
click at [605, 308] on input "True" at bounding box center [610, 310] width 10 height 8
radio input "true"
click at [605, 396] on input "True" at bounding box center [610, 400] width 10 height 8
radio input "true"
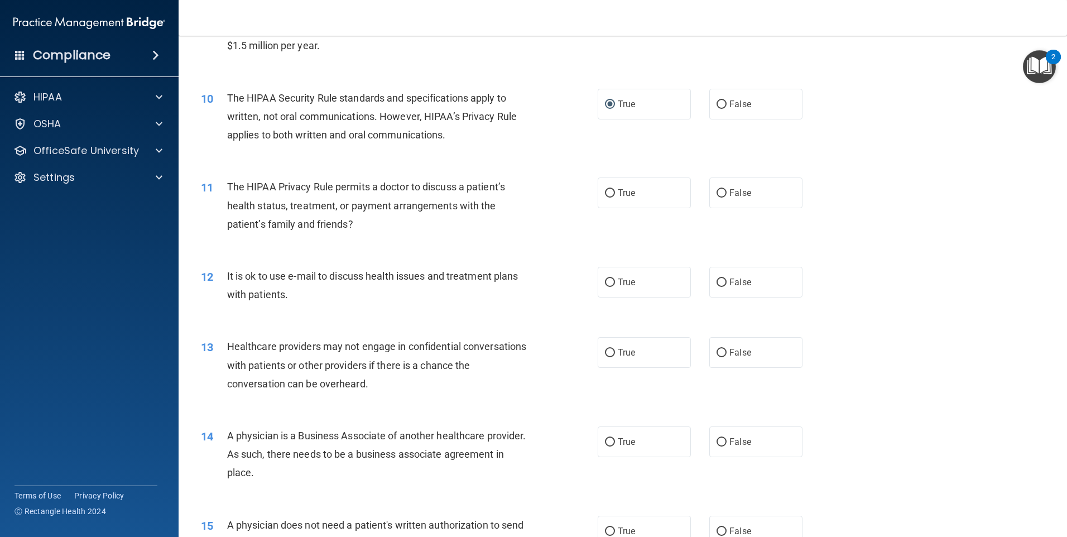
scroll to position [755, 0]
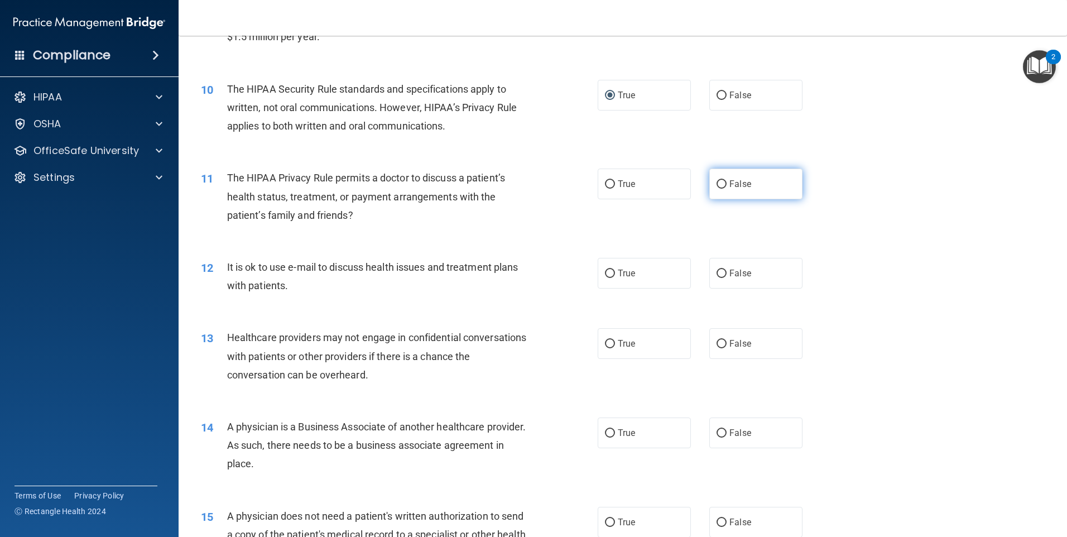
click at [716, 180] on input "False" at bounding box center [721, 184] width 10 height 8
radio input "true"
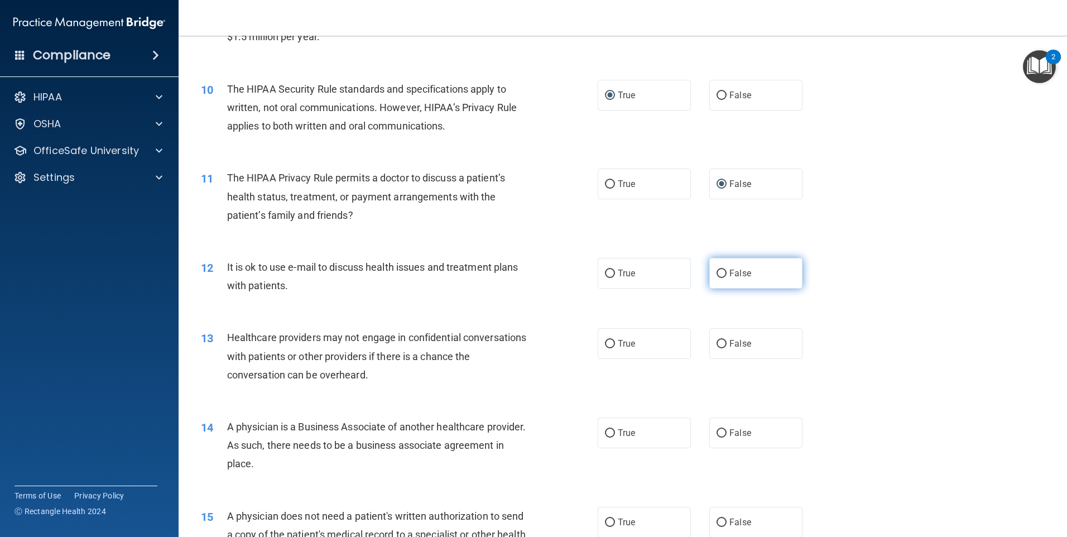
click at [716, 272] on input "False" at bounding box center [721, 273] width 10 height 8
radio input "true"
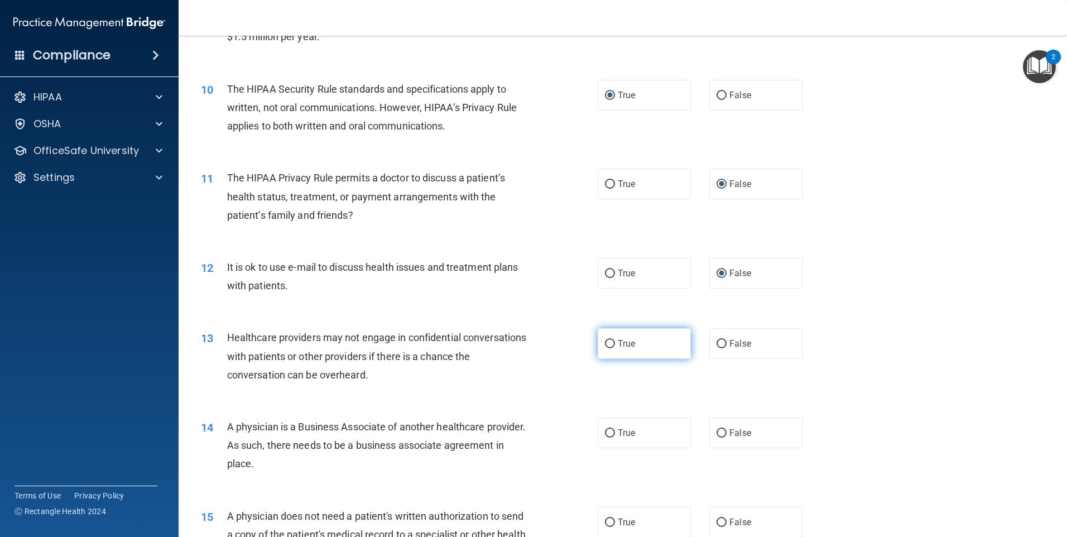
click at [605, 341] on input "True" at bounding box center [610, 344] width 10 height 8
radio input "true"
click at [716, 430] on input "False" at bounding box center [721, 433] width 10 height 8
radio input "true"
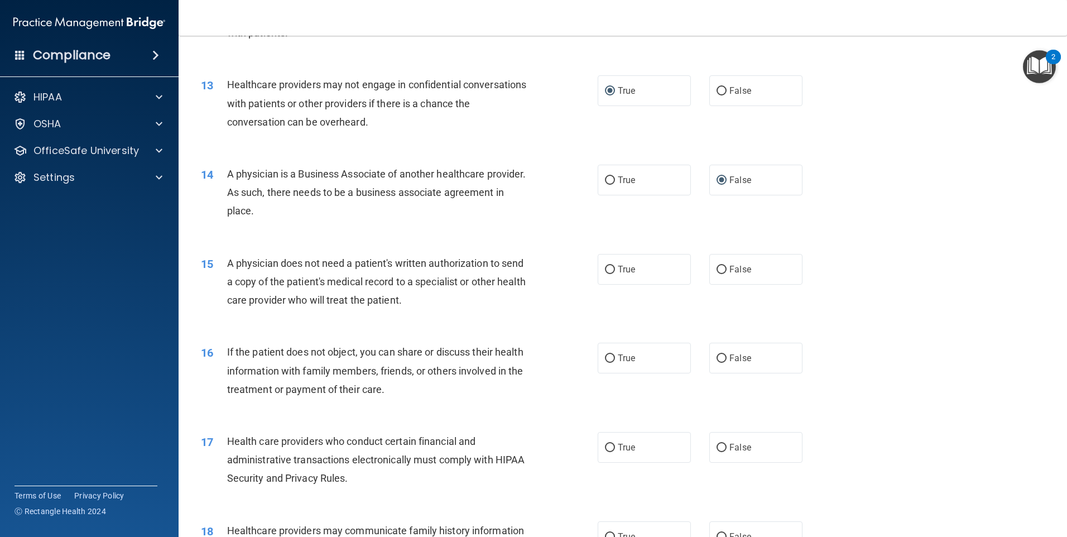
scroll to position [1019, 0]
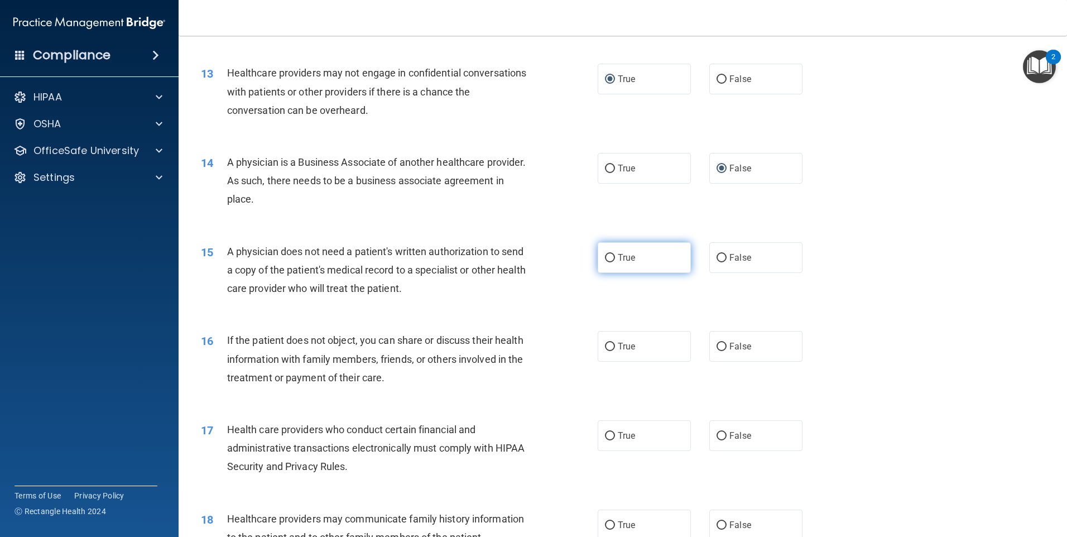
click at [605, 255] on input "True" at bounding box center [610, 258] width 10 height 8
radio input "true"
click at [716, 343] on input "False" at bounding box center [721, 347] width 10 height 8
radio input "true"
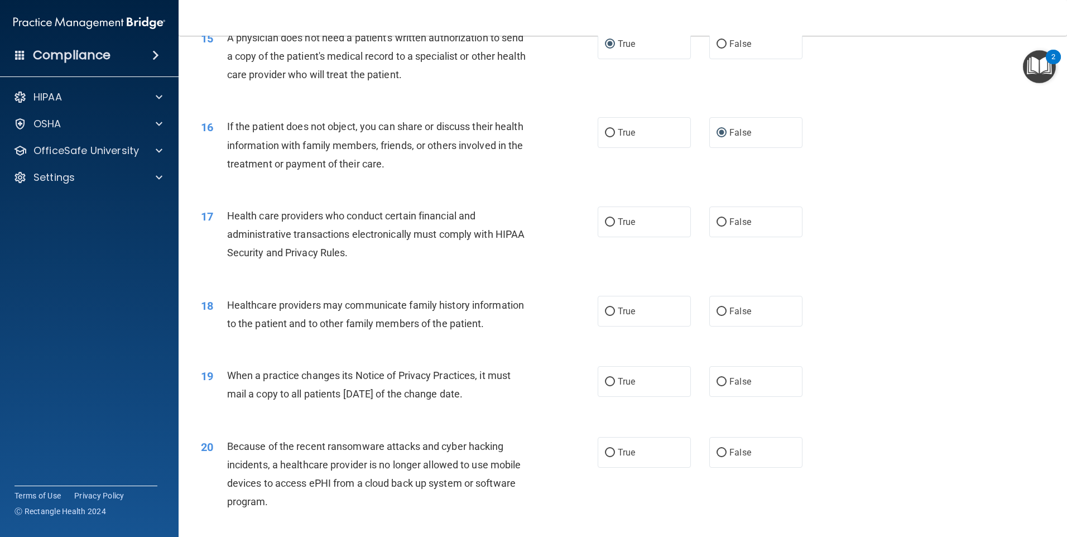
scroll to position [1242, 0]
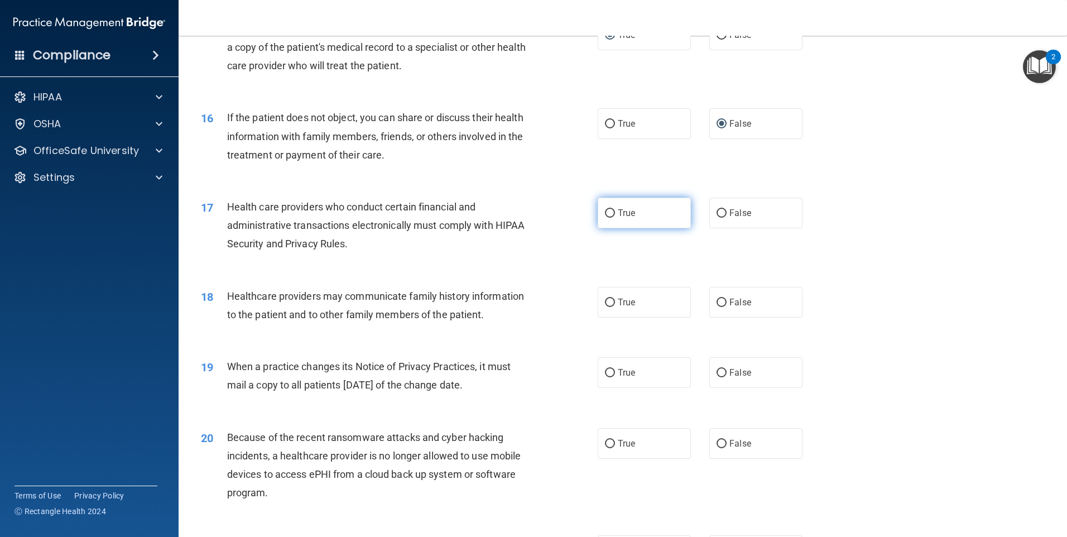
click at [600, 210] on label "True" at bounding box center [644, 213] width 93 height 31
click at [605, 210] on input "True" at bounding box center [610, 213] width 10 height 8
radio input "true"
click at [609, 300] on input "True" at bounding box center [610, 302] width 10 height 8
radio input "true"
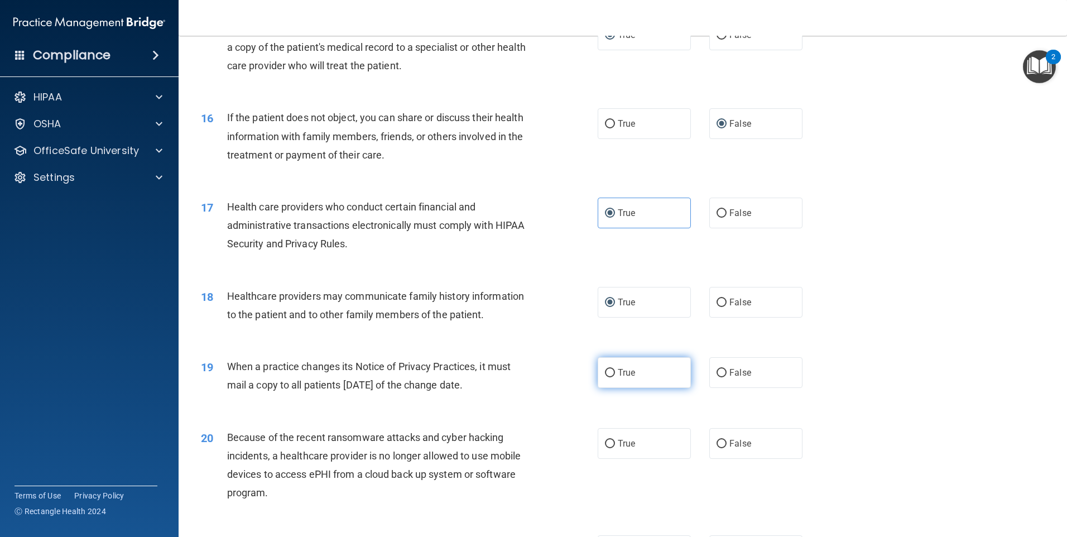
click at [605, 370] on input "True" at bounding box center [610, 373] width 10 height 8
radio input "true"
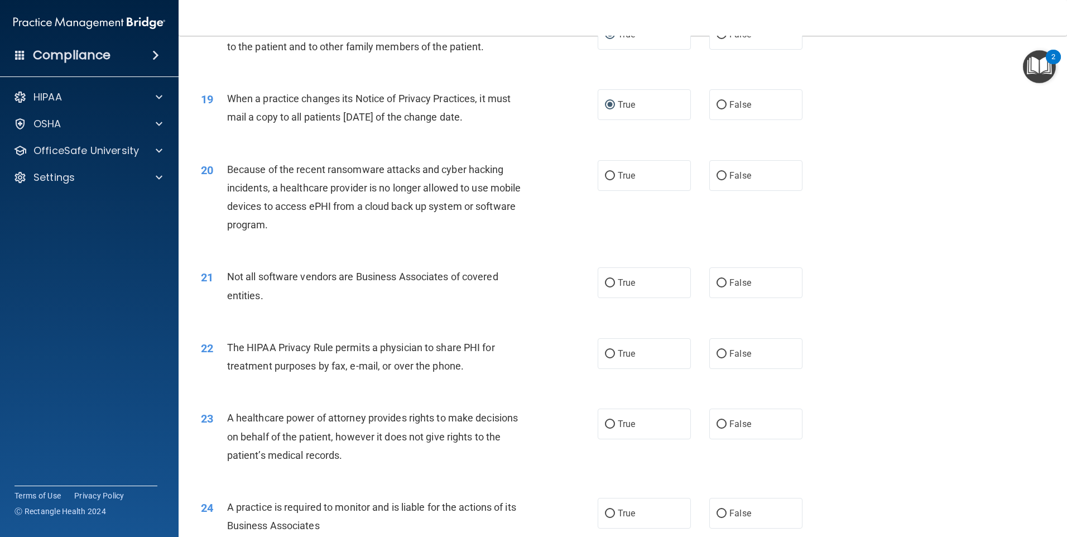
scroll to position [1519, 0]
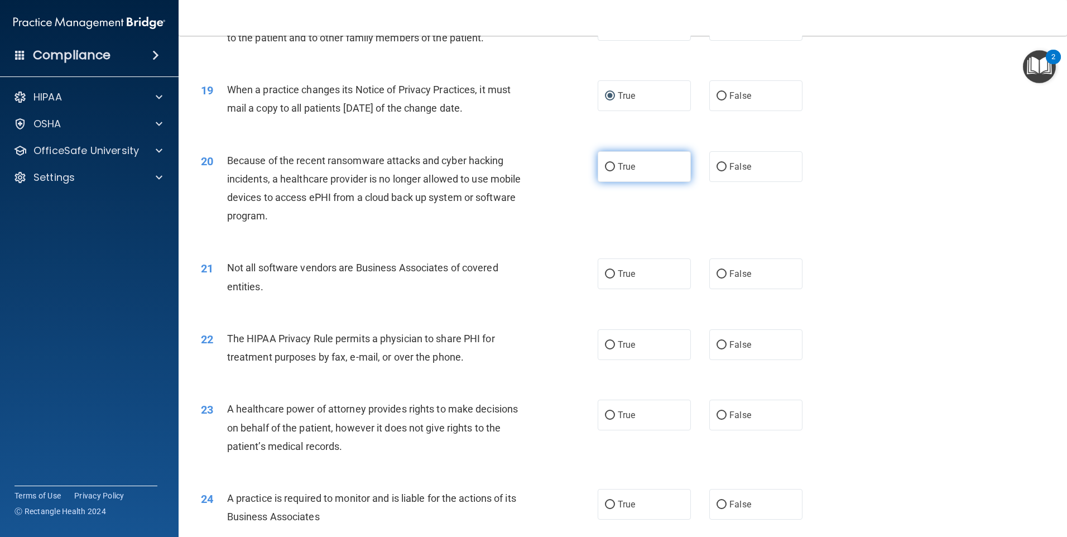
click at [609, 165] on input "True" at bounding box center [610, 167] width 10 height 8
radio input "true"
click at [716, 273] on input "False" at bounding box center [721, 274] width 10 height 8
radio input "true"
click at [605, 344] on input "True" at bounding box center [610, 345] width 10 height 8
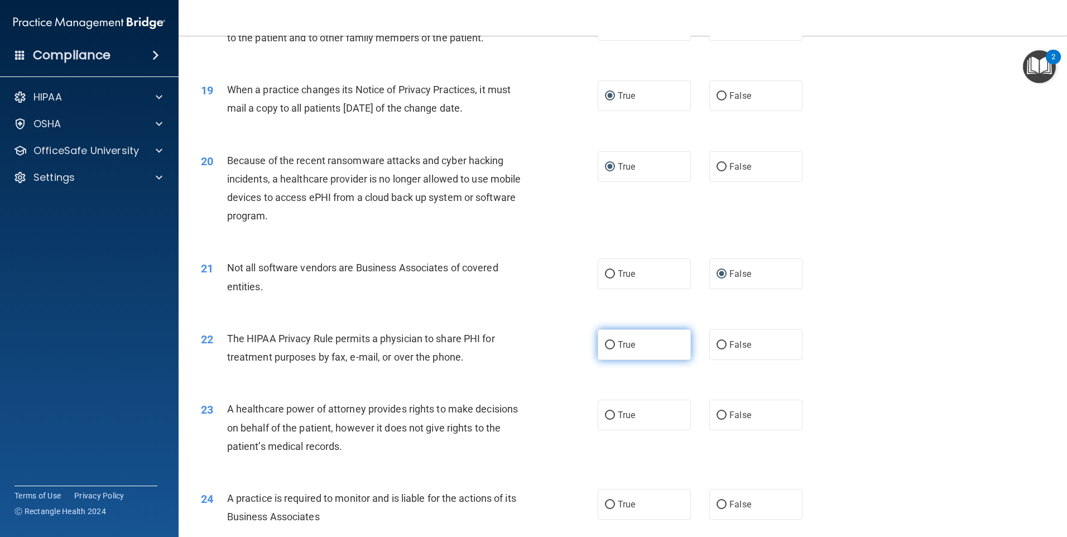
radio input "true"
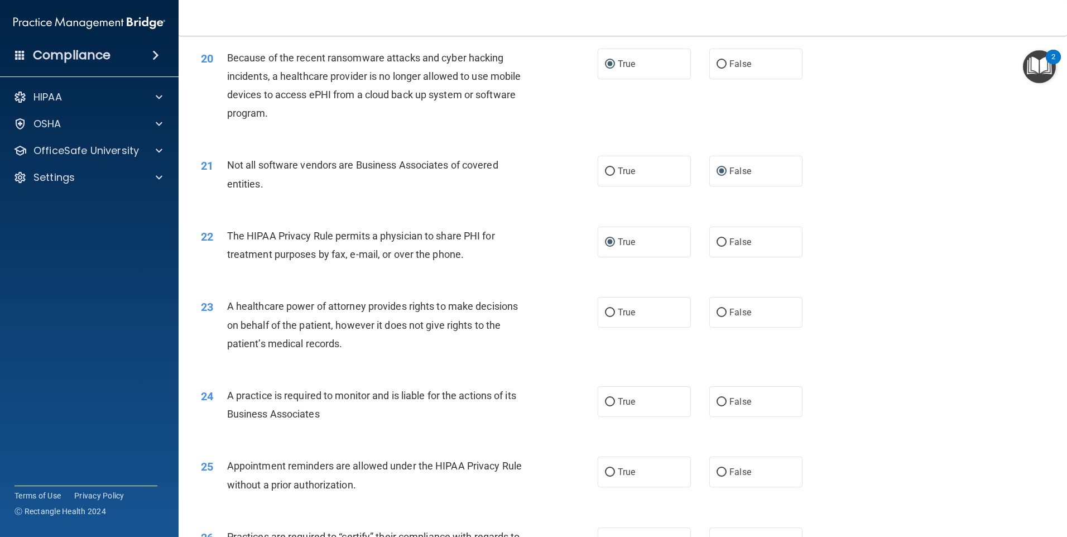
scroll to position [1624, 0]
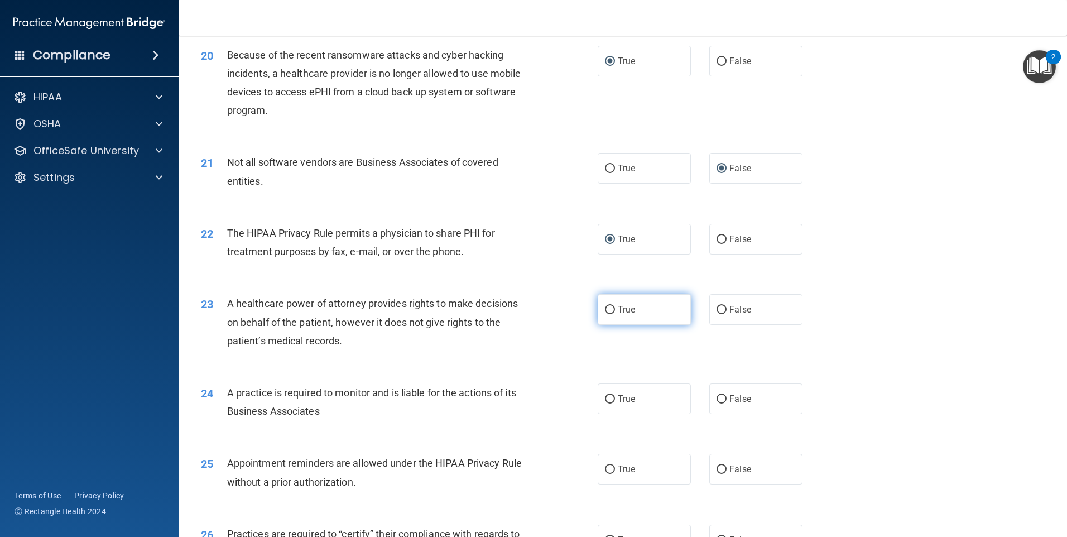
click at [607, 308] on input "True" at bounding box center [610, 310] width 10 height 8
radio input "true"
click at [605, 398] on input "True" at bounding box center [610, 399] width 10 height 8
radio input "true"
click at [605, 469] on input "True" at bounding box center [610, 469] width 10 height 8
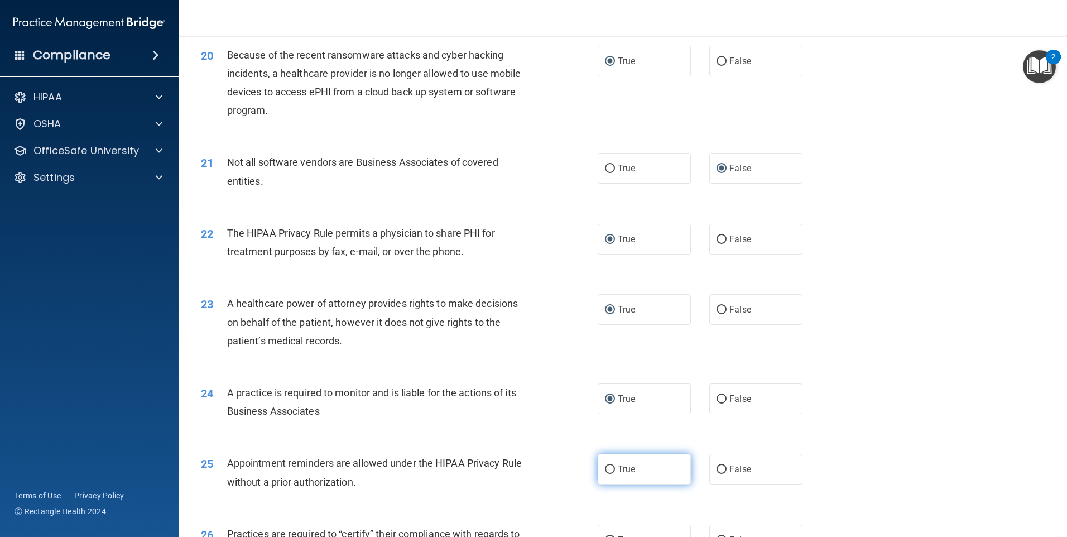
radio input "true"
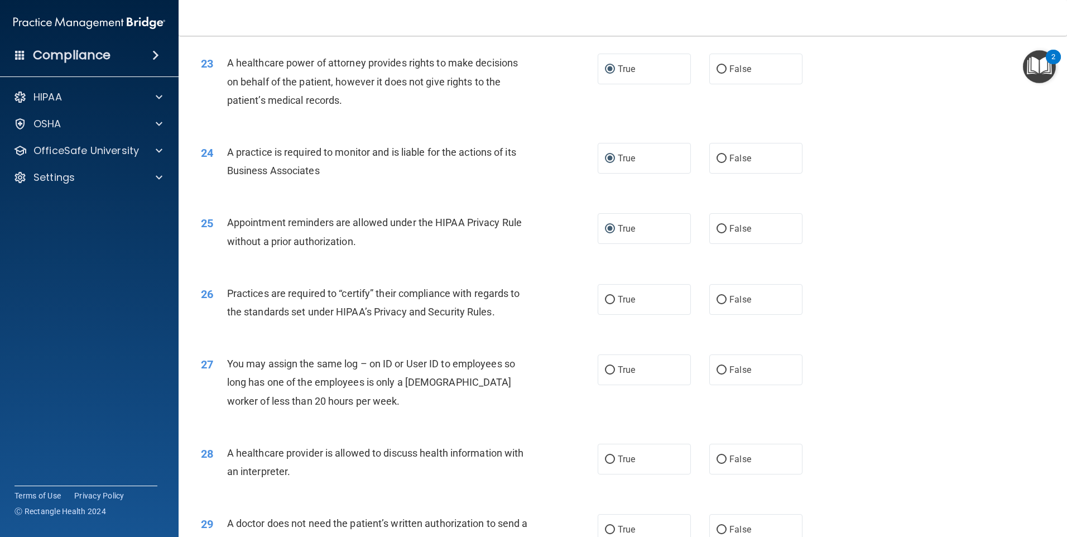
scroll to position [1877, 0]
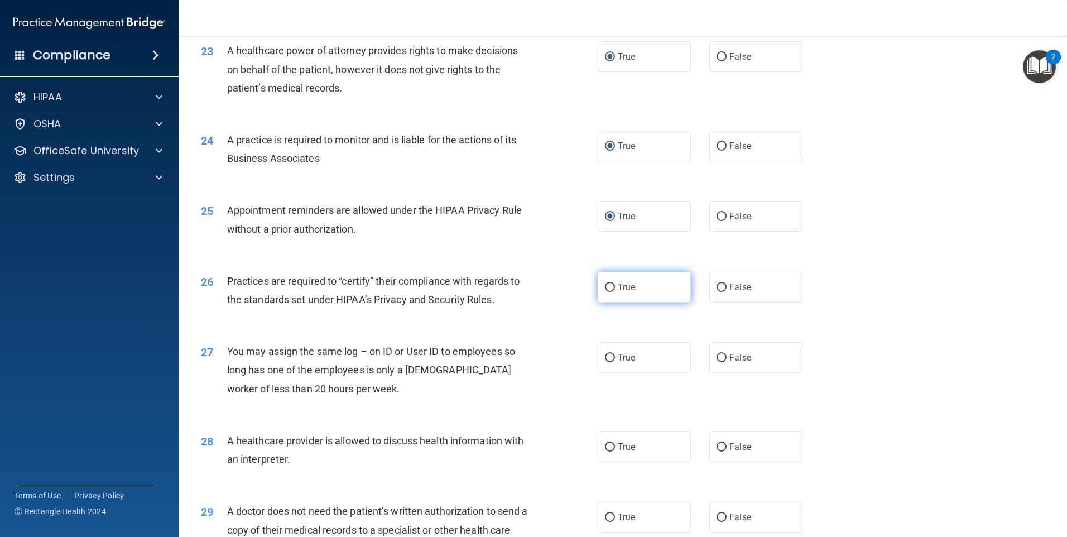
click at [605, 286] on input "True" at bounding box center [610, 287] width 10 height 8
radio input "true"
click at [719, 357] on input "False" at bounding box center [721, 358] width 10 height 8
radio input "true"
click at [719, 445] on input "False" at bounding box center [721, 447] width 10 height 8
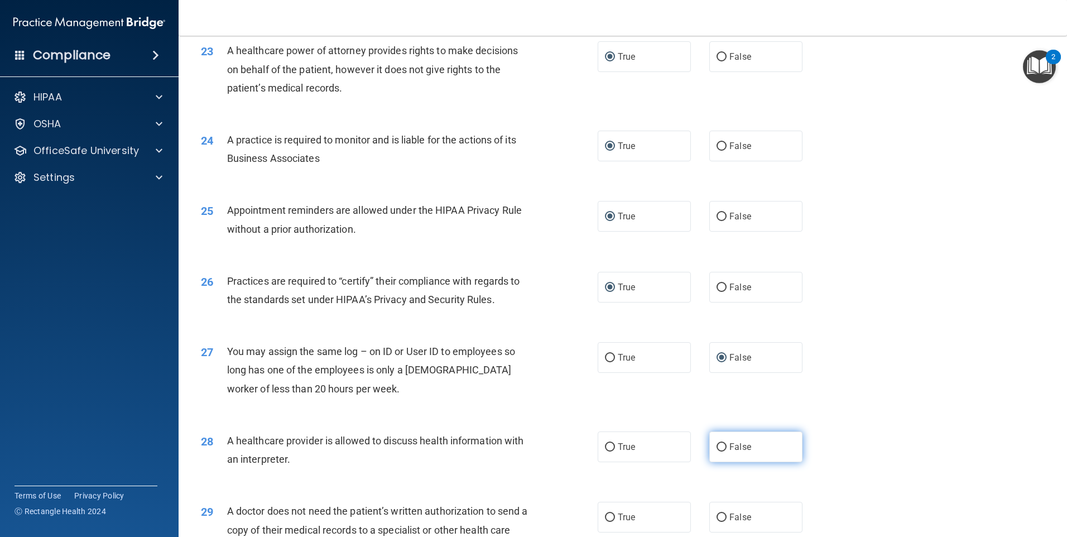
radio input "true"
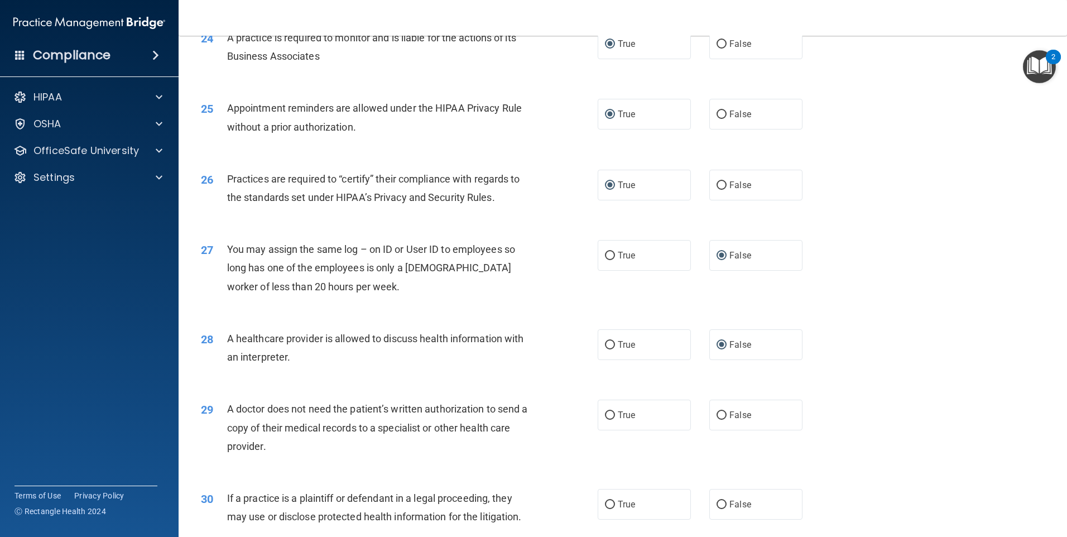
scroll to position [2060, 0]
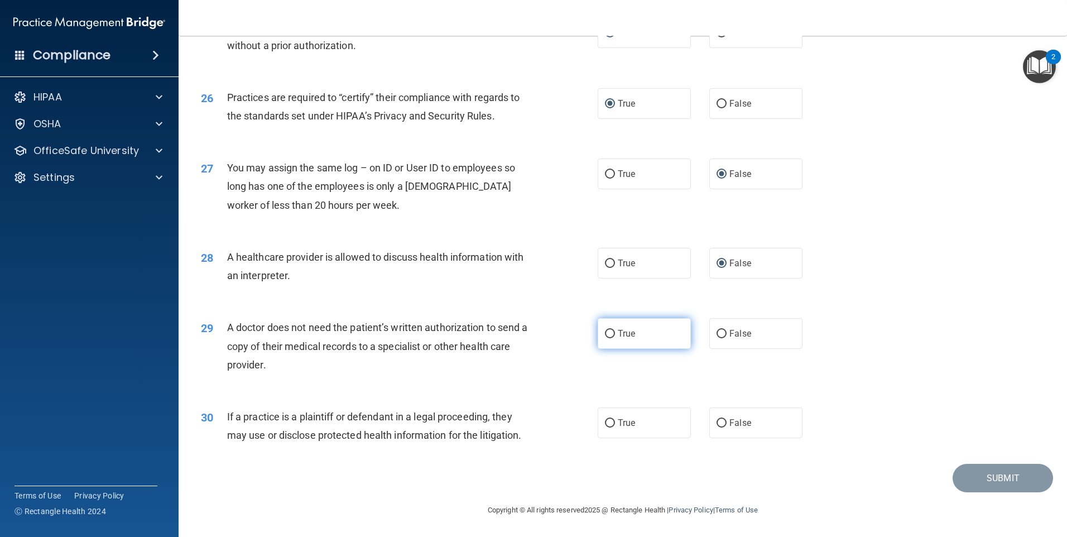
click at [605, 331] on input "True" at bounding box center [610, 334] width 10 height 8
radio input "true"
click at [605, 419] on input "True" at bounding box center [610, 423] width 10 height 8
radio input "true"
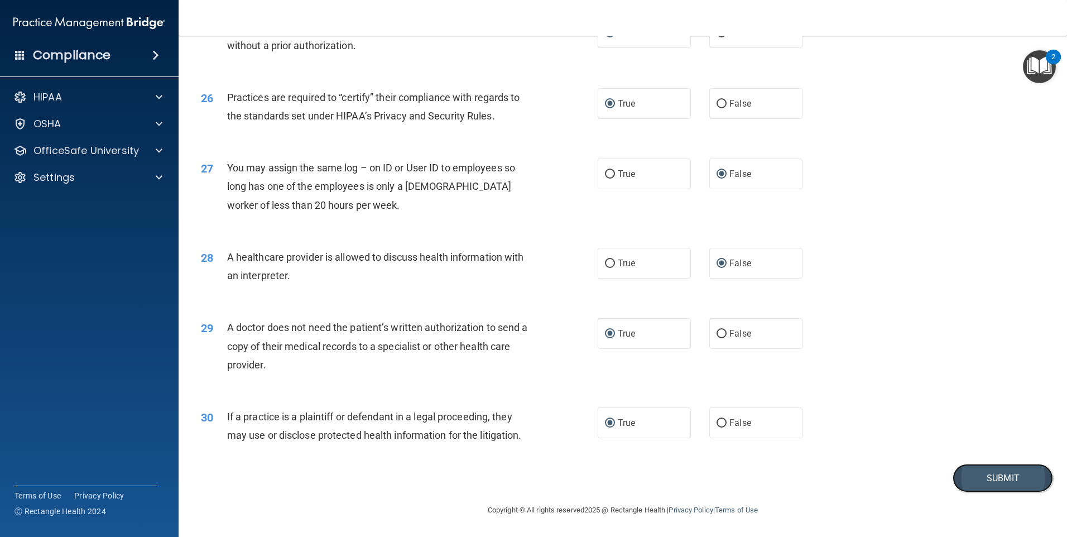
click at [965, 474] on button "Submit" at bounding box center [1002, 478] width 100 height 28
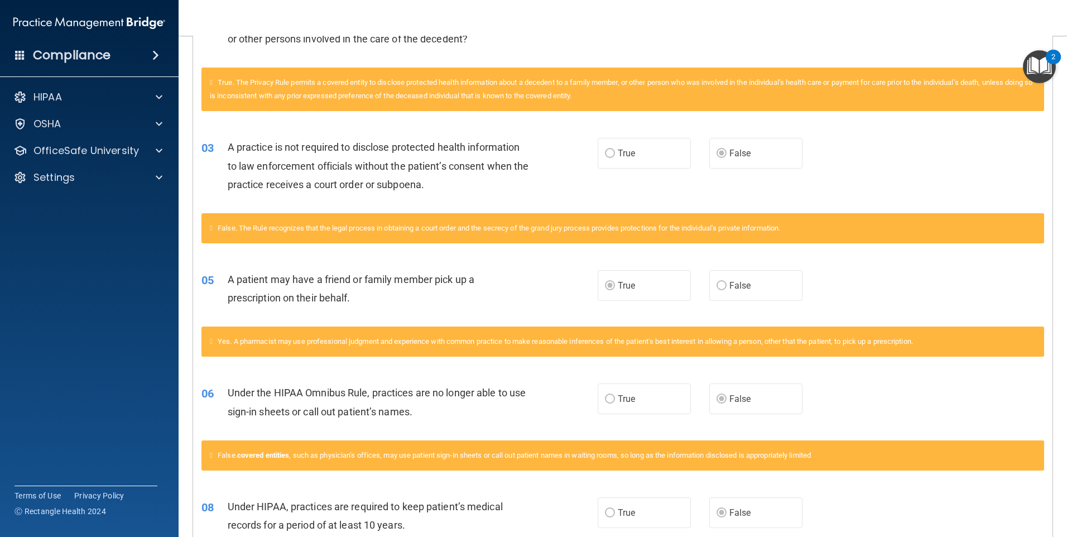
scroll to position [331, 0]
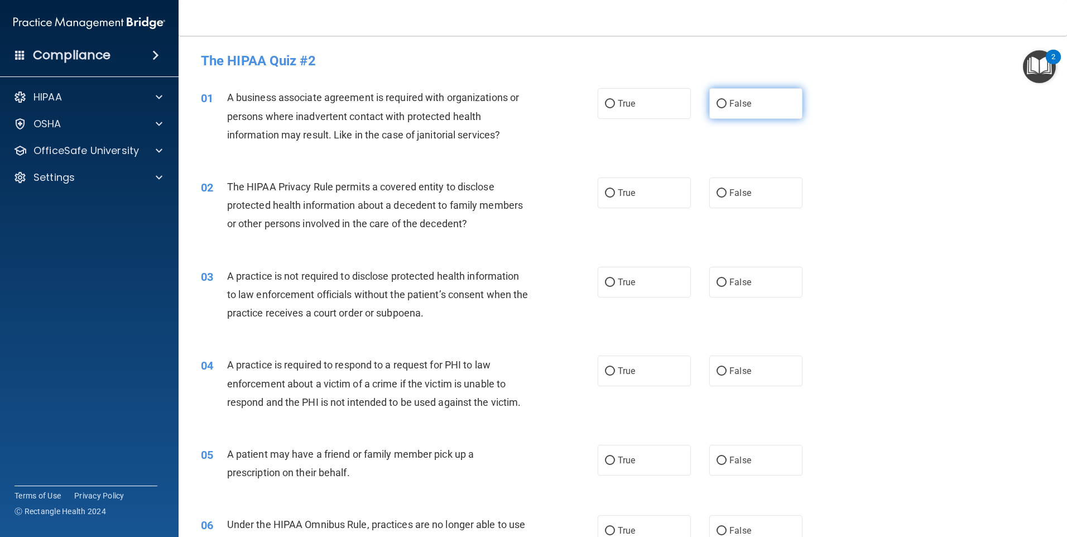
click at [716, 103] on input "False" at bounding box center [721, 104] width 10 height 8
radio input "true"
click at [606, 189] on input "True" at bounding box center [610, 193] width 10 height 8
radio input "true"
click at [715, 275] on label "False" at bounding box center [755, 282] width 93 height 31
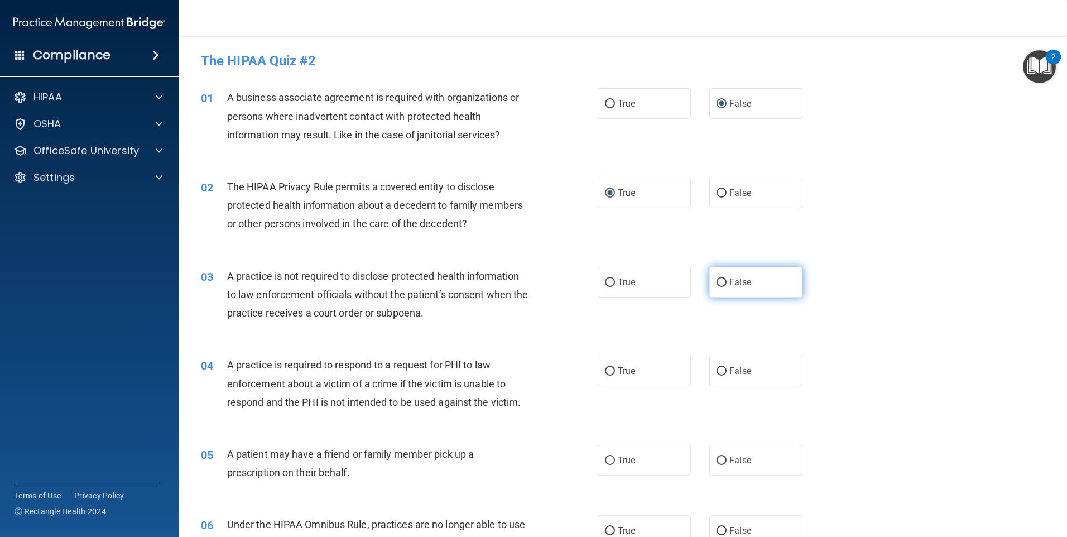
click at [716, 278] on input "False" at bounding box center [721, 282] width 10 height 8
radio input "true"
click at [605, 372] on input "True" at bounding box center [610, 371] width 10 height 8
radio input "true"
click at [716, 456] on input "False" at bounding box center [721, 460] width 10 height 8
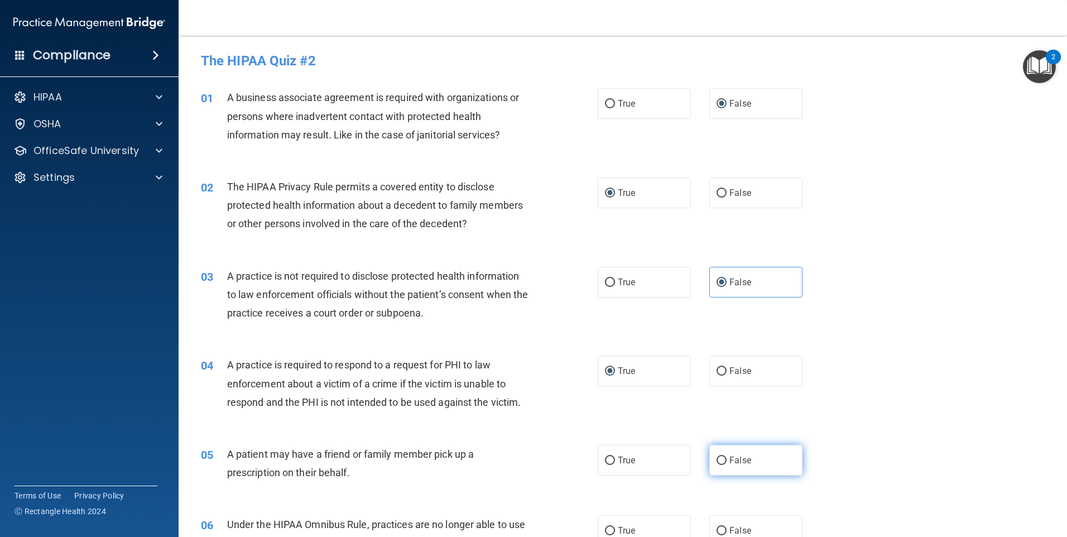
radio input "true"
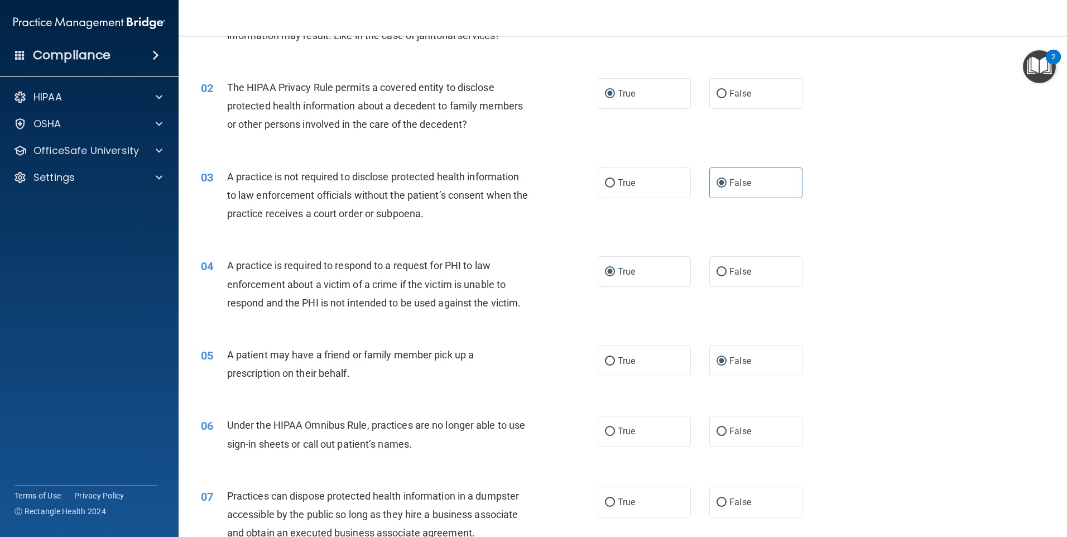
scroll to position [184, 0]
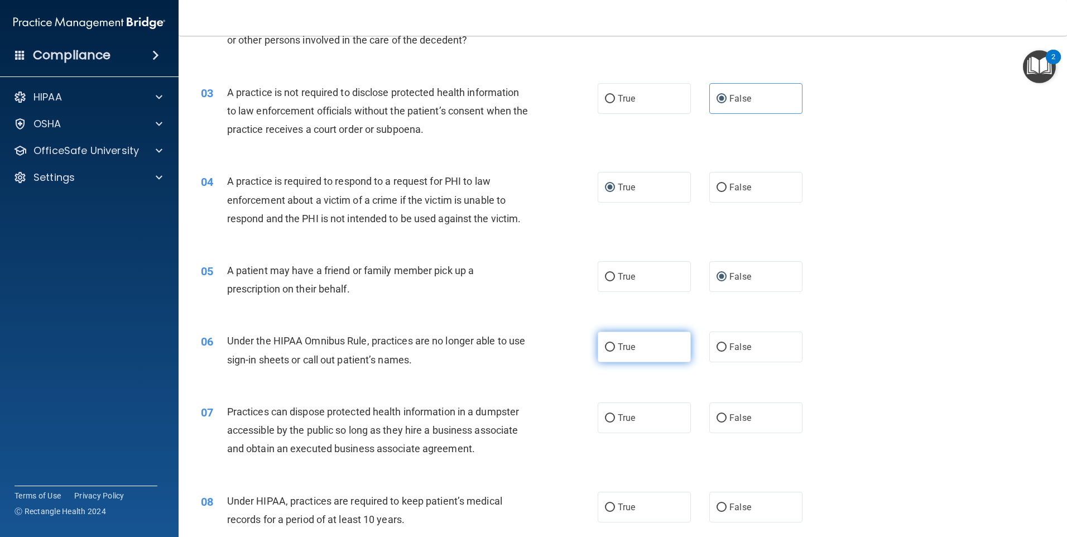
click at [605, 345] on input "True" at bounding box center [610, 347] width 10 height 8
radio input "true"
click at [721, 344] on input "False" at bounding box center [721, 347] width 10 height 8
radio input "true"
radio input "false"
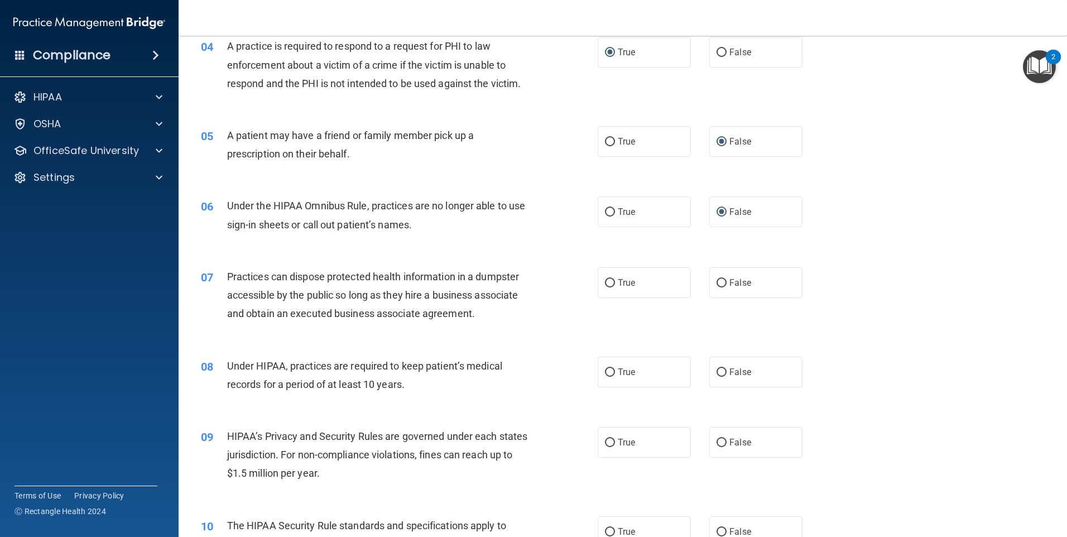
scroll to position [343, 0]
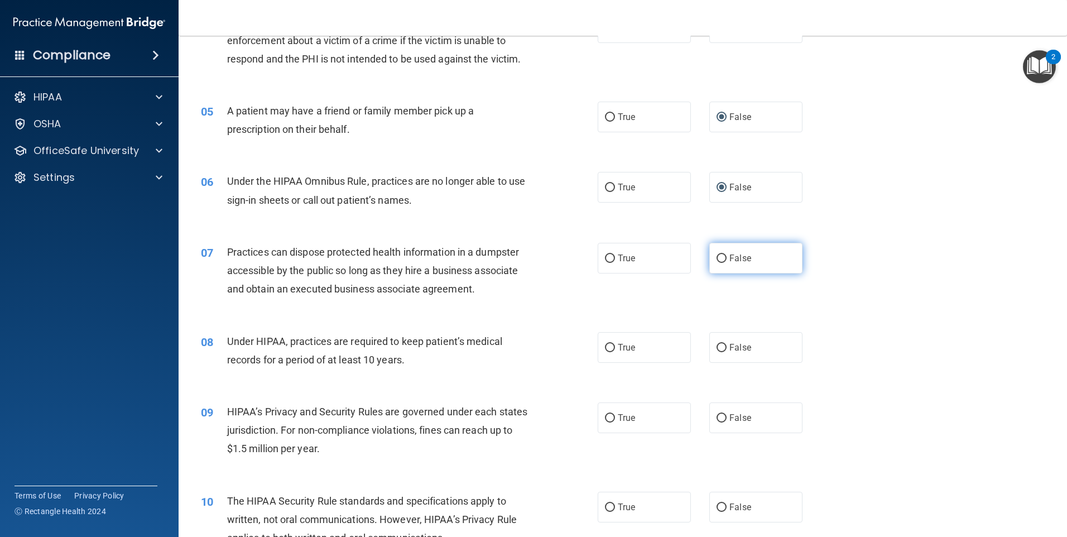
click at [716, 255] on input "False" at bounding box center [721, 258] width 10 height 8
radio input "true"
click at [713, 341] on label "False" at bounding box center [755, 347] width 93 height 31
click at [716, 344] on input "False" at bounding box center [721, 348] width 10 height 8
radio input "true"
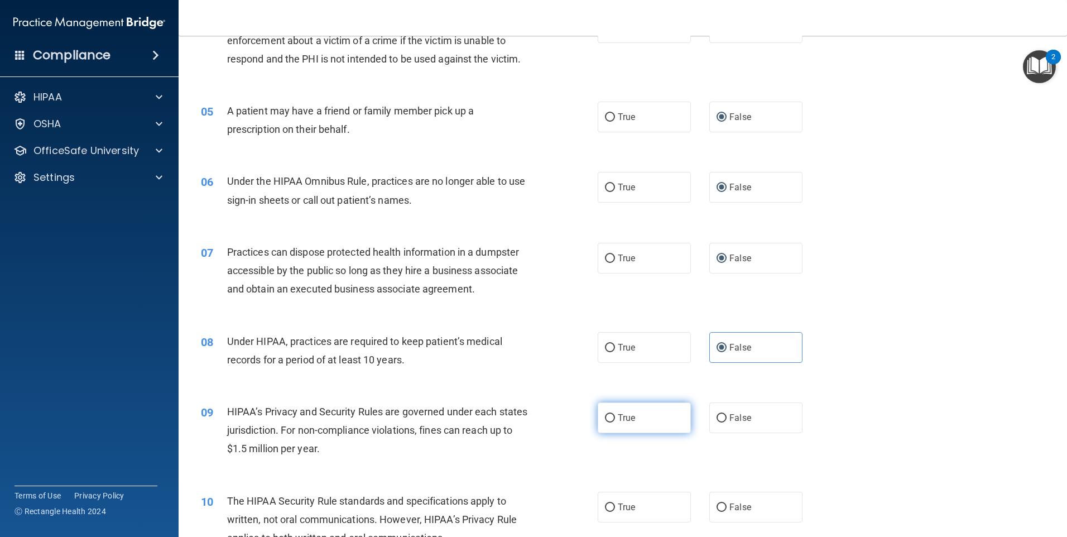
click at [605, 417] on input "True" at bounding box center [610, 418] width 10 height 8
radio input "true"
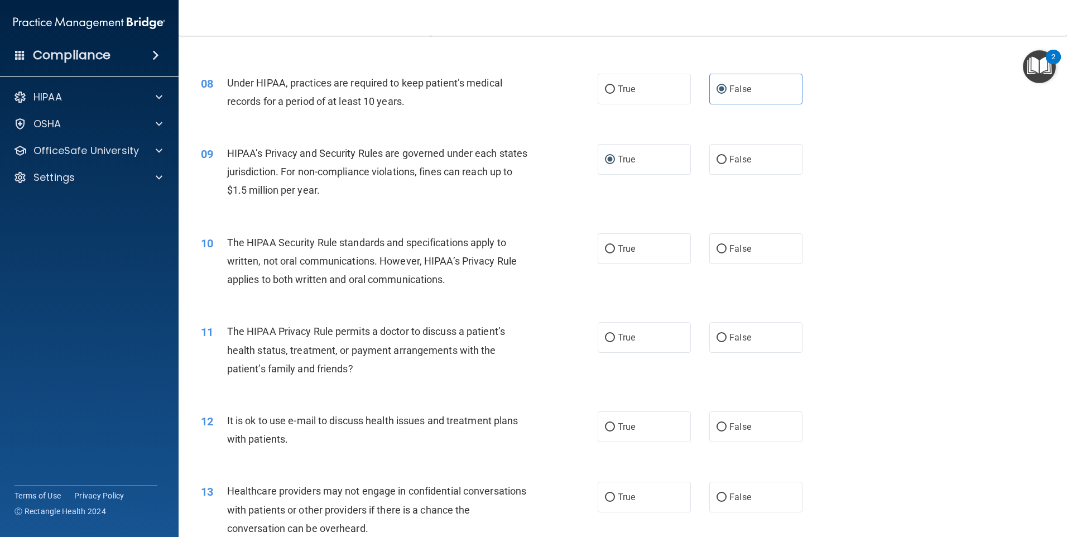
scroll to position [605, 0]
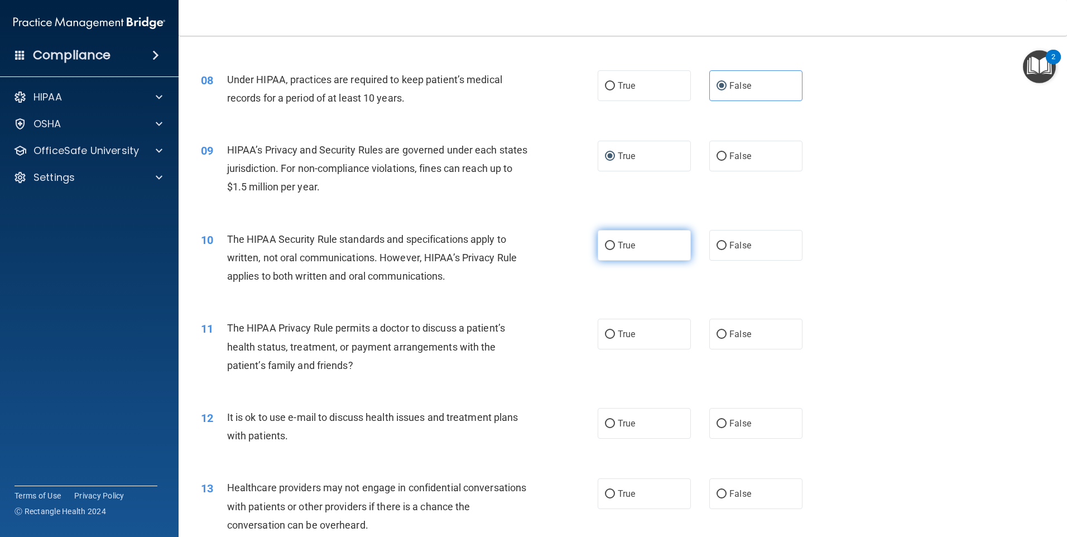
click at [598, 244] on label "True" at bounding box center [644, 245] width 93 height 31
click at [605, 244] on input "True" at bounding box center [610, 246] width 10 height 8
radio input "true"
click at [716, 335] on input "False" at bounding box center [721, 334] width 10 height 8
radio input "true"
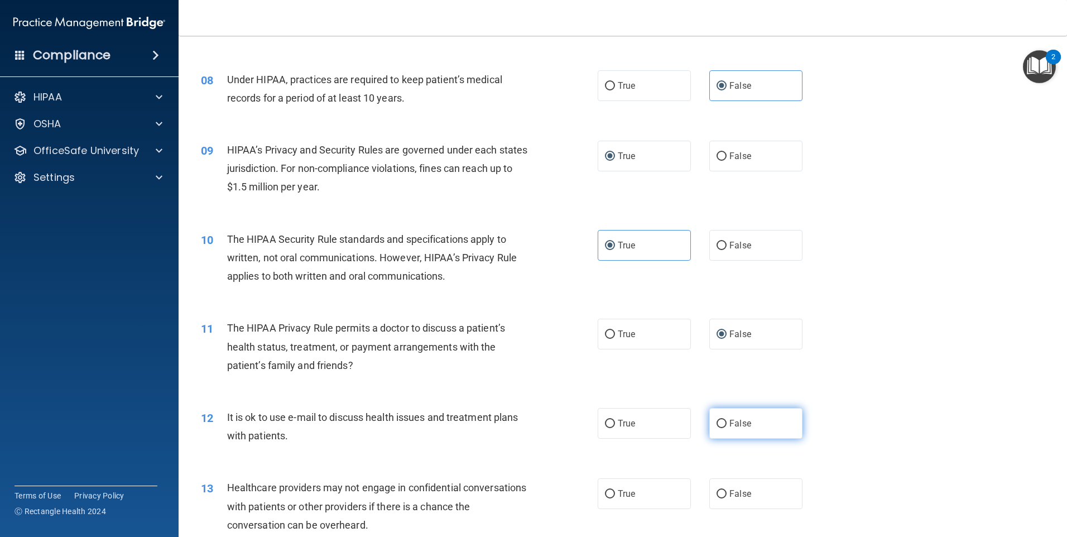
click at [719, 421] on input "False" at bounding box center [721, 424] width 10 height 8
radio input "true"
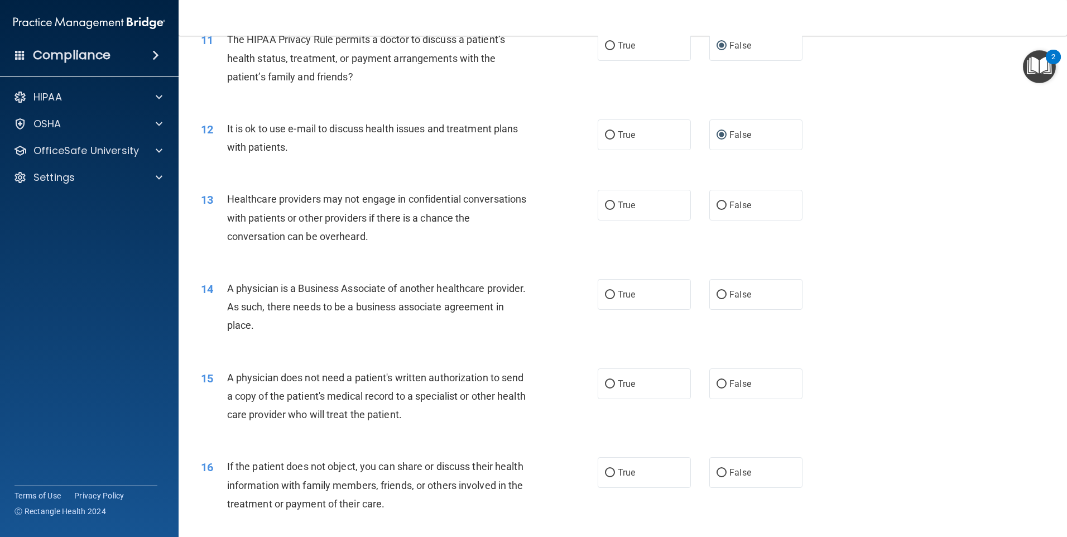
scroll to position [917, 0]
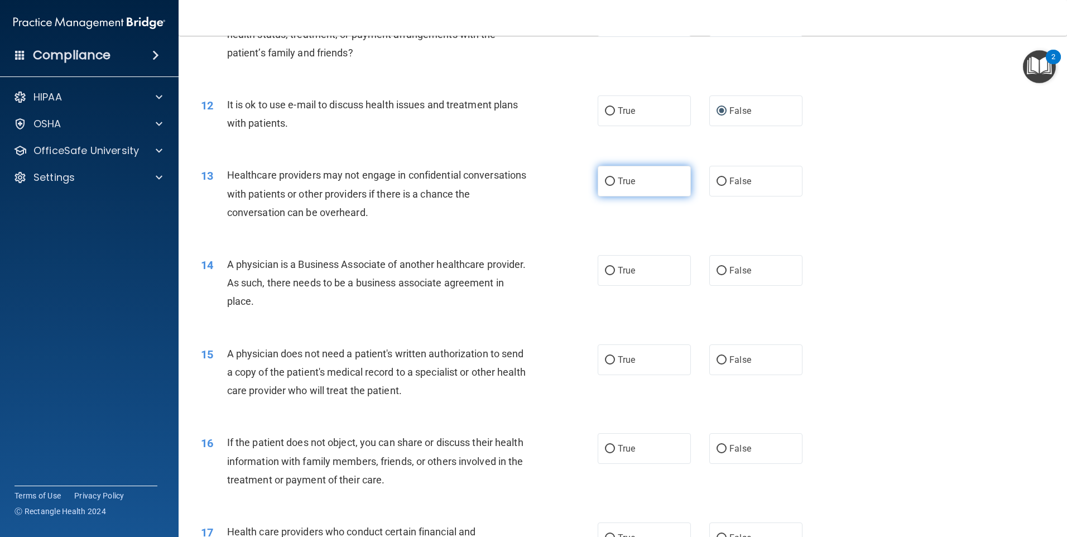
click at [605, 180] on input "True" at bounding box center [610, 181] width 10 height 8
radio input "true"
click at [716, 269] on input "False" at bounding box center [721, 271] width 10 height 8
radio input "true"
click at [605, 359] on input "True" at bounding box center [610, 360] width 10 height 8
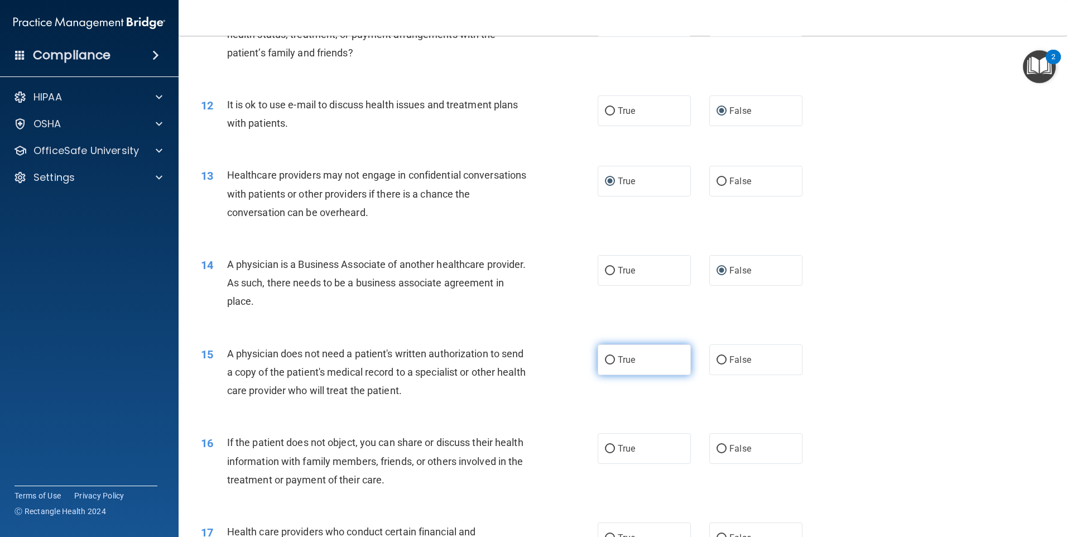
radio input "true"
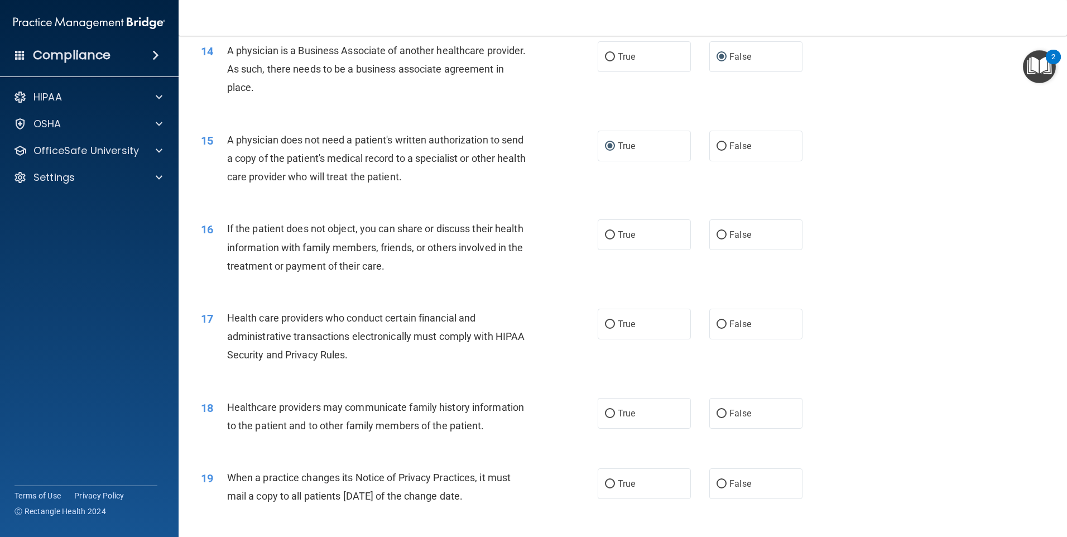
scroll to position [1146, 0]
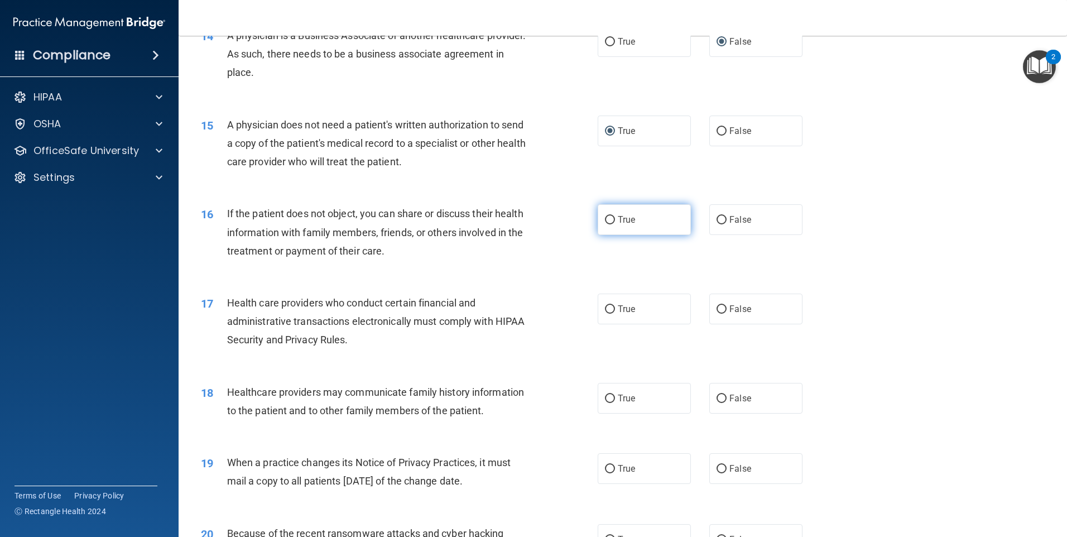
click at [609, 220] on input "True" at bounding box center [610, 220] width 10 height 8
radio input "true"
click at [605, 310] on input "True" at bounding box center [610, 309] width 10 height 8
radio input "true"
click at [605, 398] on input "True" at bounding box center [610, 398] width 10 height 8
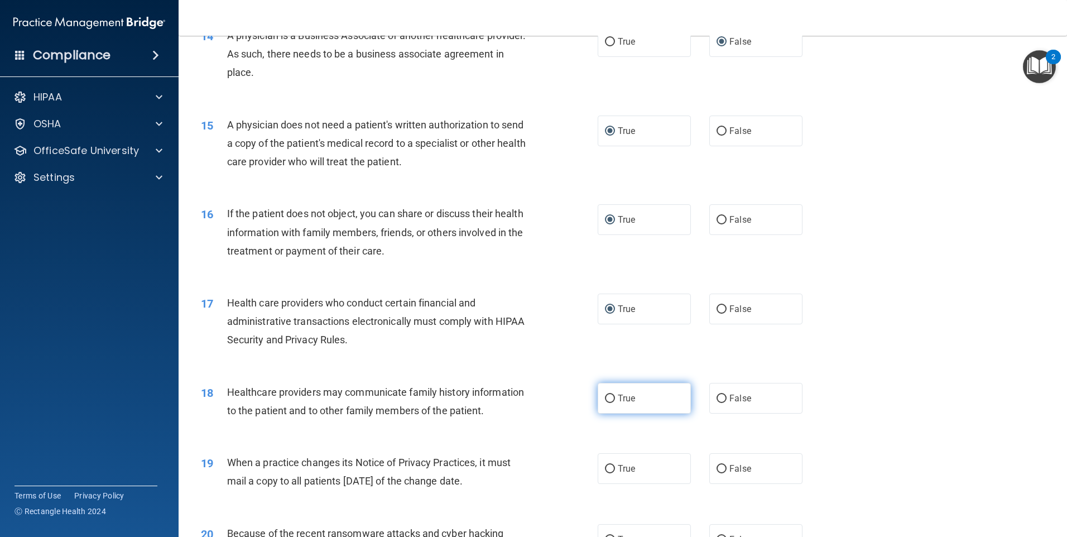
radio input "true"
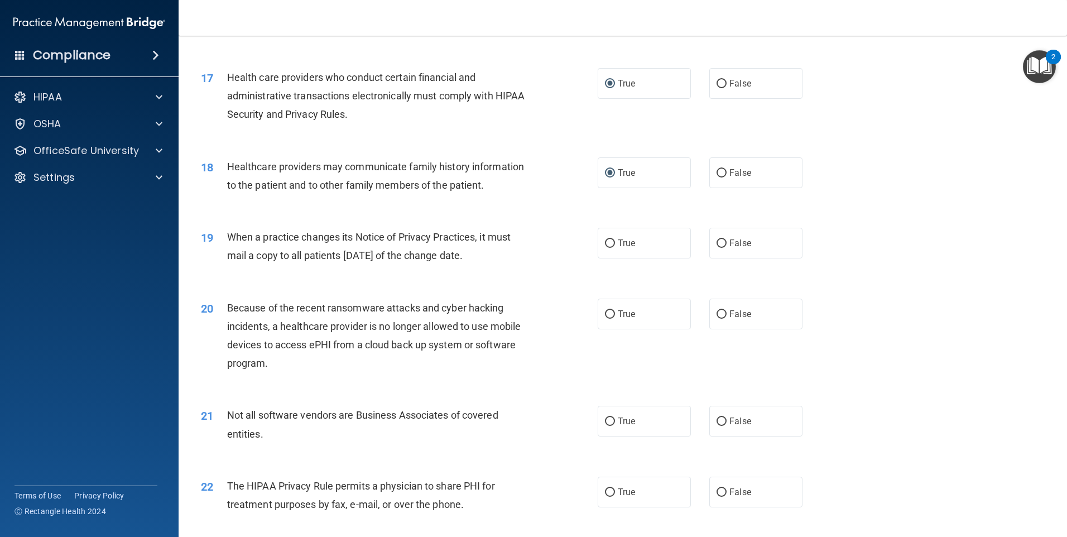
scroll to position [1378, 0]
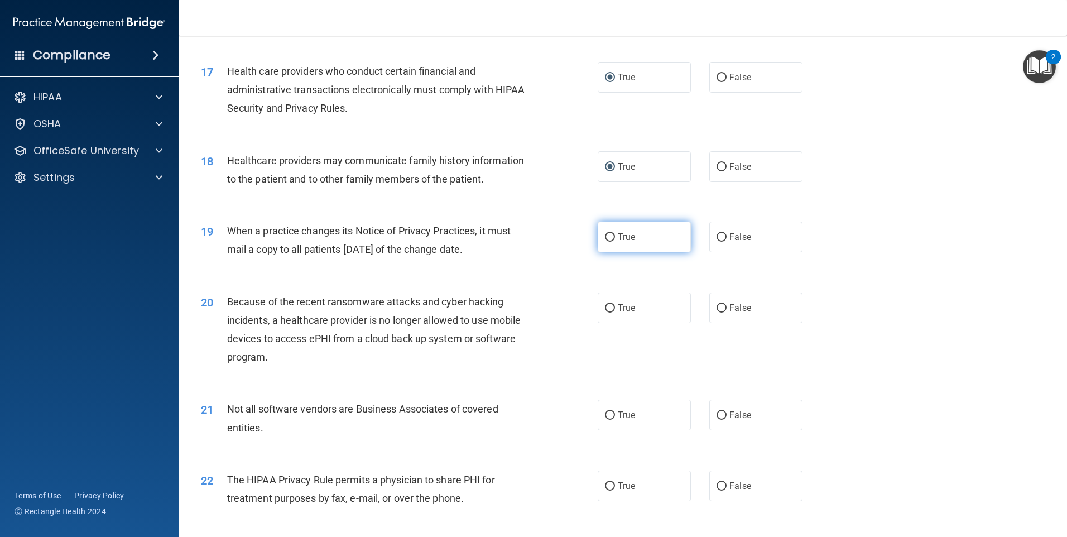
click at [606, 233] on input "True" at bounding box center [610, 237] width 10 height 8
radio input "true"
click at [716, 305] on input "False" at bounding box center [721, 308] width 10 height 8
radio input "true"
click at [716, 305] on input "False" at bounding box center [721, 308] width 10 height 8
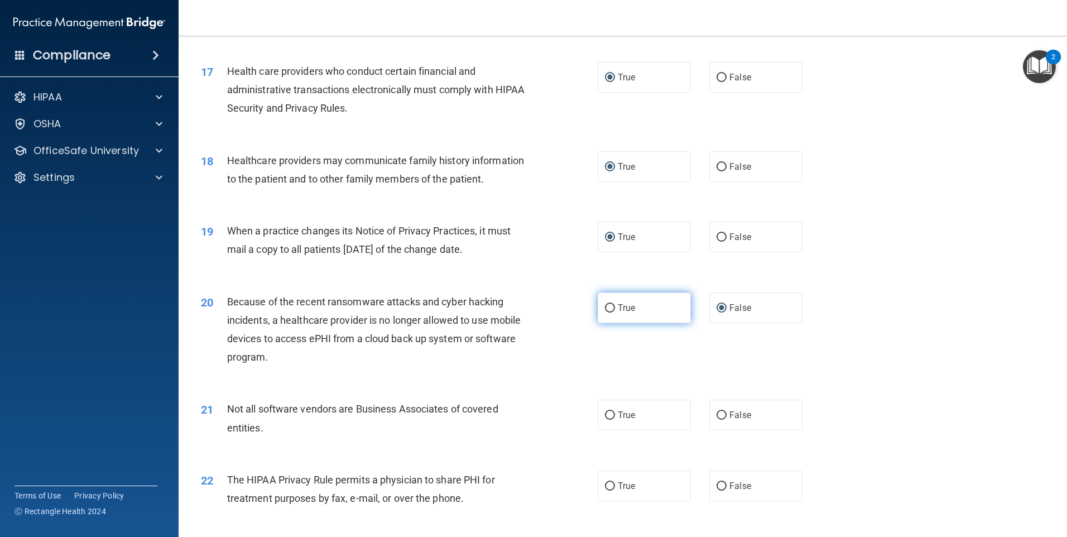
click at [605, 308] on input "True" at bounding box center [610, 308] width 10 height 8
radio input "true"
radio input "false"
click at [720, 413] on input "False" at bounding box center [721, 415] width 10 height 8
radio input "true"
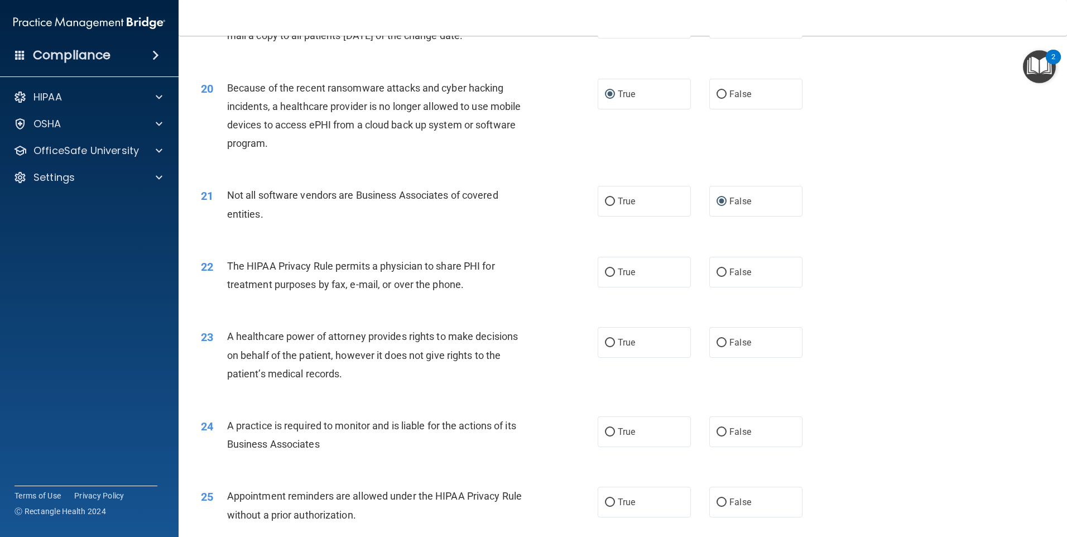
scroll to position [1603, 0]
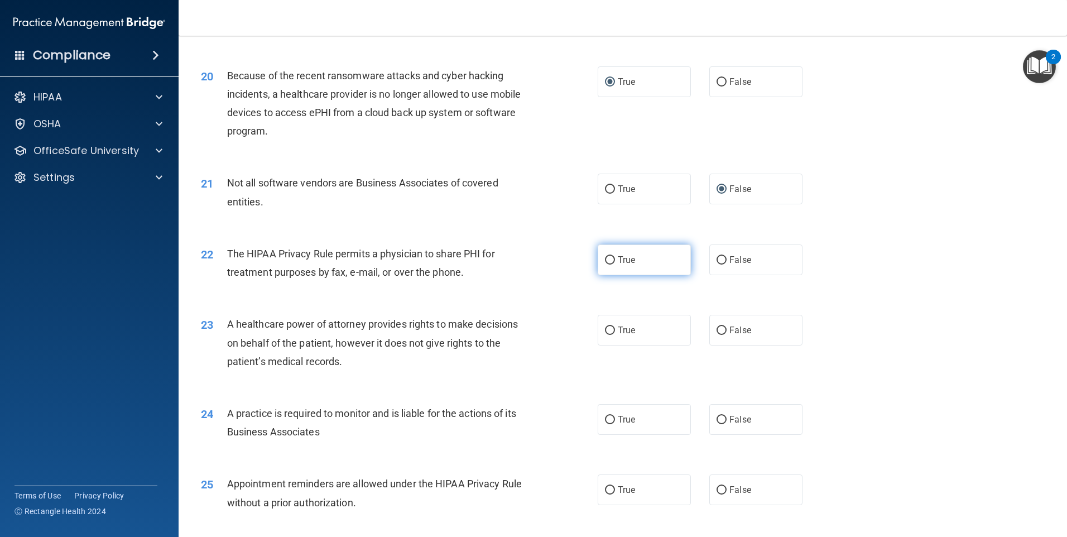
click at [606, 257] on input "True" at bounding box center [610, 260] width 10 height 8
radio input "true"
click at [606, 329] on input "True" at bounding box center [610, 330] width 10 height 8
radio input "true"
click at [606, 420] on input "True" at bounding box center [610, 420] width 10 height 8
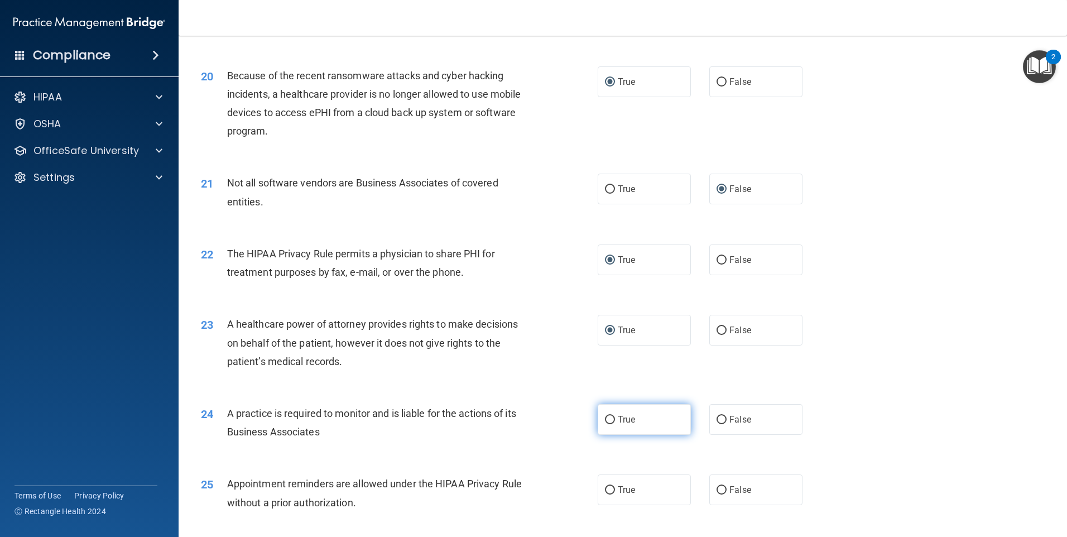
radio input "true"
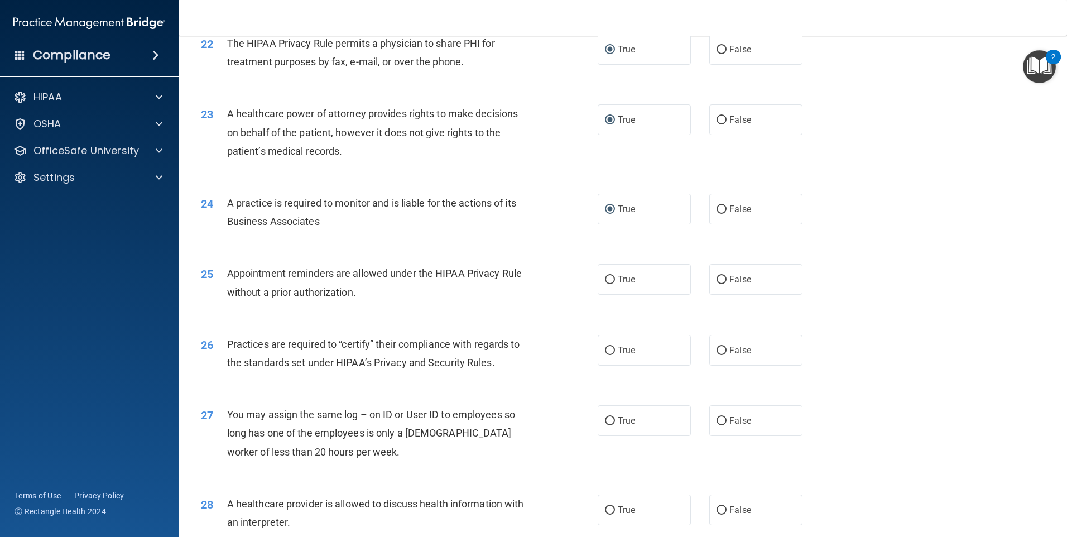
scroll to position [1823, 0]
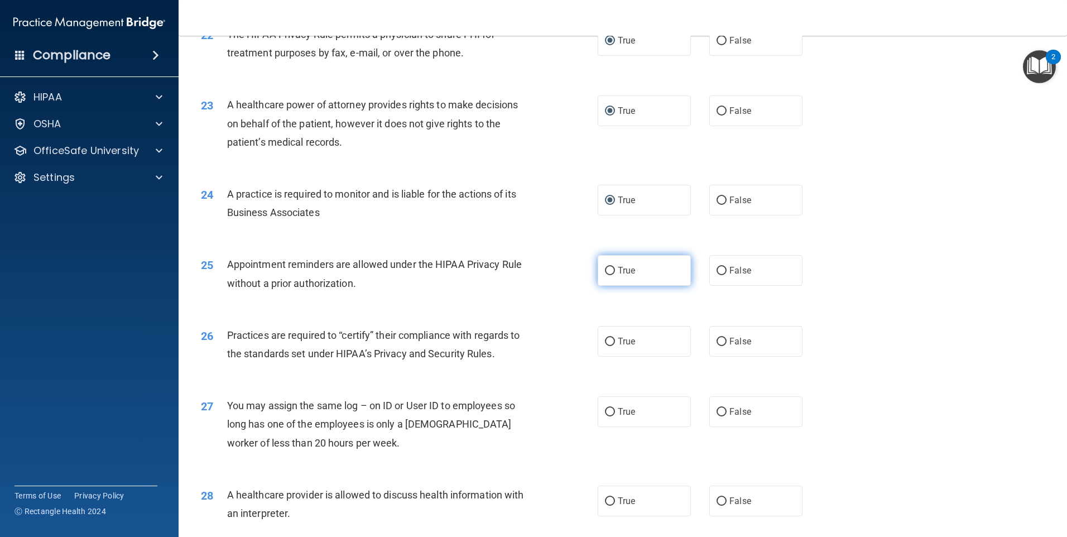
click at [605, 269] on input "True" at bounding box center [610, 271] width 10 height 8
radio input "true"
click at [605, 339] on input "True" at bounding box center [610, 342] width 10 height 8
radio input "true"
click at [718, 409] on input "False" at bounding box center [721, 412] width 10 height 8
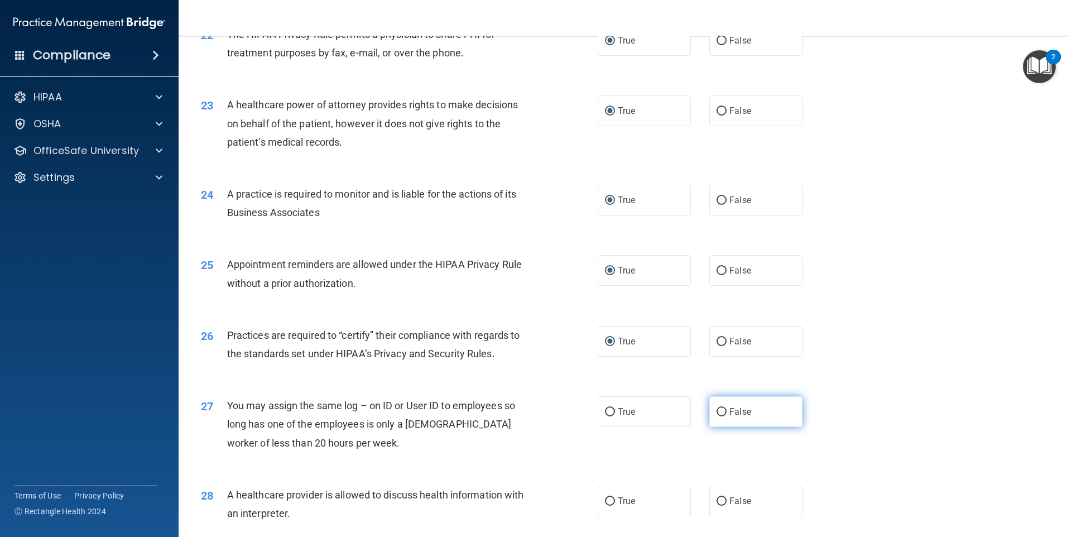
radio input "true"
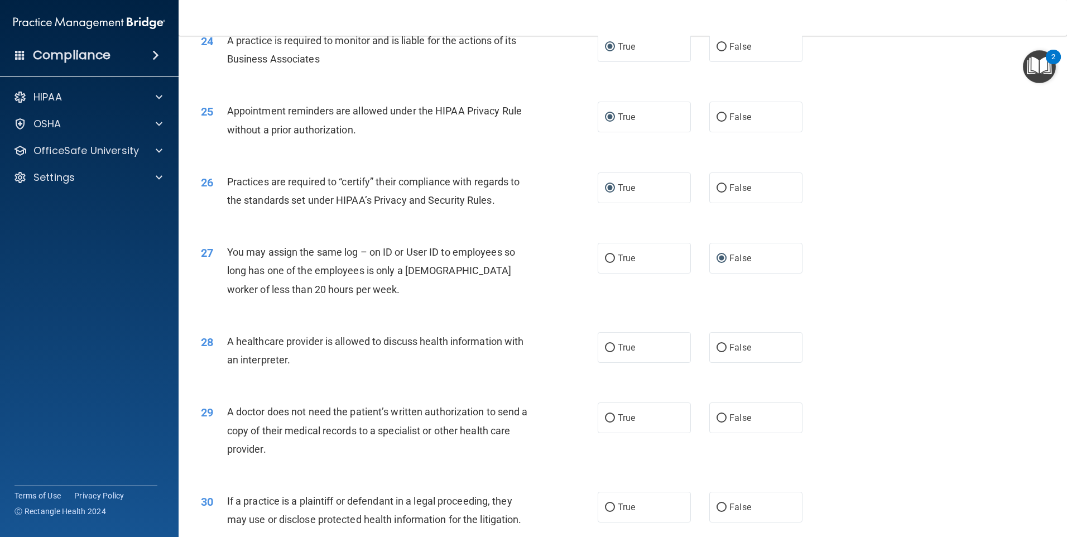
scroll to position [1979, 0]
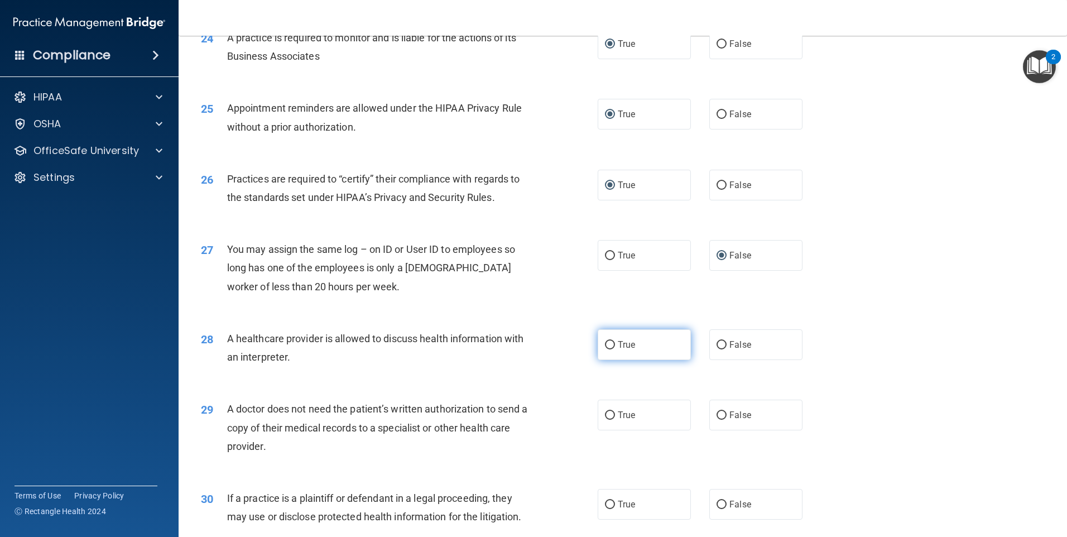
click at [606, 343] on input "True" at bounding box center [610, 345] width 10 height 8
radio input "true"
click at [605, 416] on input "True" at bounding box center [610, 415] width 10 height 8
radio input "true"
click at [605, 504] on input "True" at bounding box center [610, 504] width 10 height 8
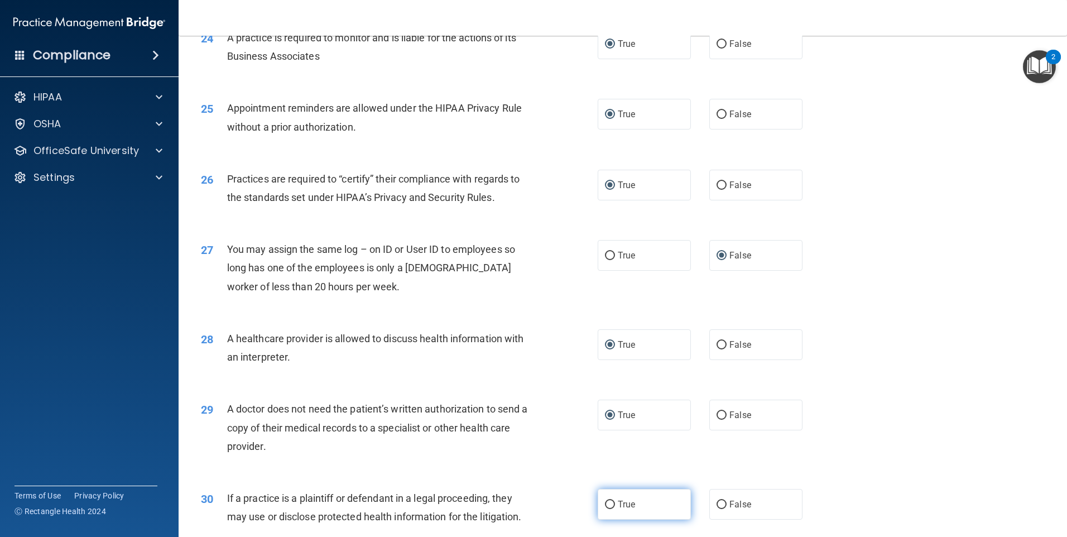
radio input "true"
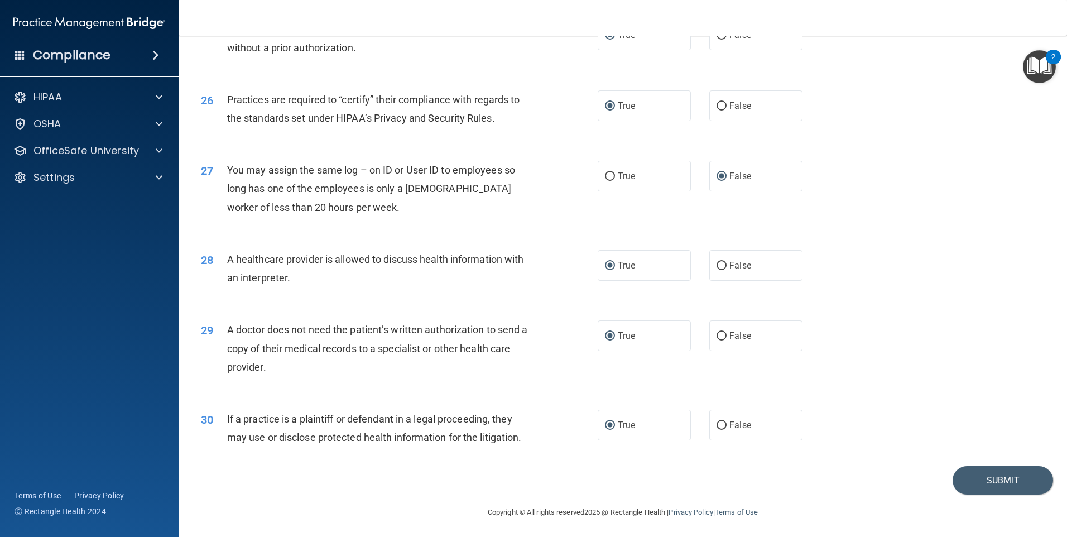
scroll to position [2060, 0]
click at [970, 475] on button "Submit" at bounding box center [1002, 478] width 100 height 28
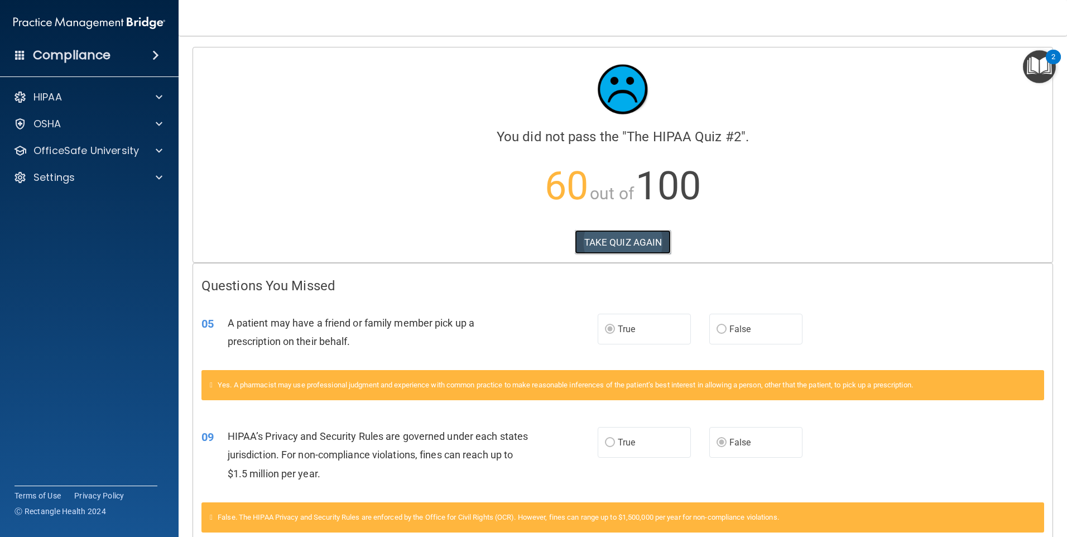
click at [634, 240] on button "TAKE QUIZ AGAIN" at bounding box center [623, 242] width 97 height 25
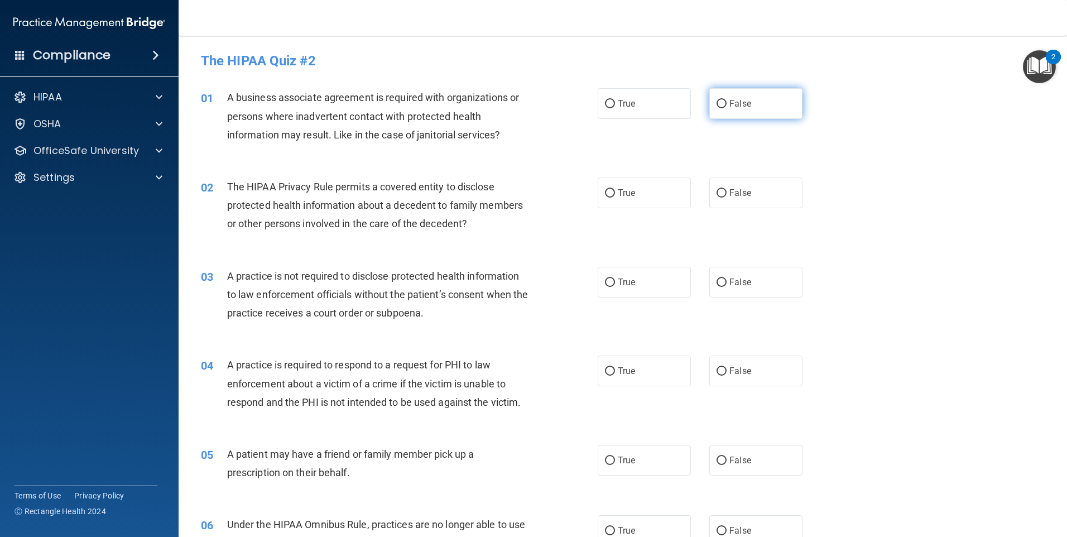
click at [716, 100] on input "False" at bounding box center [721, 104] width 10 height 8
radio input "true"
click at [605, 189] on input "True" at bounding box center [610, 193] width 10 height 8
radio input "true"
click at [709, 278] on label "False" at bounding box center [755, 282] width 93 height 31
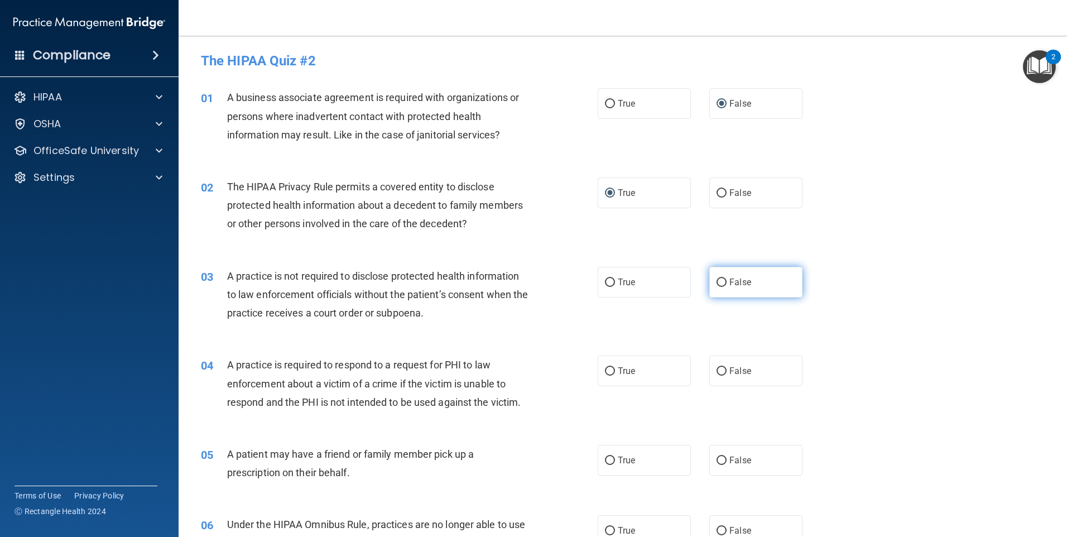
click at [716, 278] on input "False" at bounding box center [721, 282] width 10 height 8
radio input "true"
click at [605, 372] on input "True" at bounding box center [610, 371] width 10 height 8
radio input "true"
click at [605, 460] on input "True" at bounding box center [610, 460] width 10 height 8
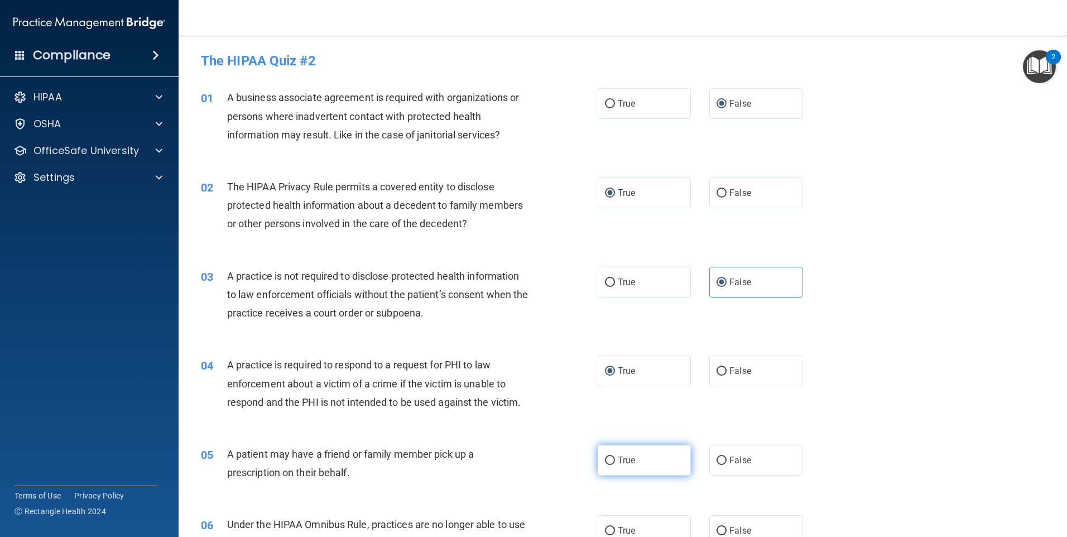
radio input "true"
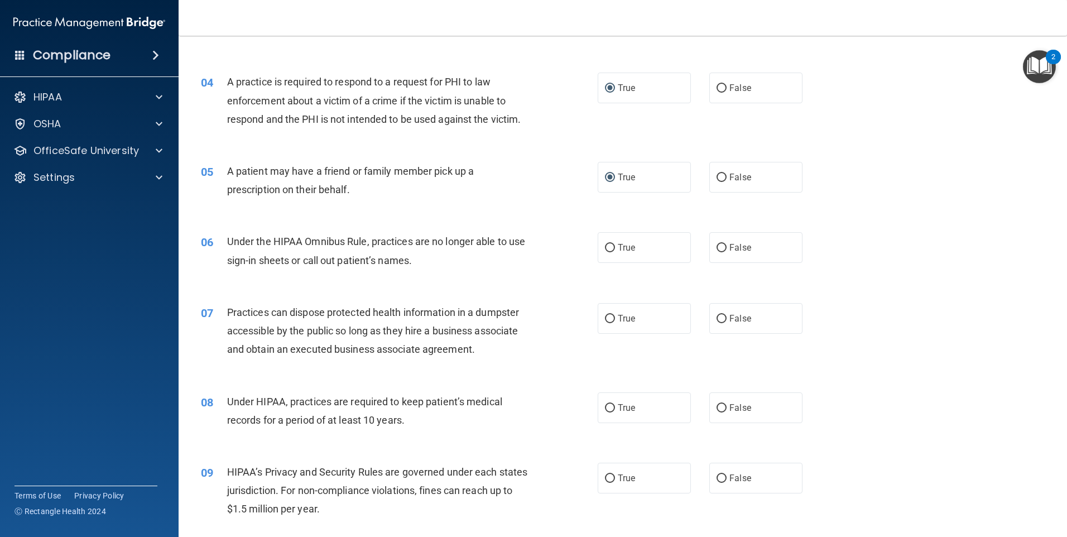
scroll to position [297, 0]
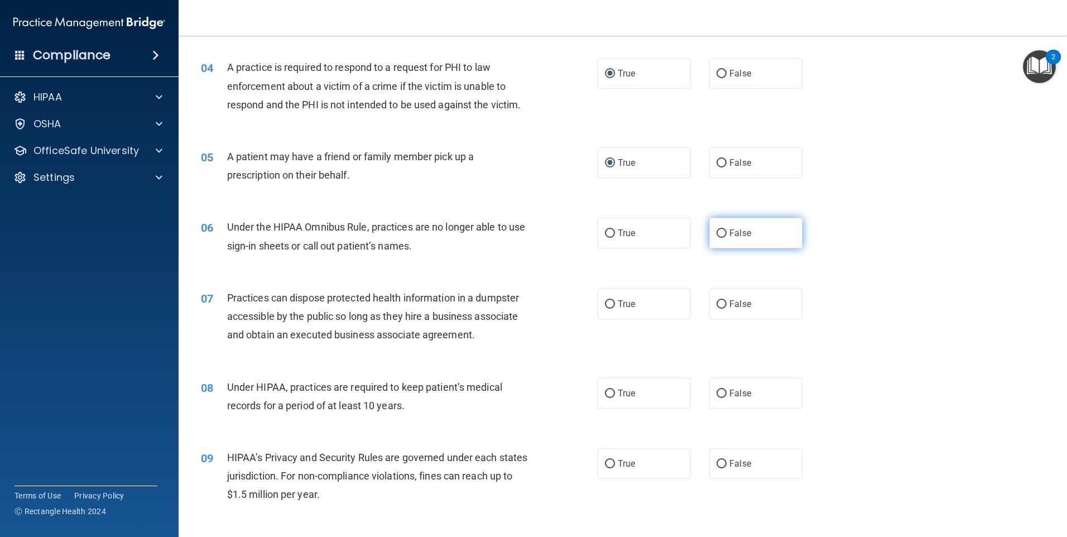
click at [716, 229] on input "False" at bounding box center [721, 233] width 10 height 8
radio input "true"
click at [718, 301] on input "False" at bounding box center [721, 304] width 10 height 8
radio input "true"
click at [716, 392] on input "False" at bounding box center [721, 393] width 10 height 8
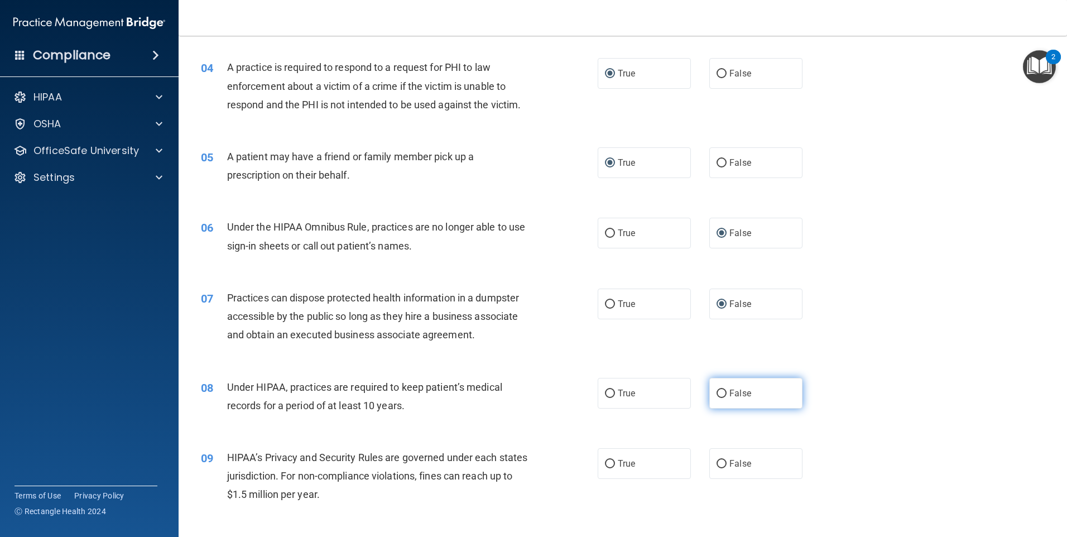
radio input "true"
click at [716, 460] on input "False" at bounding box center [721, 464] width 10 height 8
radio input "true"
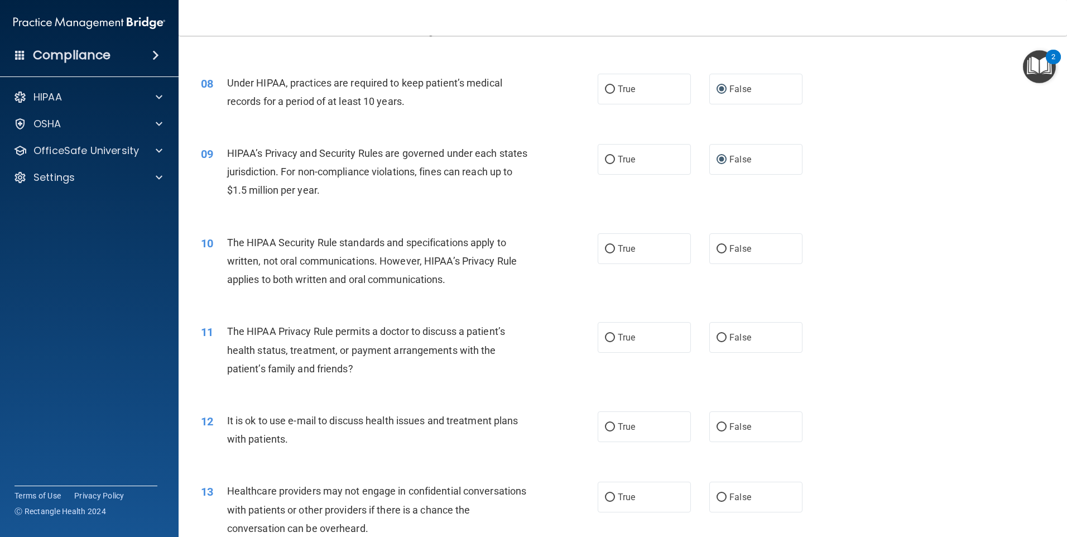
scroll to position [632, 0]
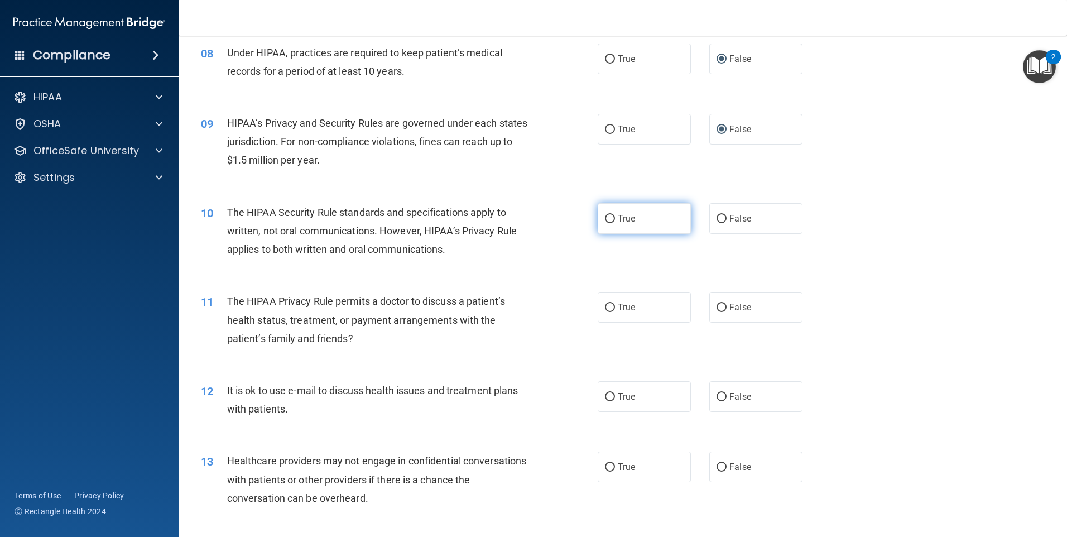
click at [605, 215] on input "True" at bounding box center [610, 219] width 10 height 8
radio input "true"
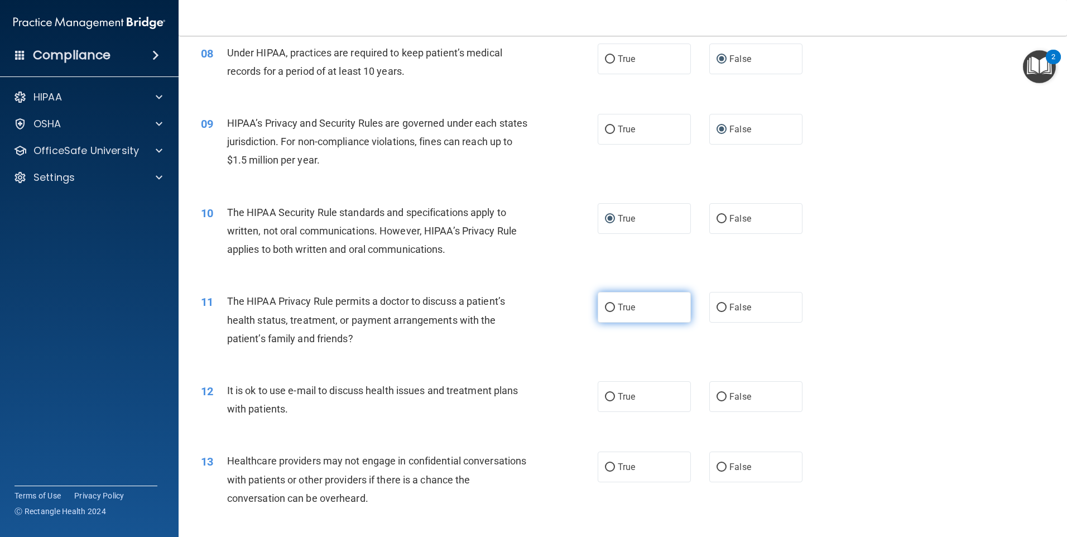
click at [618, 303] on span "True" at bounding box center [626, 307] width 17 height 11
click at [615, 304] on input "True" at bounding box center [610, 308] width 10 height 8
radio input "true"
click at [605, 395] on input "True" at bounding box center [610, 397] width 10 height 8
radio input "true"
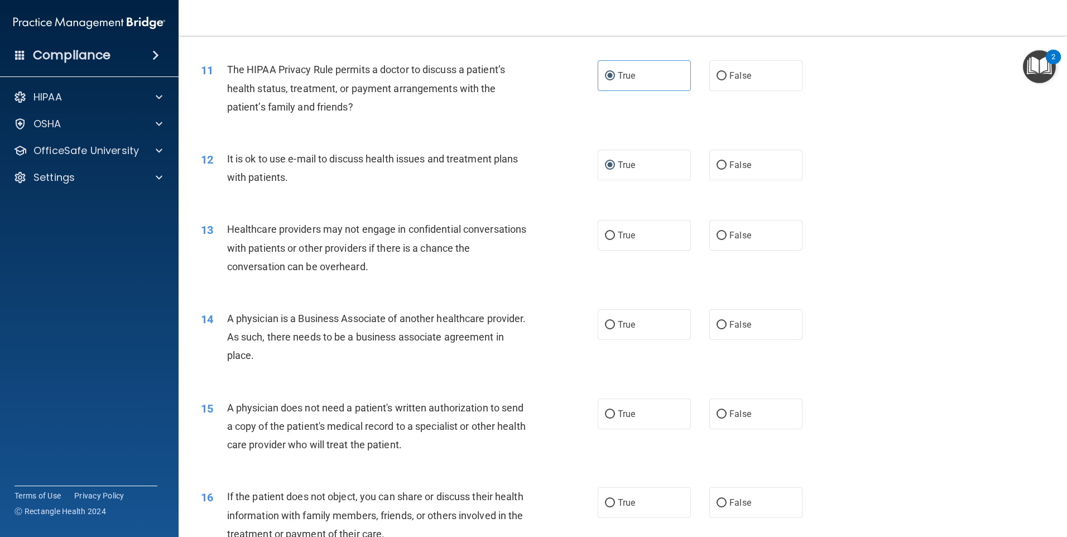
scroll to position [884, 0]
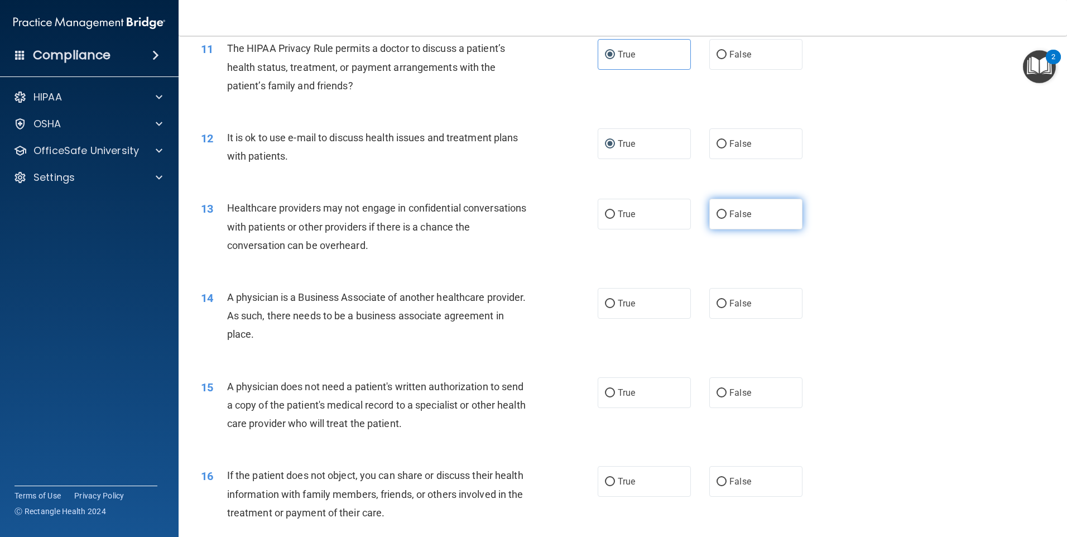
click at [716, 211] on input "False" at bounding box center [721, 214] width 10 height 8
radio input "true"
click at [716, 300] on input "False" at bounding box center [721, 304] width 10 height 8
radio input "true"
click at [605, 391] on input "True" at bounding box center [610, 393] width 10 height 8
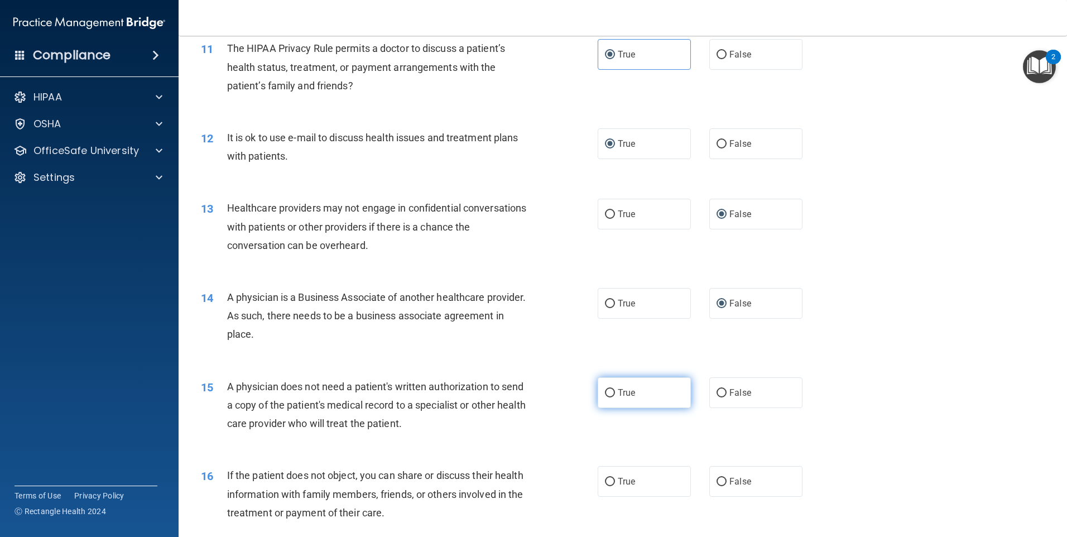
radio input "true"
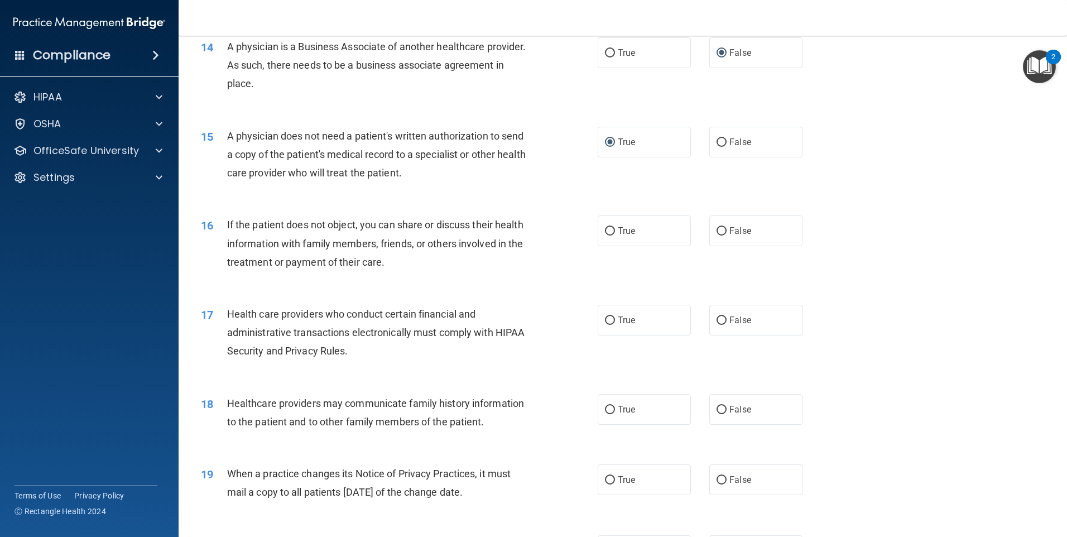
scroll to position [1177, 0]
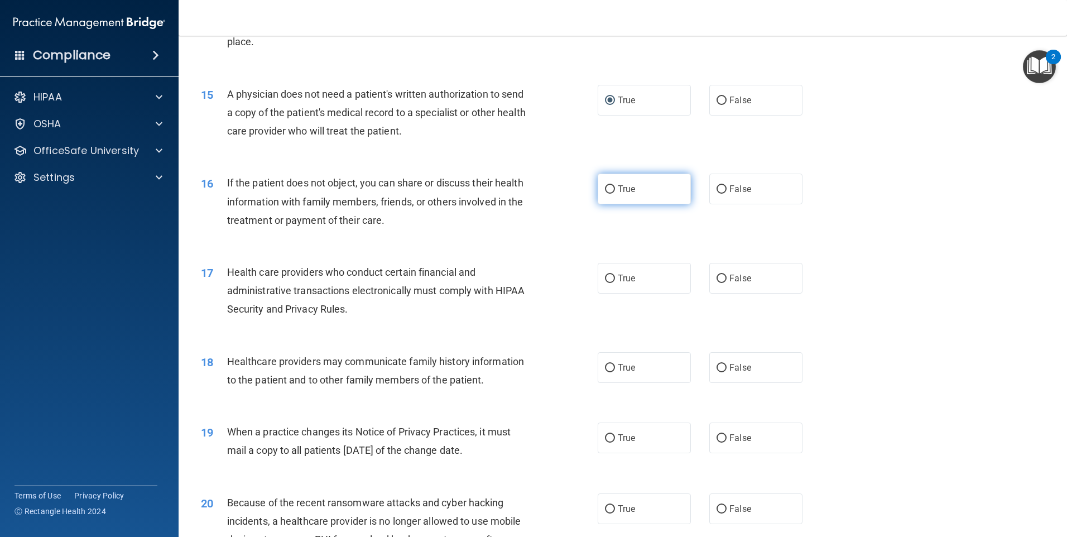
click at [608, 187] on input "True" at bounding box center [610, 189] width 10 height 8
radio input "true"
click at [608, 276] on input "True" at bounding box center [610, 279] width 10 height 8
radio input "true"
click at [716, 367] on input "False" at bounding box center [721, 368] width 10 height 8
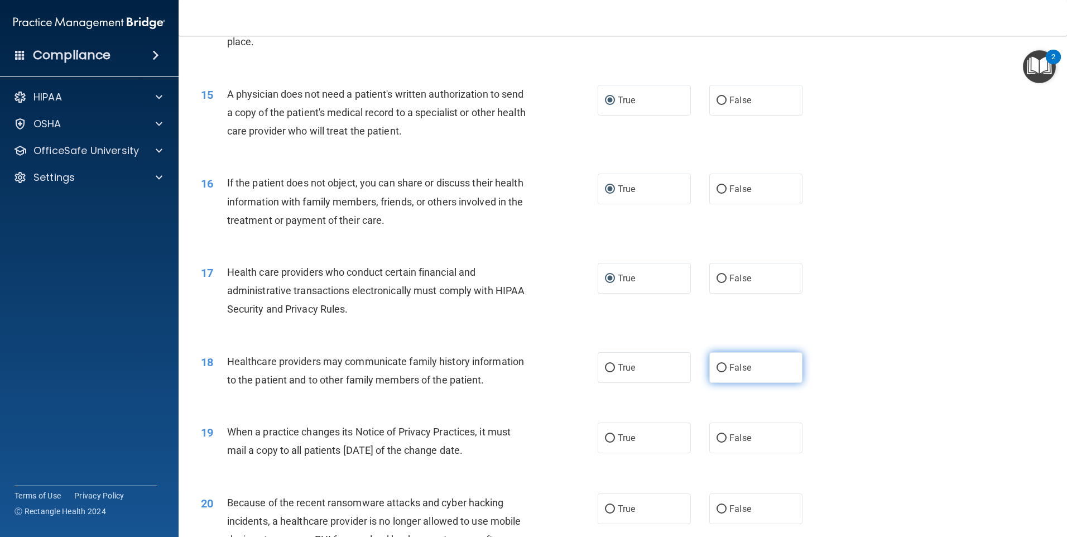
radio input "true"
click at [721, 437] on label "False" at bounding box center [755, 437] width 93 height 31
click at [721, 437] on input "False" at bounding box center [721, 438] width 10 height 8
radio input "true"
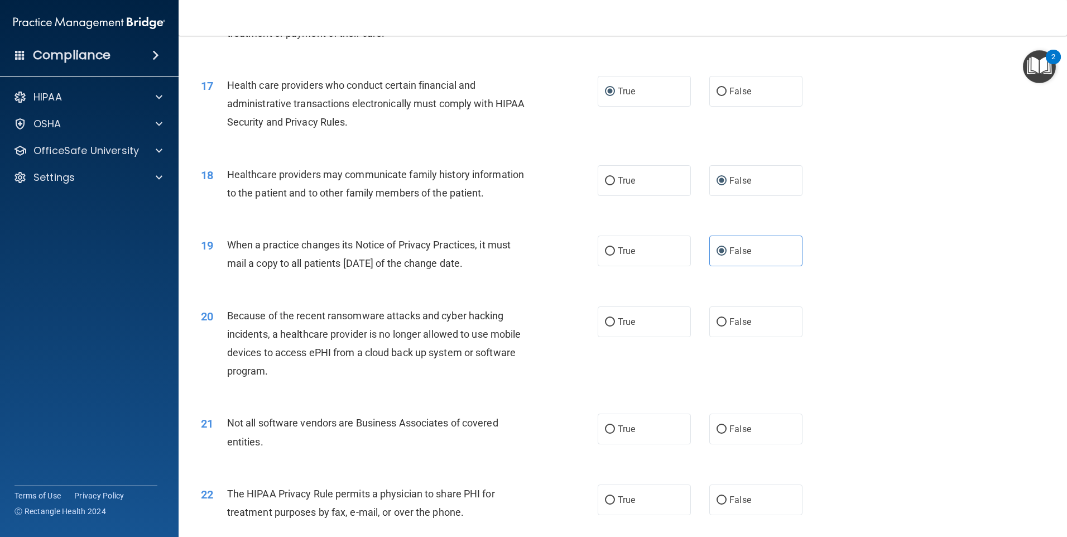
scroll to position [1492, 0]
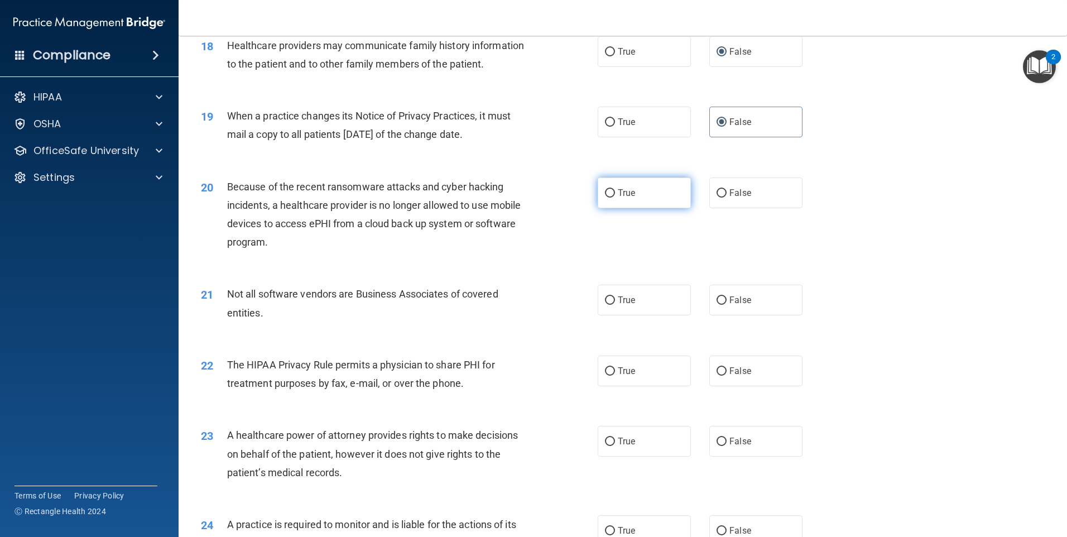
click at [605, 190] on input "True" at bounding box center [610, 193] width 10 height 8
radio input "true"
click at [716, 190] on input "False" at bounding box center [721, 193] width 10 height 8
radio input "true"
radio input "false"
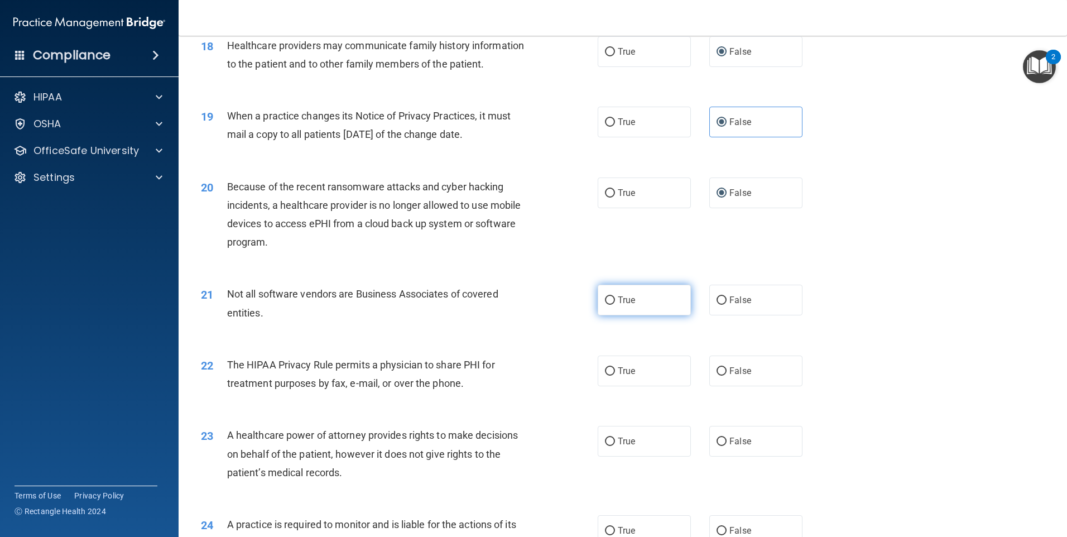
click at [608, 297] on input "True" at bounding box center [610, 300] width 10 height 8
radio input "true"
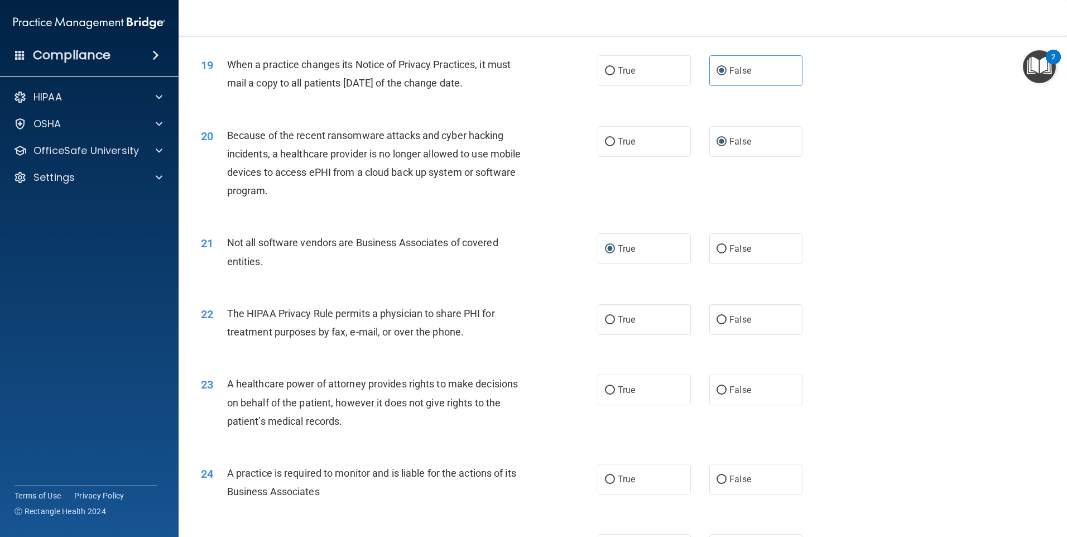
scroll to position [1556, 0]
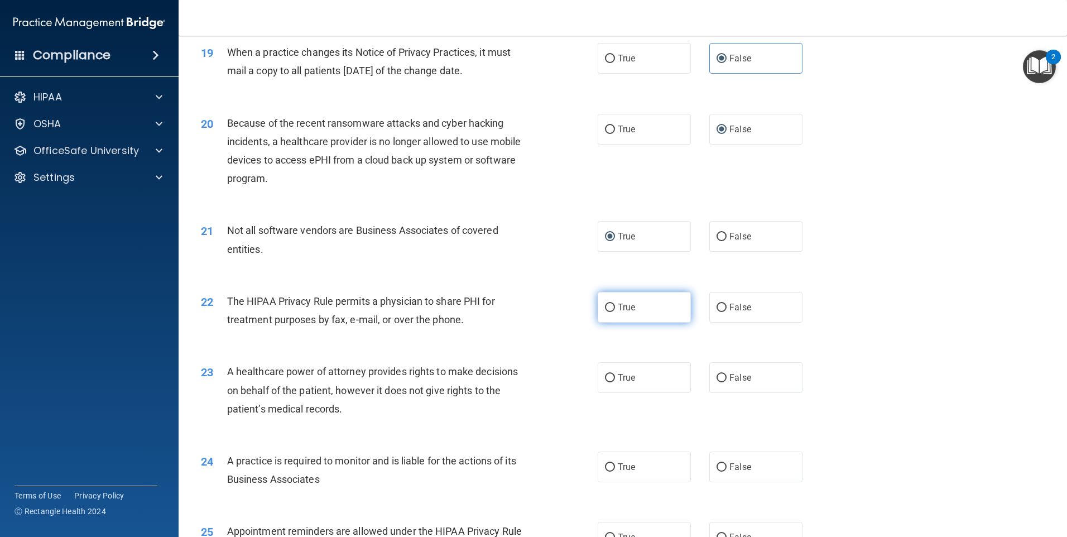
click at [605, 305] on input "True" at bounding box center [610, 308] width 10 height 8
radio input "true"
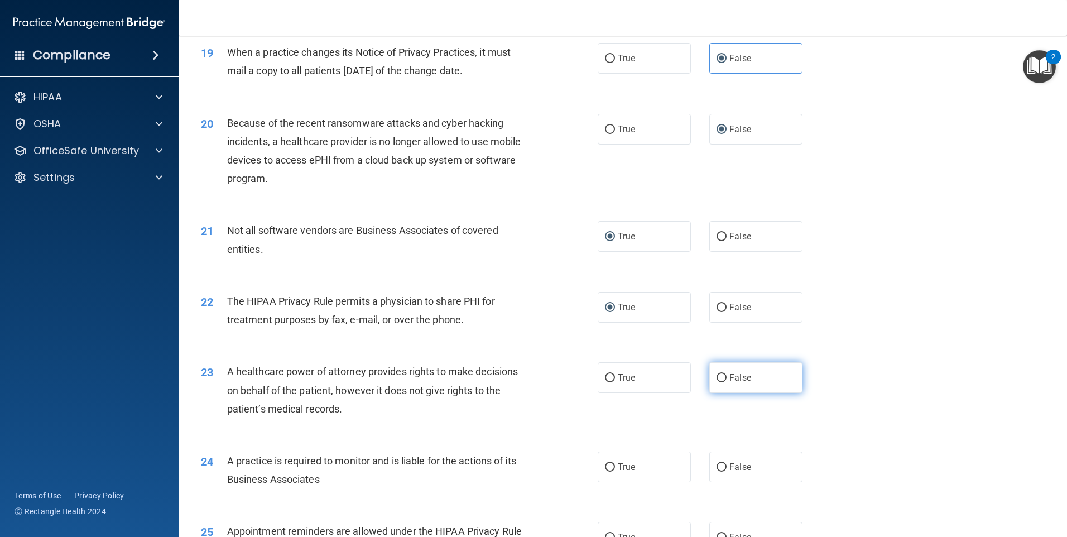
click at [716, 374] on input "False" at bounding box center [721, 378] width 10 height 8
radio input "true"
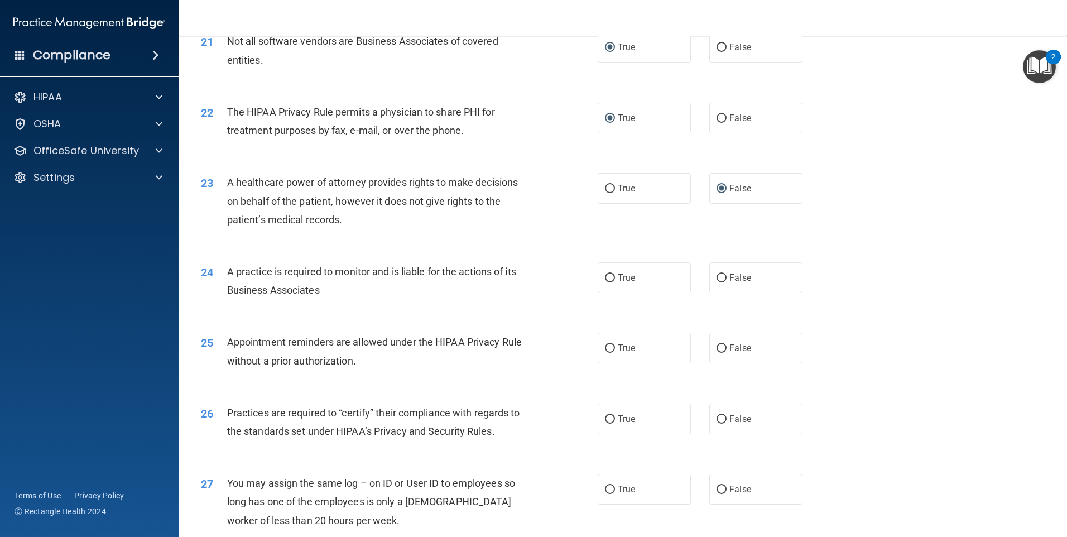
scroll to position [1781, 0]
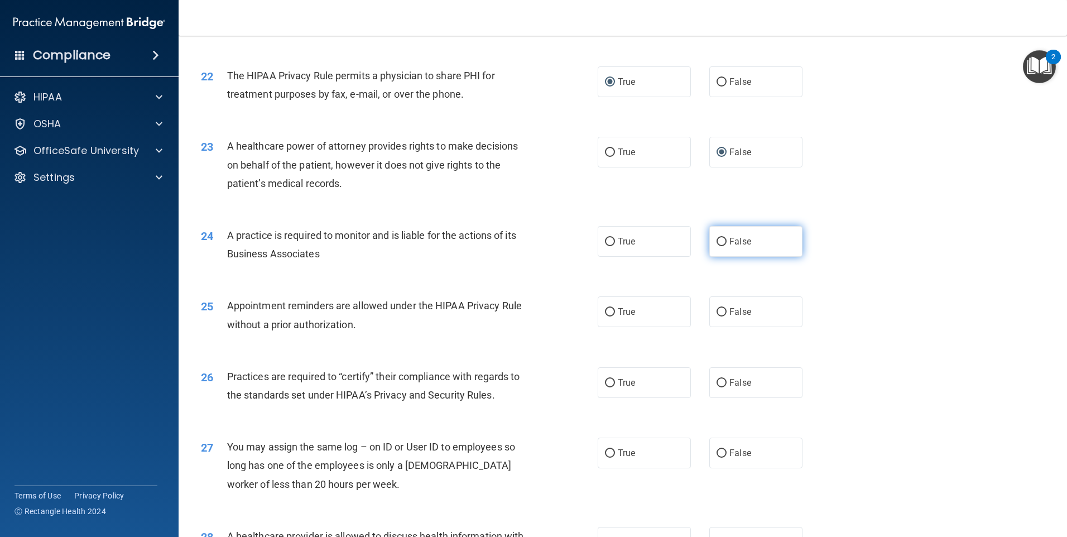
click at [716, 242] on input "False" at bounding box center [721, 242] width 10 height 8
radio input "true"
click at [605, 310] on input "True" at bounding box center [610, 312] width 10 height 8
radio input "true"
click at [716, 379] on input "False" at bounding box center [721, 383] width 10 height 8
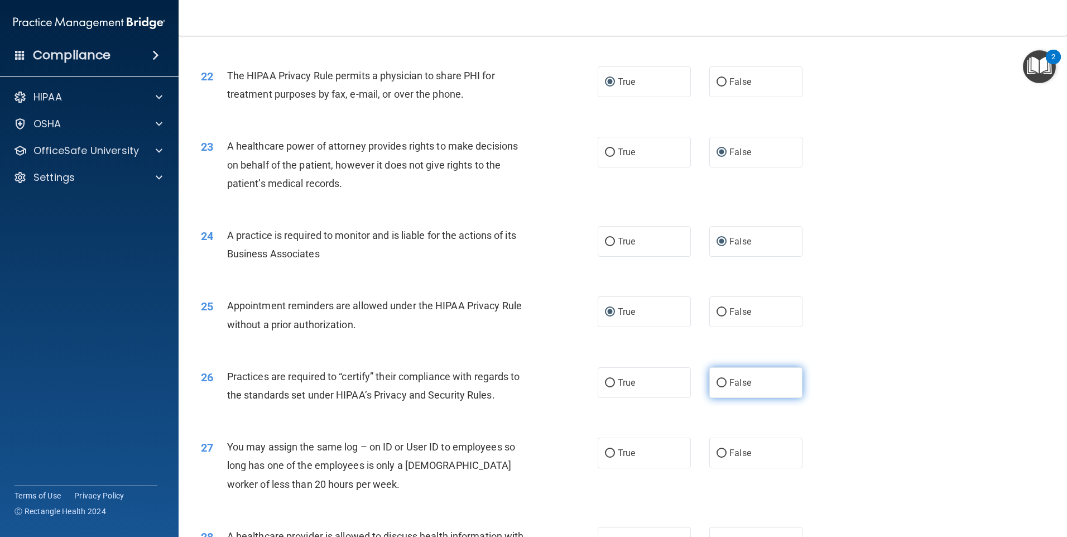
radio input "true"
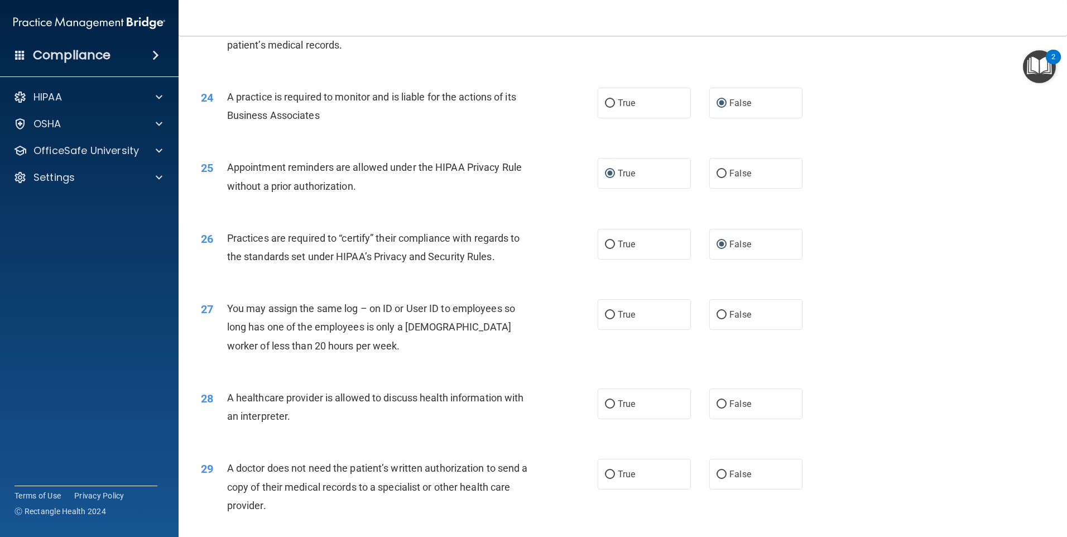
scroll to position [1923, 0]
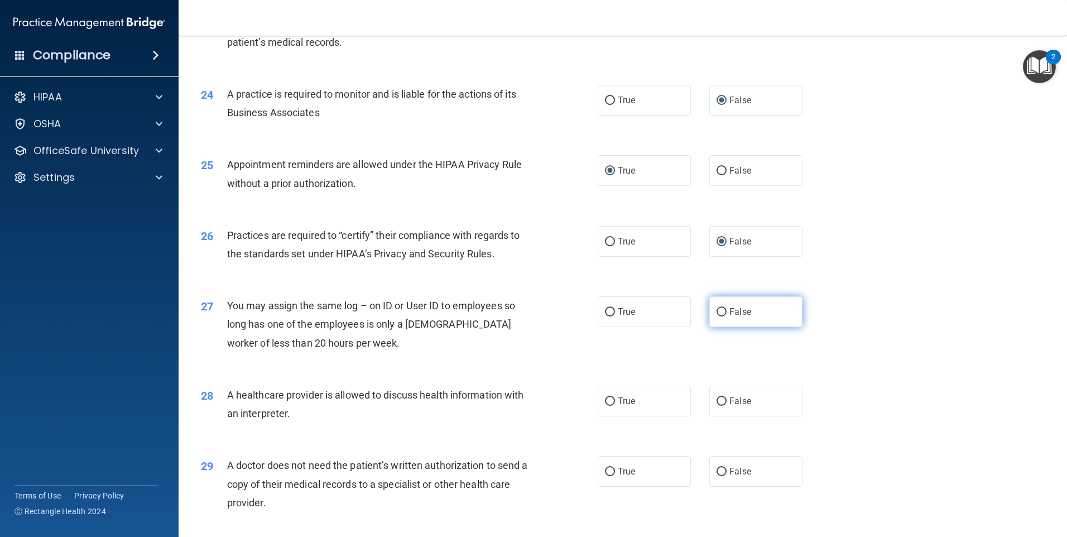
click at [716, 311] on input "False" at bounding box center [721, 312] width 10 height 8
radio input "true"
click at [608, 398] on input "True" at bounding box center [610, 401] width 10 height 8
radio input "true"
click at [603, 466] on label "True" at bounding box center [644, 471] width 93 height 31
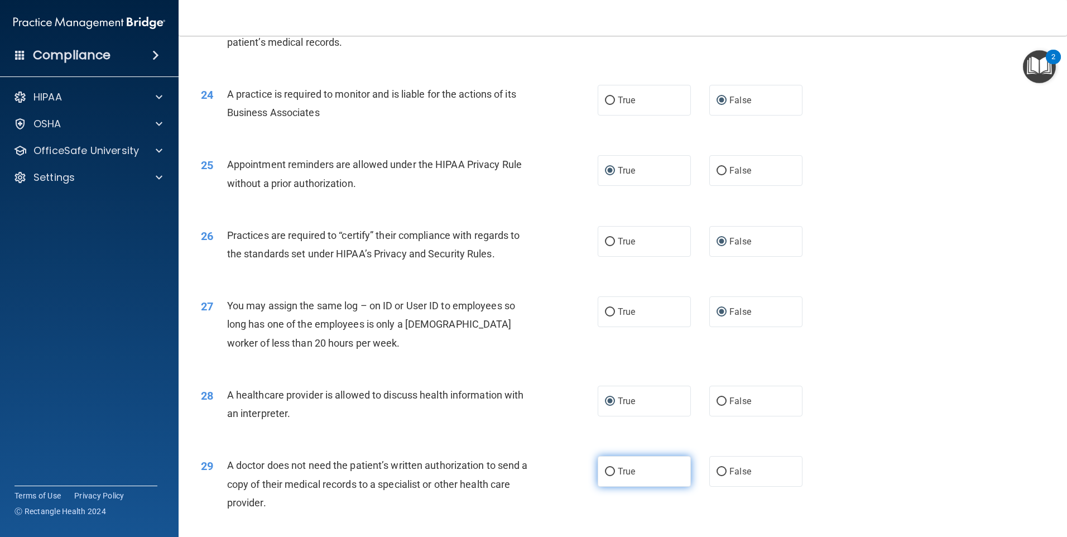
click at [605, 468] on input "True" at bounding box center [610, 472] width 10 height 8
radio input "true"
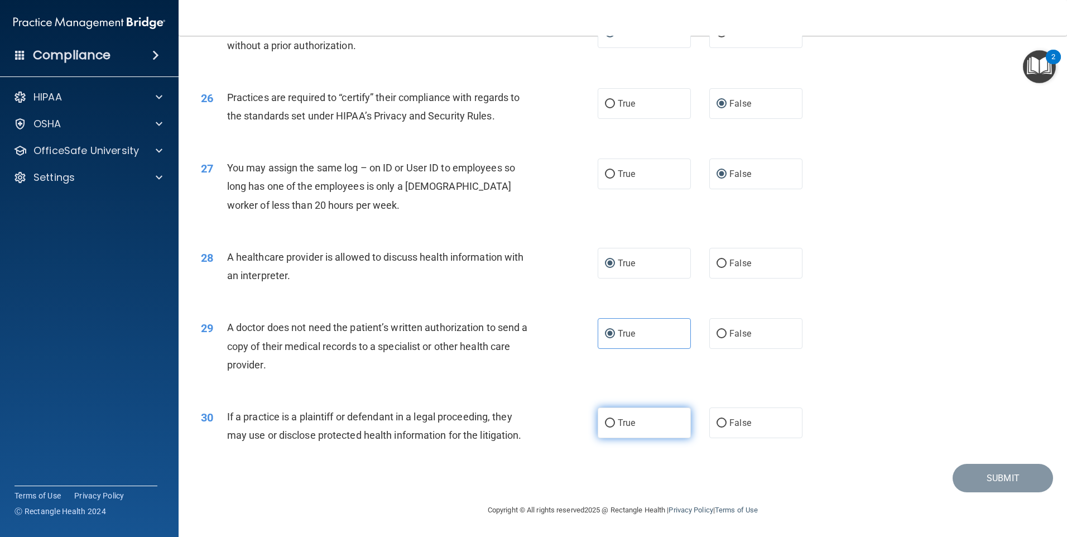
click at [605, 421] on input "True" at bounding box center [610, 423] width 10 height 8
radio input "true"
click at [979, 477] on button "Submit" at bounding box center [1002, 478] width 100 height 28
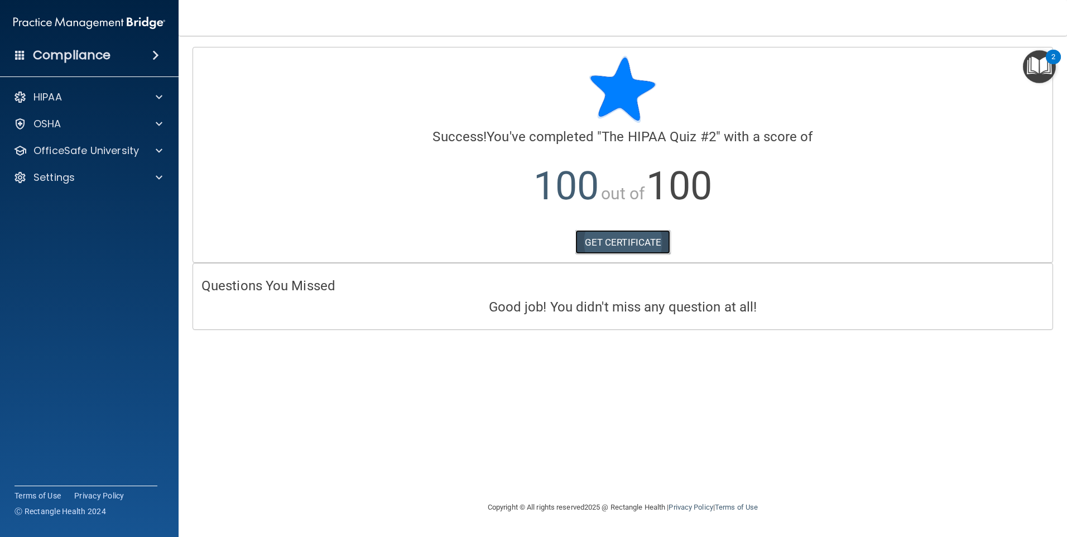
click at [643, 238] on link "GET CERTIFICATE" at bounding box center [622, 242] width 95 height 25
click at [44, 152] on p "OfficeSafe University" at bounding box center [85, 150] width 105 height 13
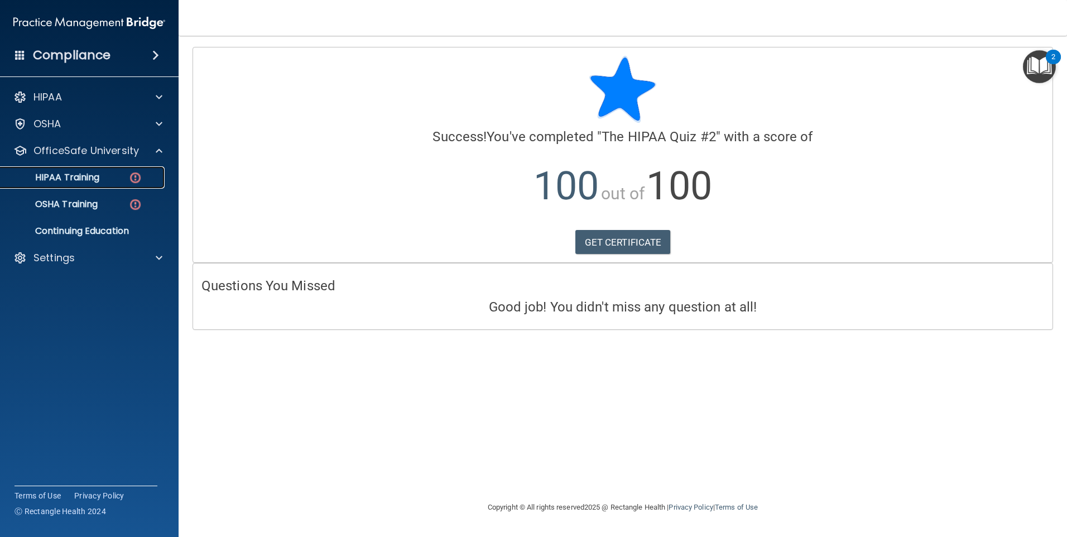
click at [60, 173] on p "HIPAA Training" at bounding box center [53, 177] width 92 height 11
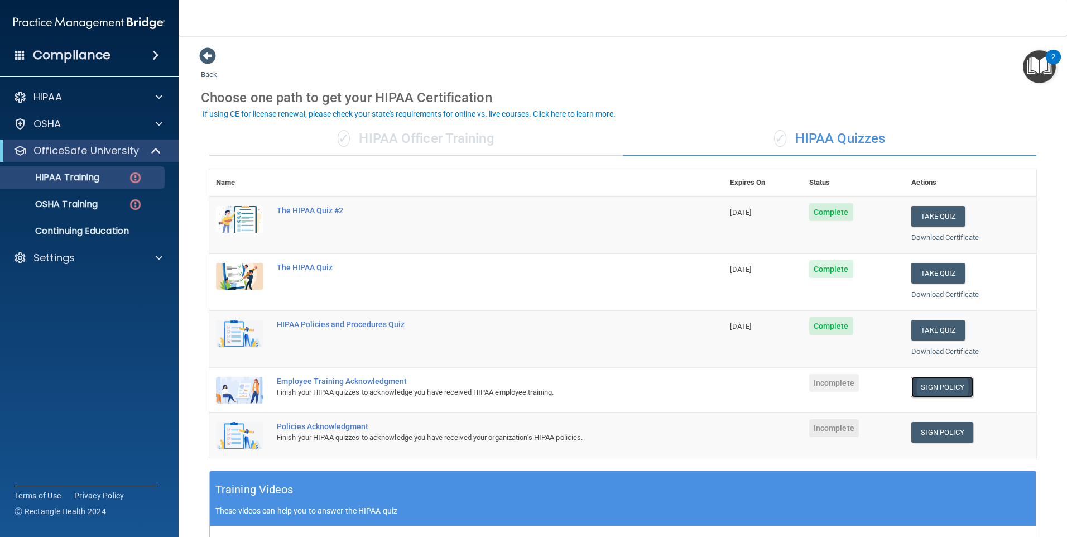
click at [940, 386] on link "Sign Policy" at bounding box center [942, 387] width 62 height 21
click at [927, 384] on link "Sign Policy" at bounding box center [942, 387] width 62 height 21
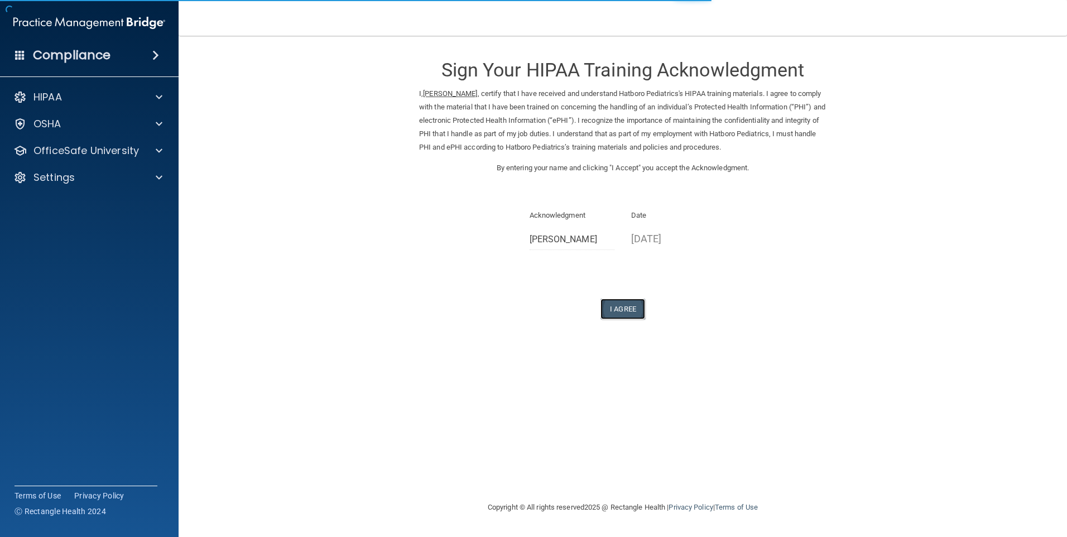
click at [633, 299] on button "I Agree" at bounding box center [622, 308] width 45 height 21
click at [630, 306] on button "I Agree" at bounding box center [622, 308] width 45 height 21
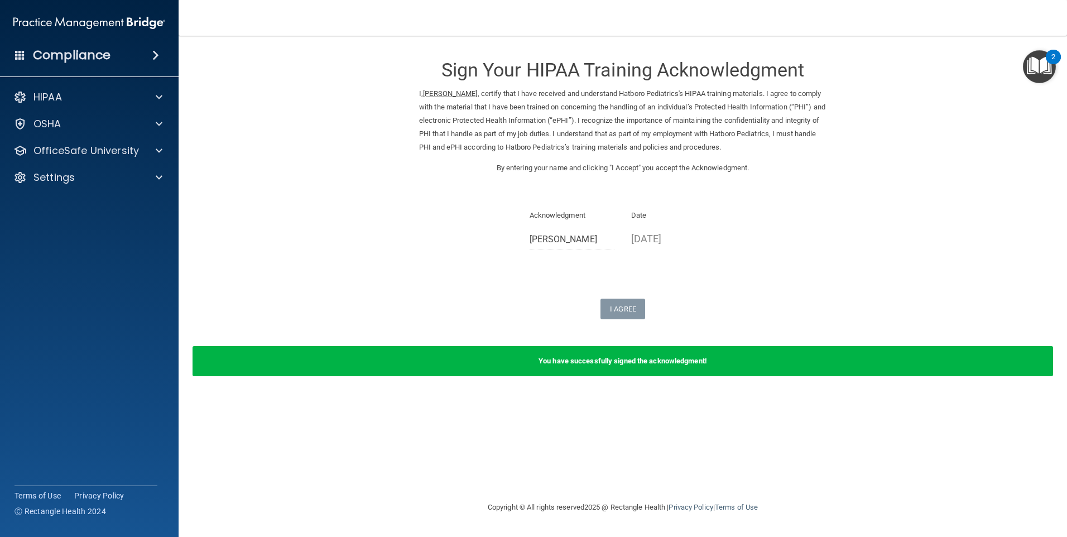
click at [635, 364] on b "You have successfully signed the acknowledgment!" at bounding box center [622, 361] width 168 height 8
click at [80, 147] on p "OfficeSafe University" at bounding box center [85, 150] width 105 height 13
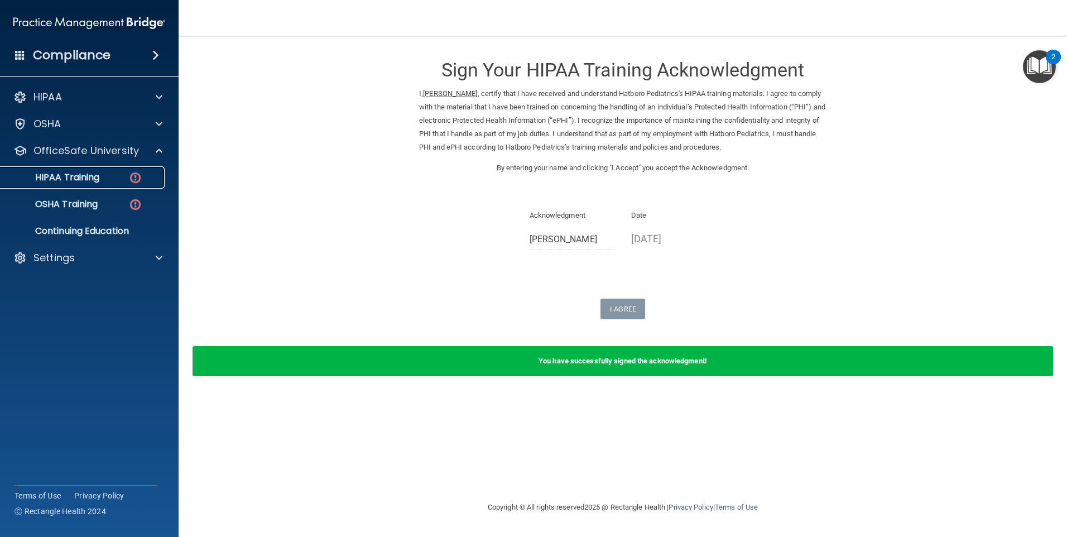
click at [69, 172] on p "HIPAA Training" at bounding box center [53, 177] width 92 height 11
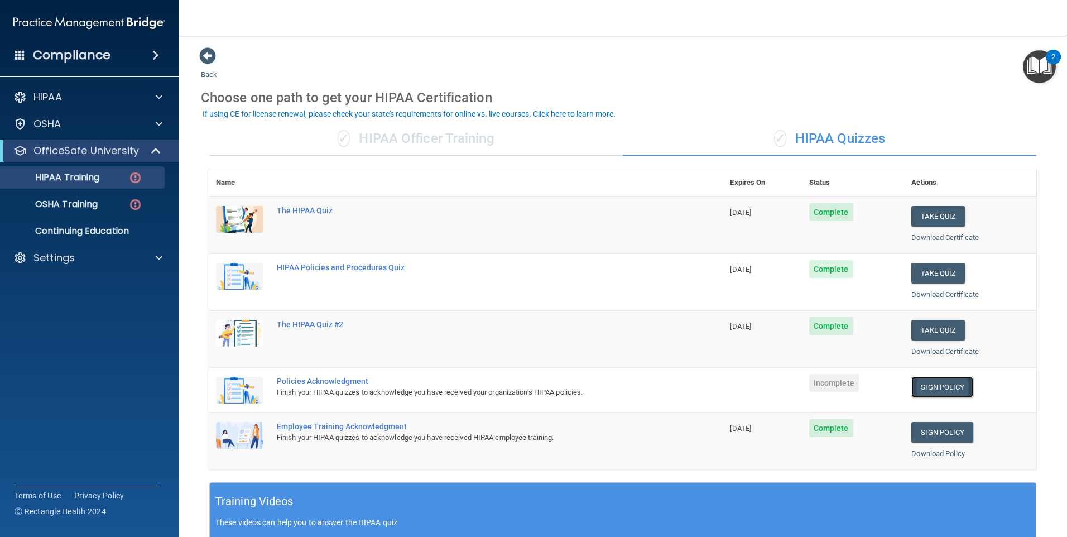
click at [937, 386] on link "Sign Policy" at bounding box center [942, 387] width 62 height 21
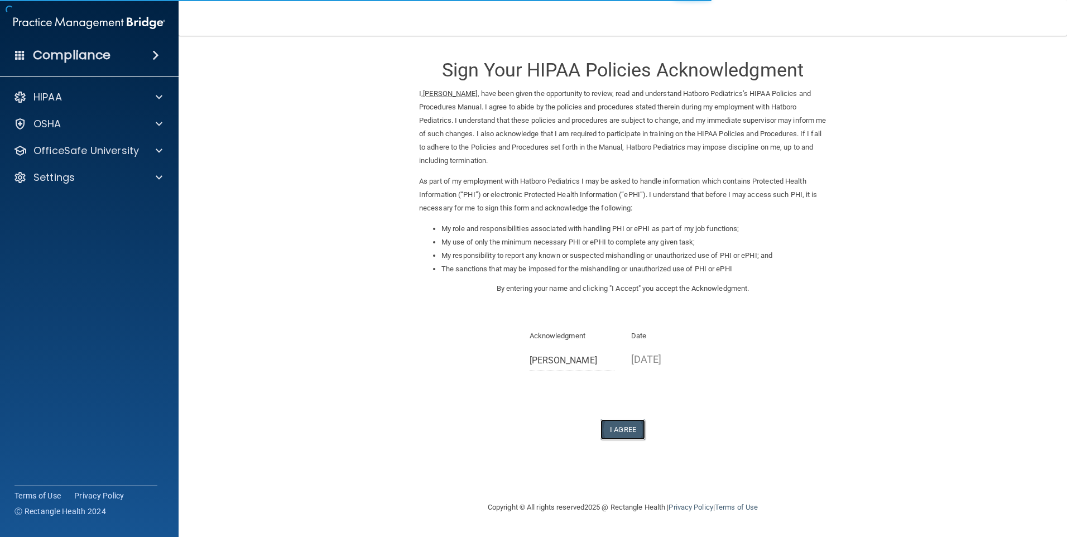
click at [614, 425] on button "I Agree" at bounding box center [622, 429] width 45 height 21
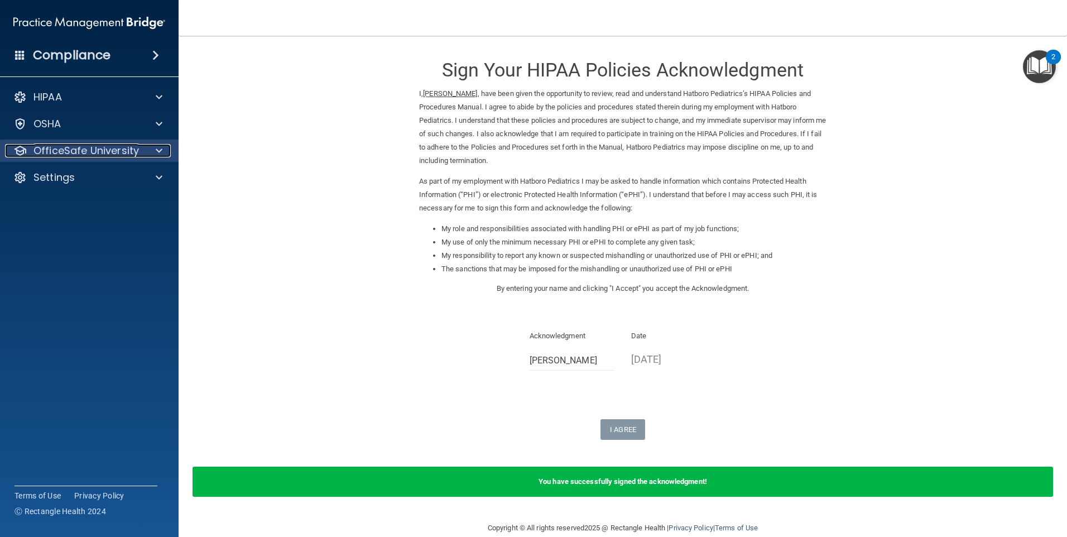
click at [46, 147] on p "OfficeSafe University" at bounding box center [85, 150] width 105 height 13
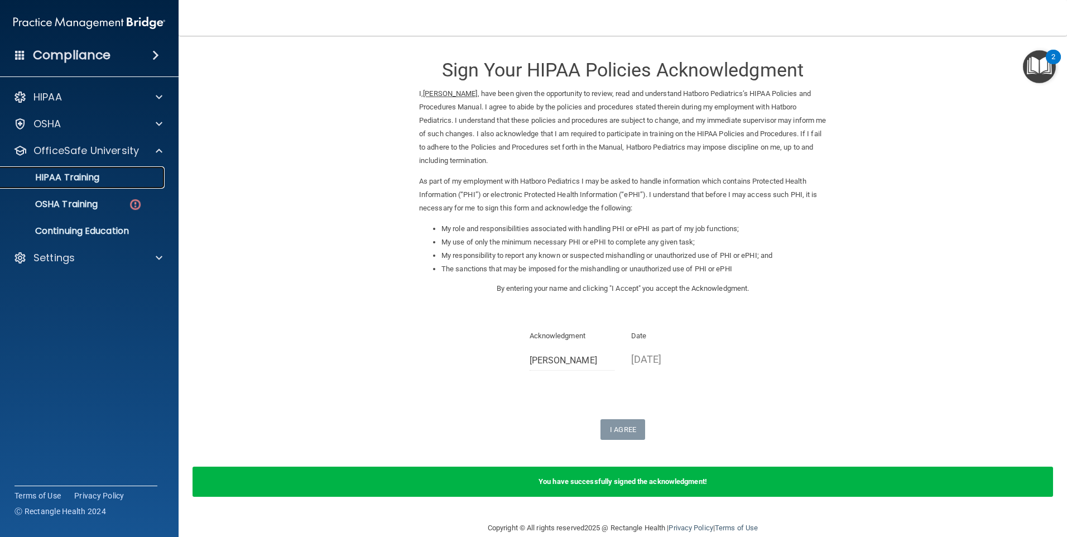
click at [63, 173] on p "HIPAA Training" at bounding box center [53, 177] width 92 height 11
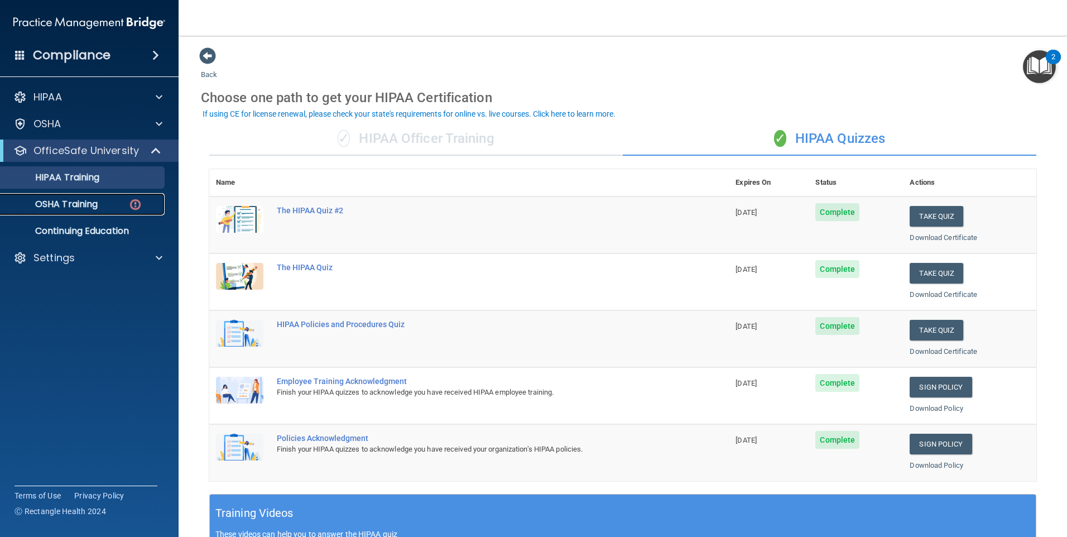
click at [55, 200] on p "OSHA Training" at bounding box center [52, 204] width 90 height 11
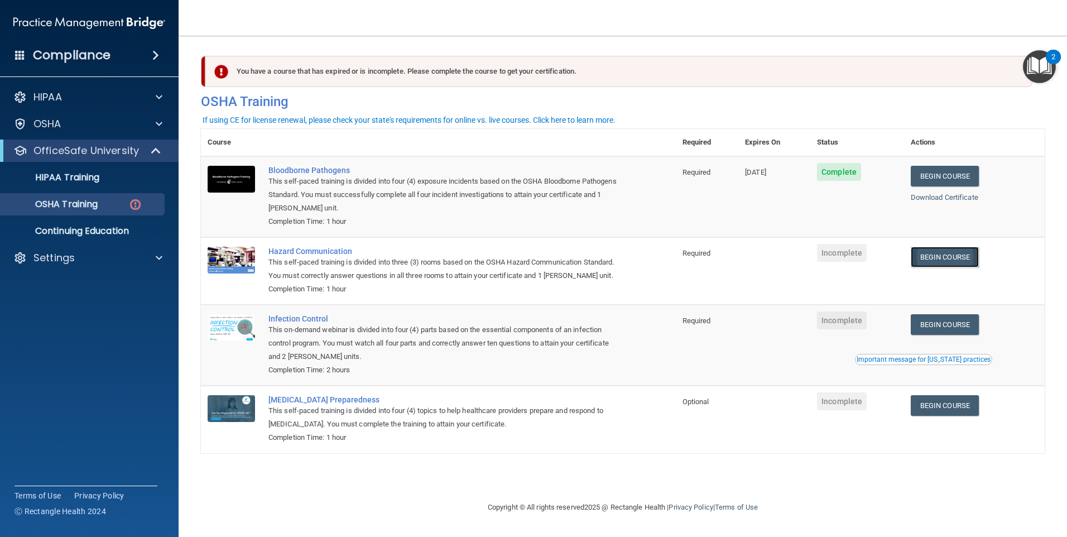
click at [957, 253] on link "Begin Course" at bounding box center [945, 257] width 68 height 21
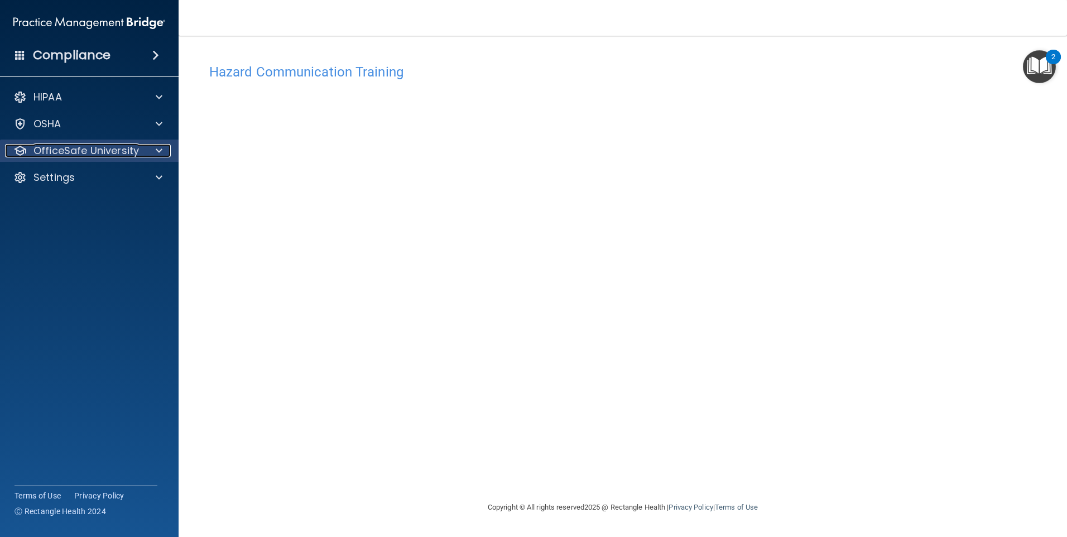
click at [55, 149] on p "OfficeSafe University" at bounding box center [85, 150] width 105 height 13
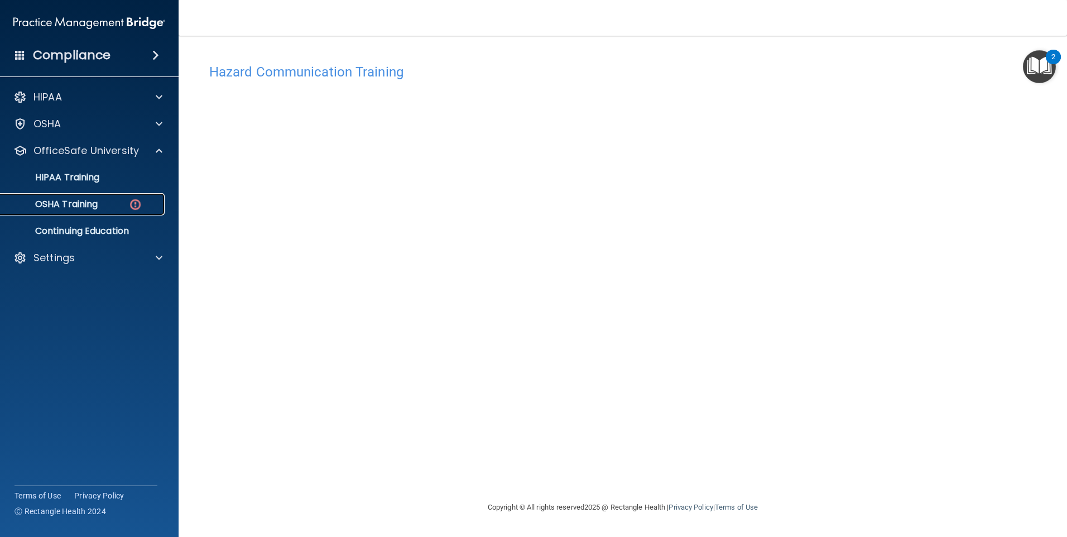
click at [83, 204] on p "OSHA Training" at bounding box center [52, 204] width 90 height 11
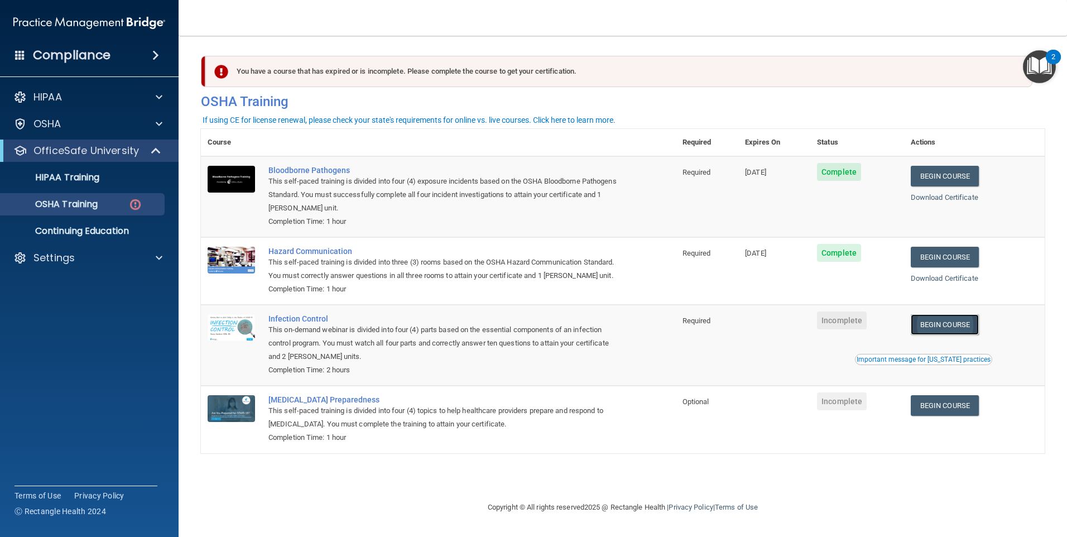
click at [943, 335] on link "Begin Course" at bounding box center [945, 324] width 68 height 21
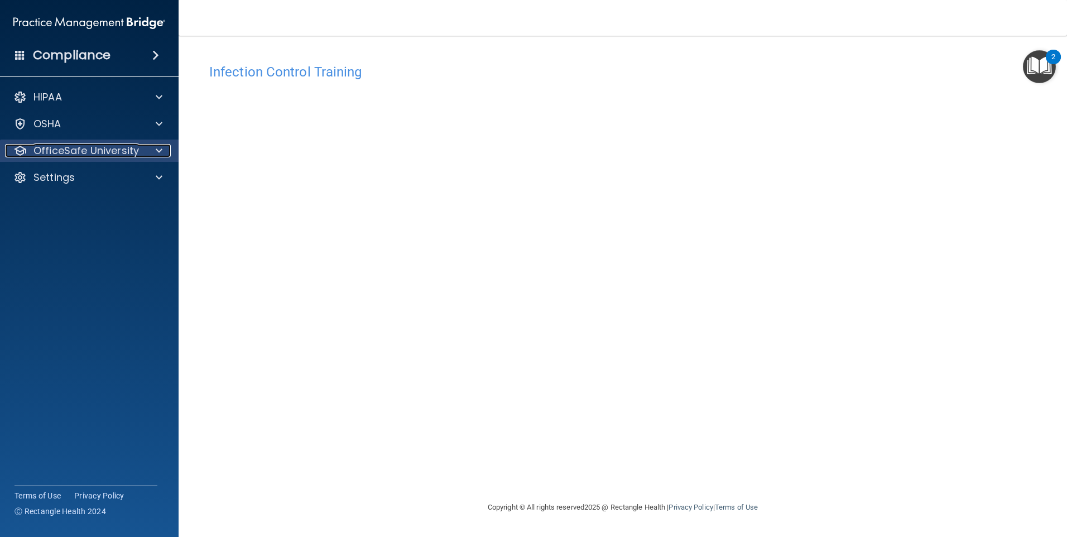
click at [50, 145] on p "OfficeSafe University" at bounding box center [85, 150] width 105 height 13
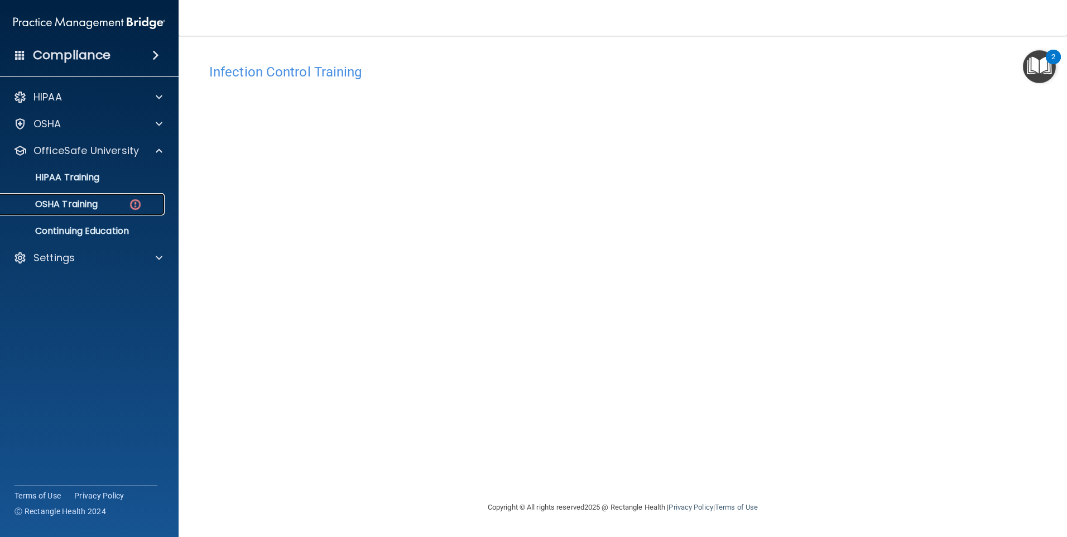
click at [58, 206] on p "OSHA Training" at bounding box center [52, 204] width 90 height 11
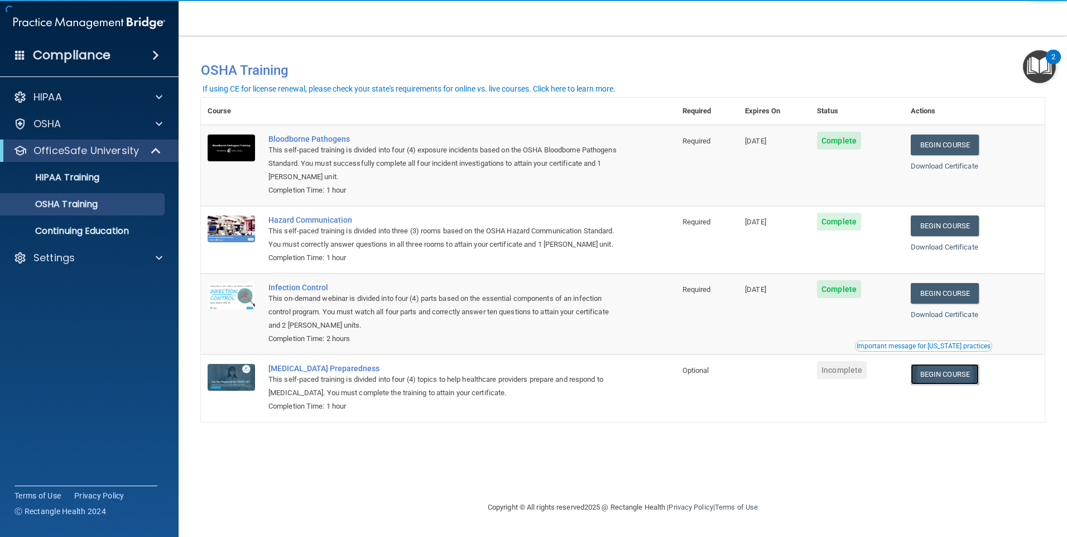
click at [943, 384] on link "Begin Course" at bounding box center [945, 374] width 68 height 21
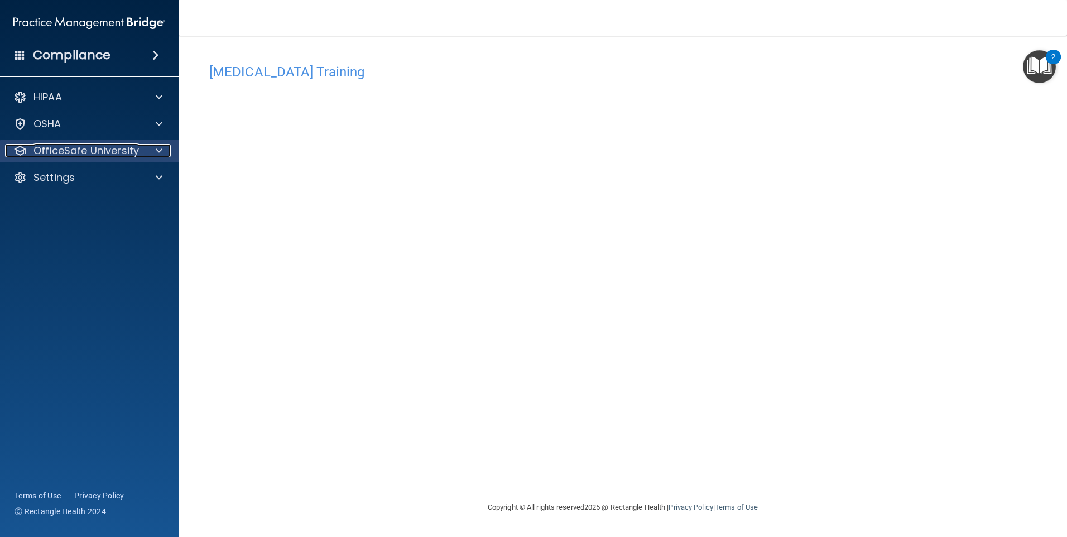
click at [114, 148] on p "OfficeSafe University" at bounding box center [85, 150] width 105 height 13
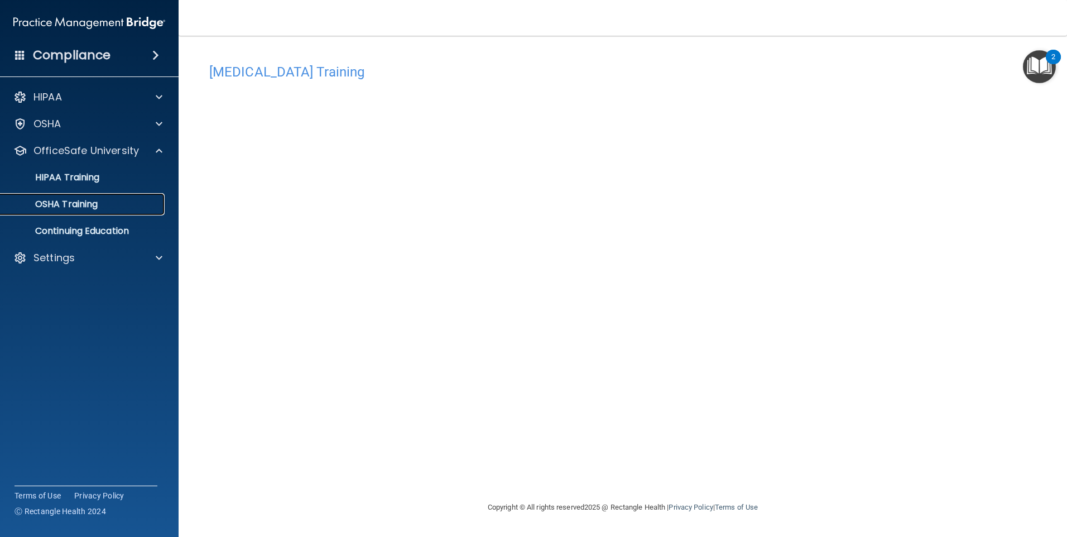
click at [73, 206] on p "OSHA Training" at bounding box center [52, 204] width 90 height 11
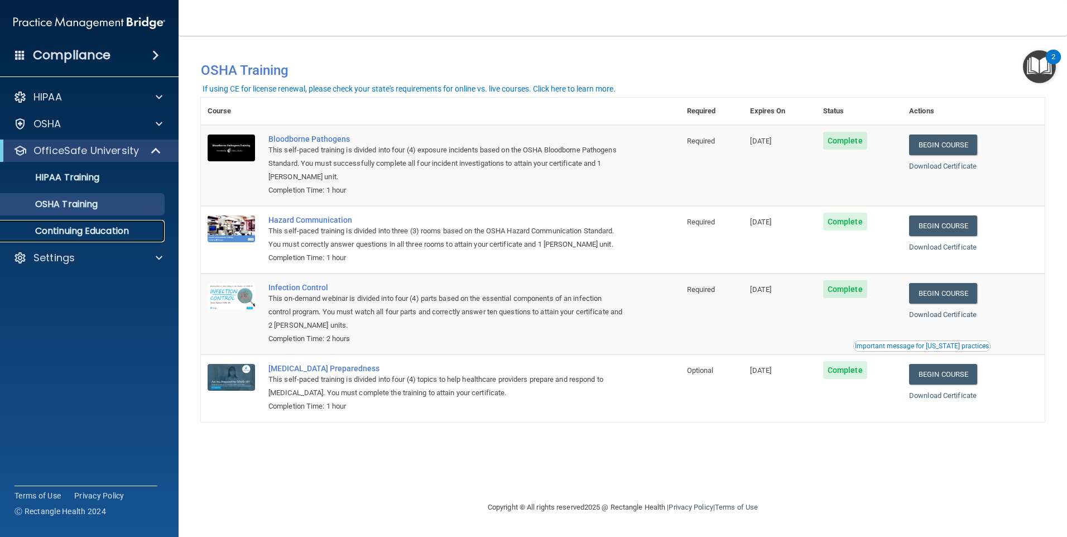
click at [80, 227] on p "Continuing Education" at bounding box center [83, 230] width 152 height 11
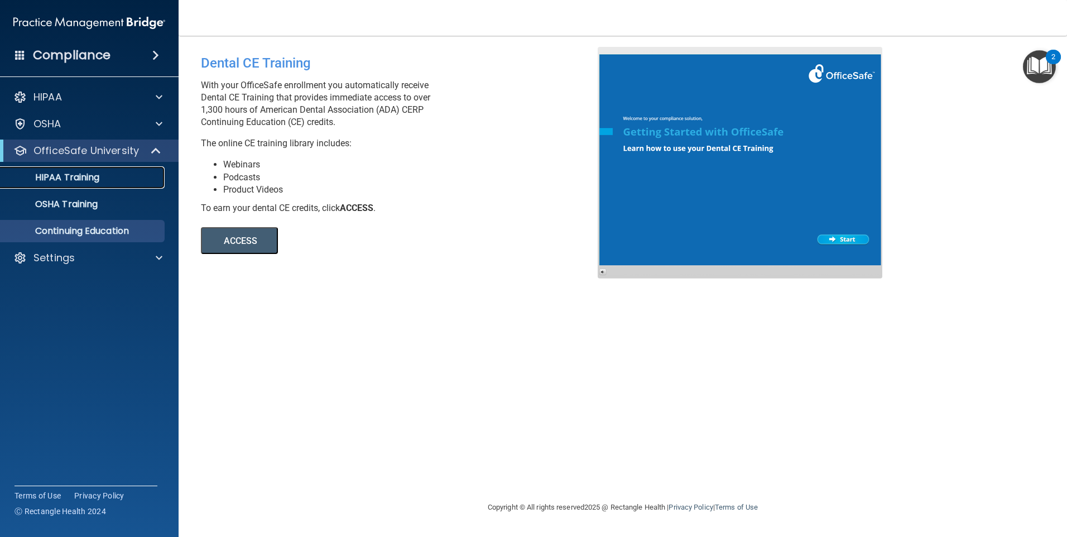
click at [69, 172] on p "HIPAA Training" at bounding box center [53, 177] width 92 height 11
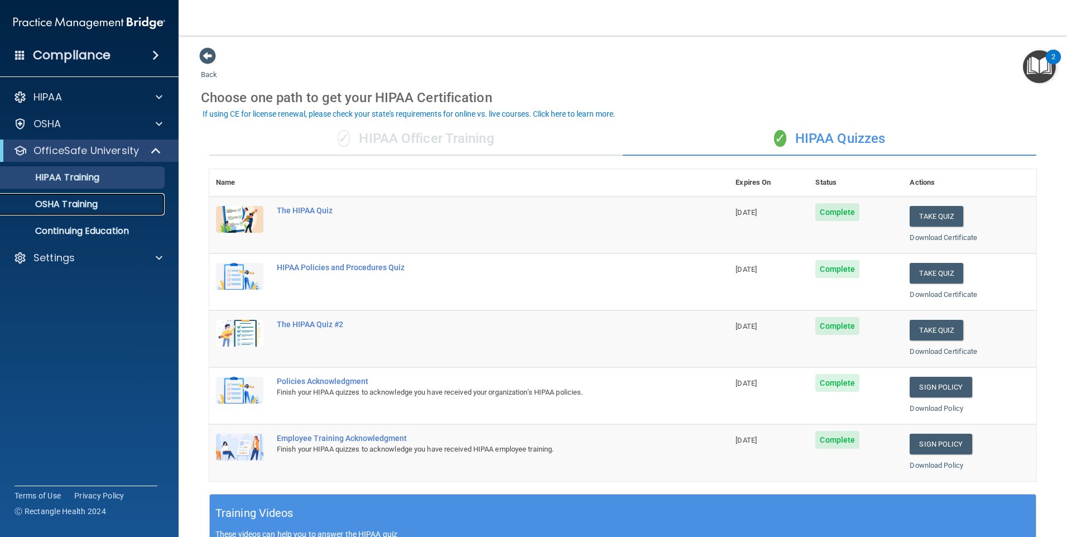
click at [92, 206] on p "OSHA Training" at bounding box center [52, 204] width 90 height 11
